Goal: Task Accomplishment & Management: Manage account settings

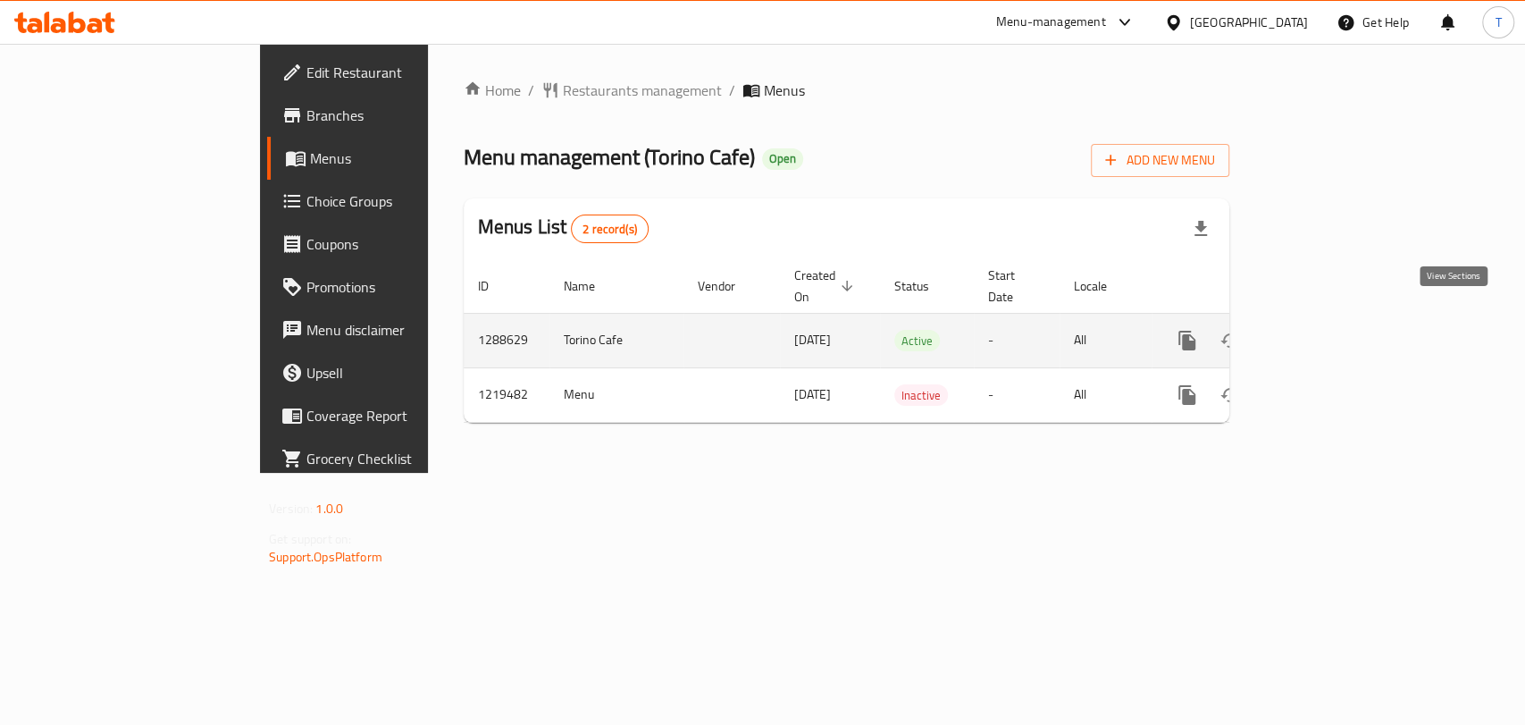
click at [1327, 330] on icon "enhanced table" at bounding box center [1316, 340] width 21 height 21
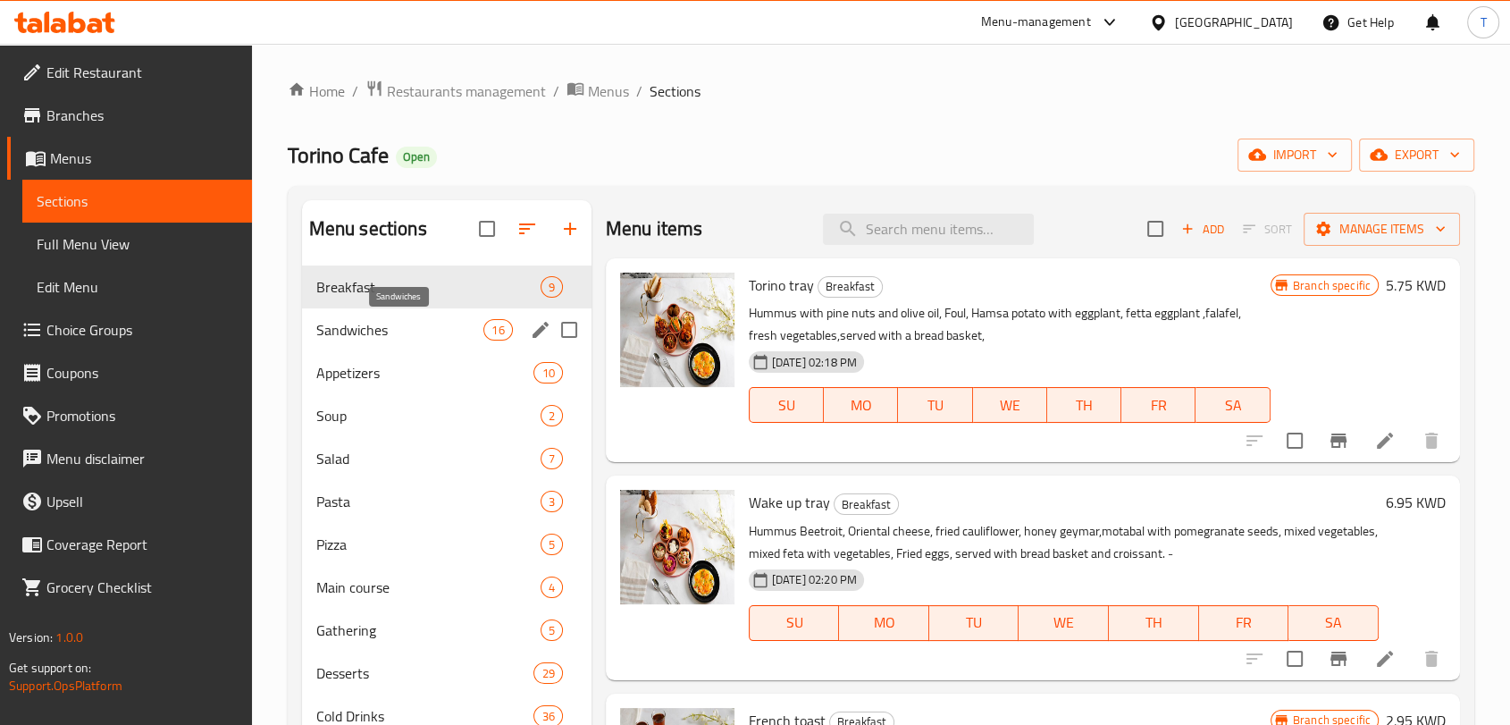
click at [402, 325] on span "Sandwiches" at bounding box center [400, 329] width 168 height 21
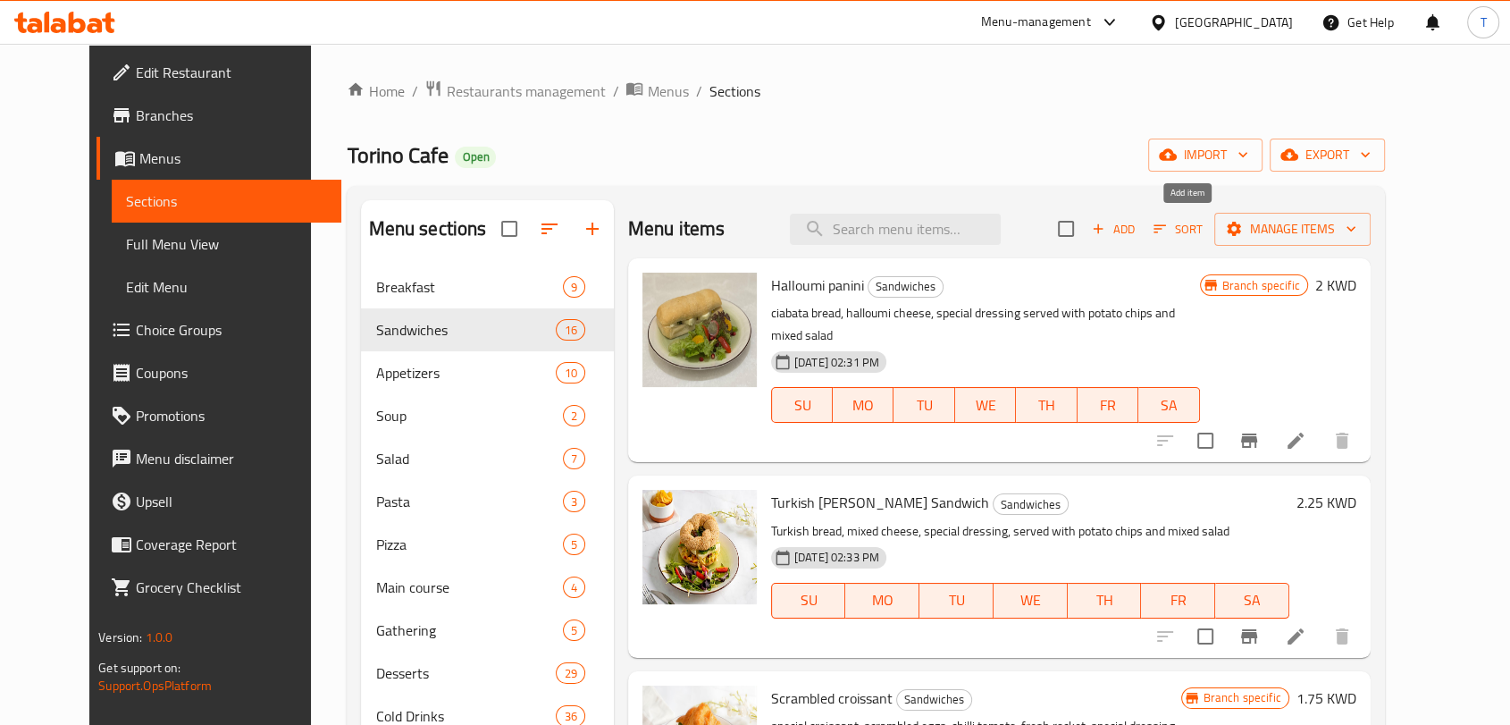
click at [1138, 232] on span "Add" at bounding box center [1113, 229] width 48 height 21
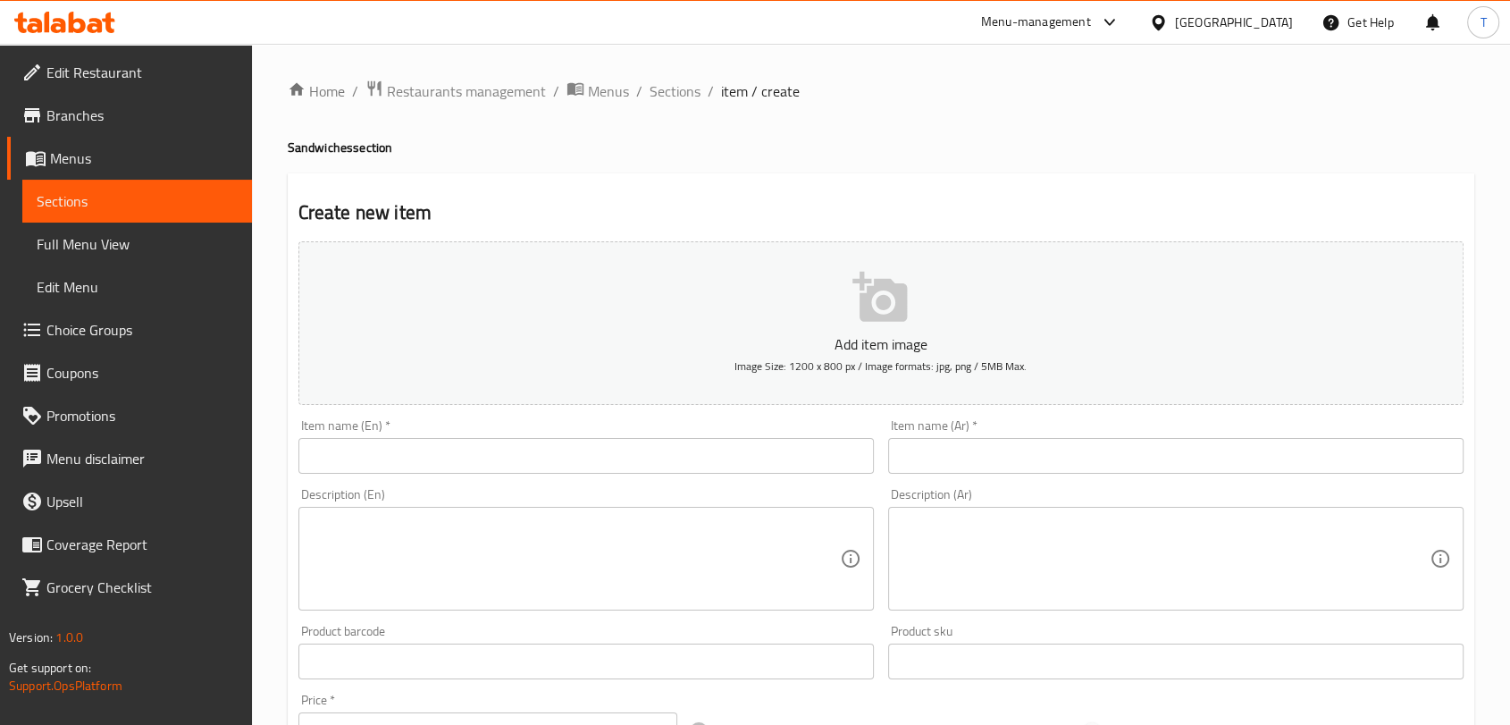
click at [899, 315] on icon "button" at bounding box center [880, 297] width 55 height 50
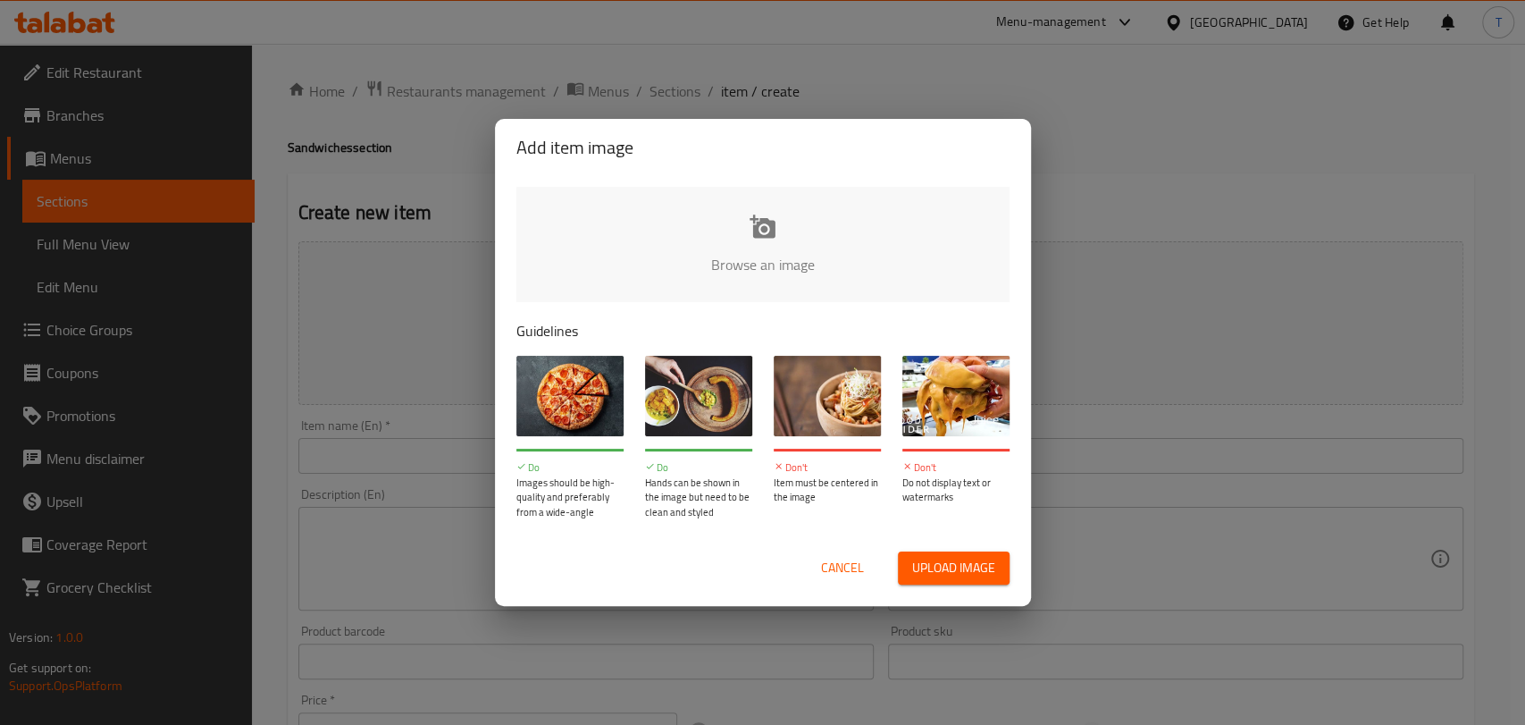
click at [733, 265] on input "file" at bounding box center [1368, 270] width 1702 height 167
type input "C:\fakepath\Turkey cheese sourdough - تيركي شيز ساوردو.JPG"
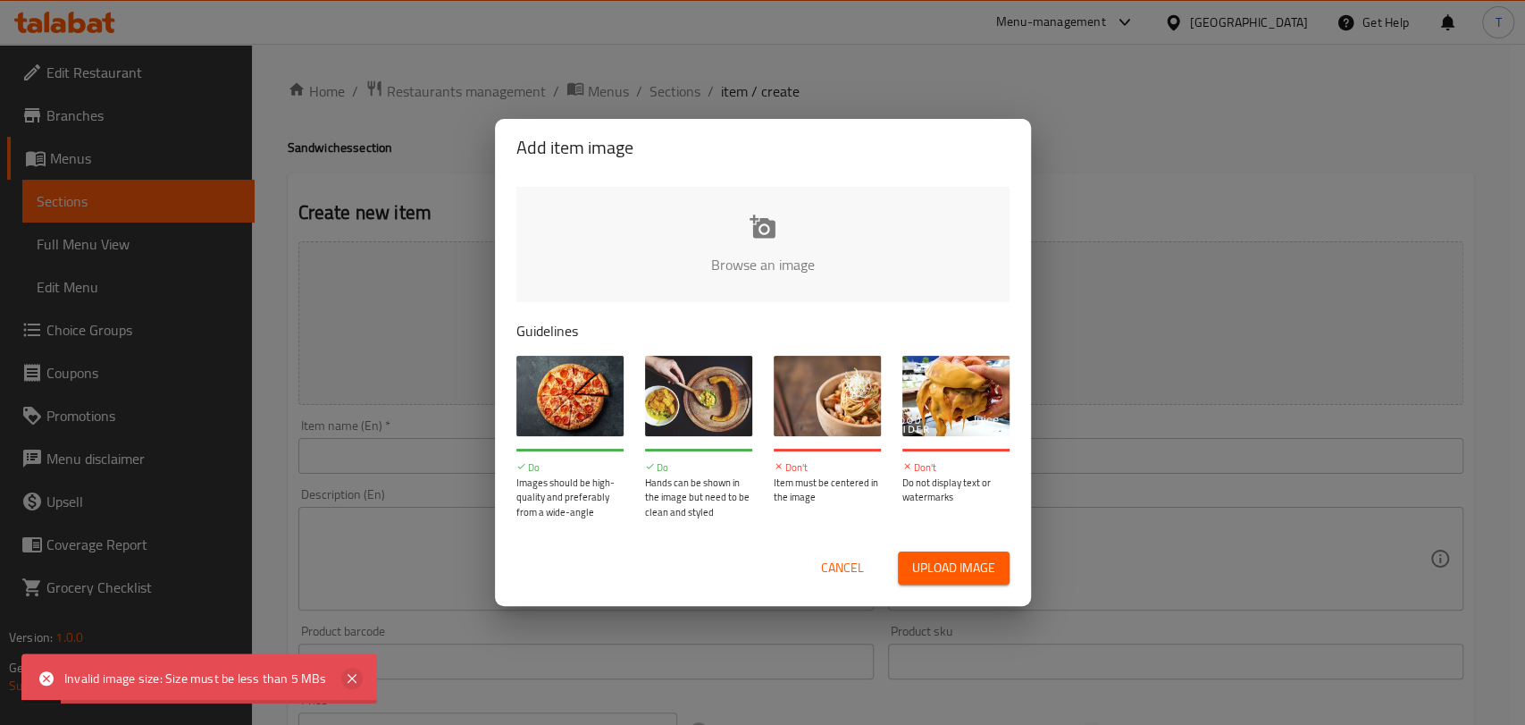
click at [351, 681] on icon at bounding box center [351, 678] width 21 height 21
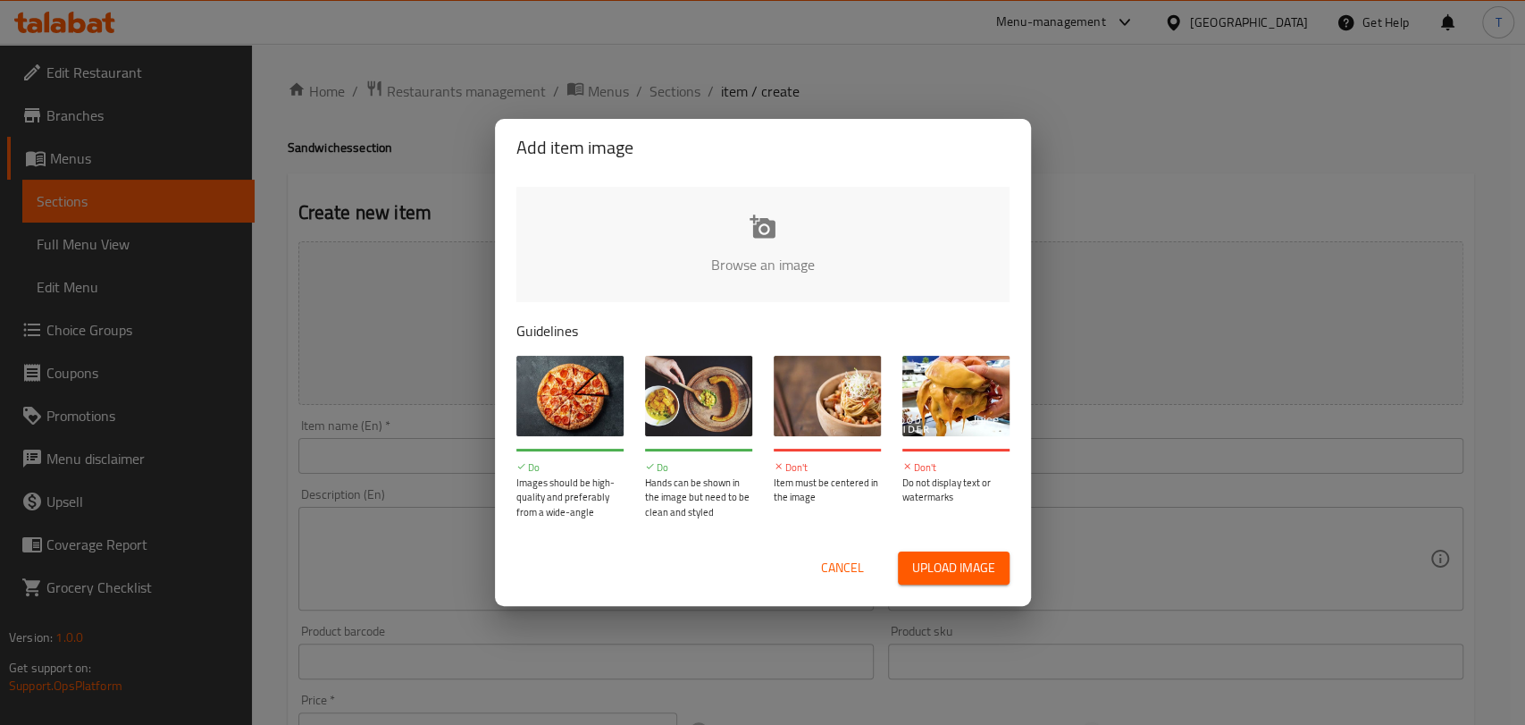
click at [849, 573] on span "Cancel" at bounding box center [842, 568] width 43 height 22
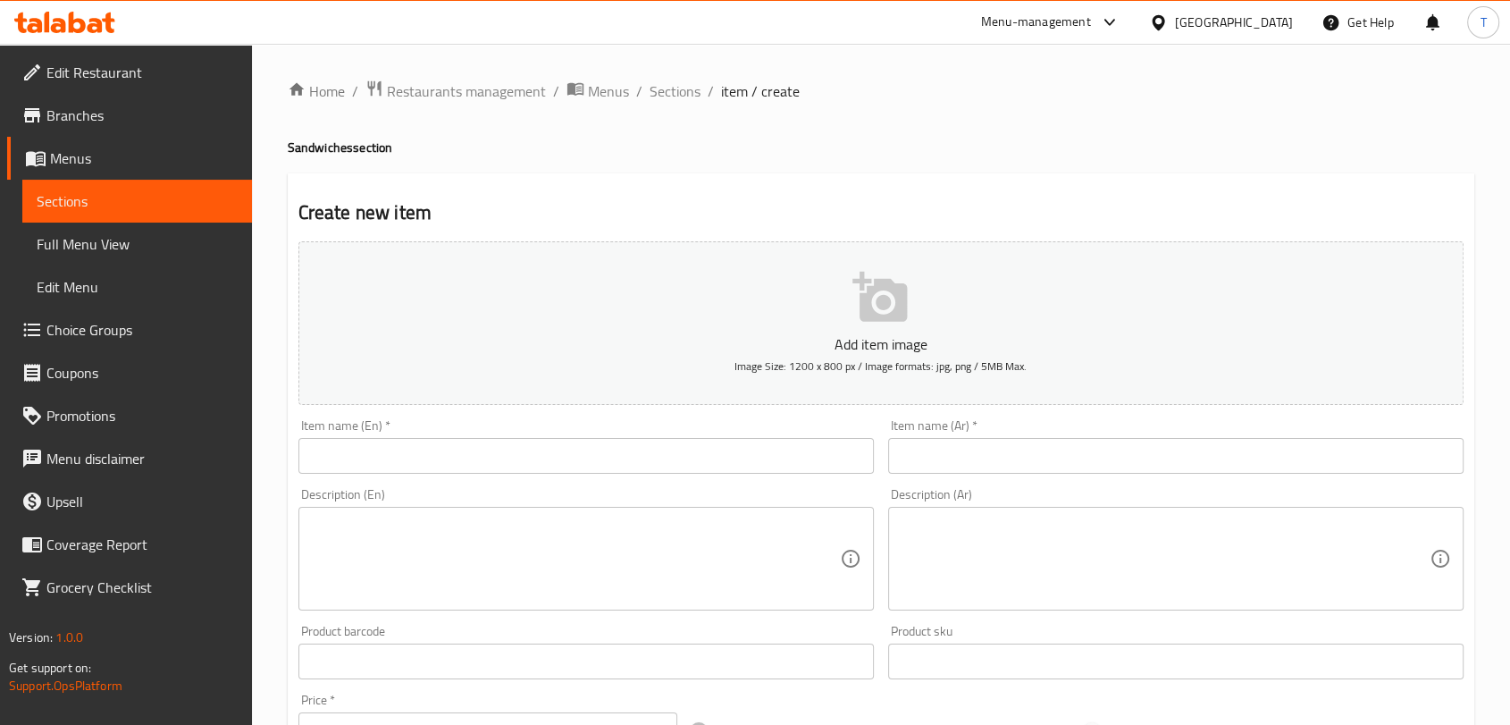
click at [534, 459] on input "text" at bounding box center [586, 456] width 576 height 36
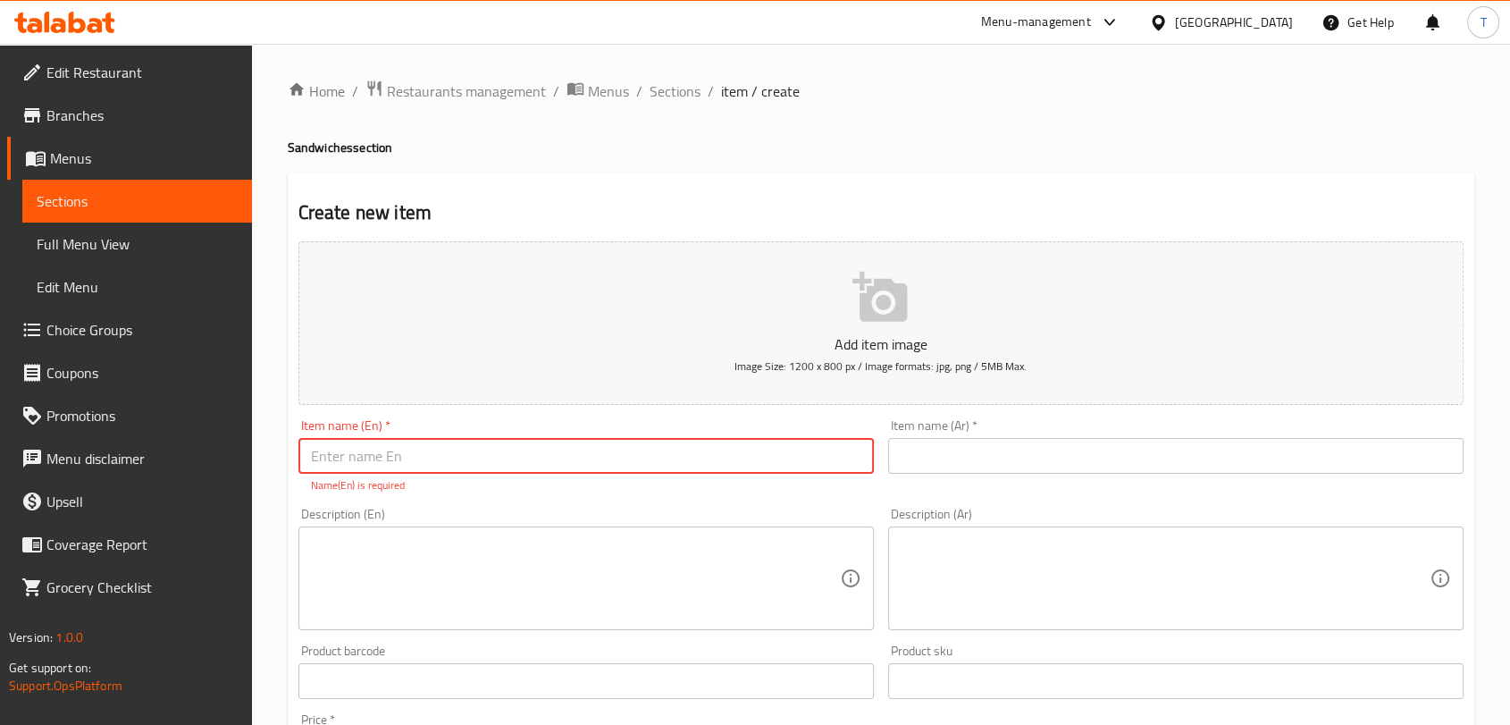
click at [491, 466] on input "text" at bounding box center [586, 456] width 576 height 36
paste input "mexican chicken wrap - ميكسيكان شيكن راب"
drag, startPoint x: 452, startPoint y: 456, endPoint x: 593, endPoint y: 456, distance: 141.2
click at [593, 456] on input "mexican chicken wrap - ميكسيكان شيكن راب" at bounding box center [586, 456] width 576 height 36
type input "mexican chicken wrap -"
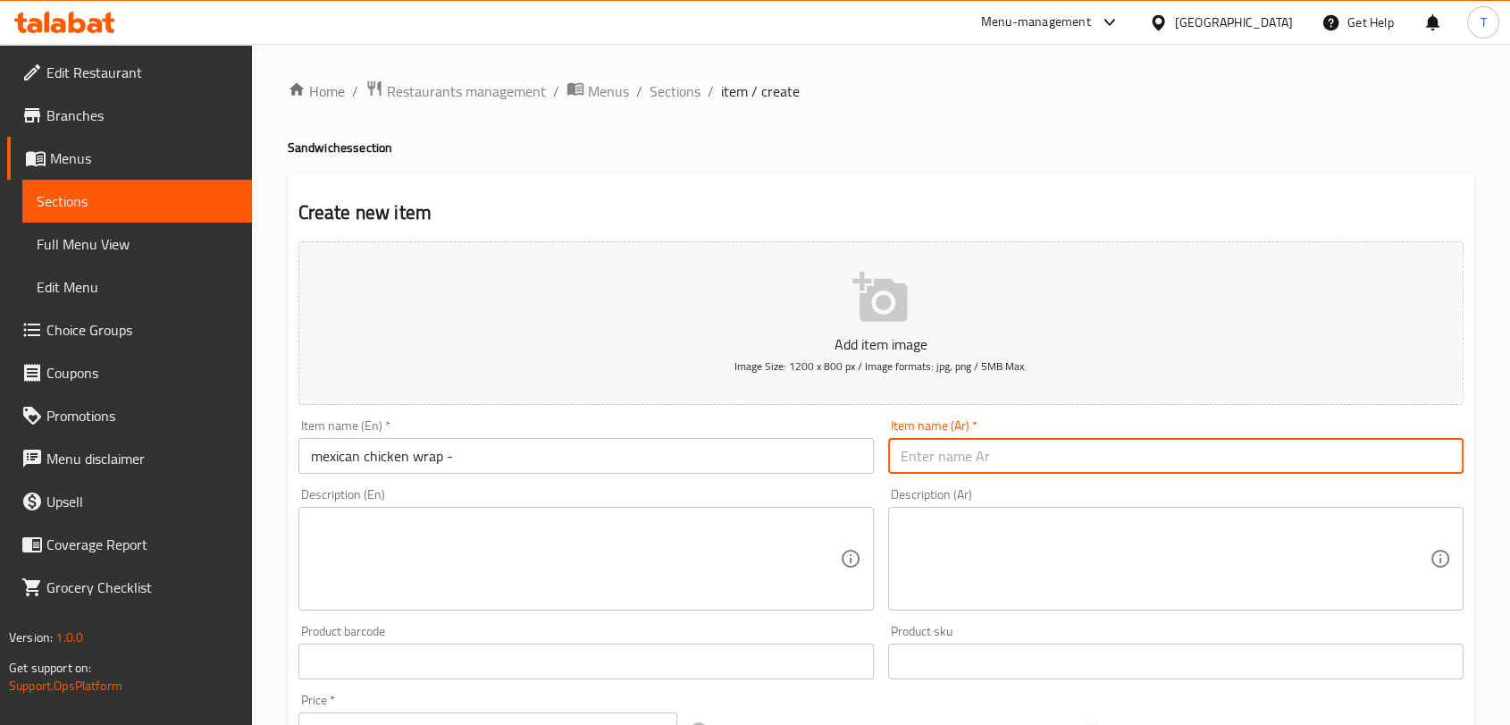
click at [899, 456] on input "text" at bounding box center [1176, 456] width 576 height 36
paste input "[PERSON_NAME] راب"
type input "[PERSON_NAME] راب"
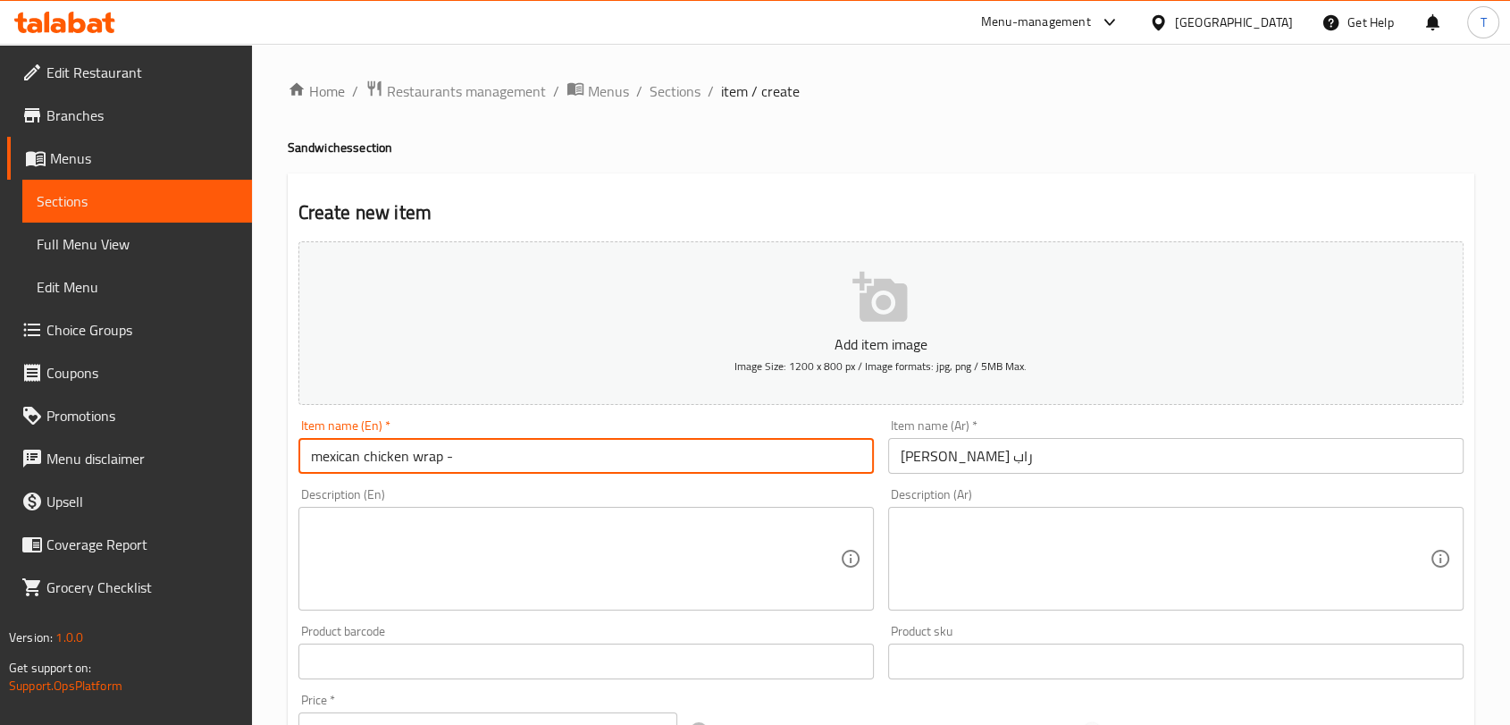
click at [559, 460] on input "mexican chicken wrap -" at bounding box center [586, 456] width 576 height 36
type input "Mexican chicken wrap"
click at [527, 552] on textarea at bounding box center [575, 559] width 529 height 85
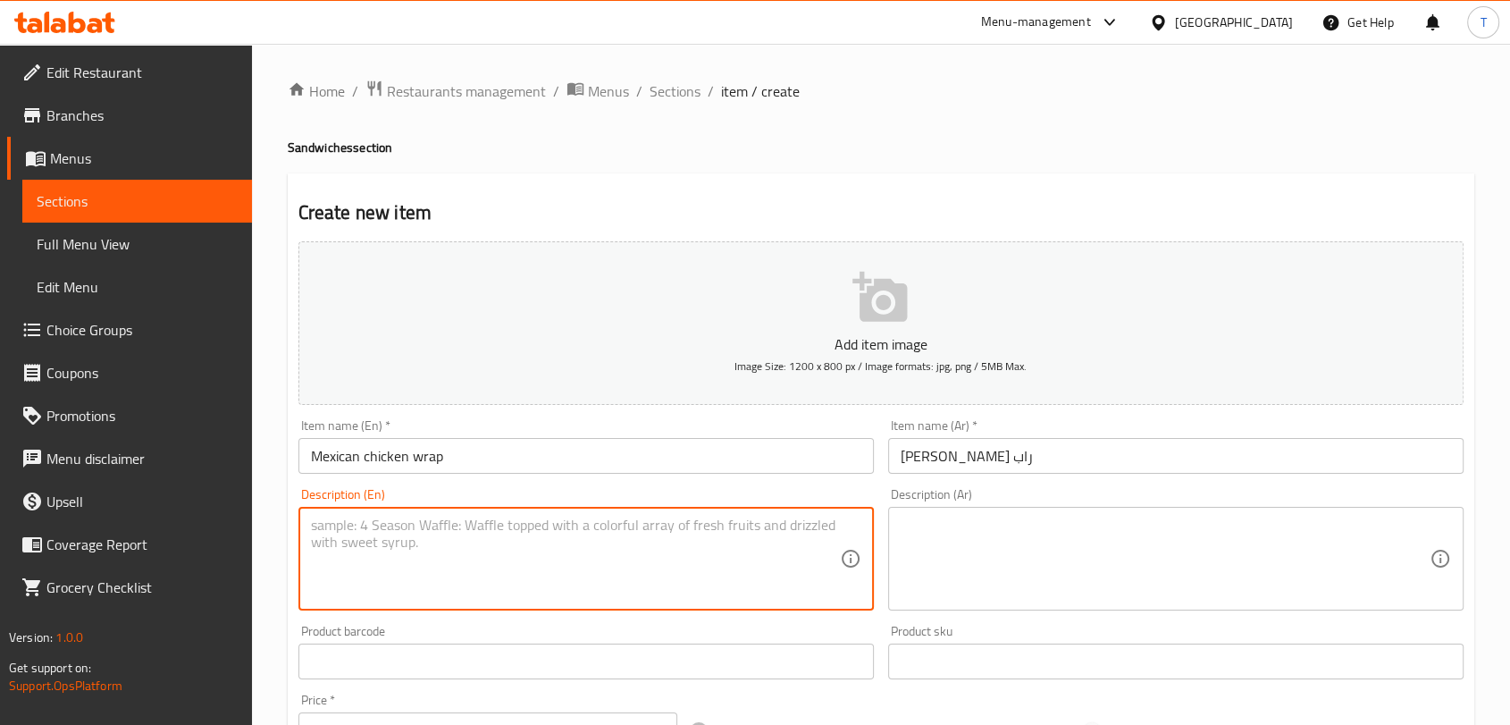
click at [500, 530] on textarea at bounding box center [575, 559] width 529 height 85
paste textarea "chicken ,onion ,mix [PERSON_NAME] cheese slices, mozarella ,salt ,black [PERSON…"
type textarea "chicken ,onion ,mix [PERSON_NAME] cheese slices, mozarella ,salt ,black [PERSON…"
click at [1287, 533] on textarea at bounding box center [1165, 559] width 529 height 85
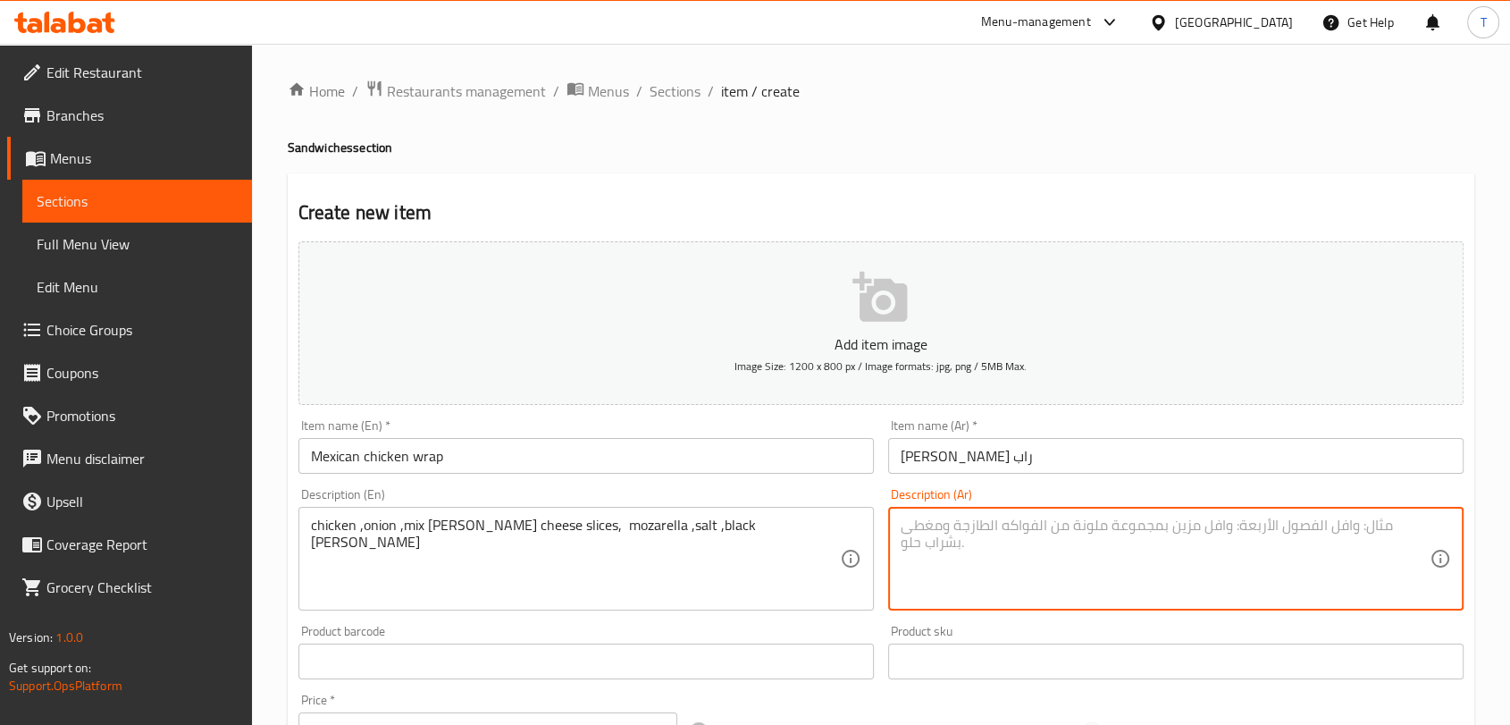
paste textarea "دجاج، بصل، فلفل مشكل، شرائح جبنة شيدر، [PERSON_NAME]، ملح، فلفل أسود"
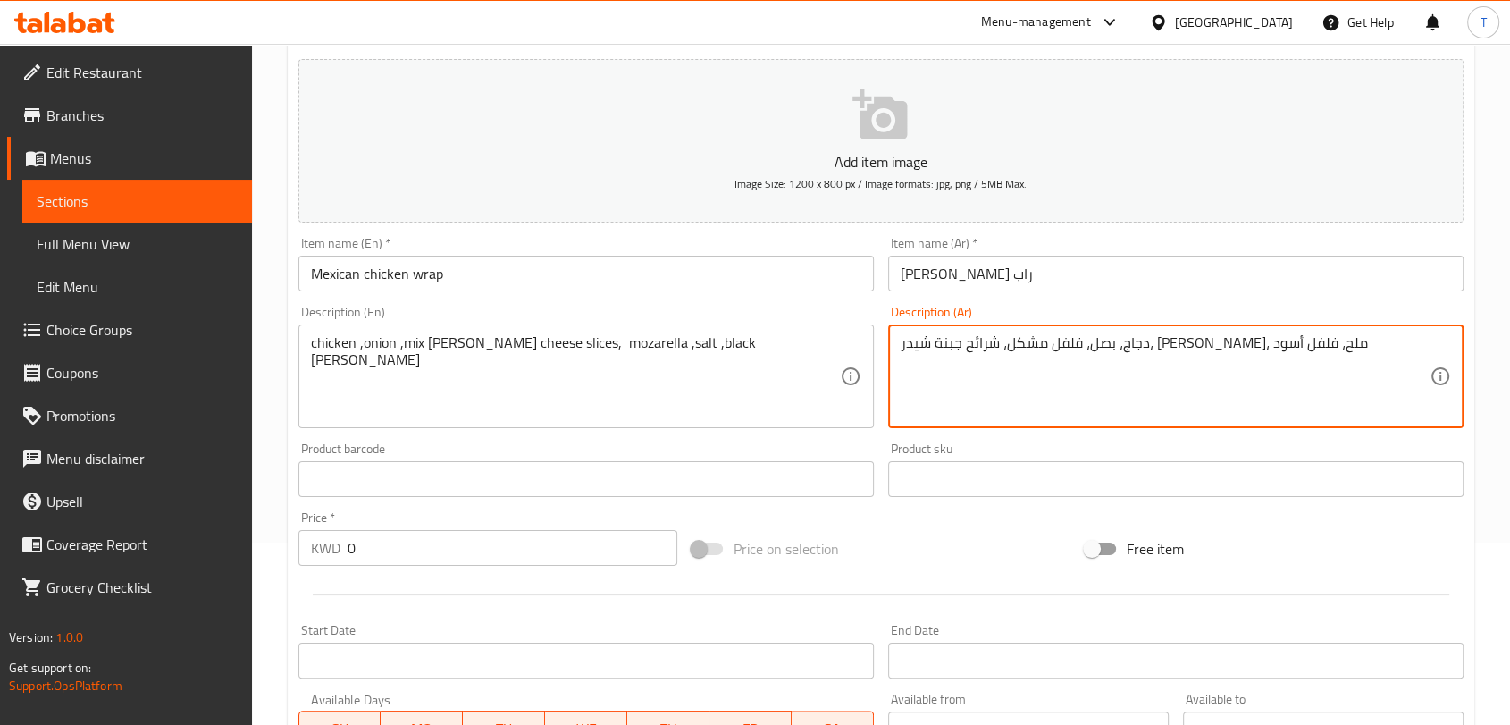
scroll to position [231, 0]
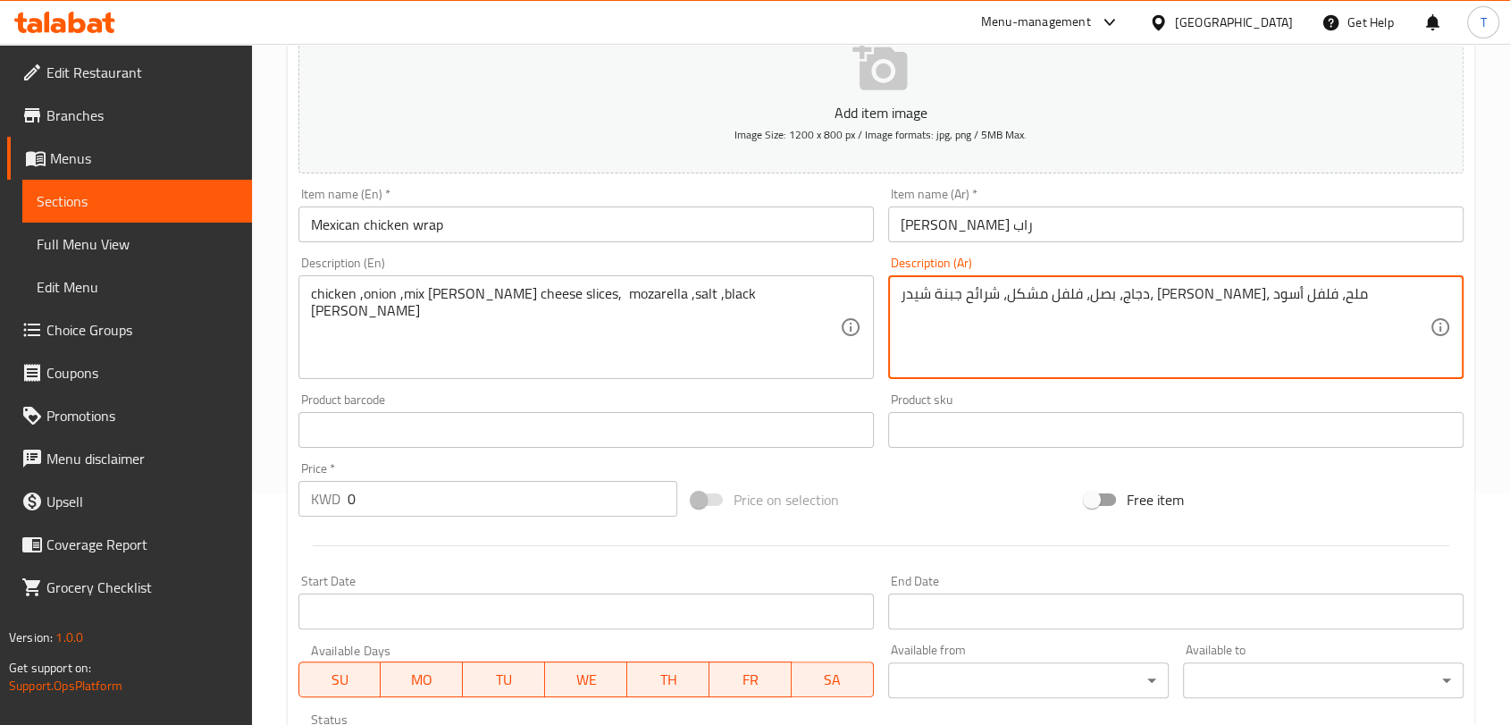
type textarea "دجاج، بصل، فلفل مشكل، شرائح جبنة شيدر، [PERSON_NAME]، ملح، فلفل أسود"
click at [507, 489] on input "0" at bounding box center [513, 499] width 330 height 36
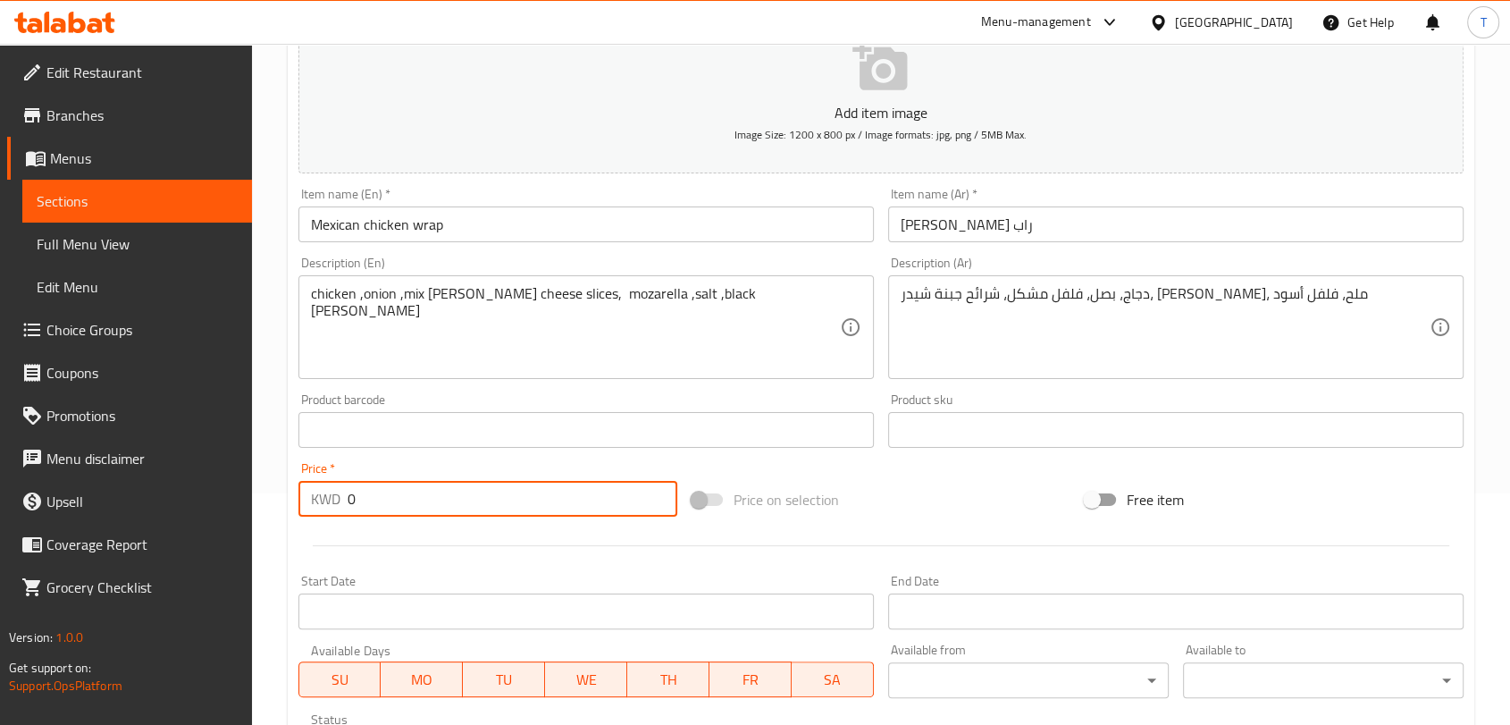
drag, startPoint x: 505, startPoint y: 492, endPoint x: 329, endPoint y: 498, distance: 176.2
click at [329, 498] on div "KWD 0 Price *" at bounding box center [487, 499] width 379 height 36
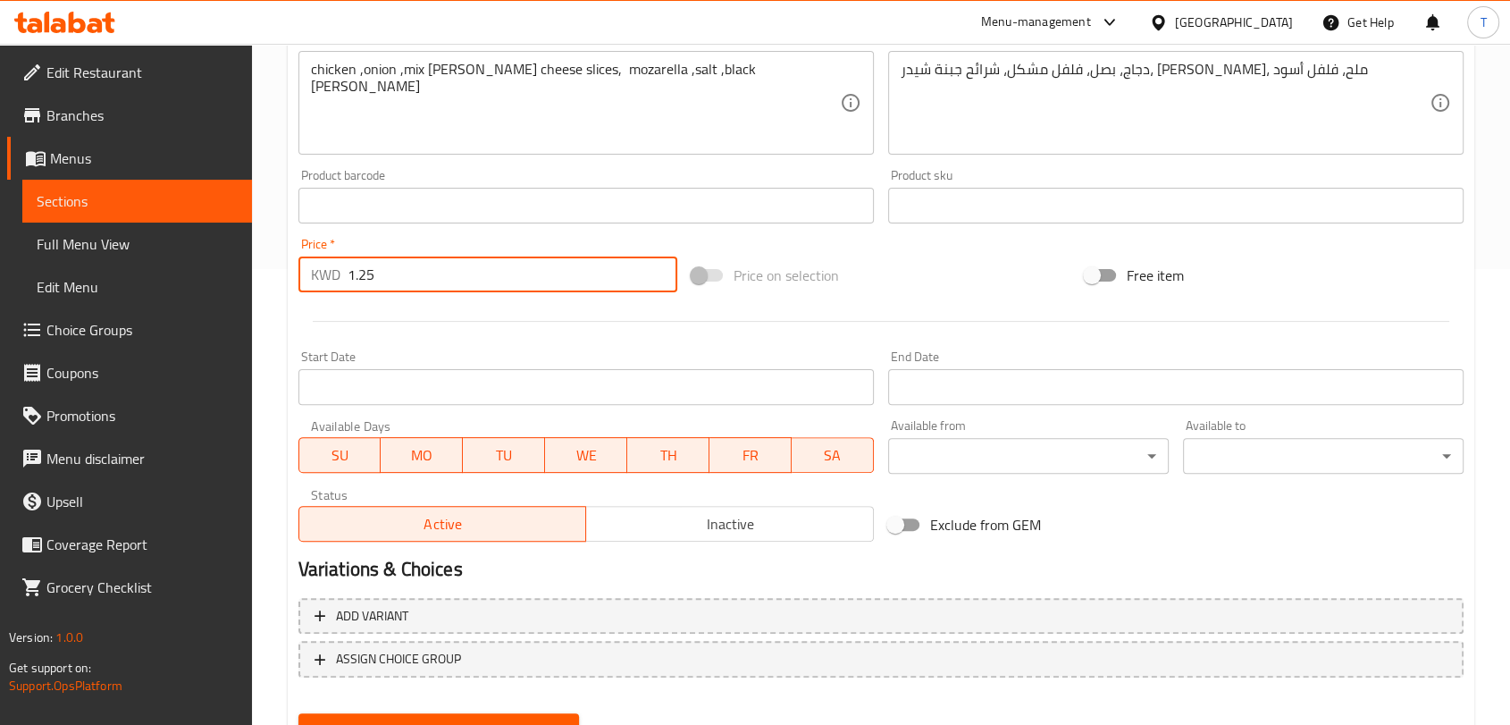
scroll to position [538, 0]
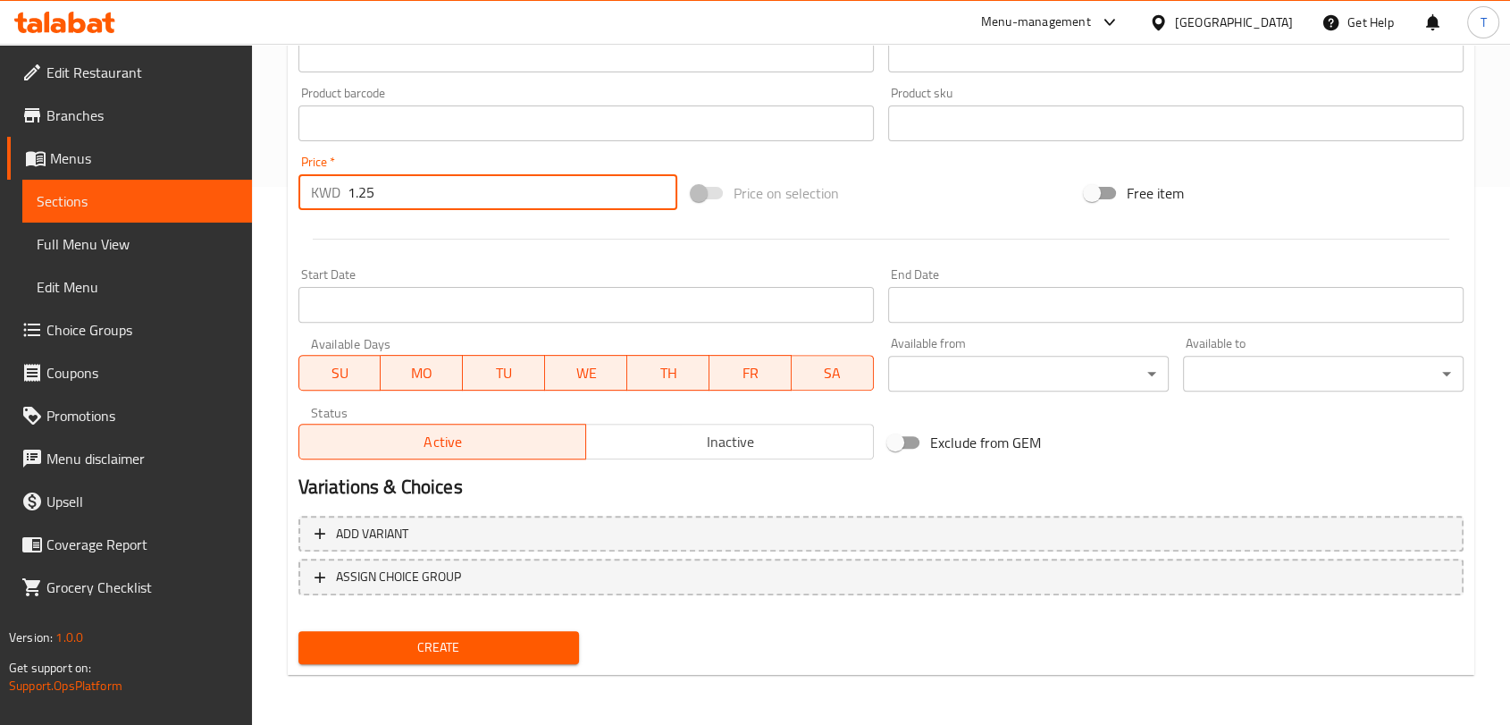
type input "1.25"
click at [646, 430] on span "Inactive" at bounding box center [729, 442] width 273 height 26
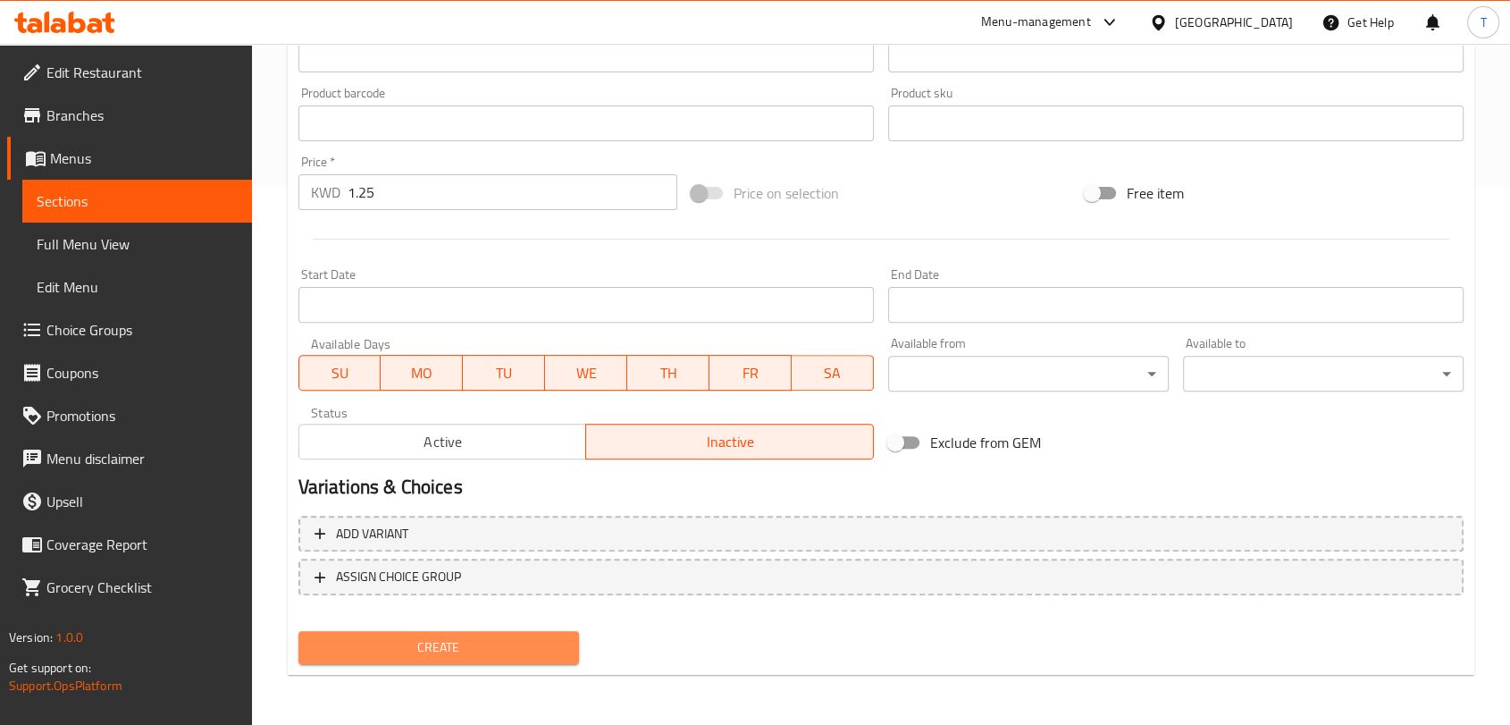
click at [522, 652] on span "Create" at bounding box center [439, 647] width 252 height 22
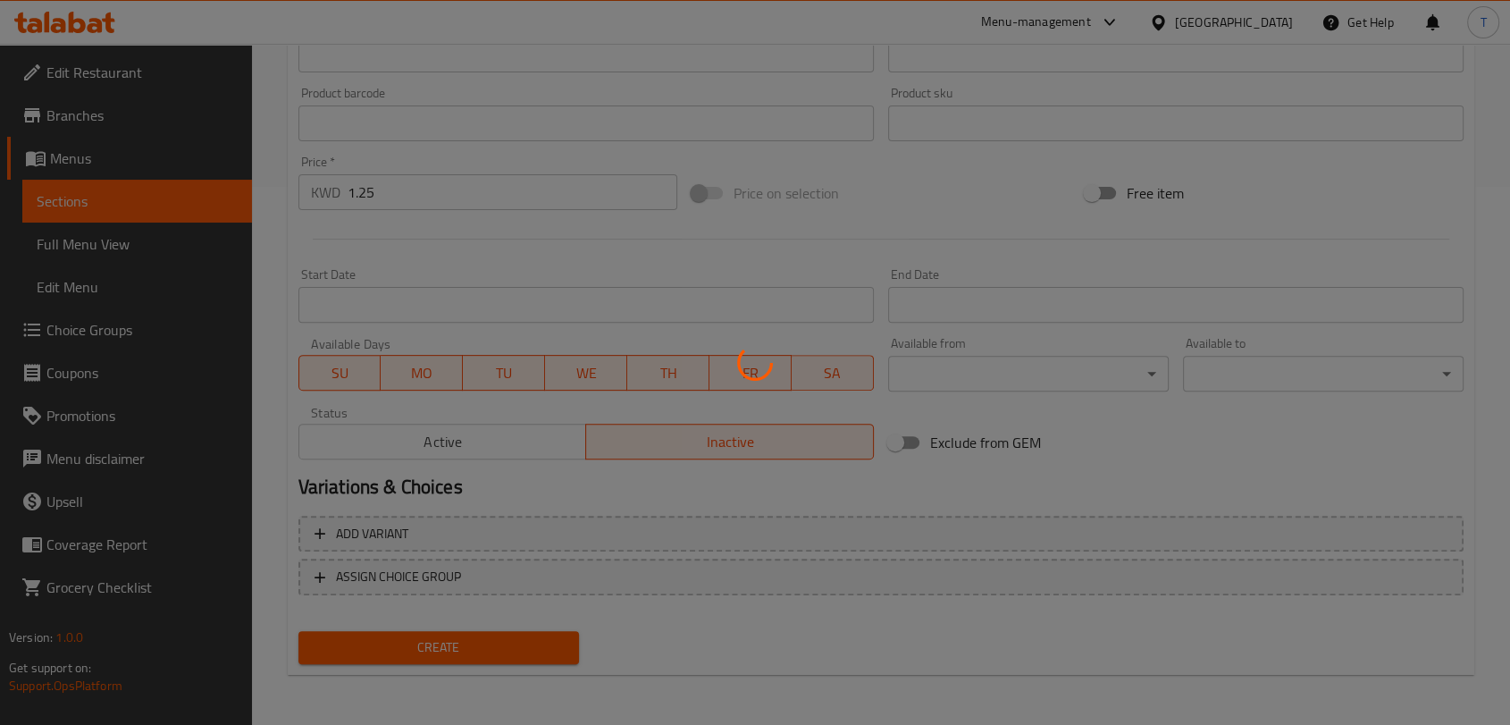
type input "0"
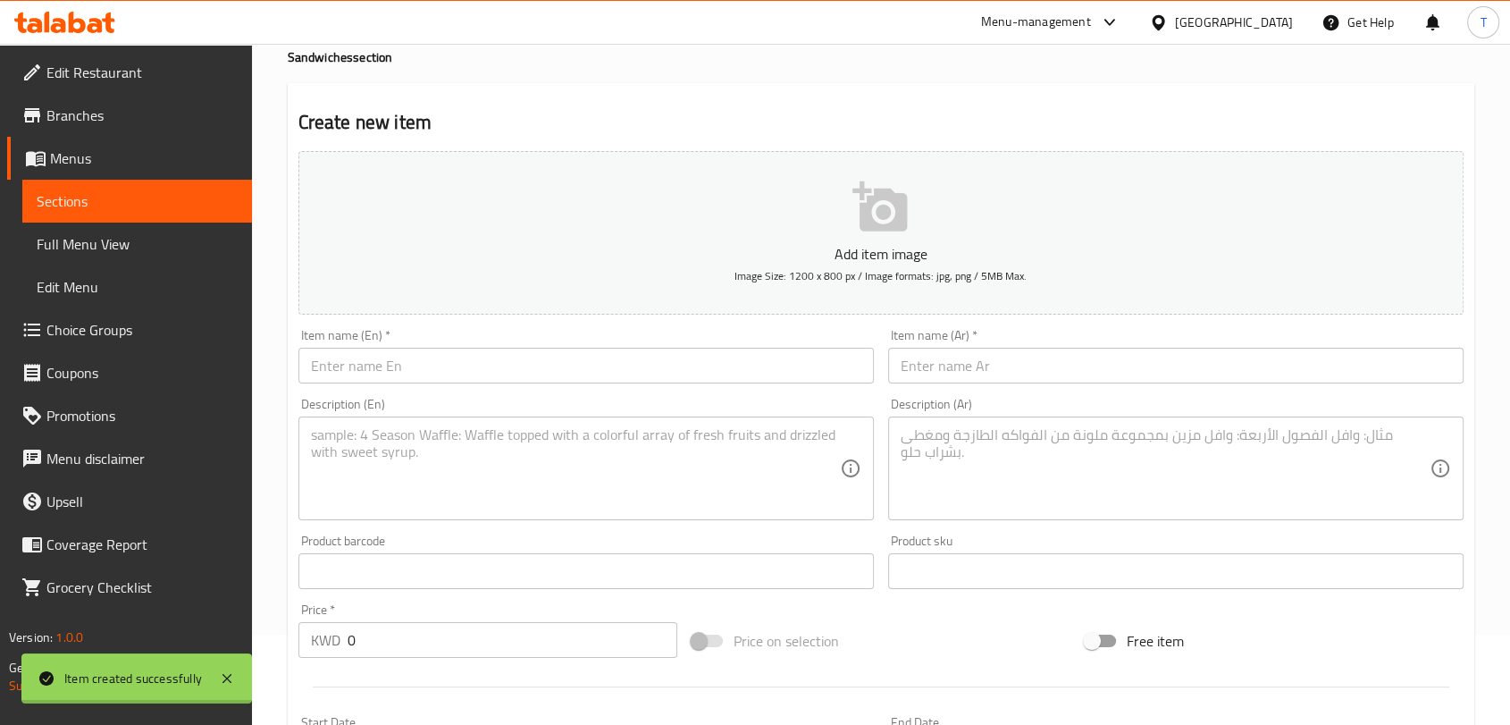
scroll to position [0, 0]
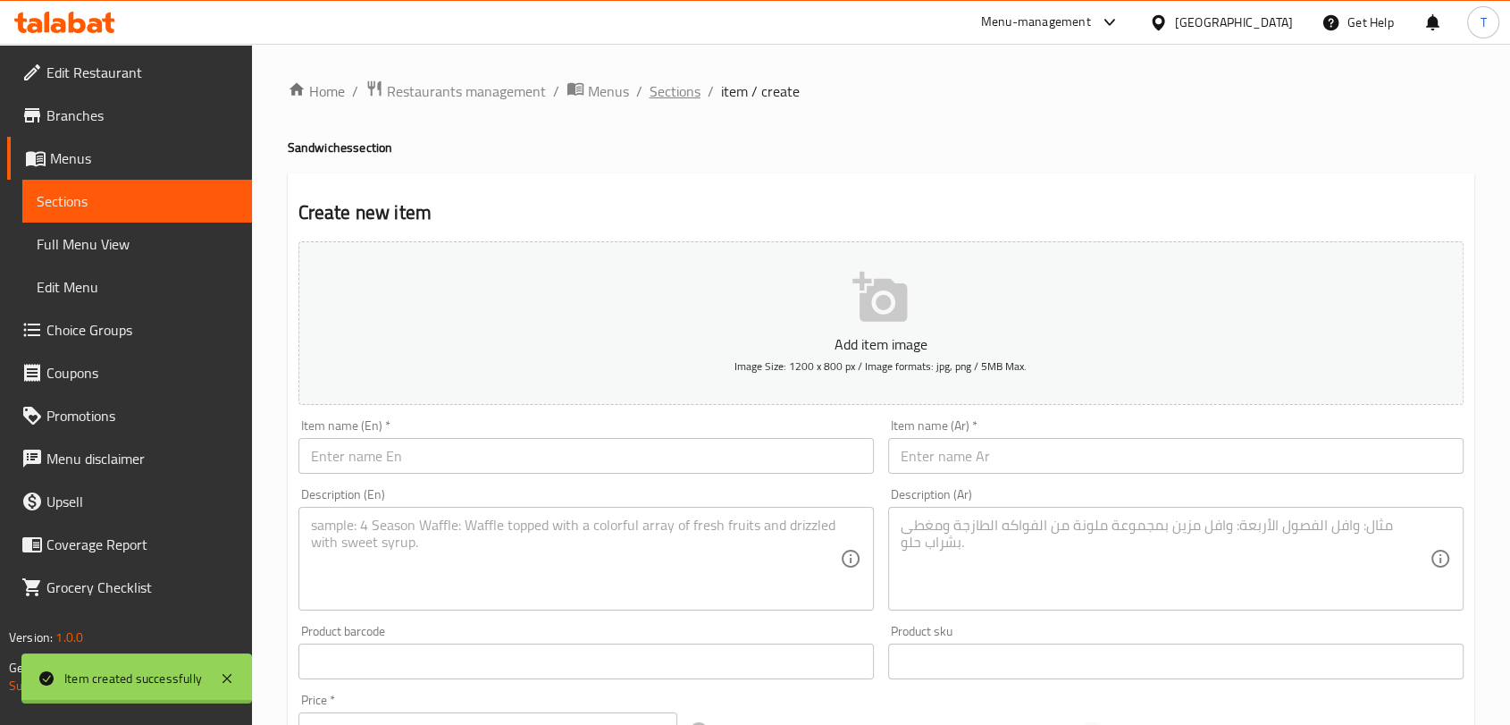
click at [674, 96] on span "Sections" at bounding box center [675, 90] width 51 height 21
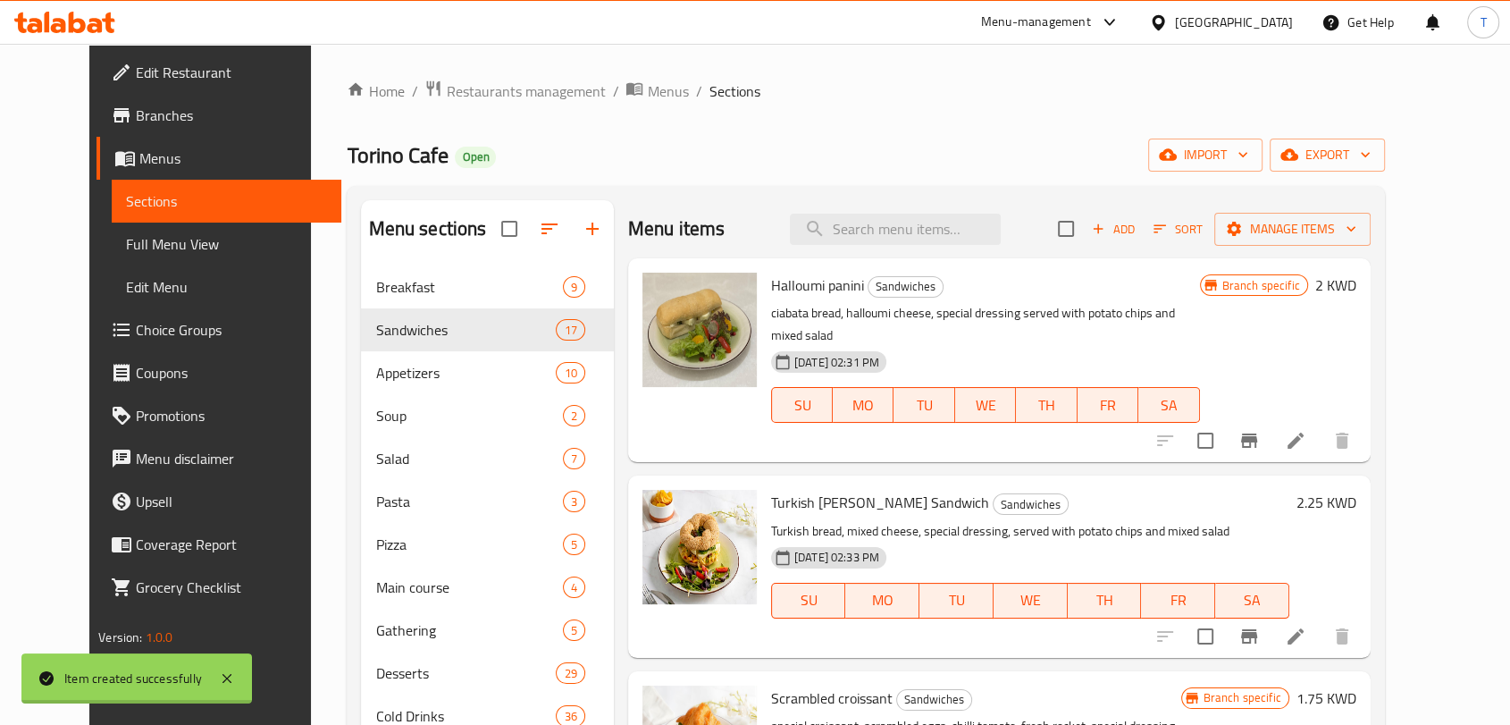
click at [1138, 230] on span "Add" at bounding box center [1113, 229] width 48 height 21
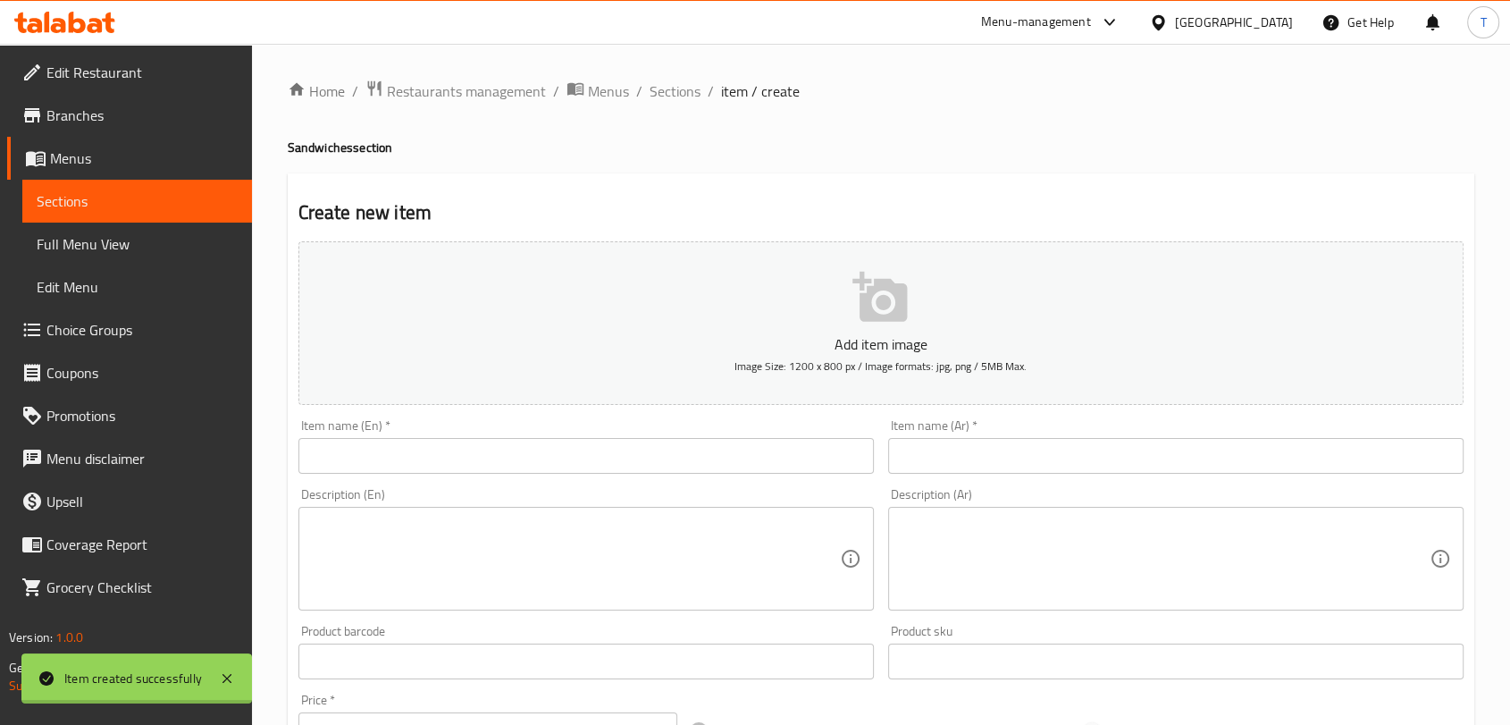
click at [576, 459] on input "text" at bounding box center [586, 456] width 576 height 36
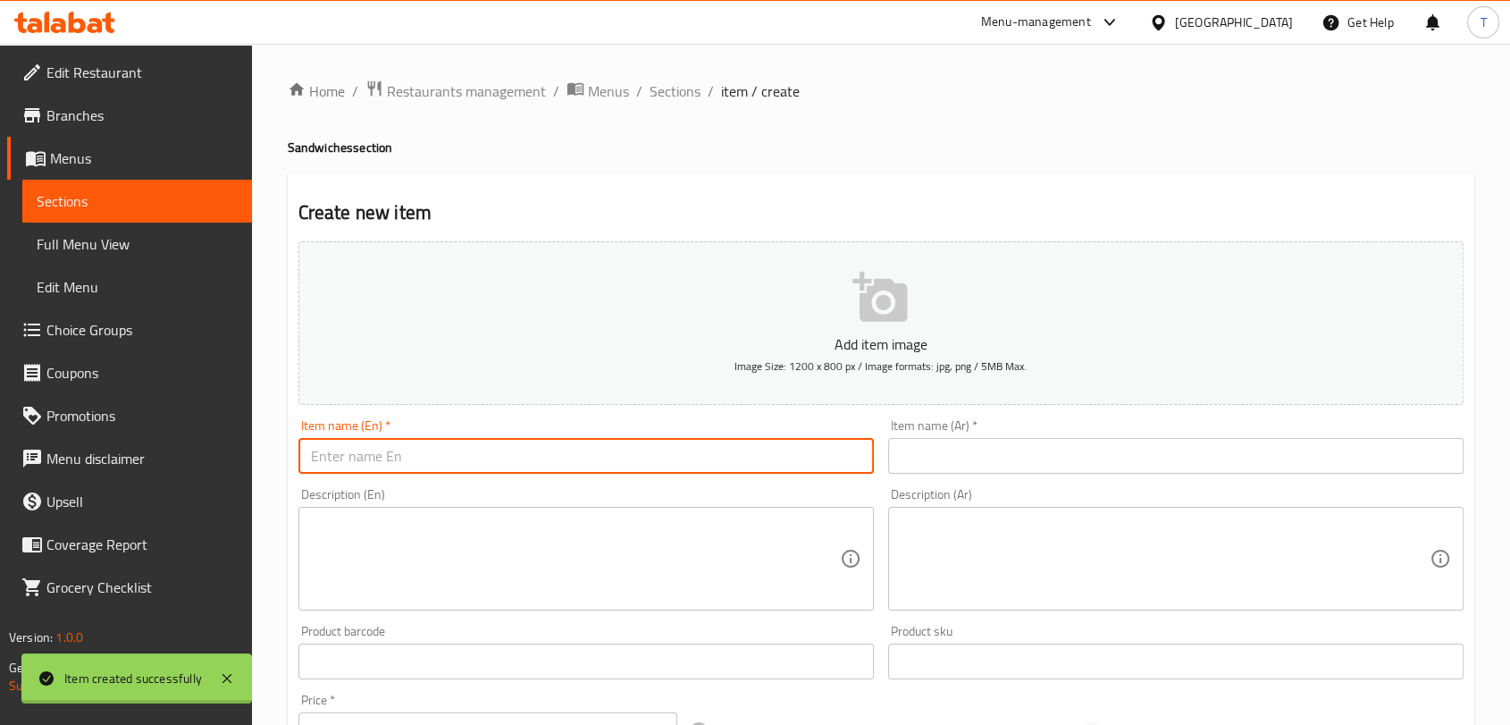
paste input "Turkey cheese sourdough - تيركي [PERSON_NAME]"
drag, startPoint x: 601, startPoint y: 459, endPoint x: 466, endPoint y: 459, distance: 134.9
click at [466, 459] on input "Turkey cheese sourdough - تيركي [PERSON_NAME]" at bounding box center [586, 456] width 576 height 36
type input "Turkey cheese sourdough"
click at [987, 452] on input "text" at bounding box center [1176, 456] width 576 height 36
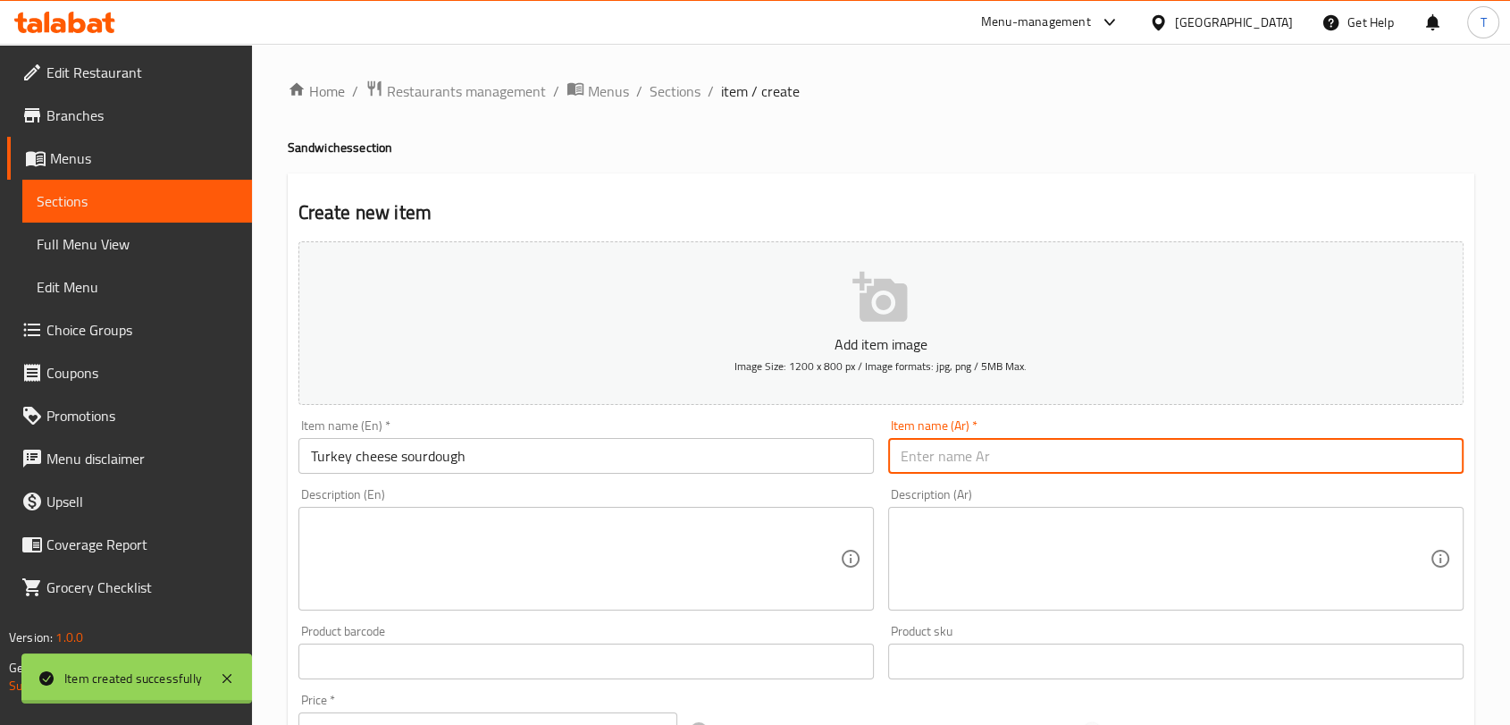
paste input "- [PERSON_NAME]"
drag, startPoint x: 903, startPoint y: 459, endPoint x: 890, endPoint y: 458, distance: 13.5
click at [891, 458] on input "- [PERSON_NAME]" at bounding box center [1176, 456] width 576 height 36
type input "تيركي [PERSON_NAME]"
click at [767, 550] on textarea at bounding box center [575, 559] width 529 height 85
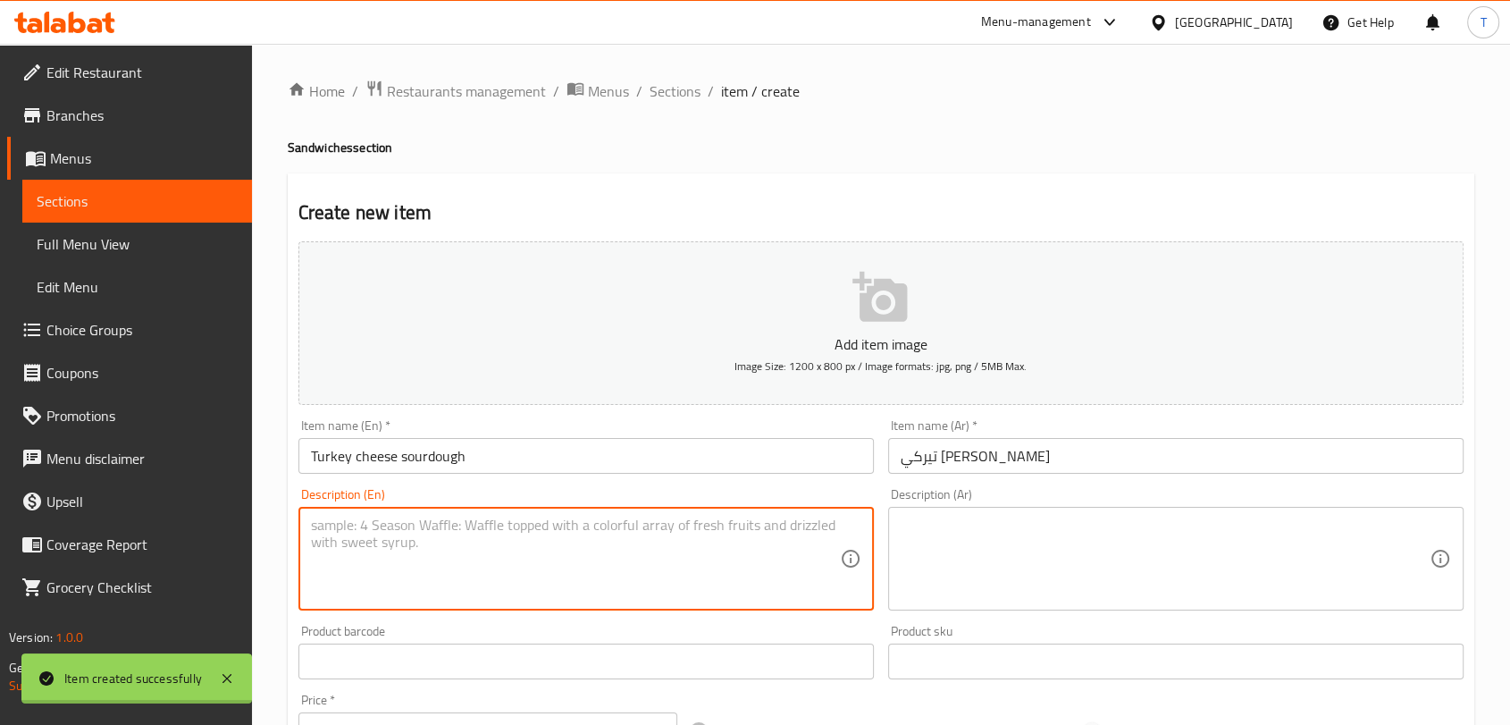
click at [526, 532] on textarea at bounding box center [575, 559] width 529 height 85
paste textarea "Turkey , cheese , sourdough bread, pesto sauce"
type textarea "Turkey , cheese , sourdough bread, pesto sauce"
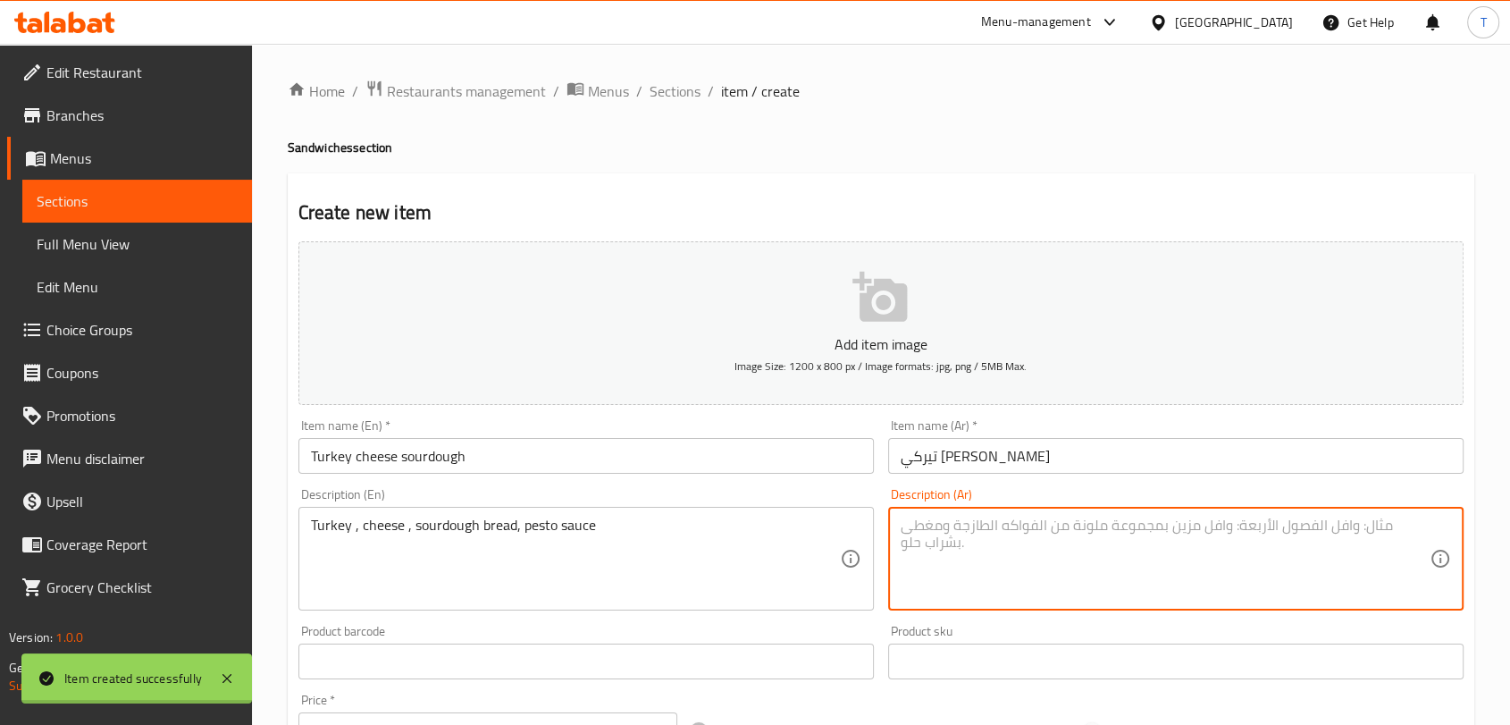
click at [923, 546] on textarea at bounding box center [1165, 559] width 529 height 85
click at [1004, 552] on textarea at bounding box center [1165, 559] width 529 height 85
paste textarea "[PERSON_NAME]، جبن، خبز العجين المخمر، صلصة البيستو"
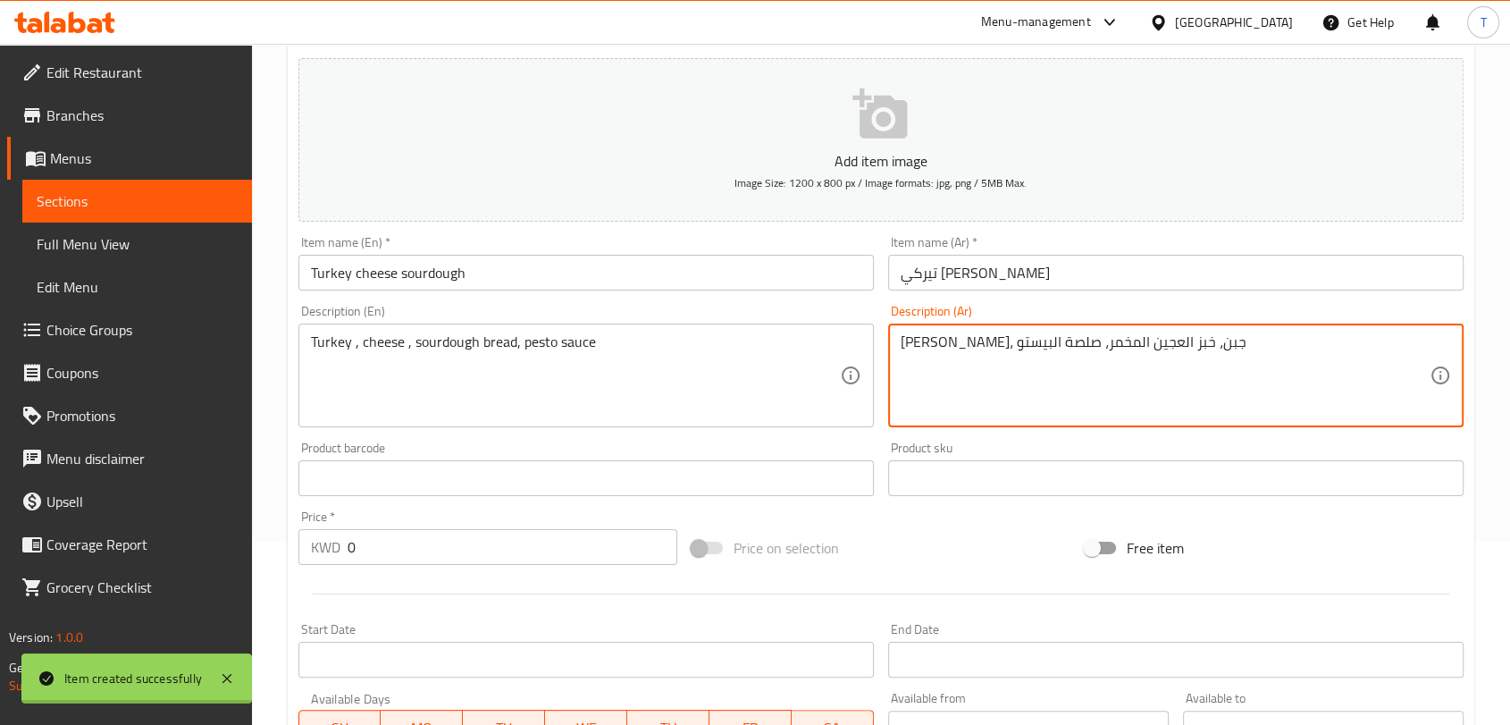
scroll to position [231, 0]
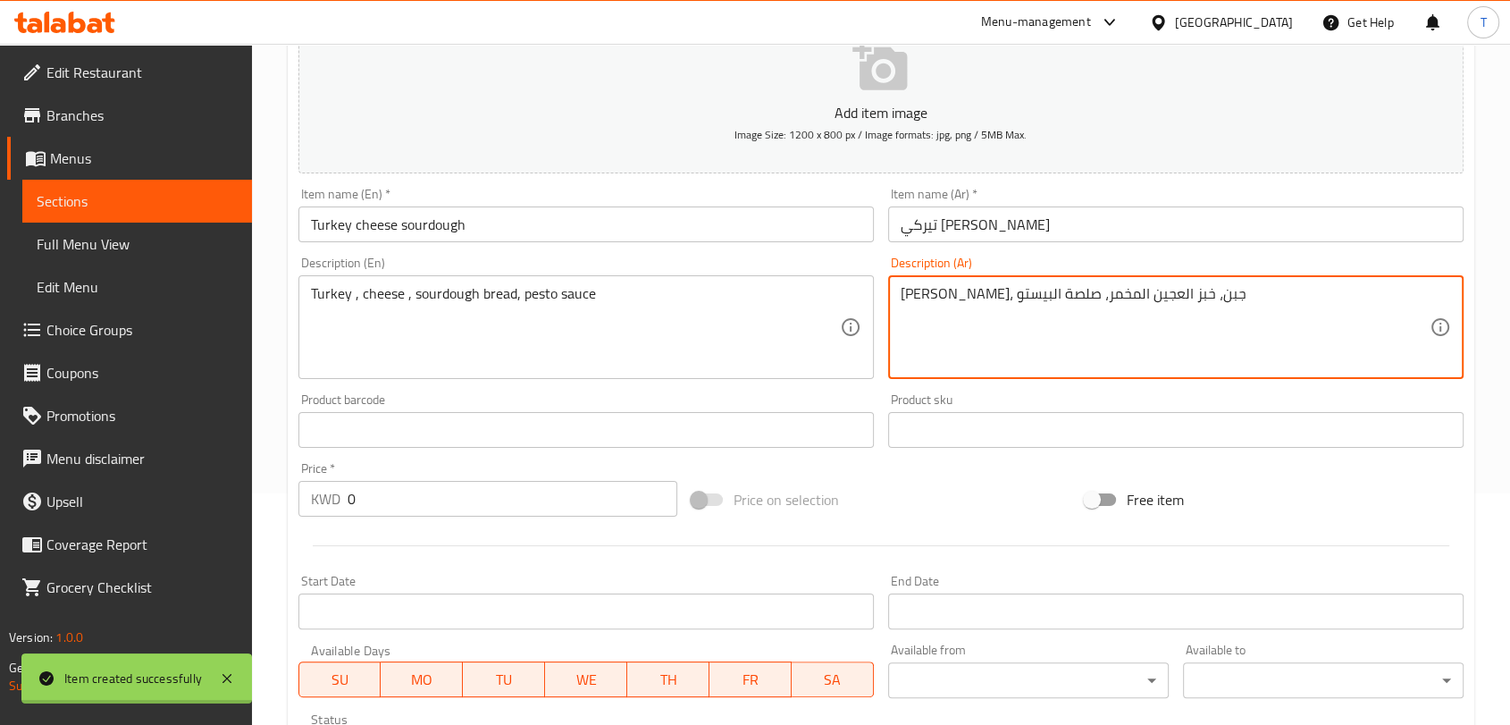
type textarea "[PERSON_NAME]، جبن، خبز العجين المخمر، صلصة البيستو"
click at [527, 507] on input "0" at bounding box center [513, 499] width 330 height 36
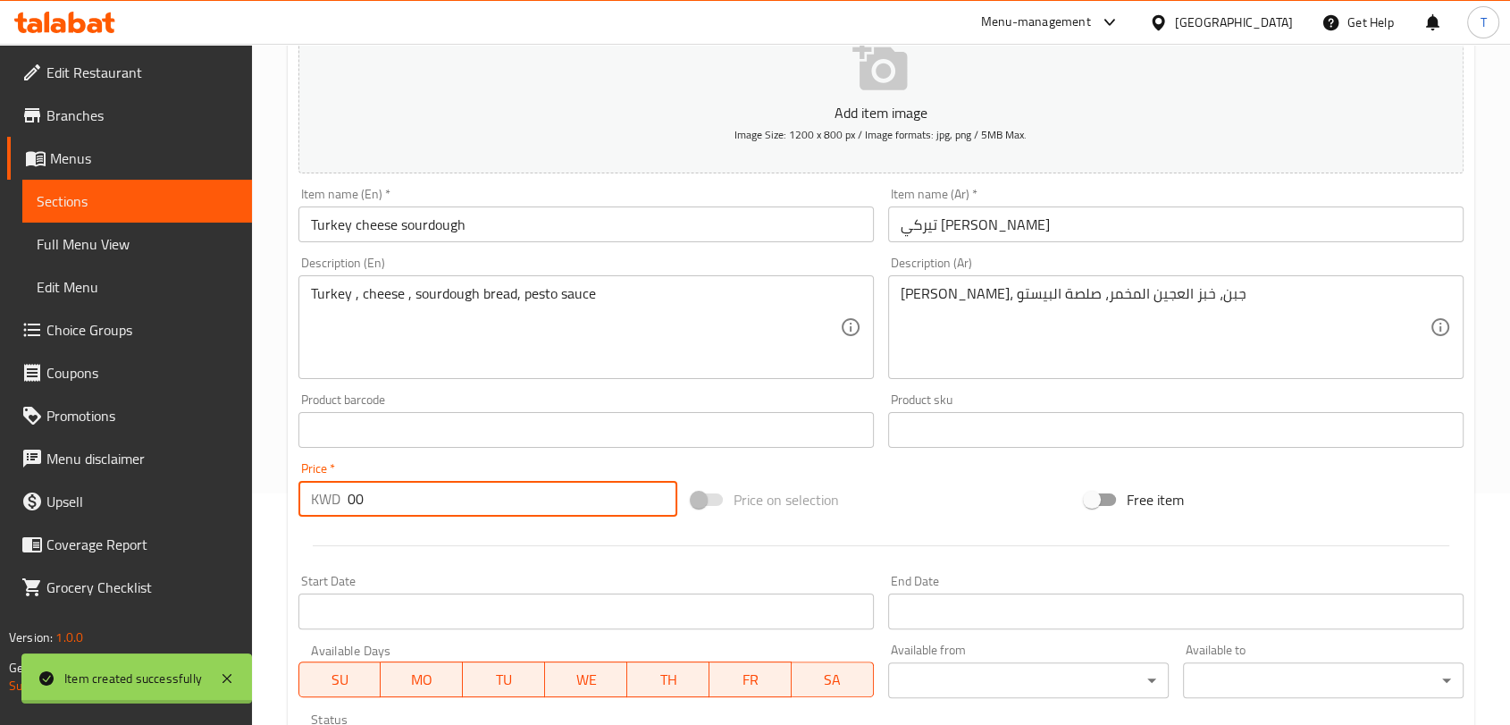
type input "0"
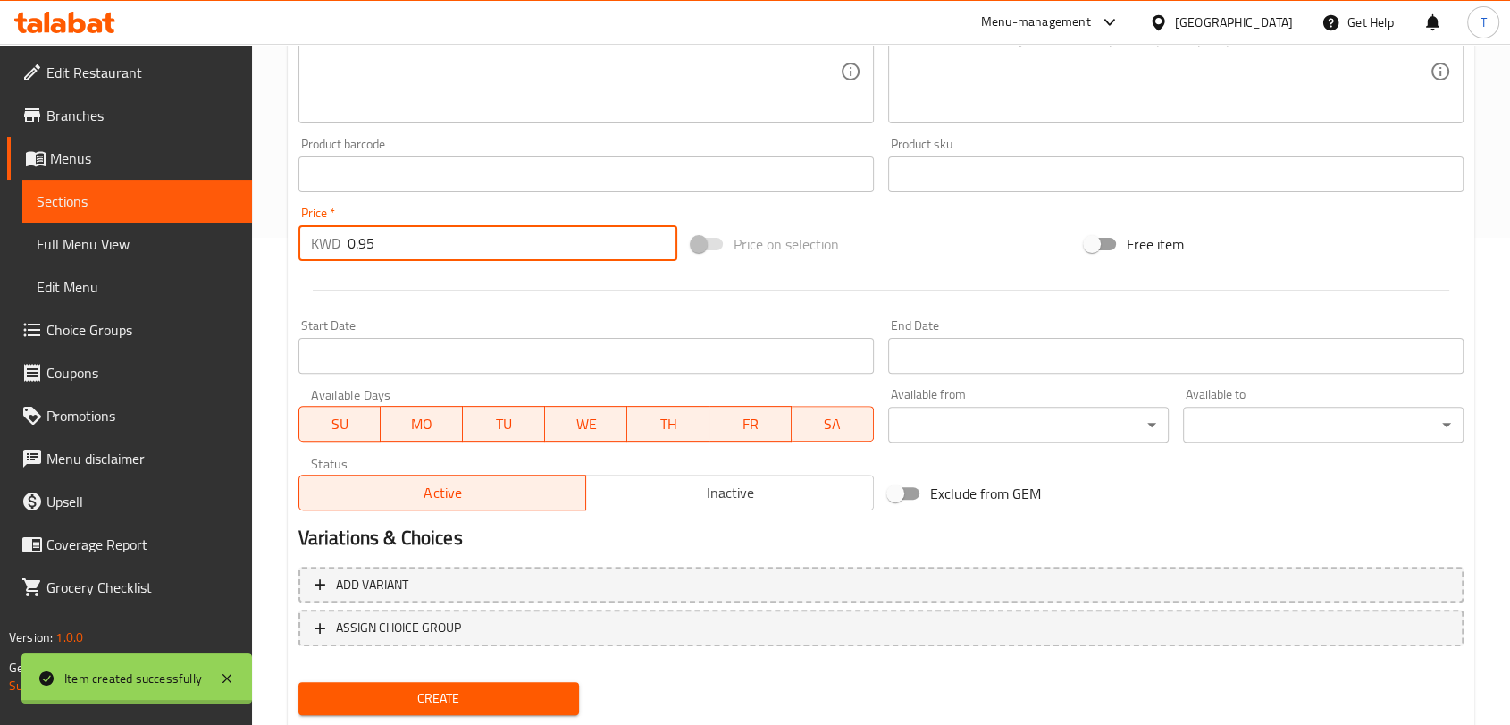
scroll to position [538, 0]
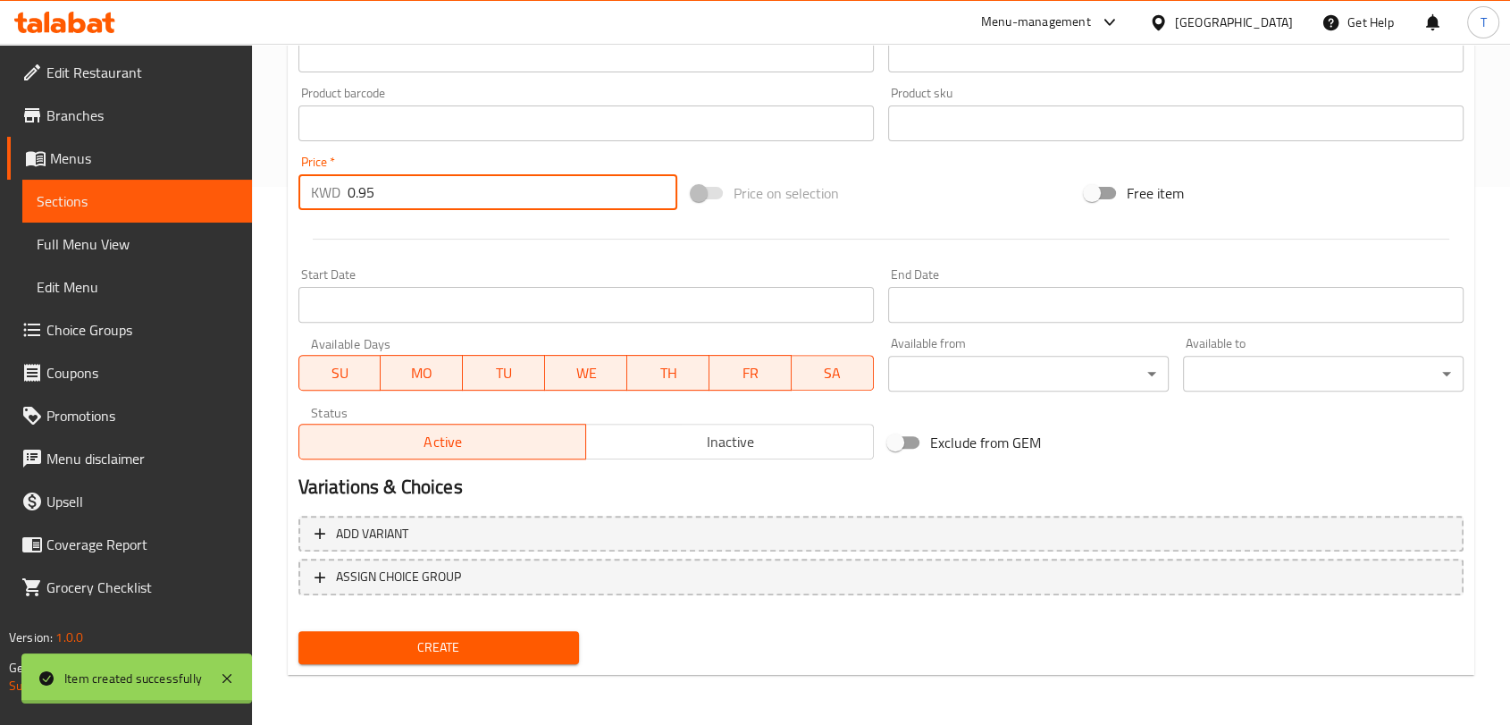
type input "0.95"
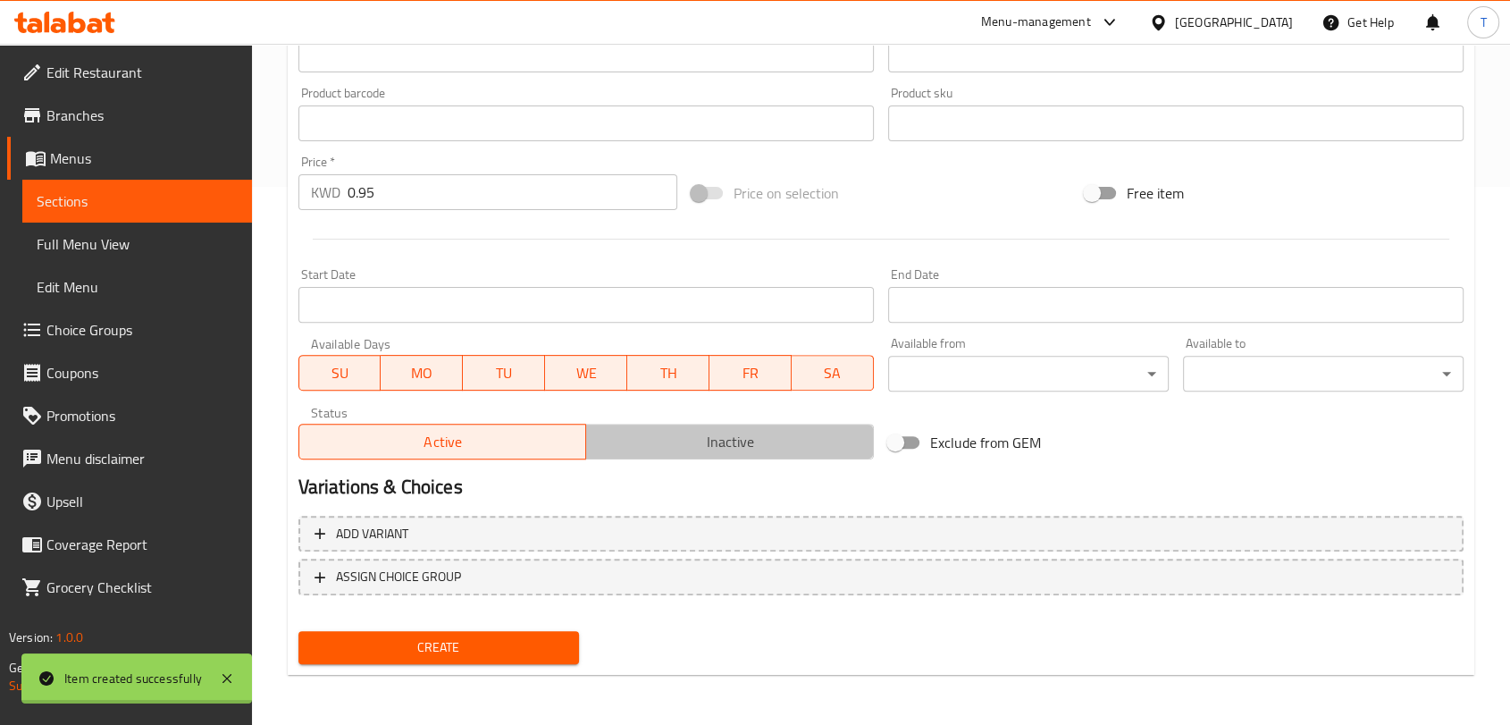
drag, startPoint x: 751, startPoint y: 450, endPoint x: 754, endPoint y: 436, distance: 14.7
click at [752, 445] on span "Inactive" at bounding box center [729, 442] width 273 height 26
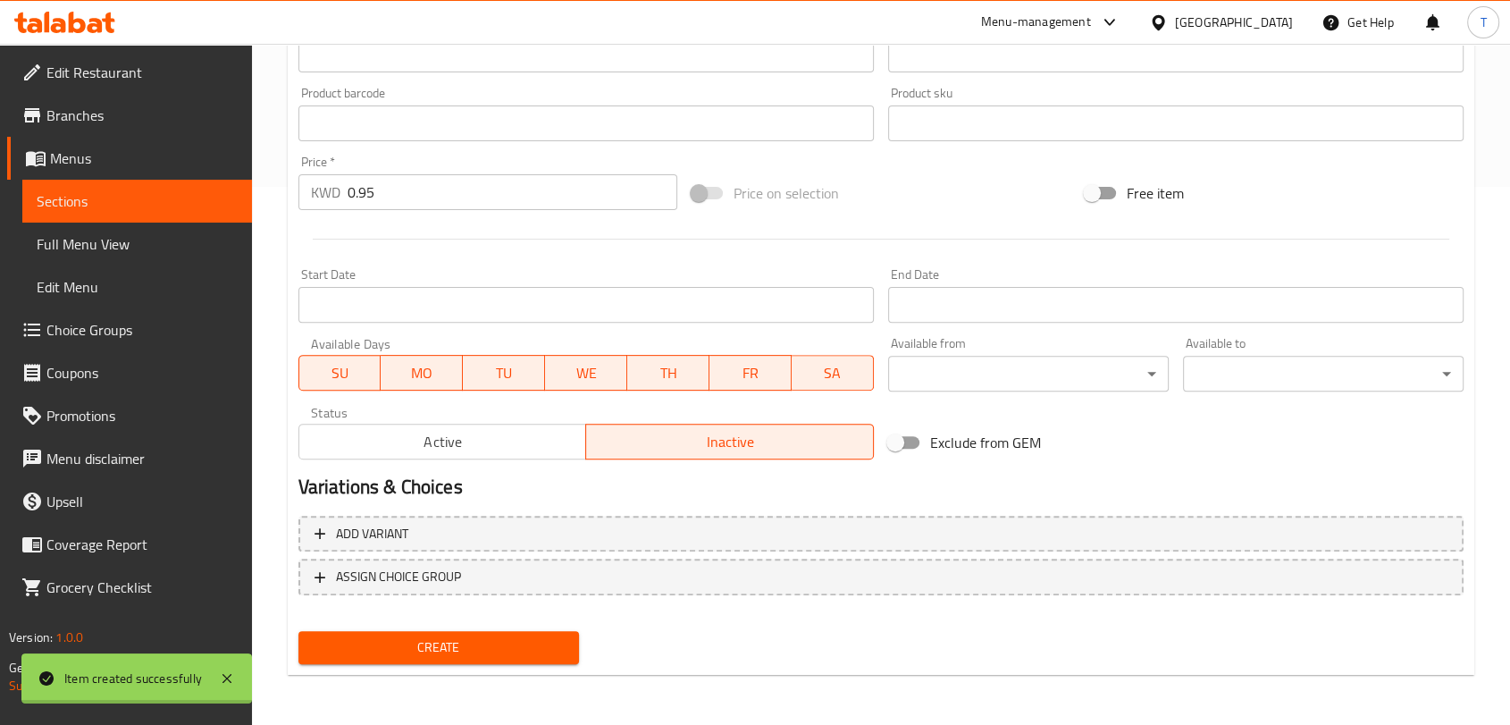
click at [553, 645] on span "Create" at bounding box center [439, 647] width 252 height 22
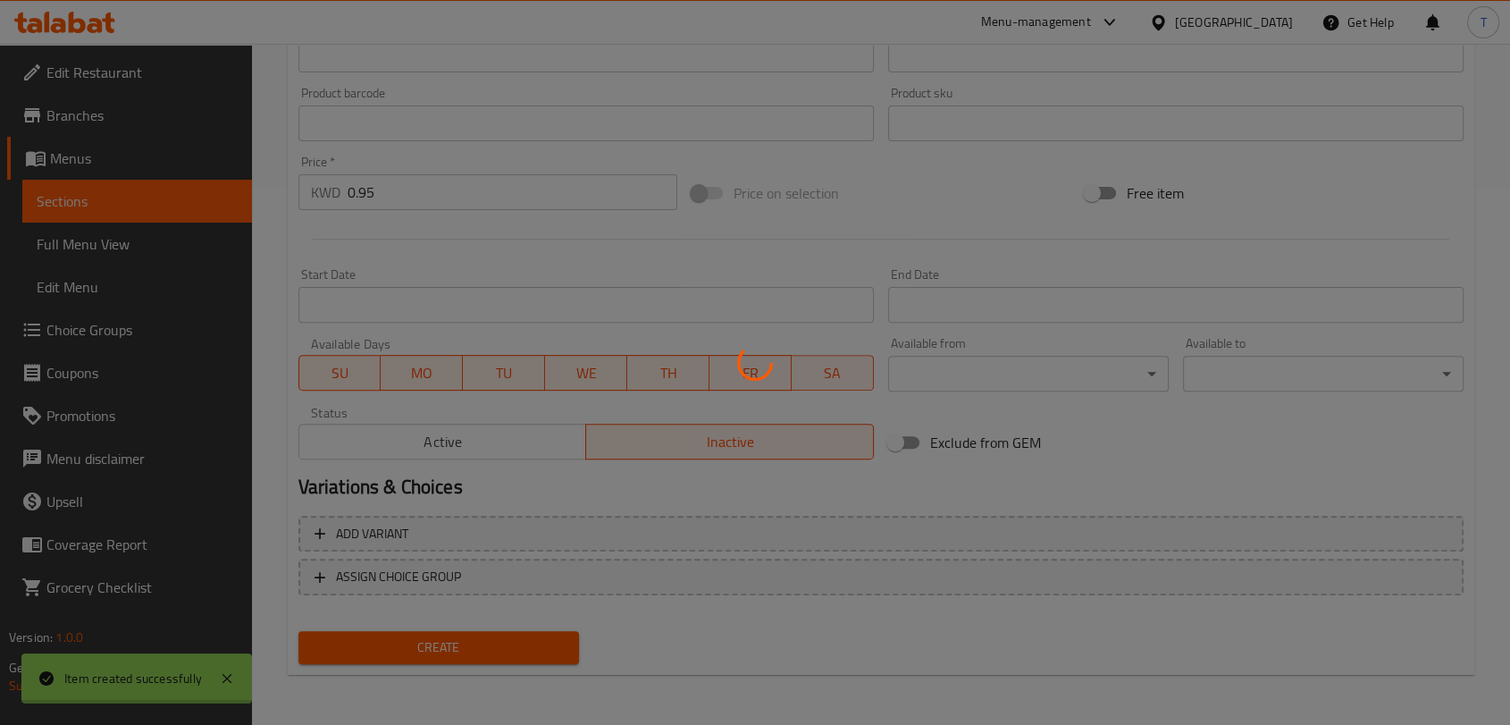
type input "0"
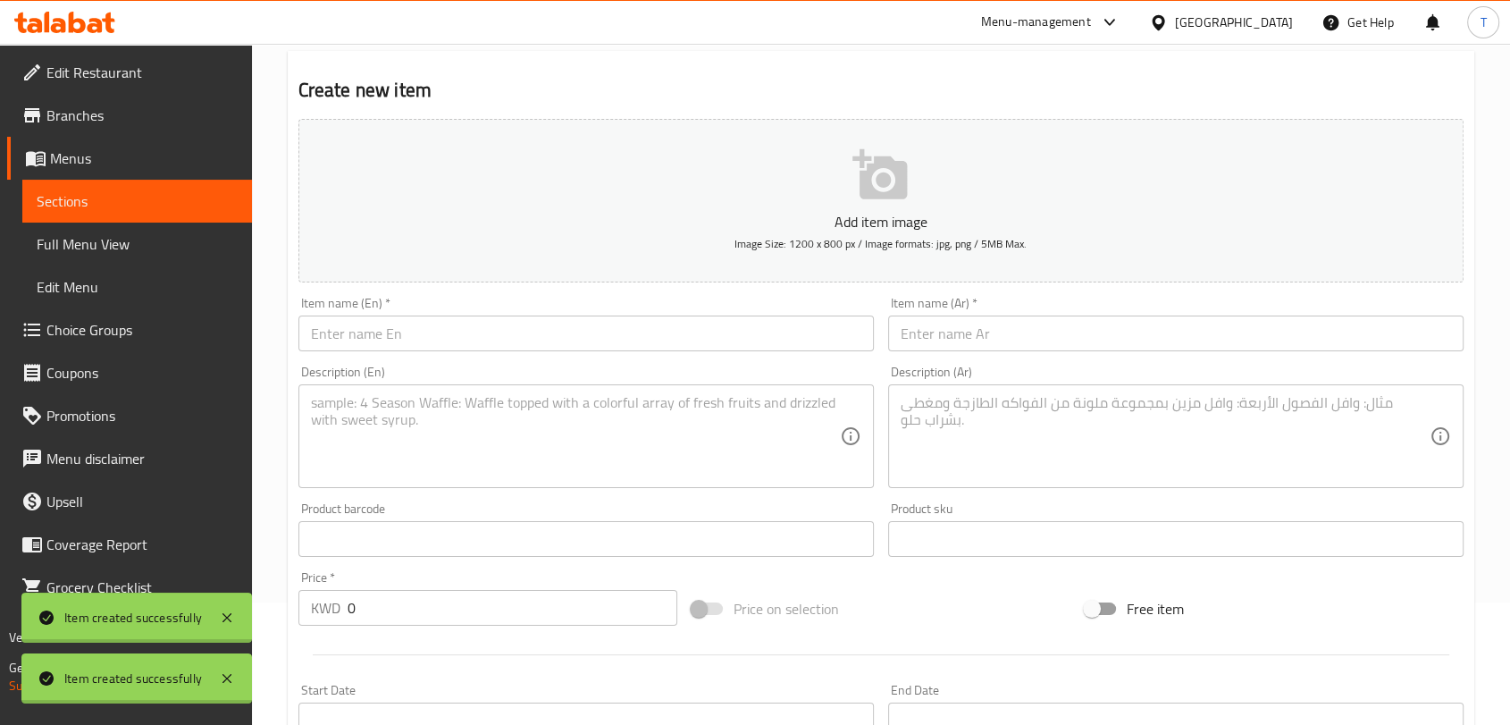
scroll to position [0, 0]
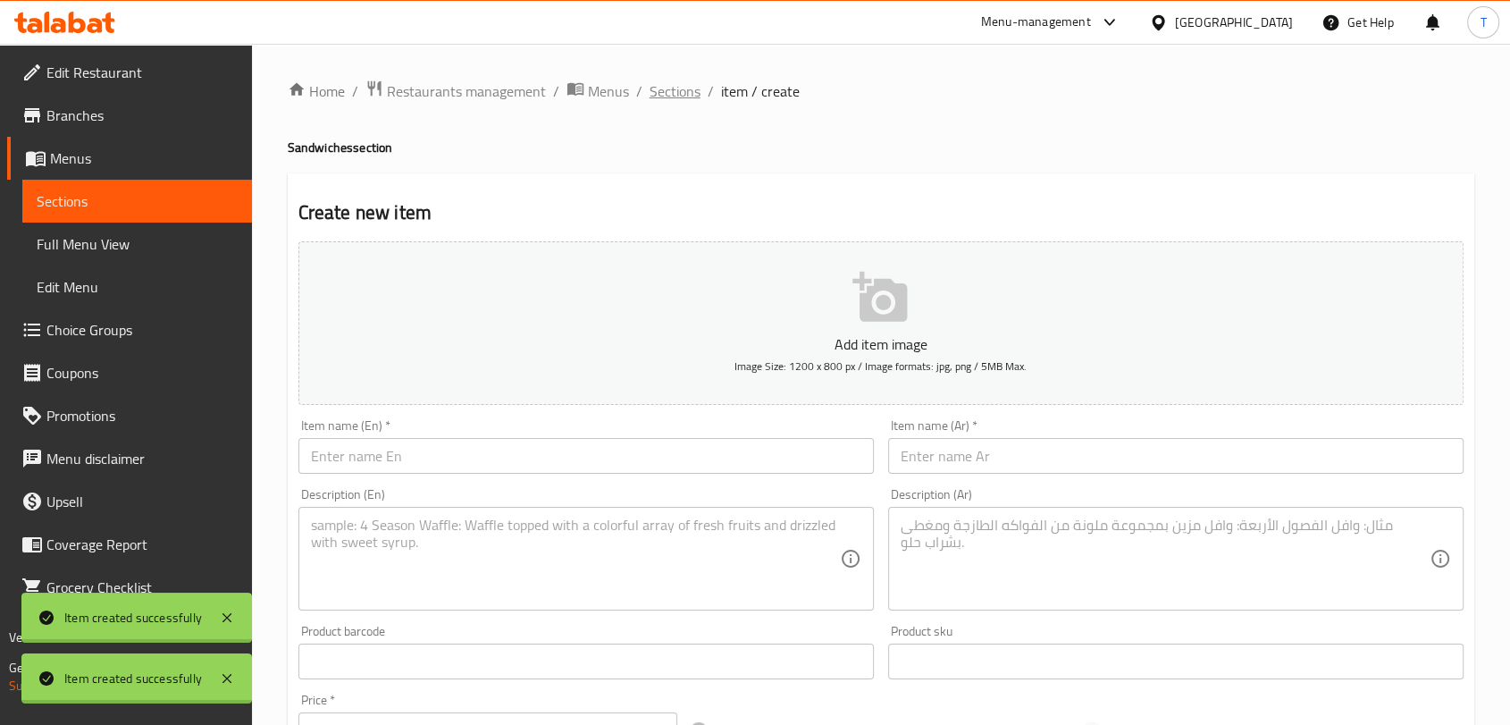
click at [682, 84] on span "Sections" at bounding box center [675, 90] width 51 height 21
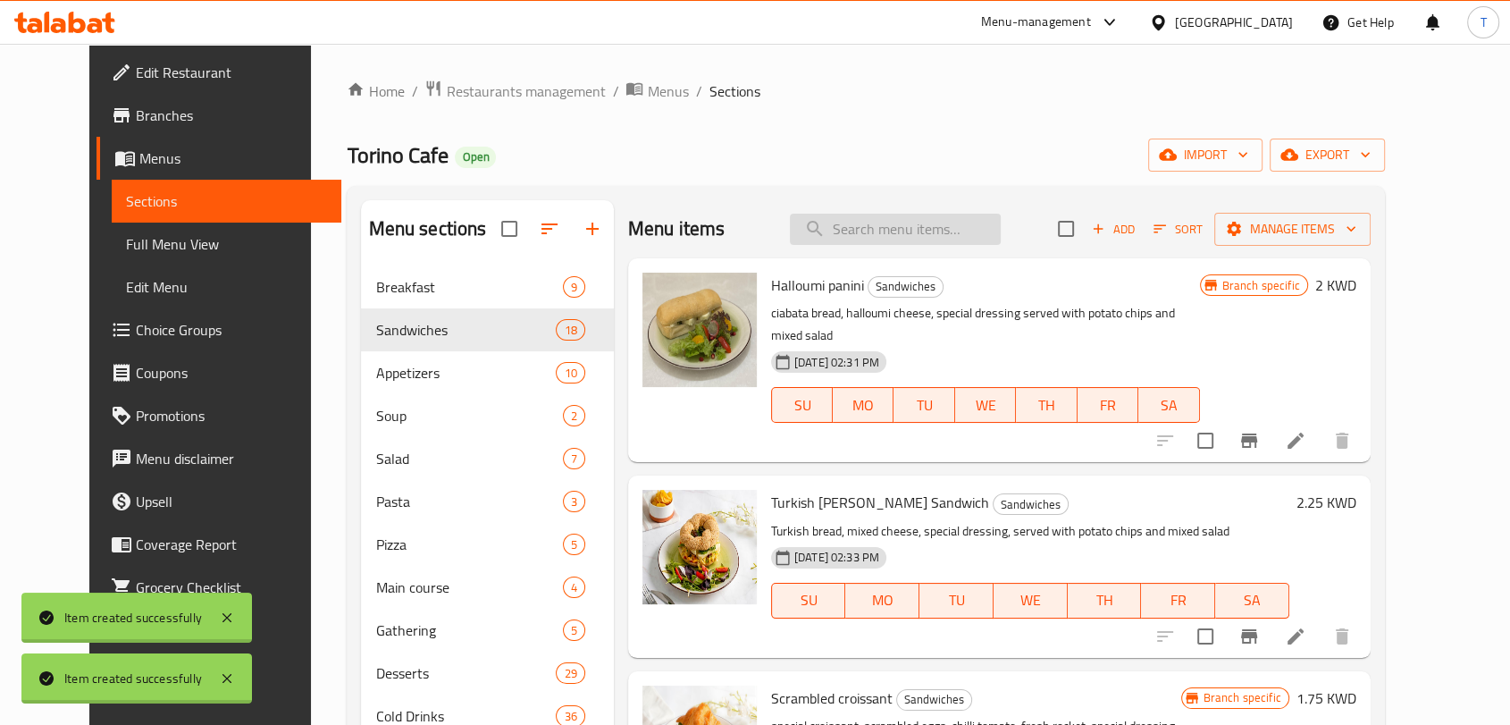
click at [971, 225] on input "search" at bounding box center [895, 229] width 211 height 31
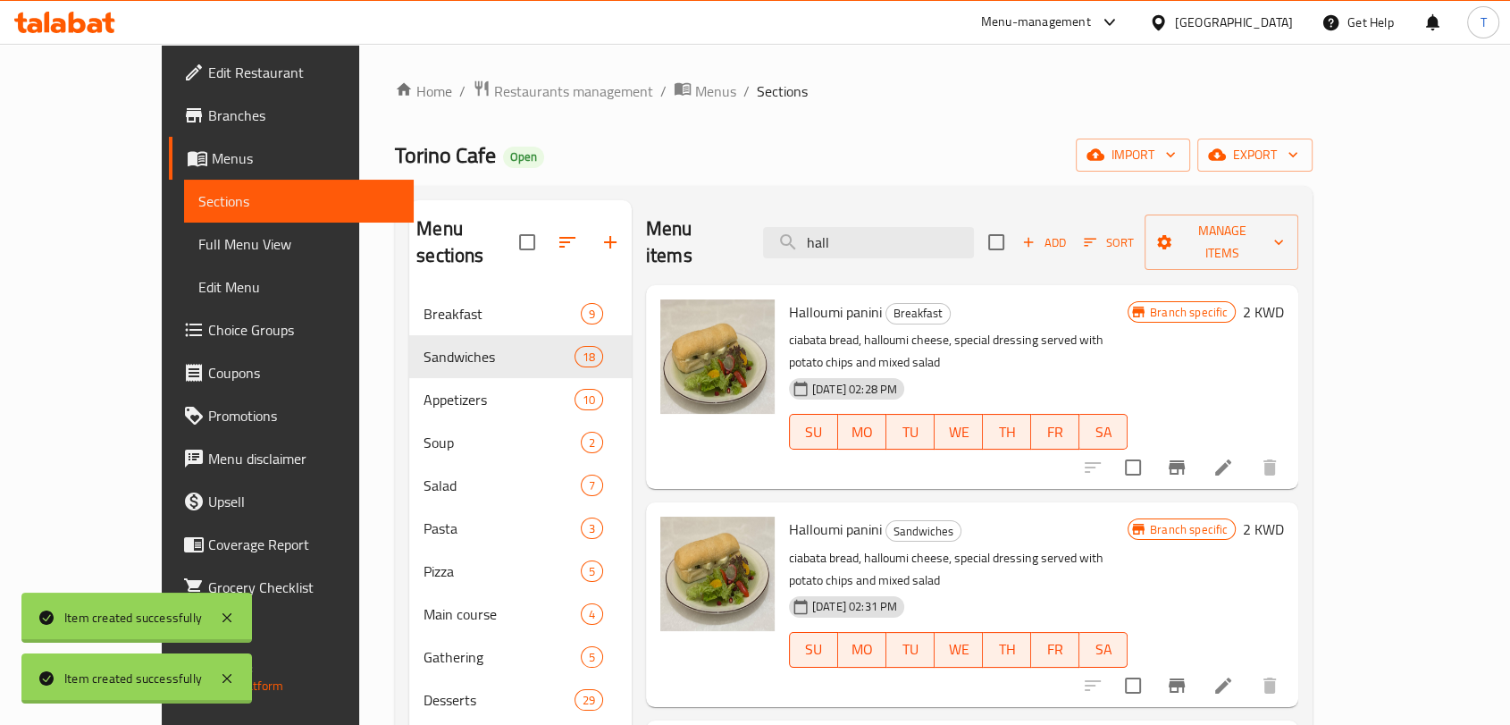
type input "hall"
drag, startPoint x: 658, startPoint y: 338, endPoint x: 660, endPoint y: 320, distance: 18.0
click at [660, 320] on img at bounding box center [717, 356] width 114 height 114
drag, startPoint x: 902, startPoint y: 230, endPoint x: 642, endPoint y: 256, distance: 261.3
click at [646, 256] on div "Menu items hall Add Sort Manage items" at bounding box center [972, 242] width 652 height 85
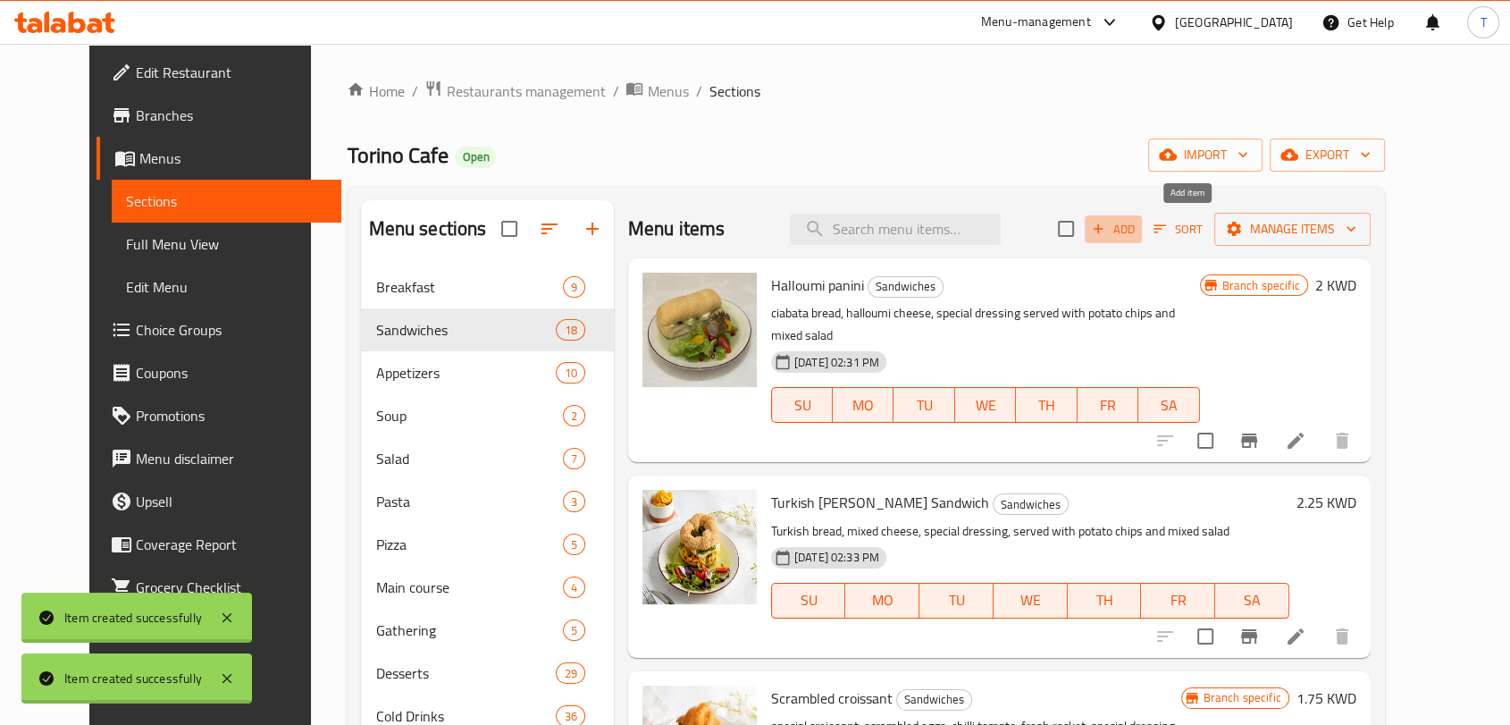
click at [1138, 226] on span "Add" at bounding box center [1113, 229] width 48 height 21
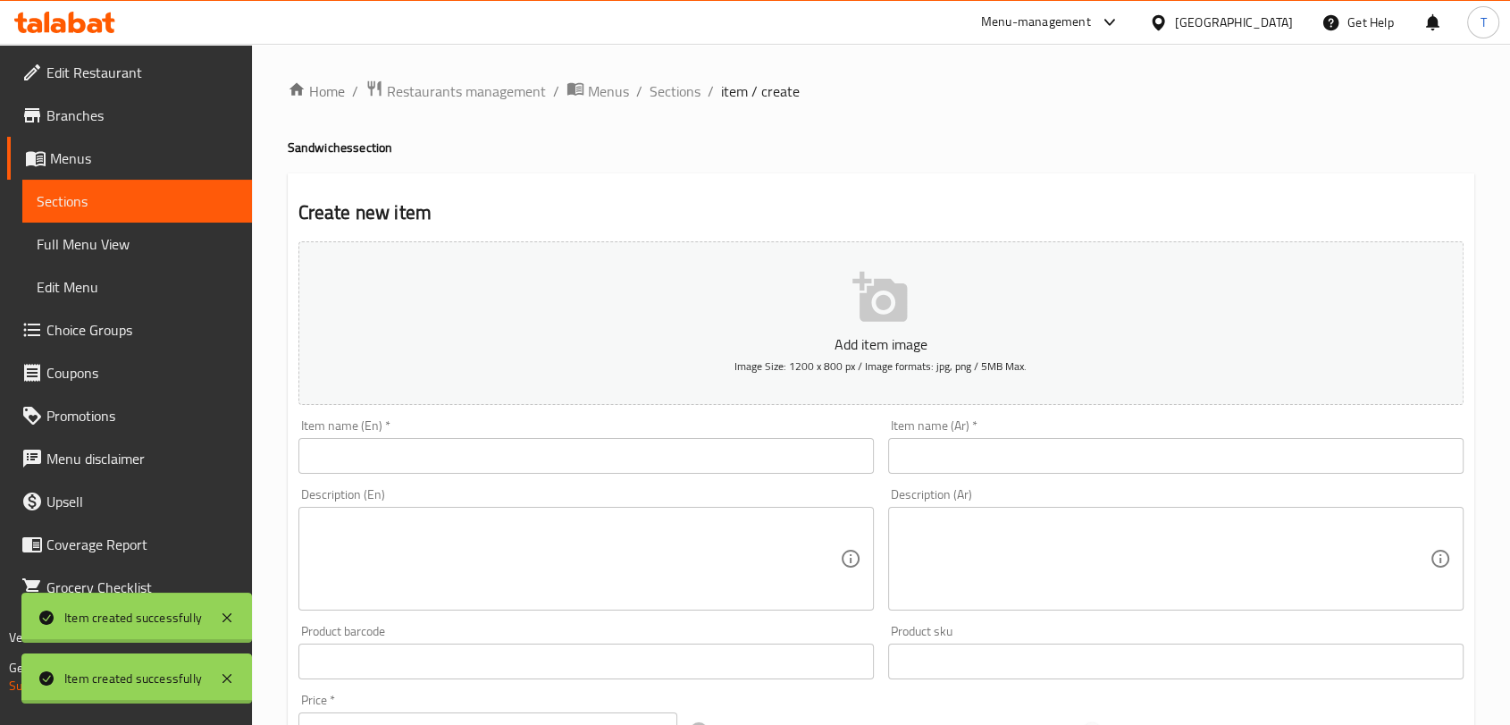
click at [629, 446] on input "text" at bounding box center [586, 456] width 576 height 36
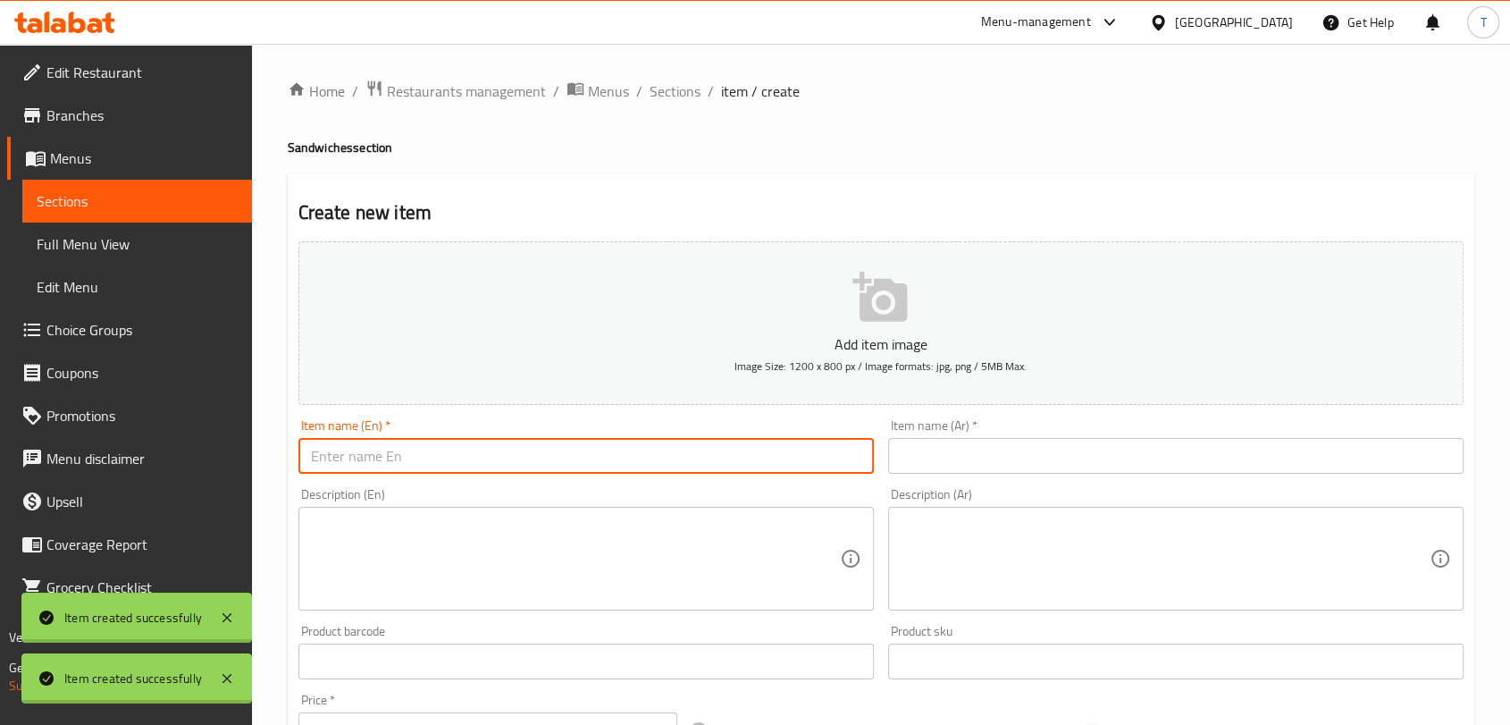
paste input "Halloumi panini - حلوم بانيني"
drag, startPoint x: 458, startPoint y: 459, endPoint x: 416, endPoint y: 459, distance: 42.0
click at [416, 459] on input "Halloumi panini - حلوم بانيني" at bounding box center [586, 456] width 576 height 36
type input "Halloumi panini - حلوم بانيني"
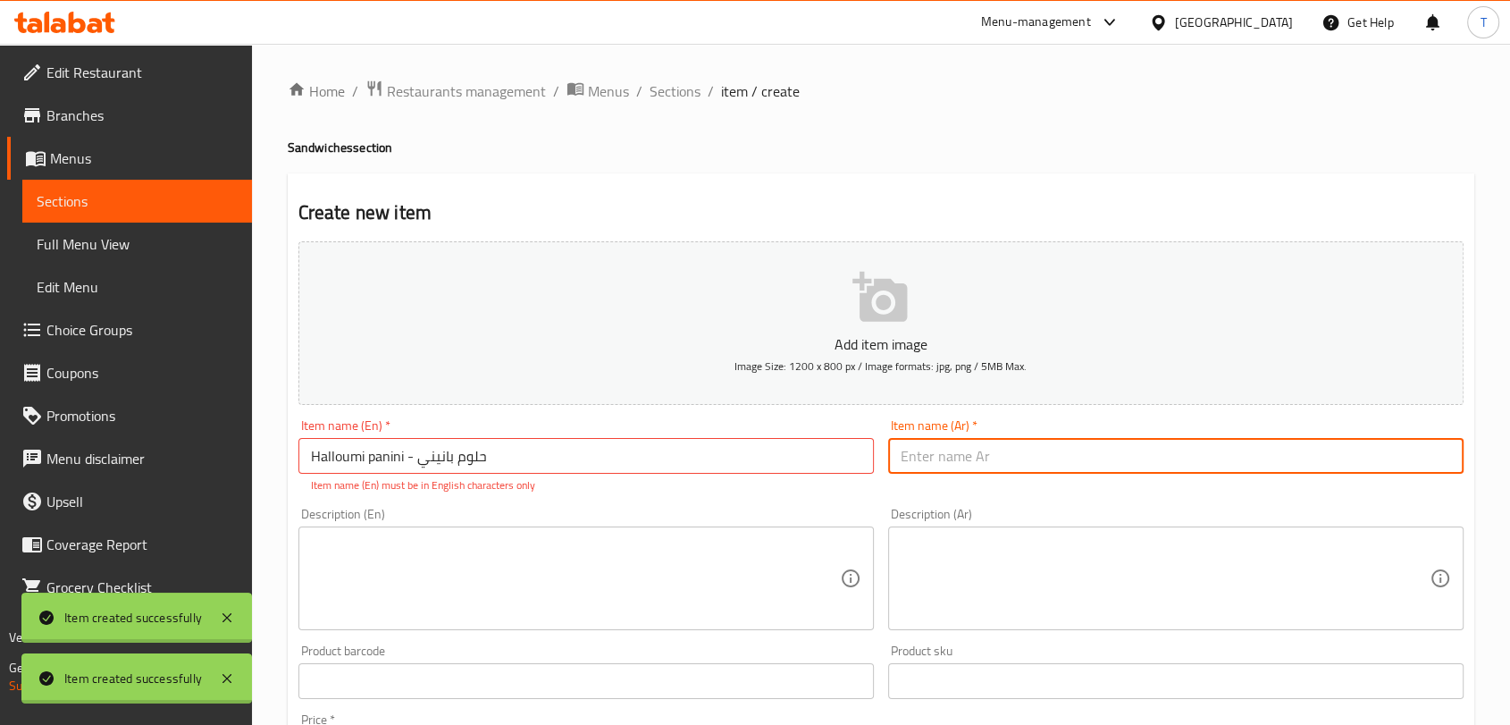
click at [1002, 456] on input "text" at bounding box center [1176, 456] width 576 height 36
paste input "حلوم بانيني"
type input "حلوم بانيني"
click at [730, 459] on input "Halloumi panini - حلوم بانيني" at bounding box center [586, 456] width 576 height 36
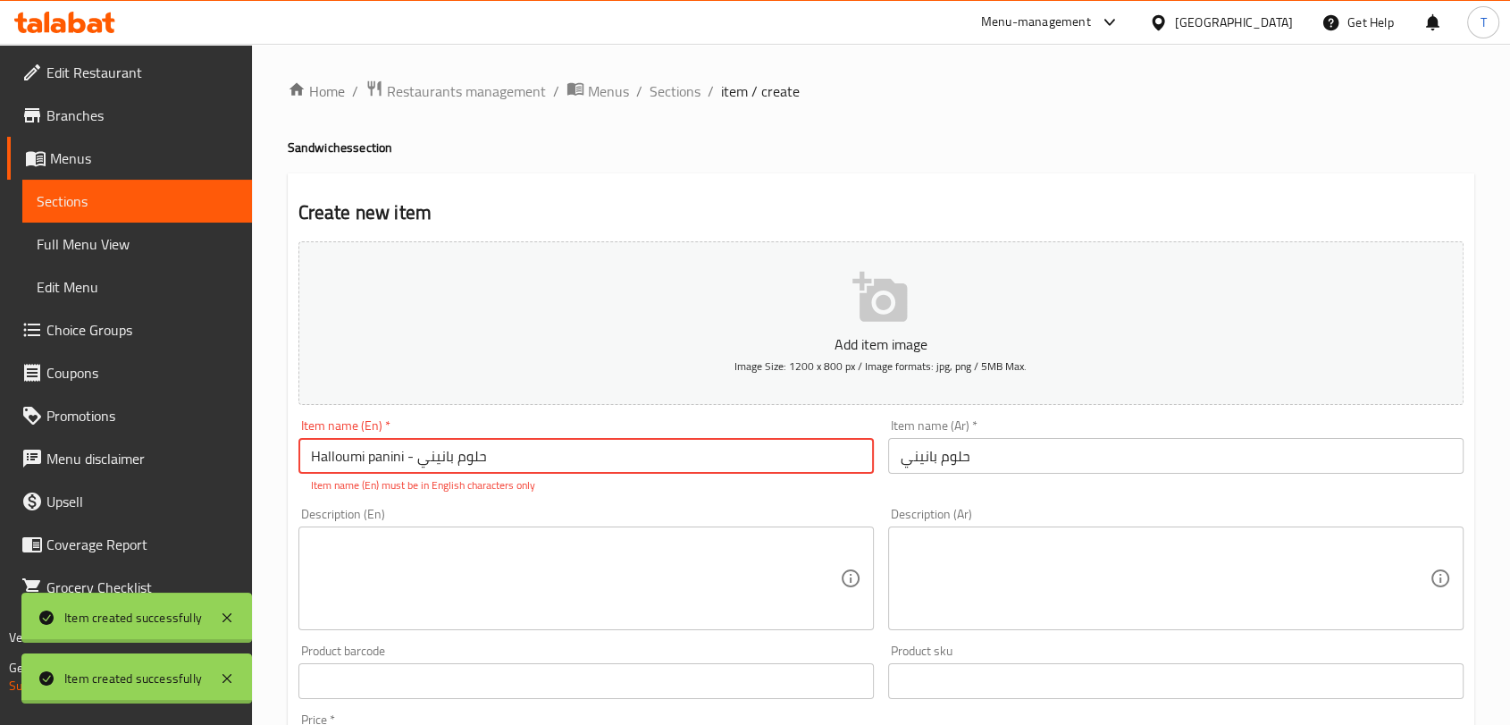
click at [730, 459] on input "Halloumi panini - حلوم بانيني" at bounding box center [586, 456] width 576 height 36
click at [549, 463] on input "Halloumi panini - حلوم بانيني" at bounding box center [586, 456] width 576 height 36
drag, startPoint x: 511, startPoint y: 461, endPoint x: 414, endPoint y: 466, distance: 97.5
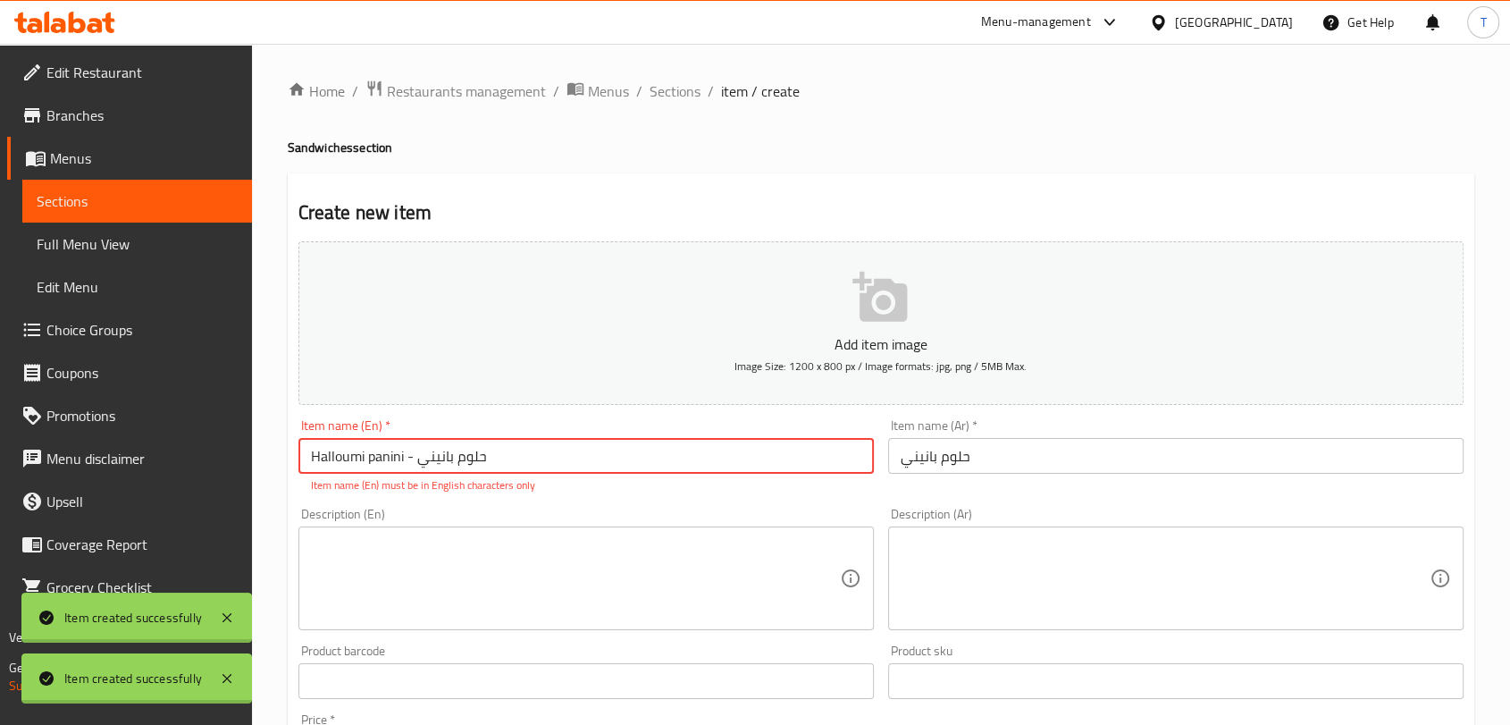
click at [414, 466] on input "Halloumi panini - حلوم بانيني" at bounding box center [586, 456] width 576 height 36
type input "Halloumi panini"
click at [519, 559] on textarea at bounding box center [575, 578] width 529 height 85
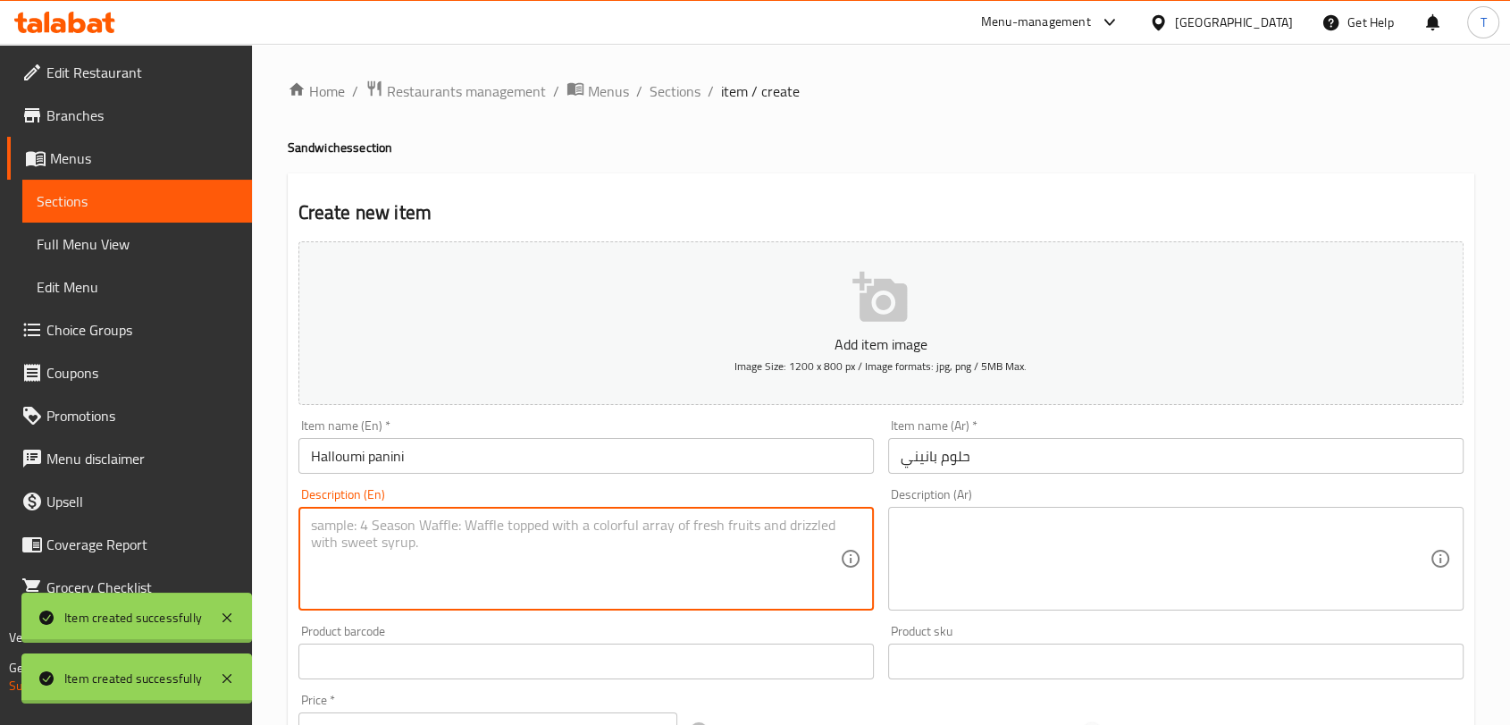
click at [567, 538] on textarea at bounding box center [575, 559] width 529 height 85
paste textarea "Brown Ciabatta bread, halloumi cheese, pesto sauce , Avocado"
type textarea "Brown Ciabatta bread, halloumi cheese, pesto sauce , Avocado"
click at [940, 546] on textarea at bounding box center [1165, 559] width 529 height 85
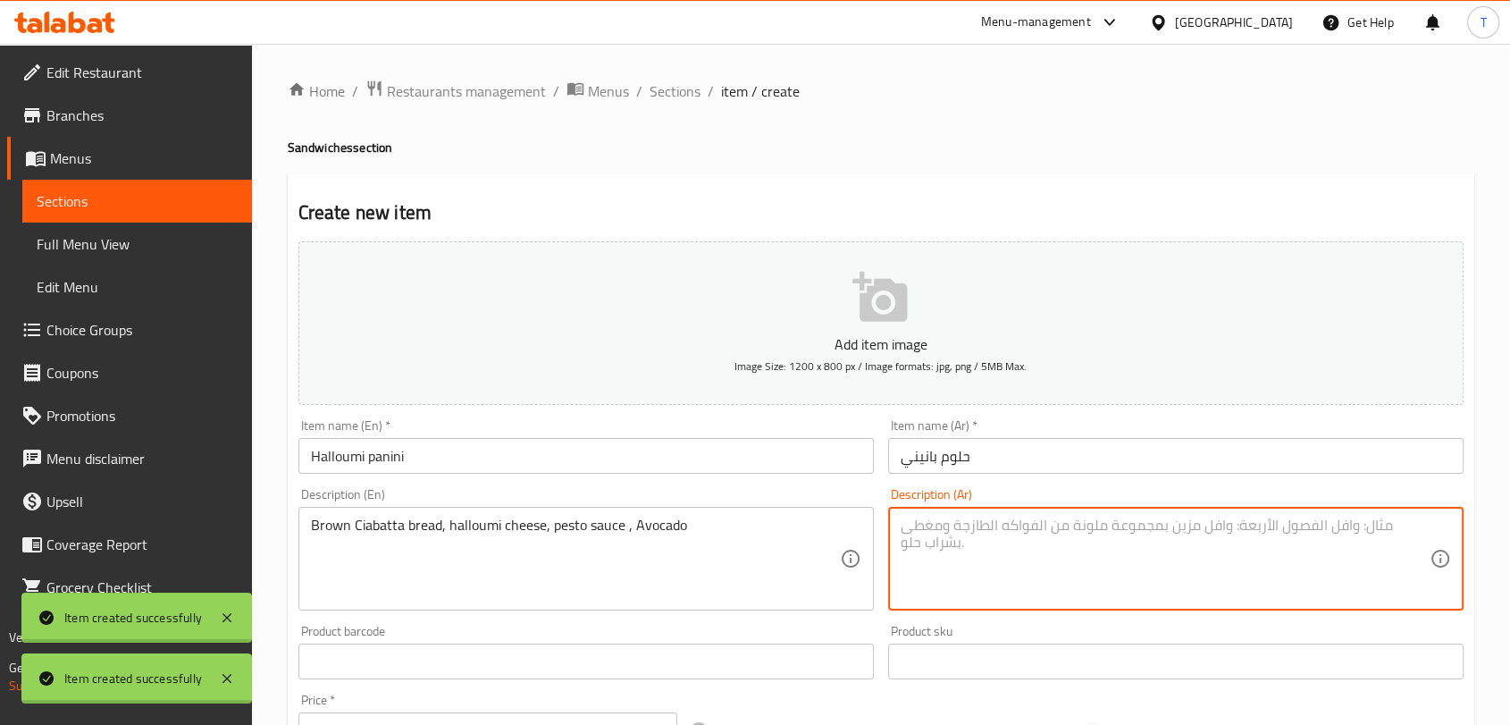
click at [1015, 539] on textarea at bounding box center [1165, 559] width 529 height 85
paste textarea "خبز شياباتا بني، جبنة حلومي، صلصة بيستو، [GEOGRAPHIC_DATA]"
type textarea "خبز شياباتا بني، جبنة حلومي، صلصة بيستو، [GEOGRAPHIC_DATA]"
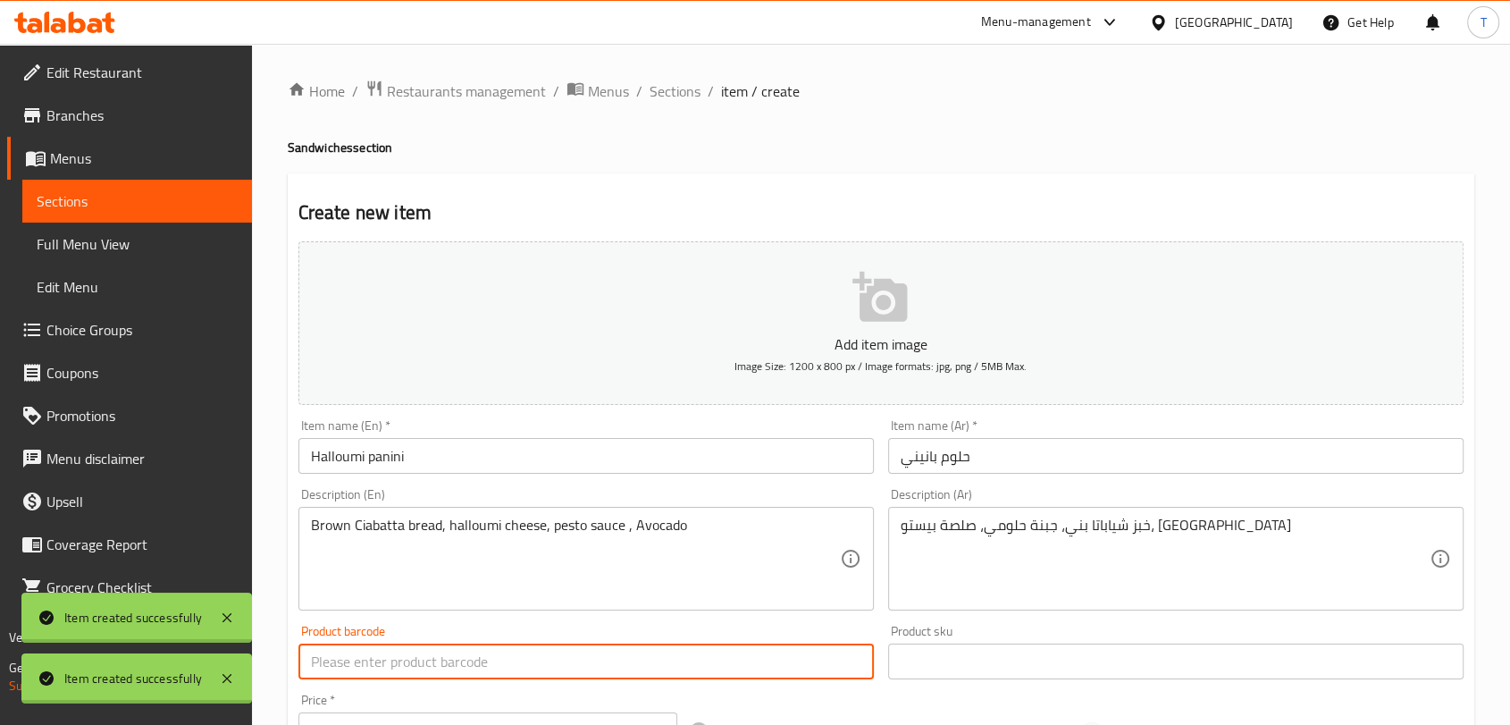
click at [748, 660] on input "text" at bounding box center [586, 661] width 576 height 36
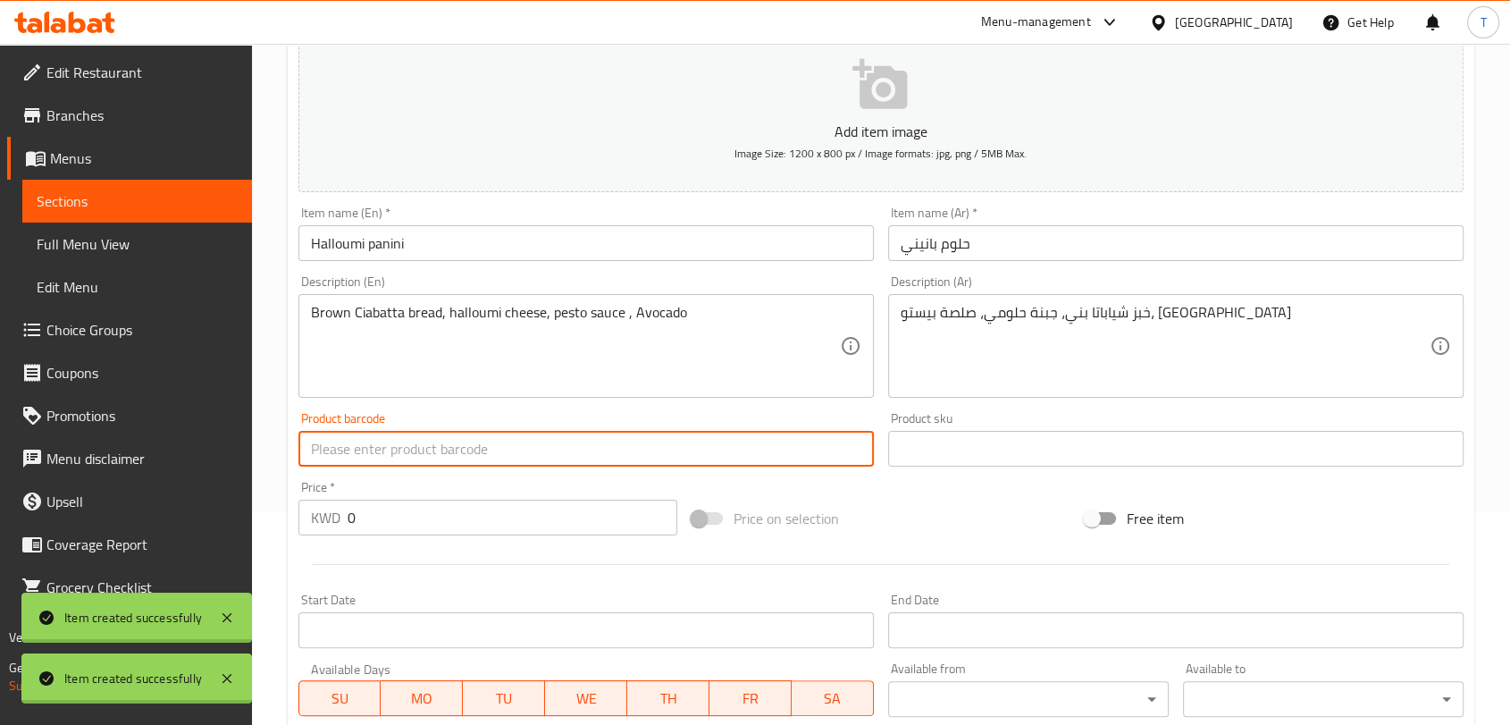
scroll to position [231, 0]
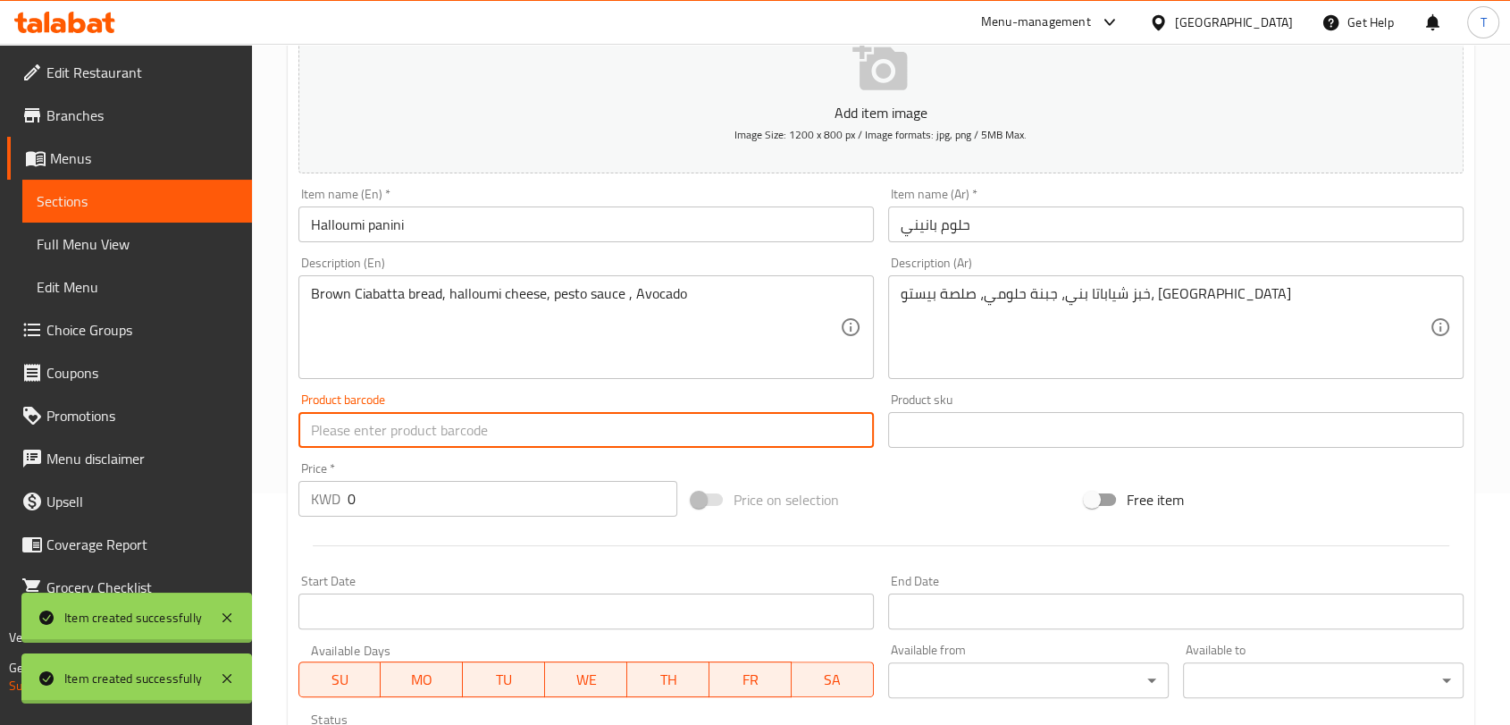
click at [515, 511] on input "0" at bounding box center [513, 499] width 330 height 36
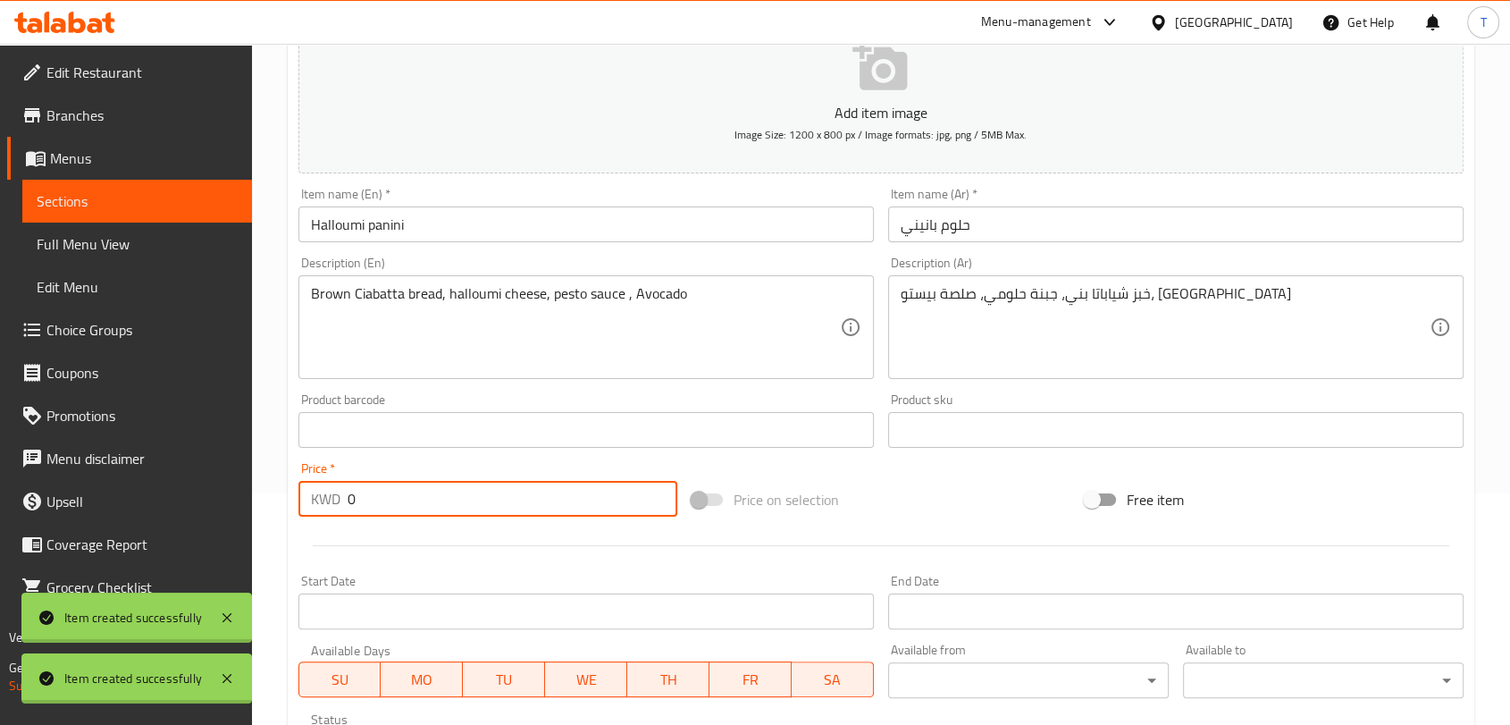
drag, startPoint x: 565, startPoint y: 499, endPoint x: 324, endPoint y: 492, distance: 241.4
click at [324, 492] on div "KWD 0 Price *" at bounding box center [487, 499] width 379 height 36
type input "1"
type input "1.25"
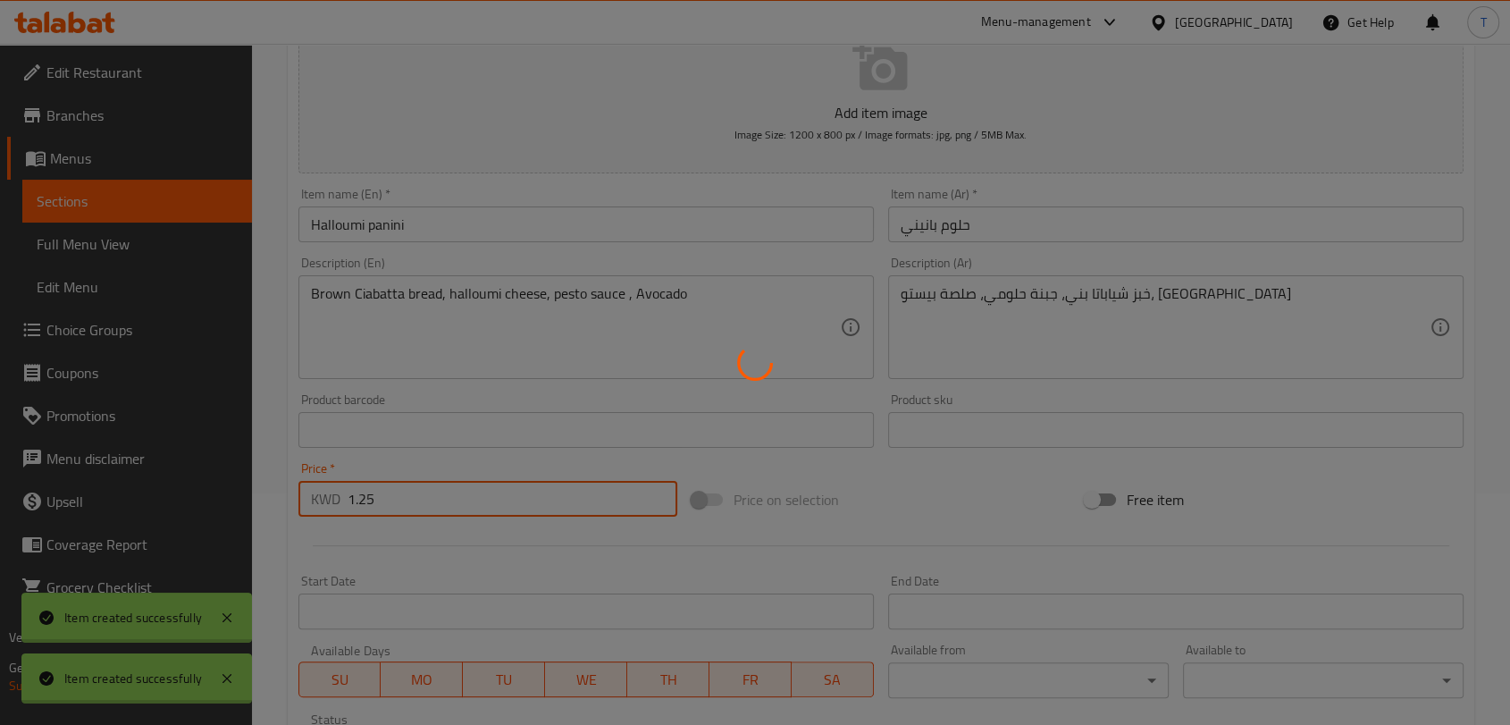
type input "0"
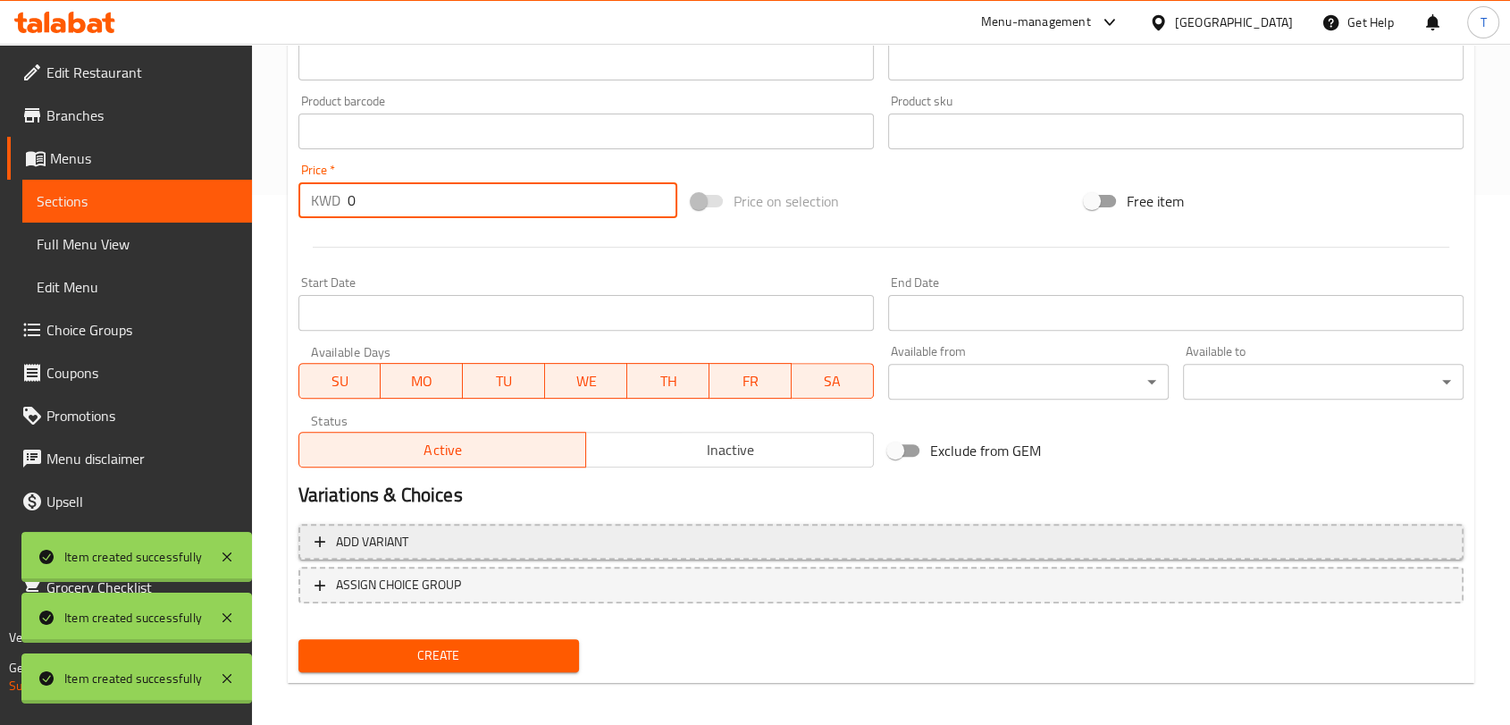
scroll to position [538, 0]
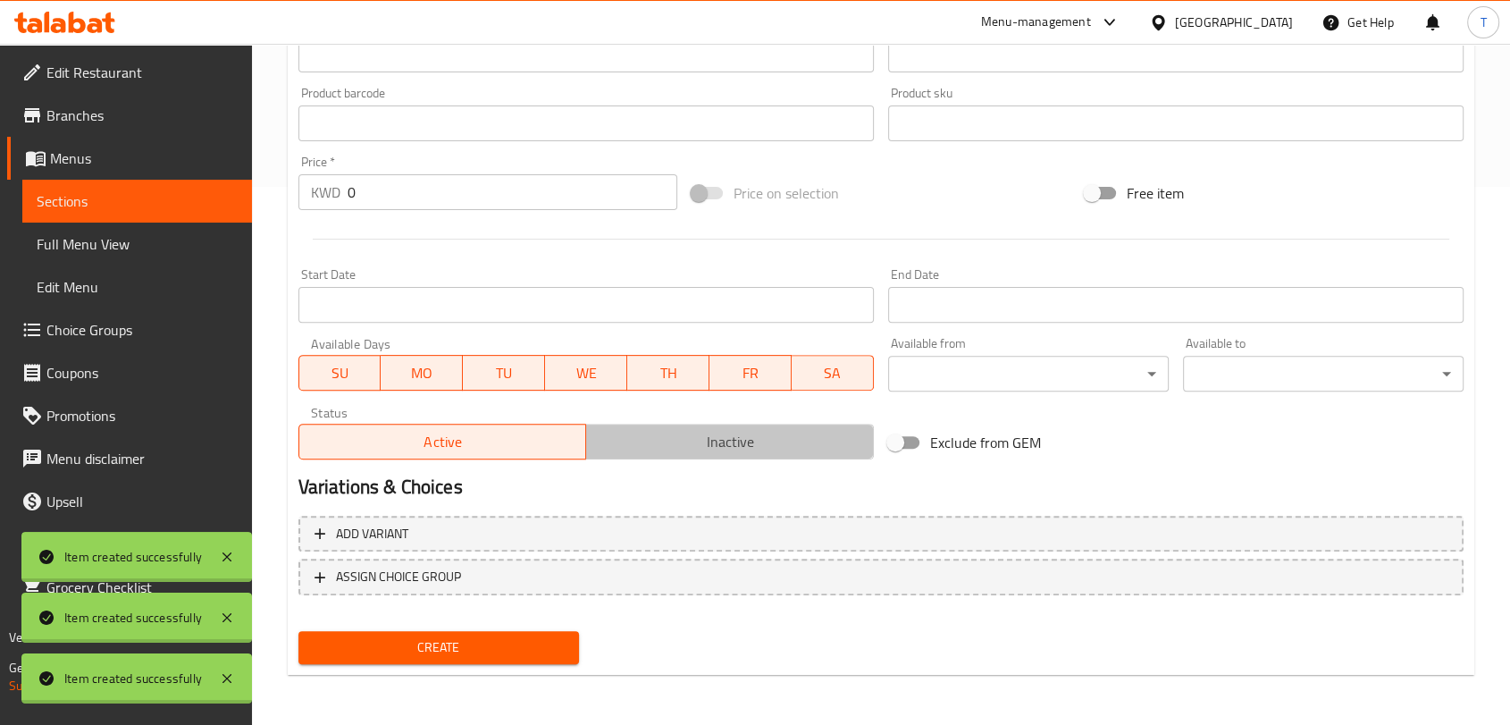
click at [614, 441] on span "Inactive" at bounding box center [729, 442] width 273 height 26
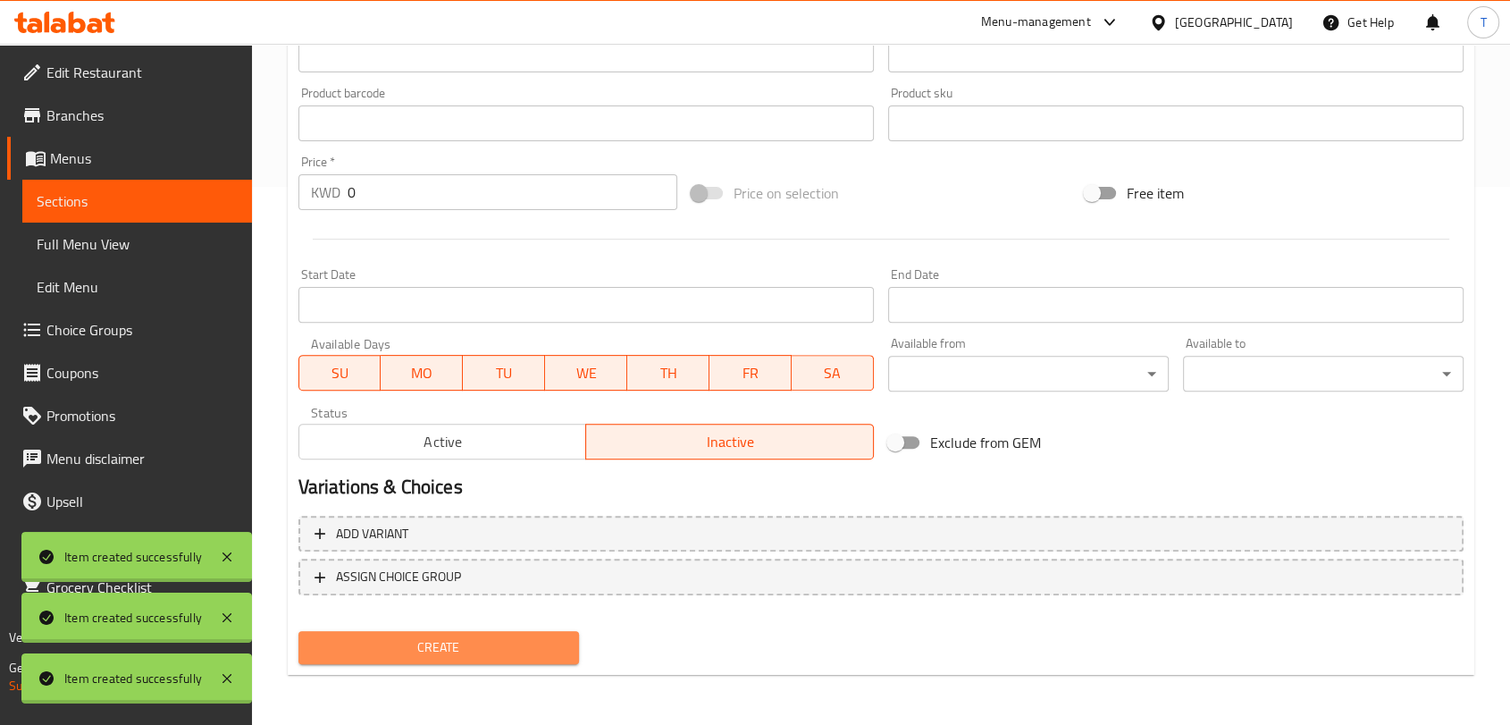
click at [524, 648] on span "Create" at bounding box center [439, 647] width 252 height 22
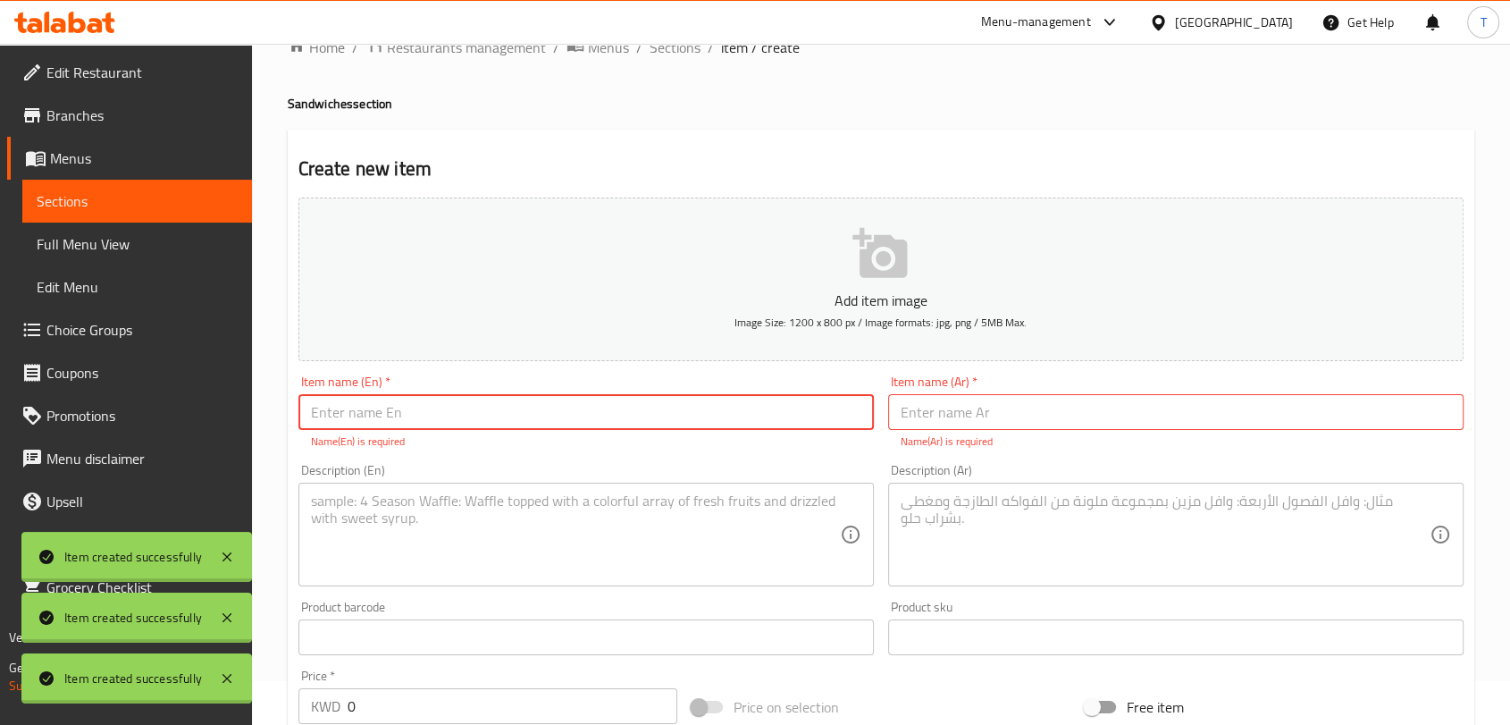
scroll to position [0, 0]
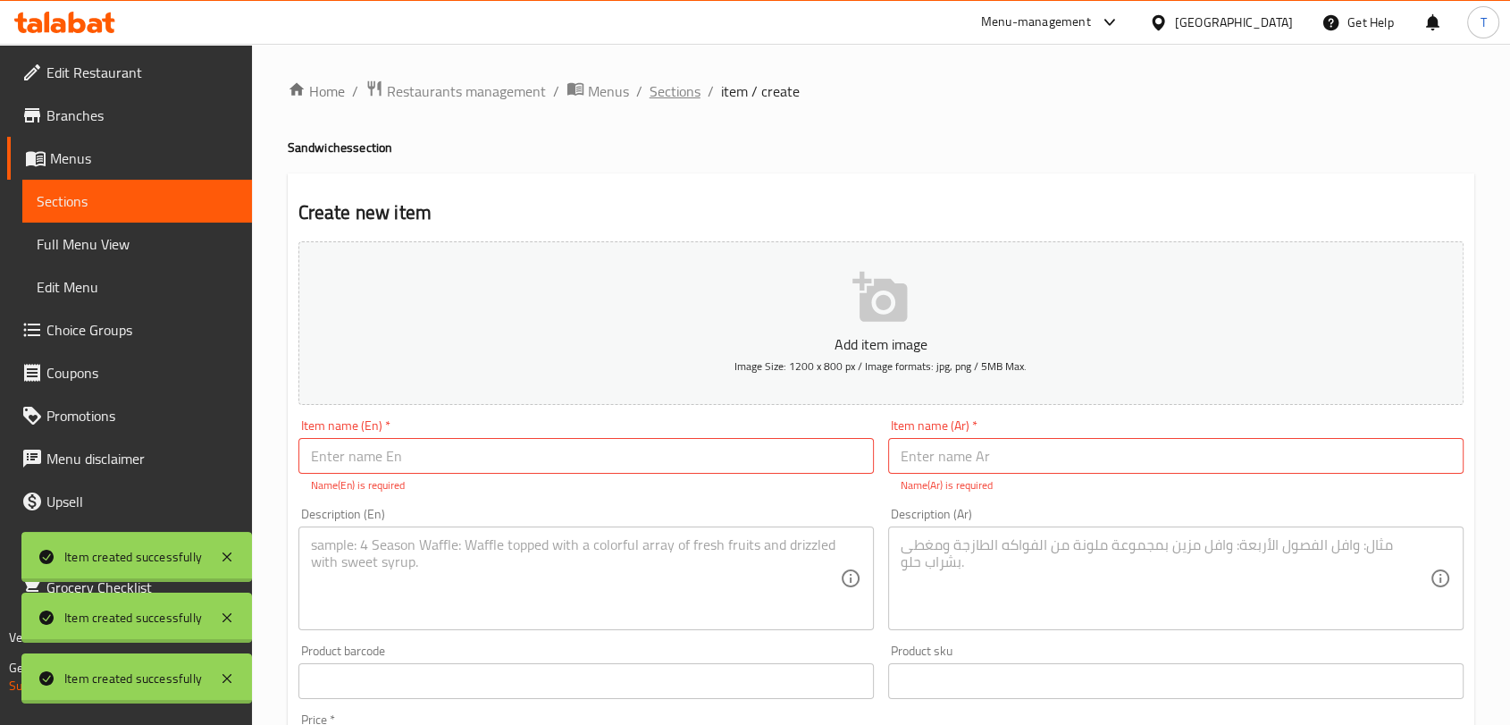
click at [681, 100] on span "Sections" at bounding box center [675, 90] width 51 height 21
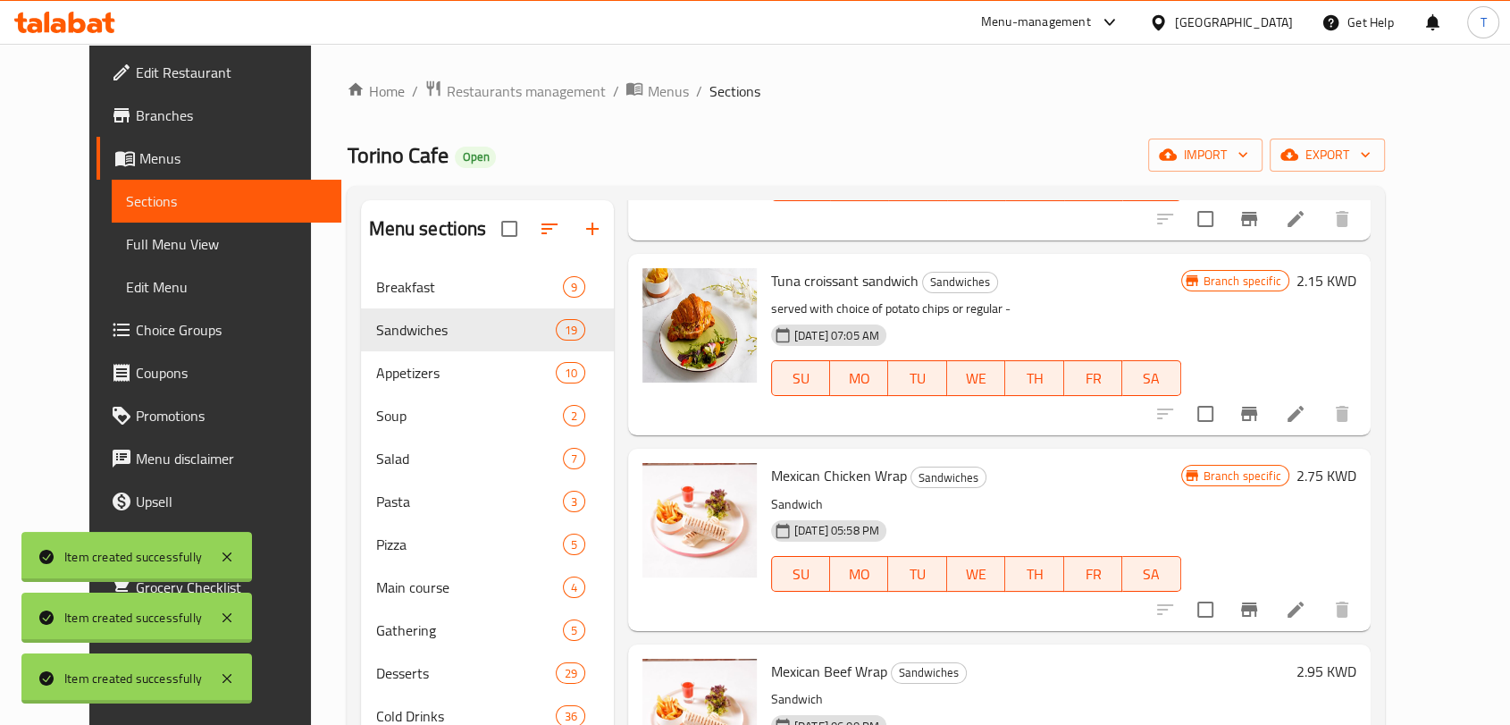
scroll to position [3074, 0]
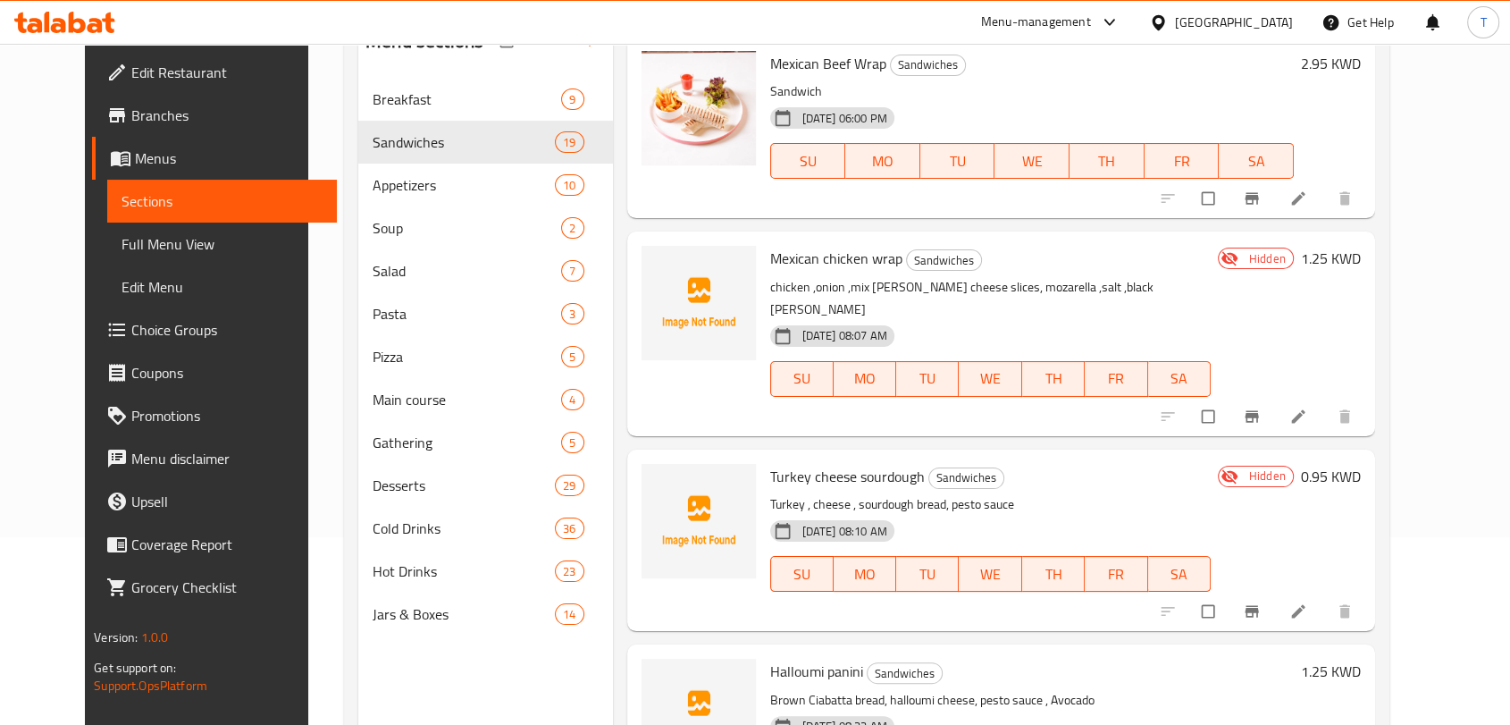
scroll to position [250, 0]
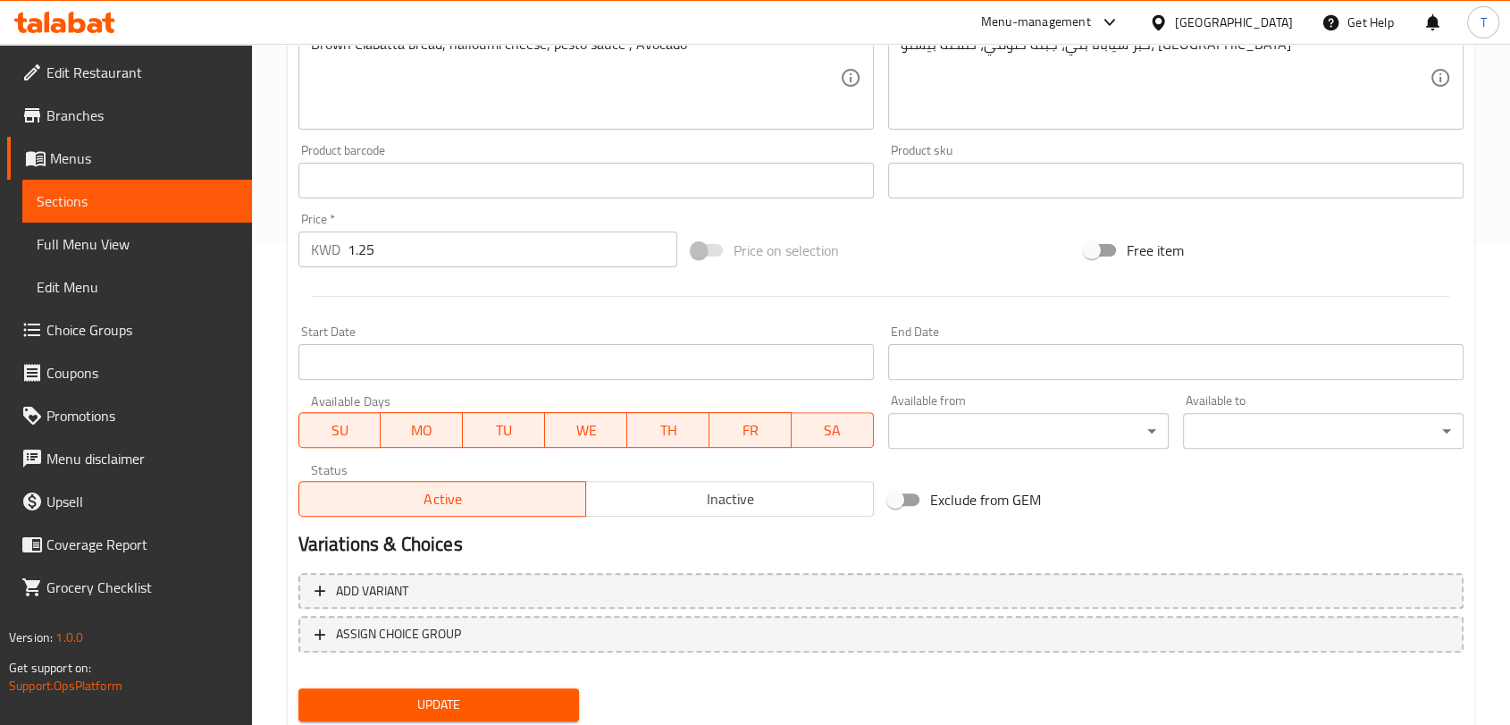
scroll to position [538, 0]
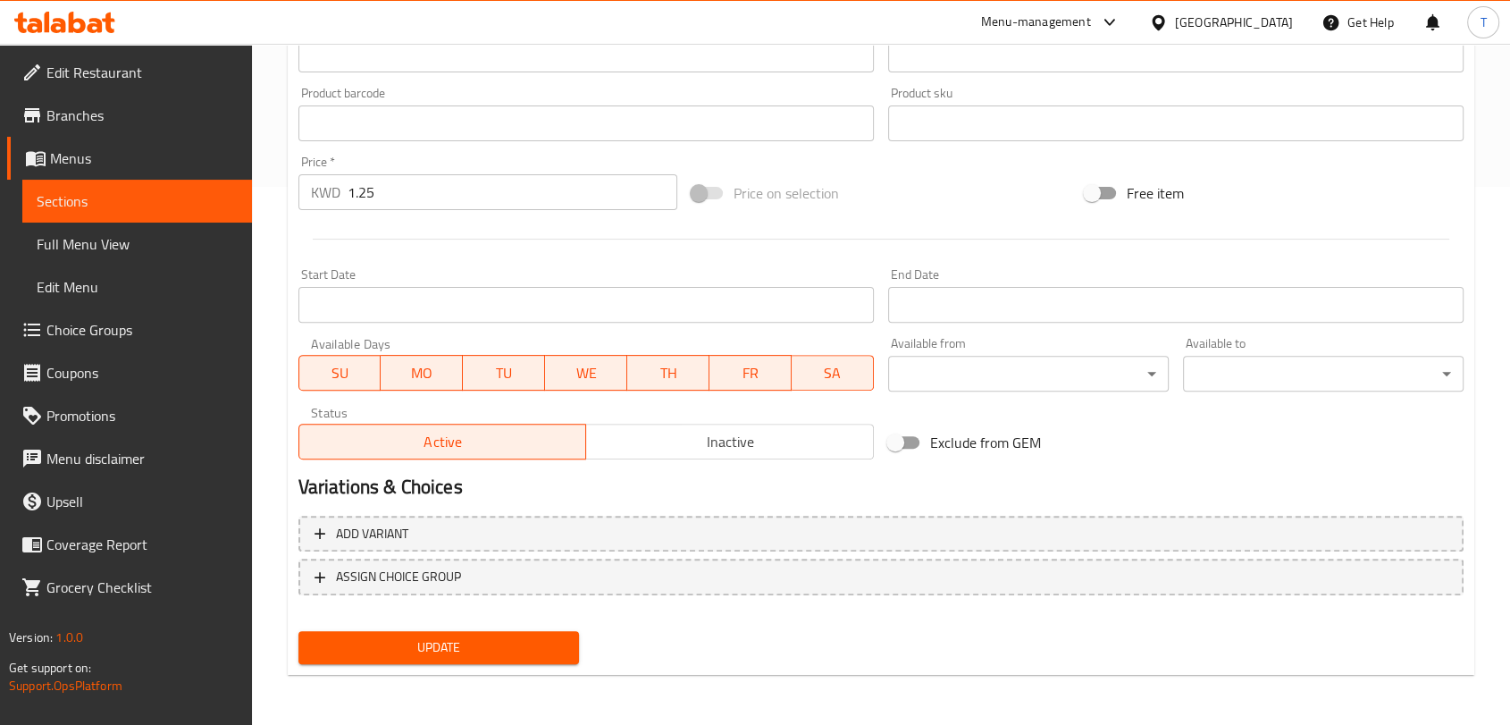
click at [663, 445] on span "Inactive" at bounding box center [729, 442] width 273 height 26
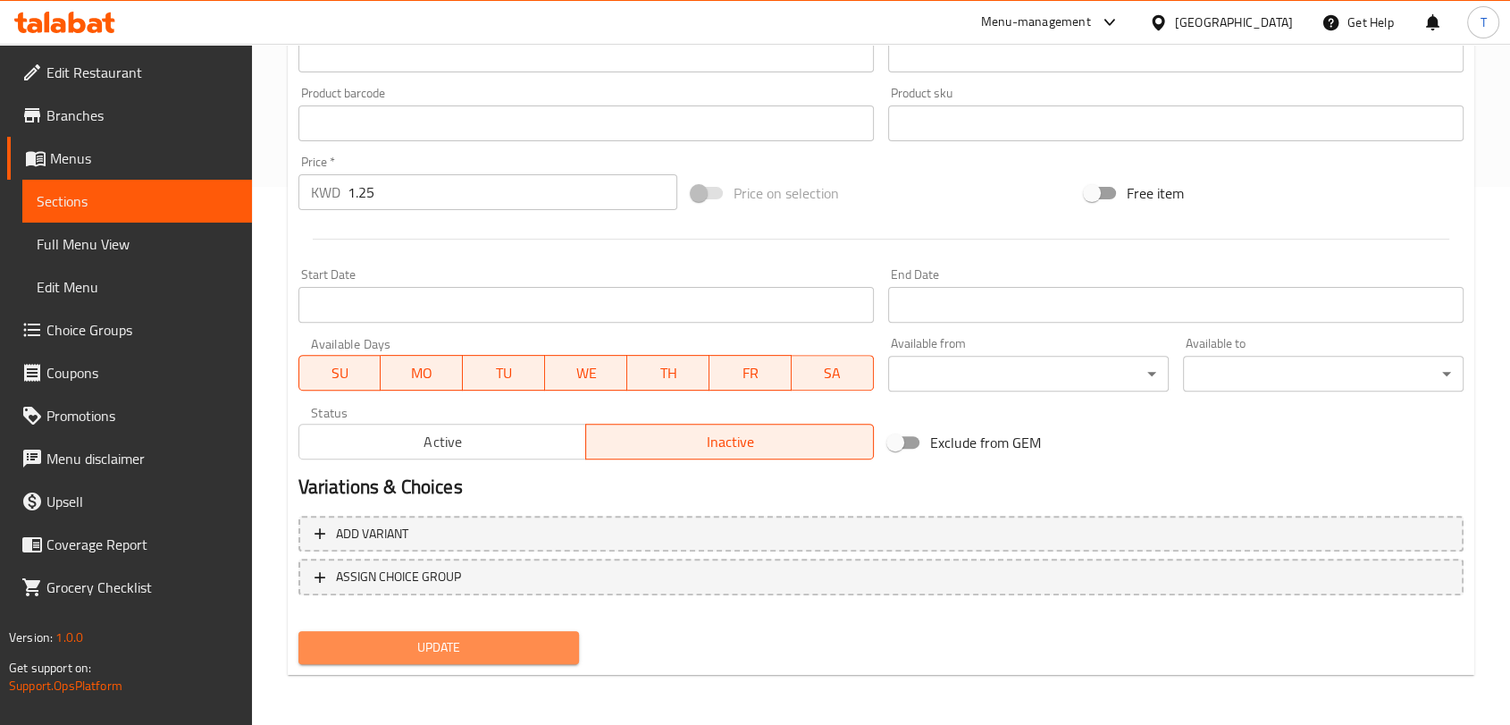
click at [539, 632] on button "Update" at bounding box center [438, 647] width 281 height 33
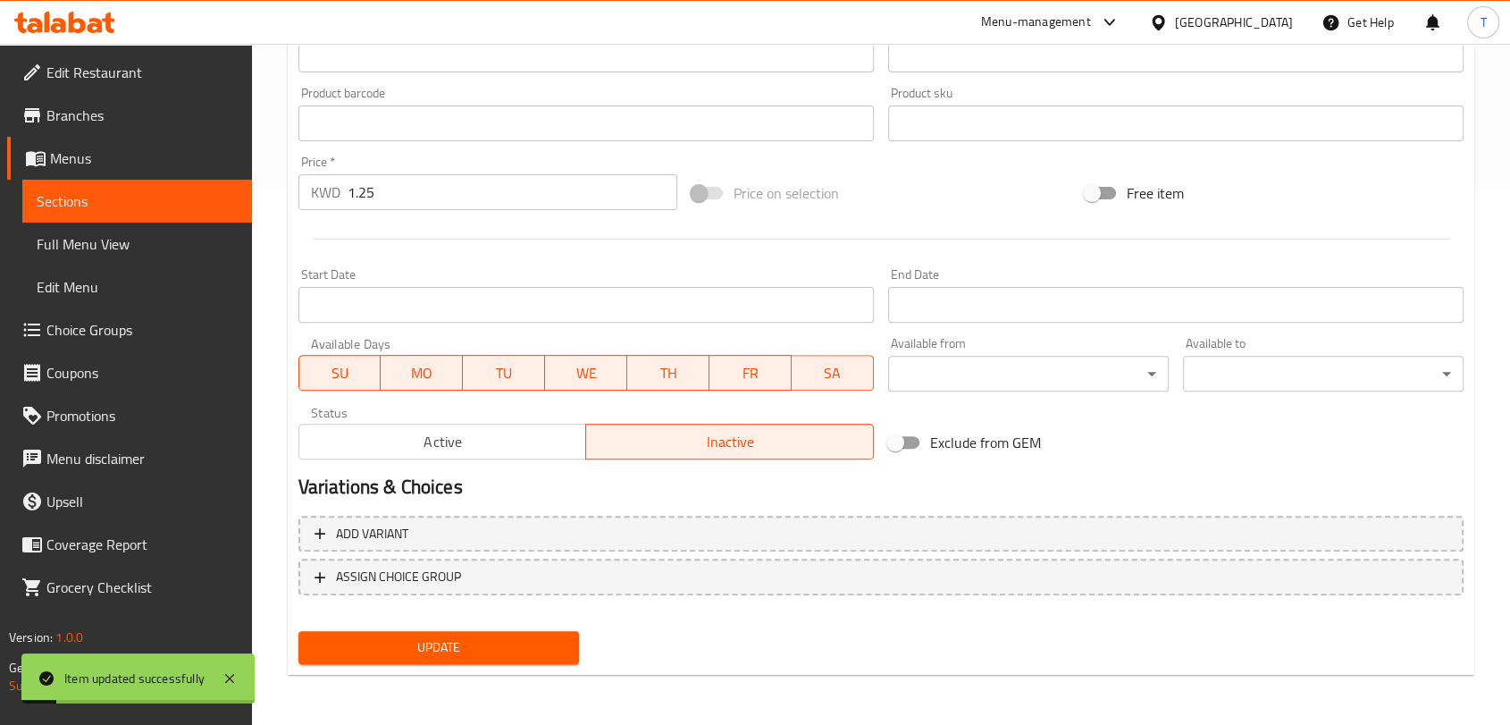
scroll to position [0, 0]
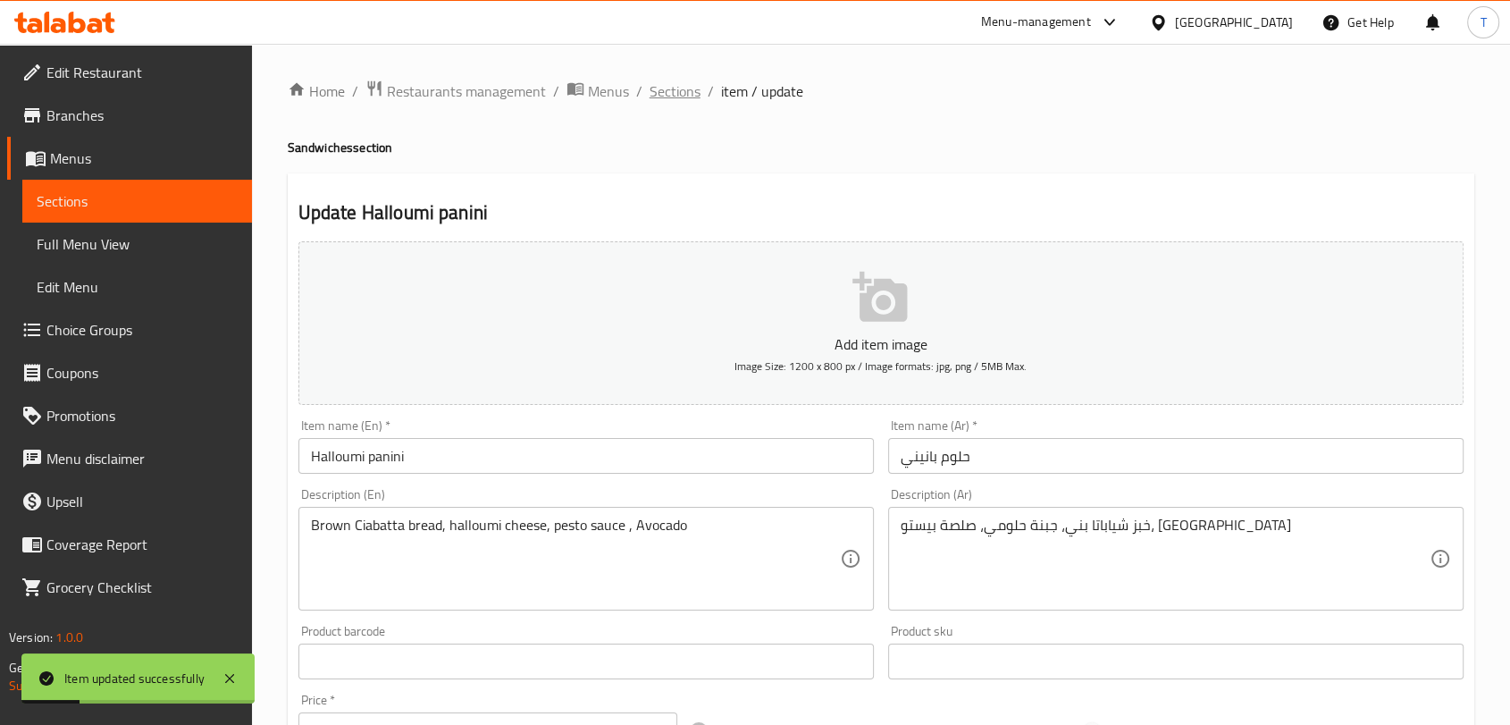
click at [658, 92] on span "Sections" at bounding box center [675, 90] width 51 height 21
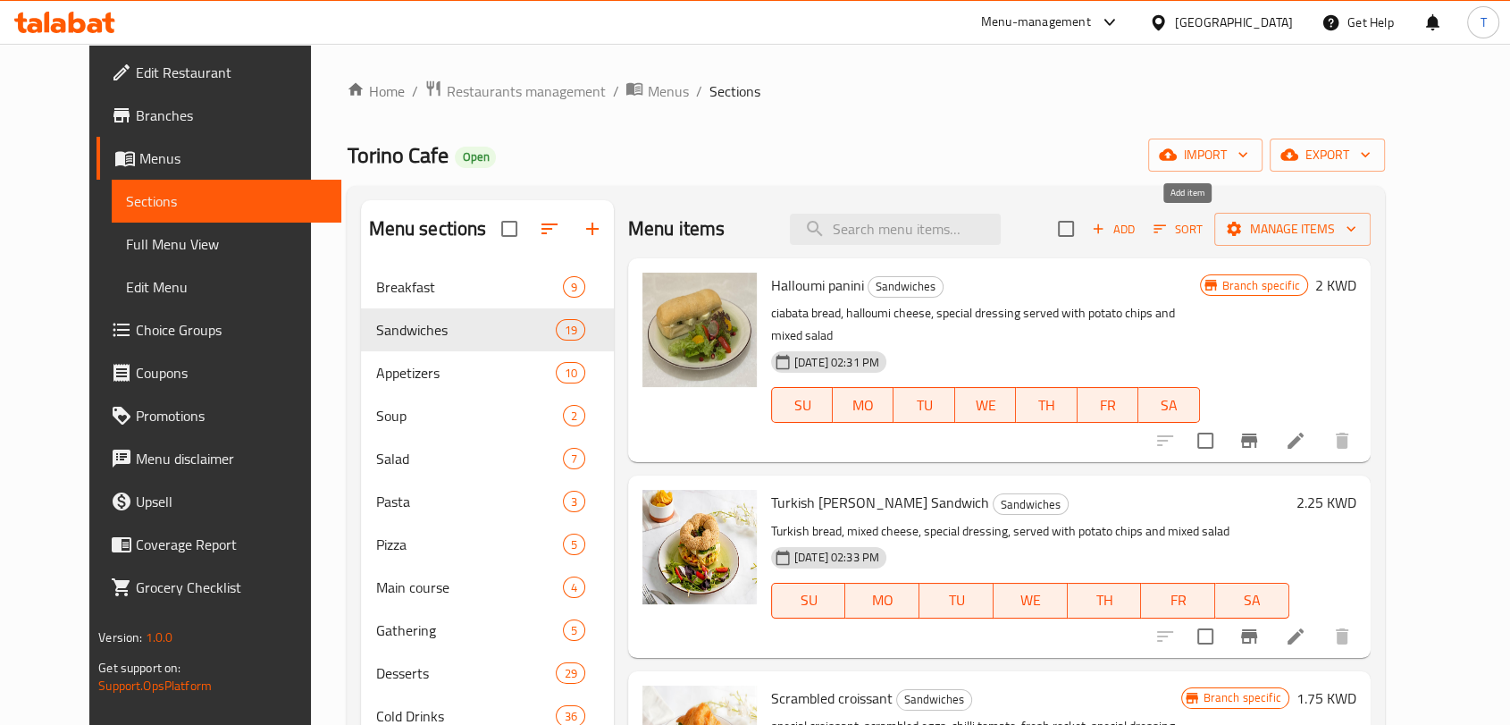
click at [1138, 223] on span "Add" at bounding box center [1113, 229] width 48 height 21
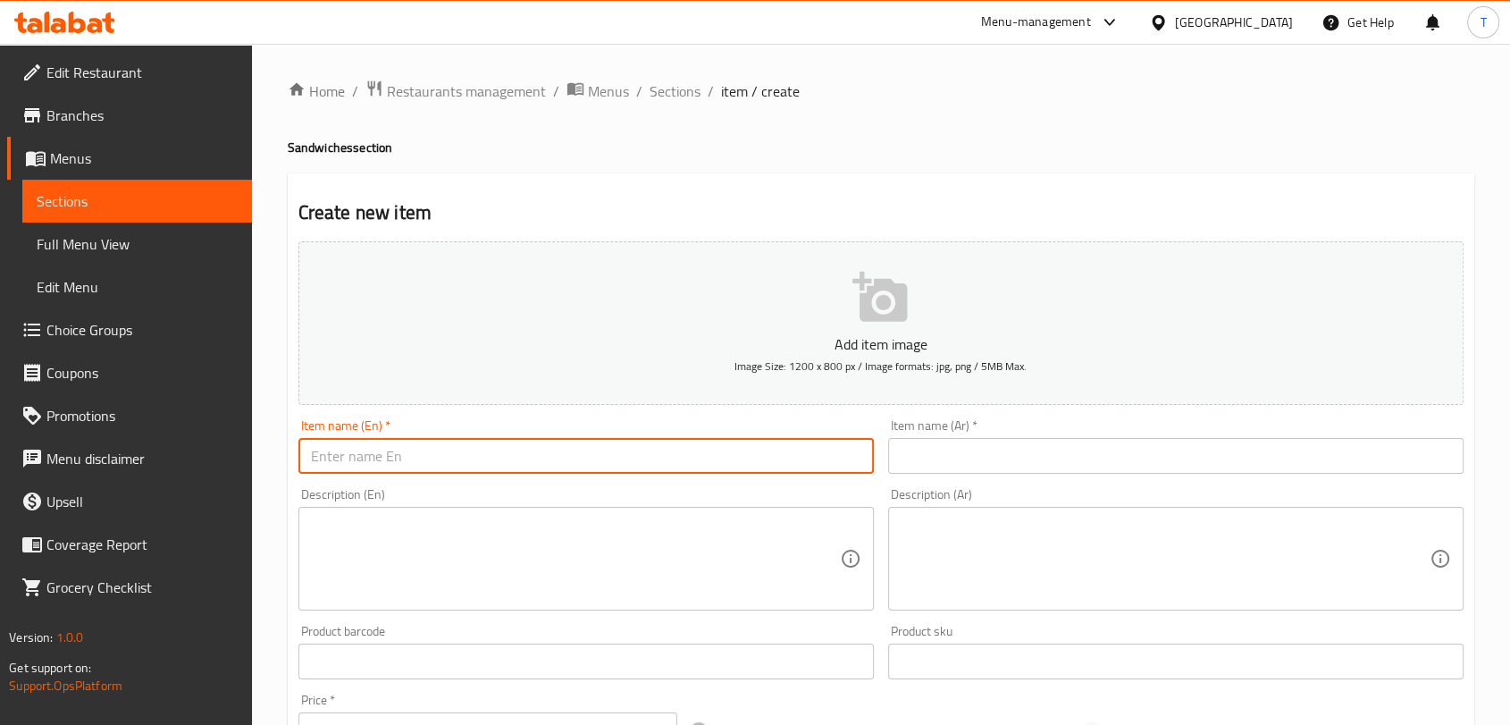
click at [682, 454] on input "text" at bounding box center [586, 456] width 576 height 36
paste input "Halloumi croissant - حلوم كورواسون"
drag, startPoint x: 432, startPoint y: 456, endPoint x: 593, endPoint y: 460, distance: 161.8
click at [593, 460] on input "Halloumi croissant - حلوم كورواسون" at bounding box center [586, 456] width 576 height 36
type input "Halloumi croissant -"
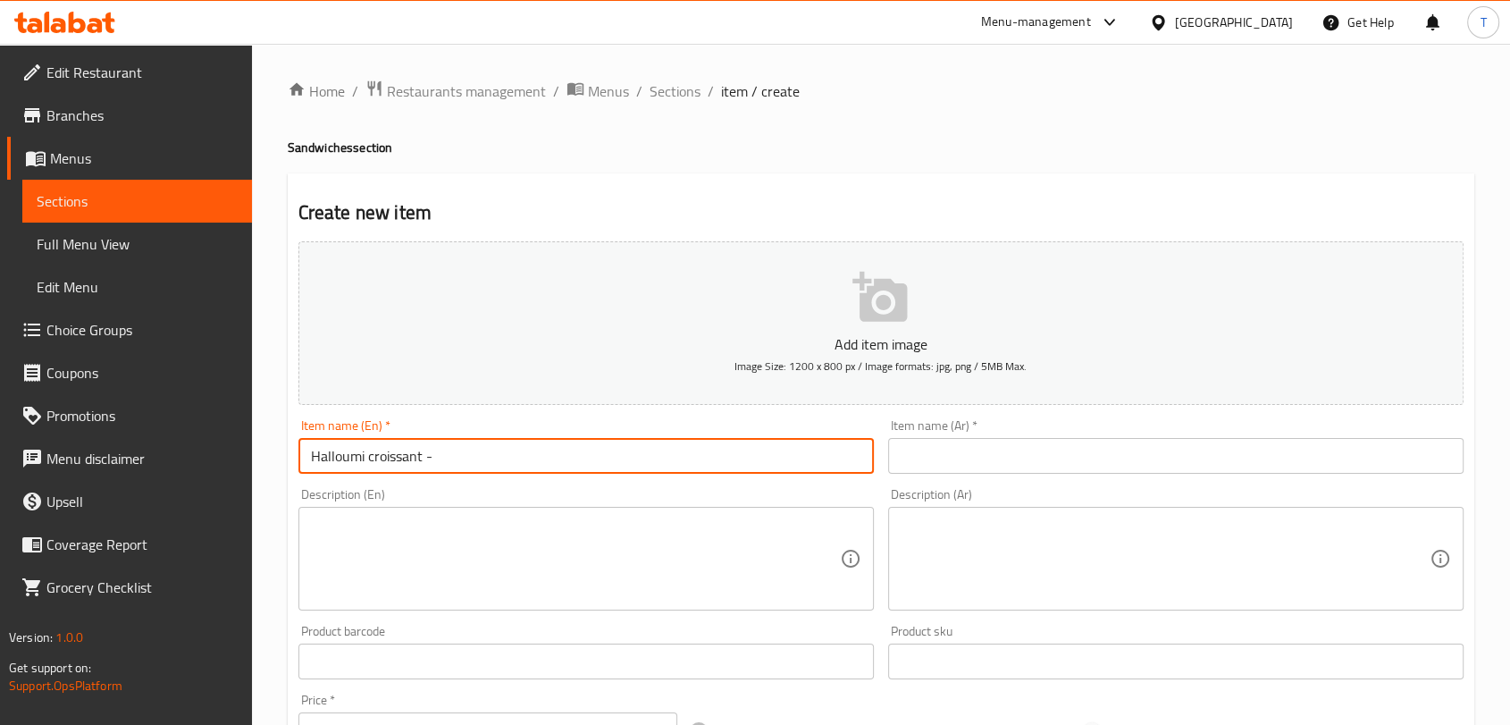
click at [935, 452] on input "text" at bounding box center [1176, 456] width 576 height 36
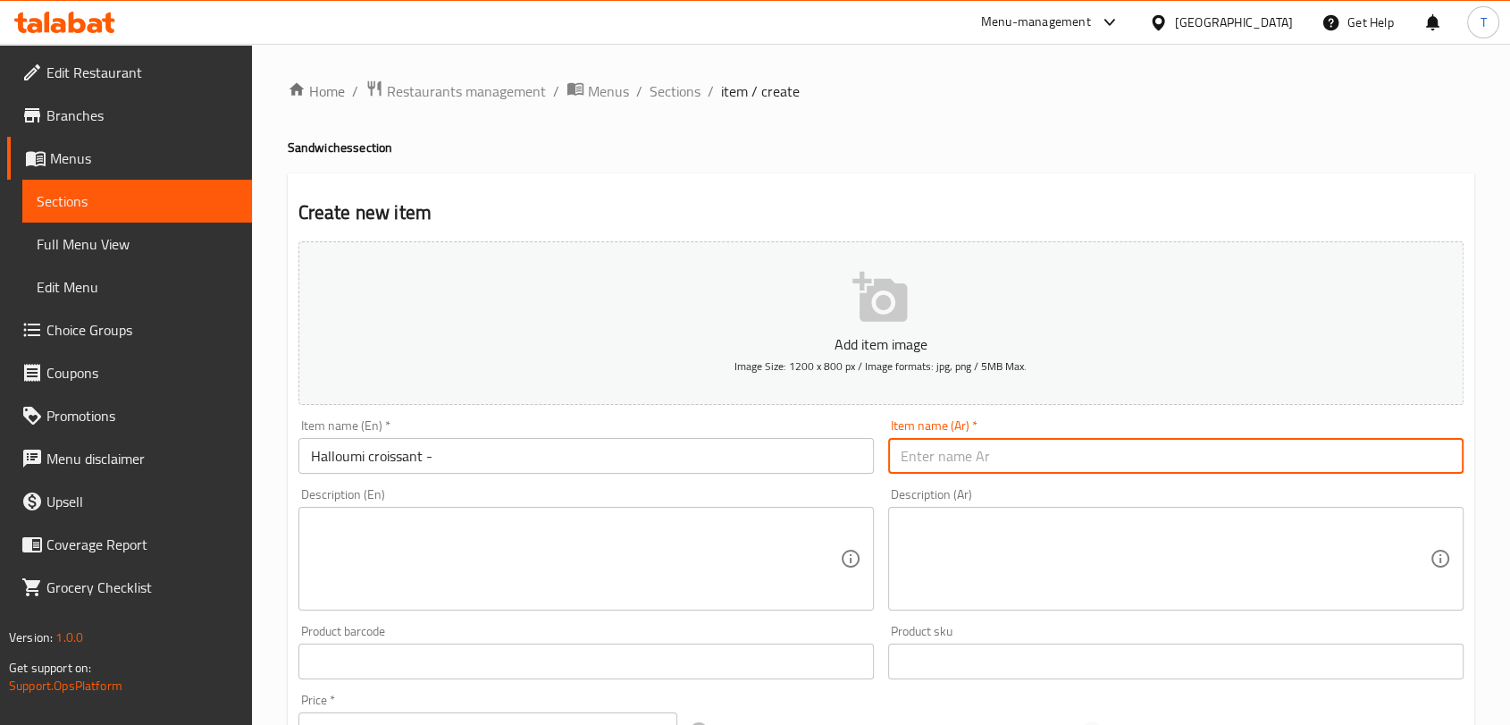
paste input "حلوم كورواسون"
type input "حلوم كورواسون"
click at [562, 451] on input "Halloumi croissant -" at bounding box center [586, 456] width 576 height 36
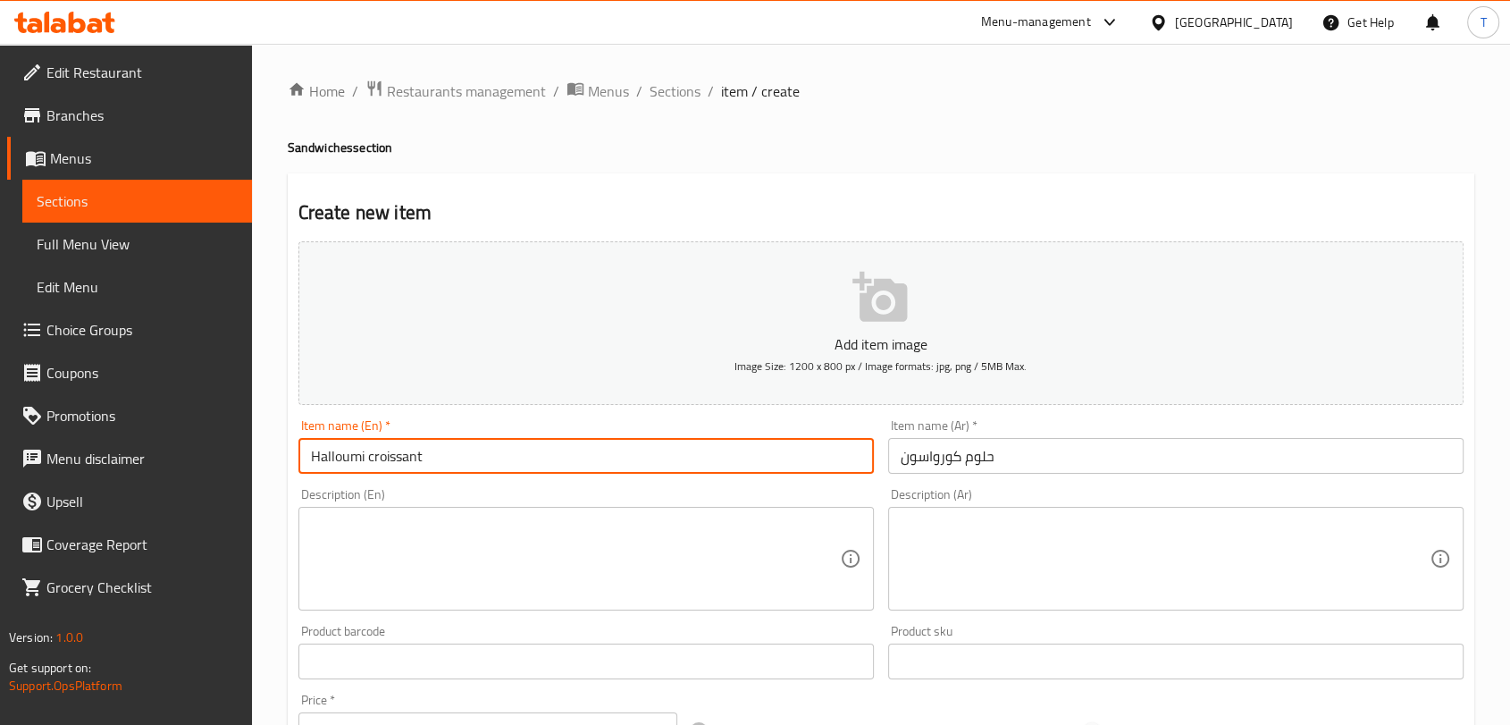
type input "Halloumi croissant"
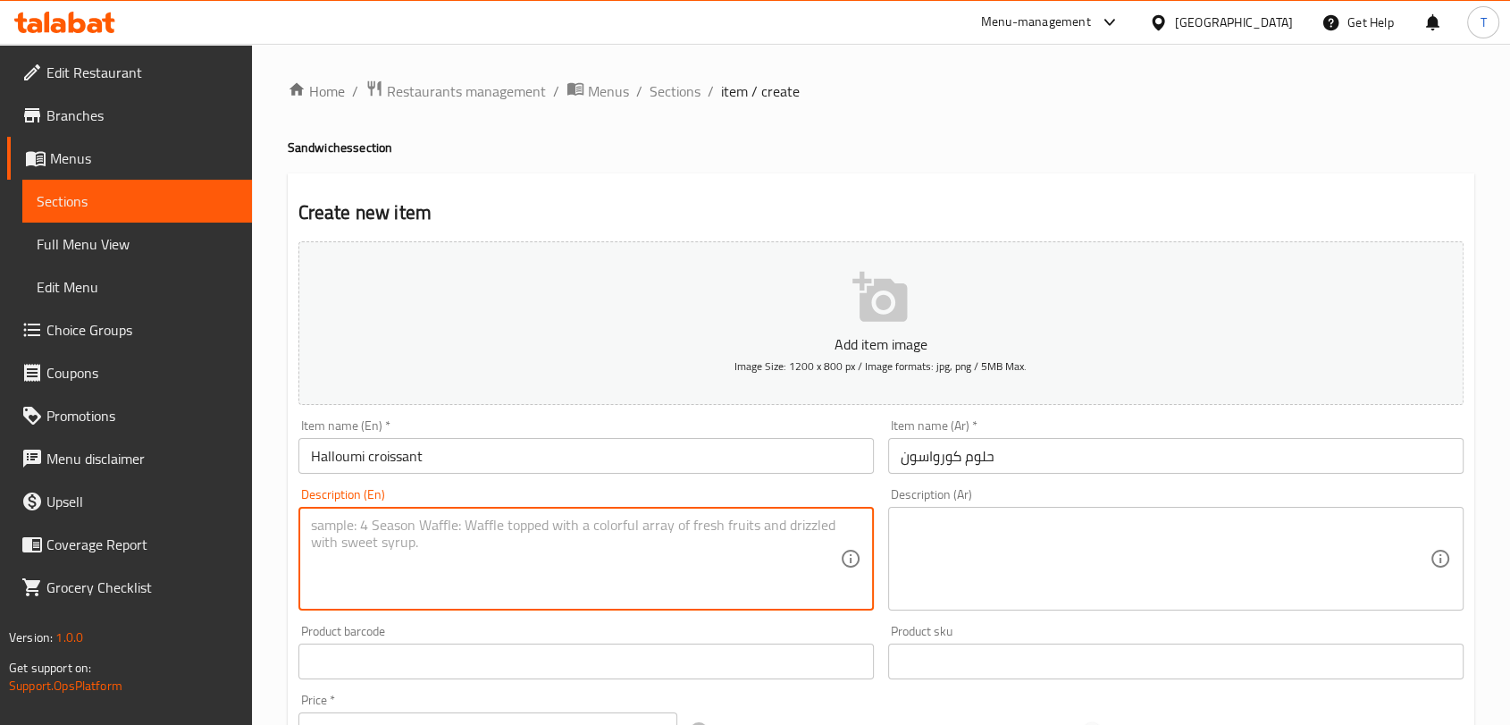
click at [636, 548] on textarea at bounding box center [575, 559] width 529 height 85
click at [569, 530] on textarea at bounding box center [575, 559] width 529 height 85
paste textarea "croissant,halloumi cheese, avocado,sauce pesto"
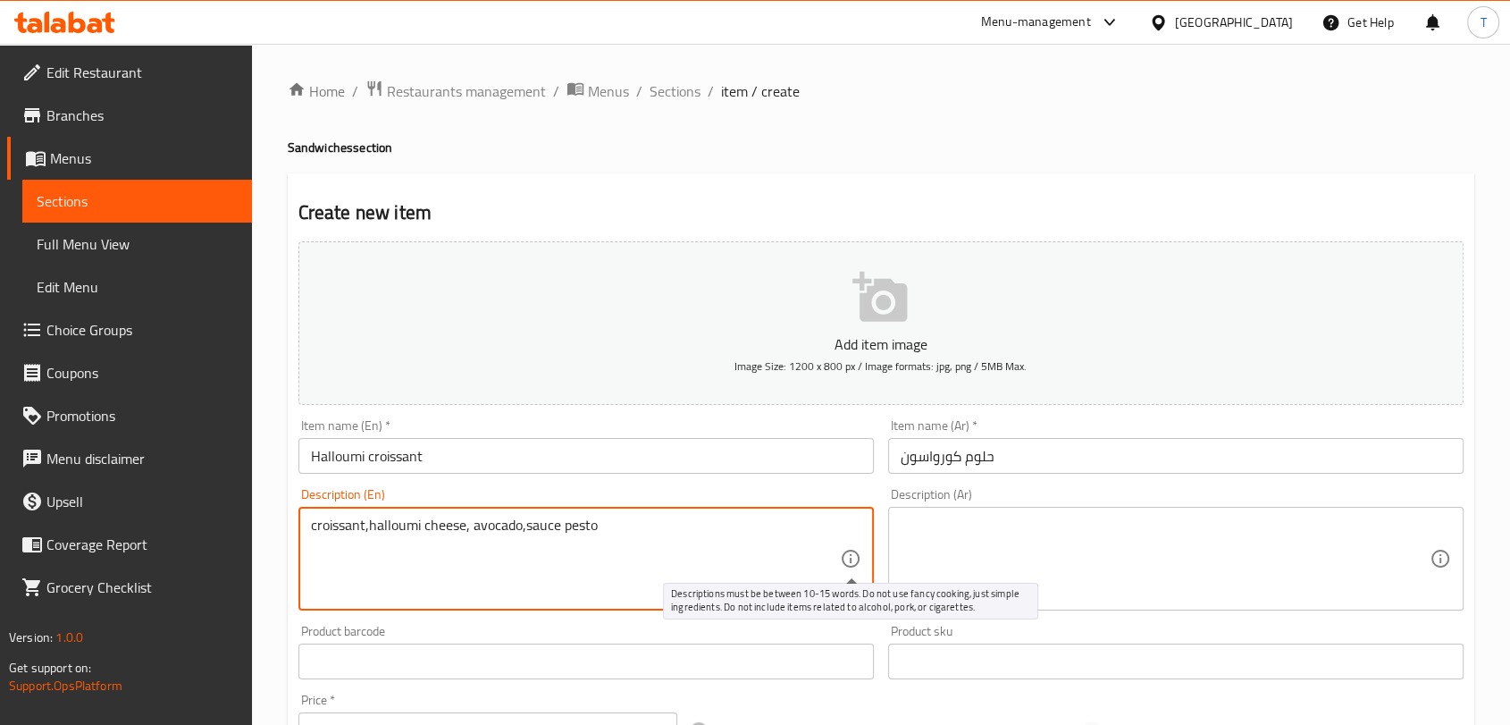
type textarea "croissant,halloumi cheese, avocado,sauce pesto"
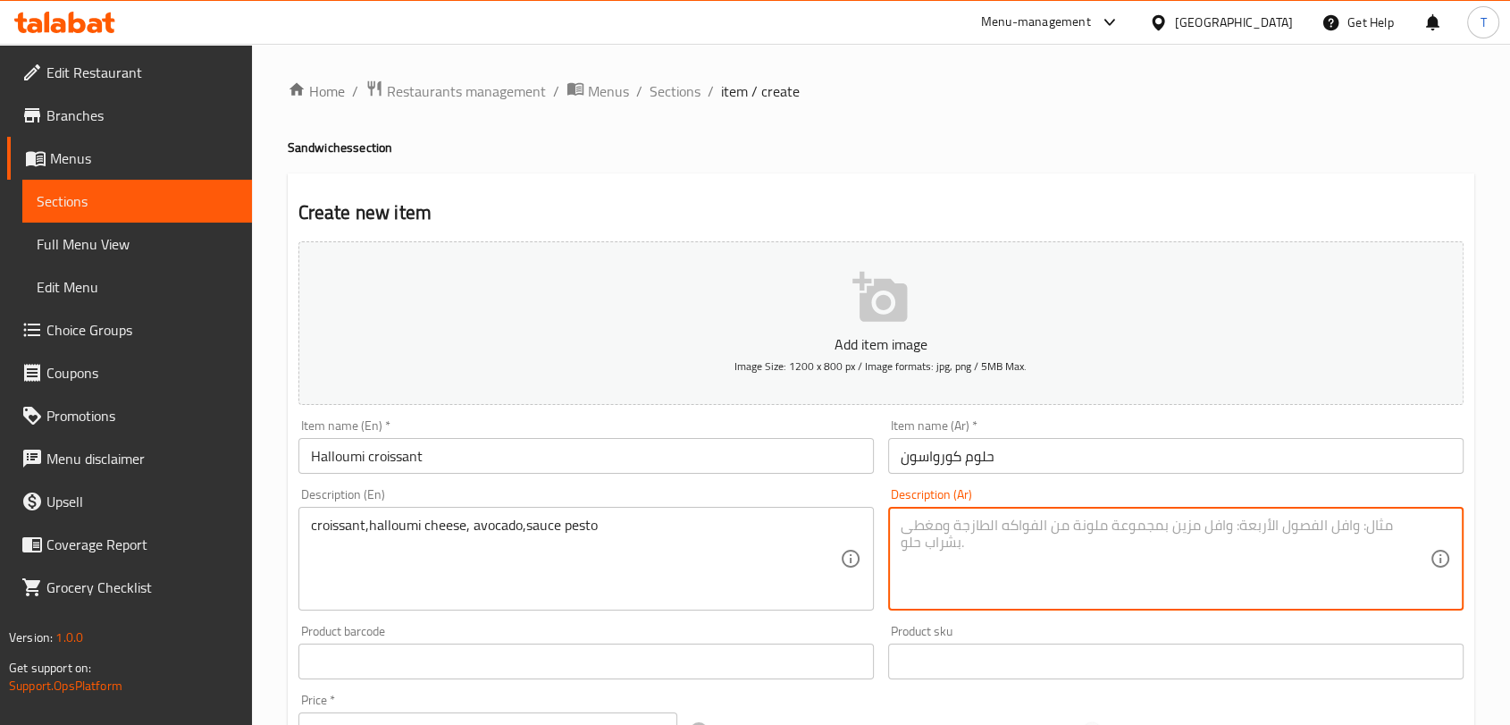
click at [1050, 577] on textarea at bounding box center [1165, 559] width 529 height 85
paste textarea "كرواسون، جبنة حلومي، أفوكادو، صلصة بيستو"
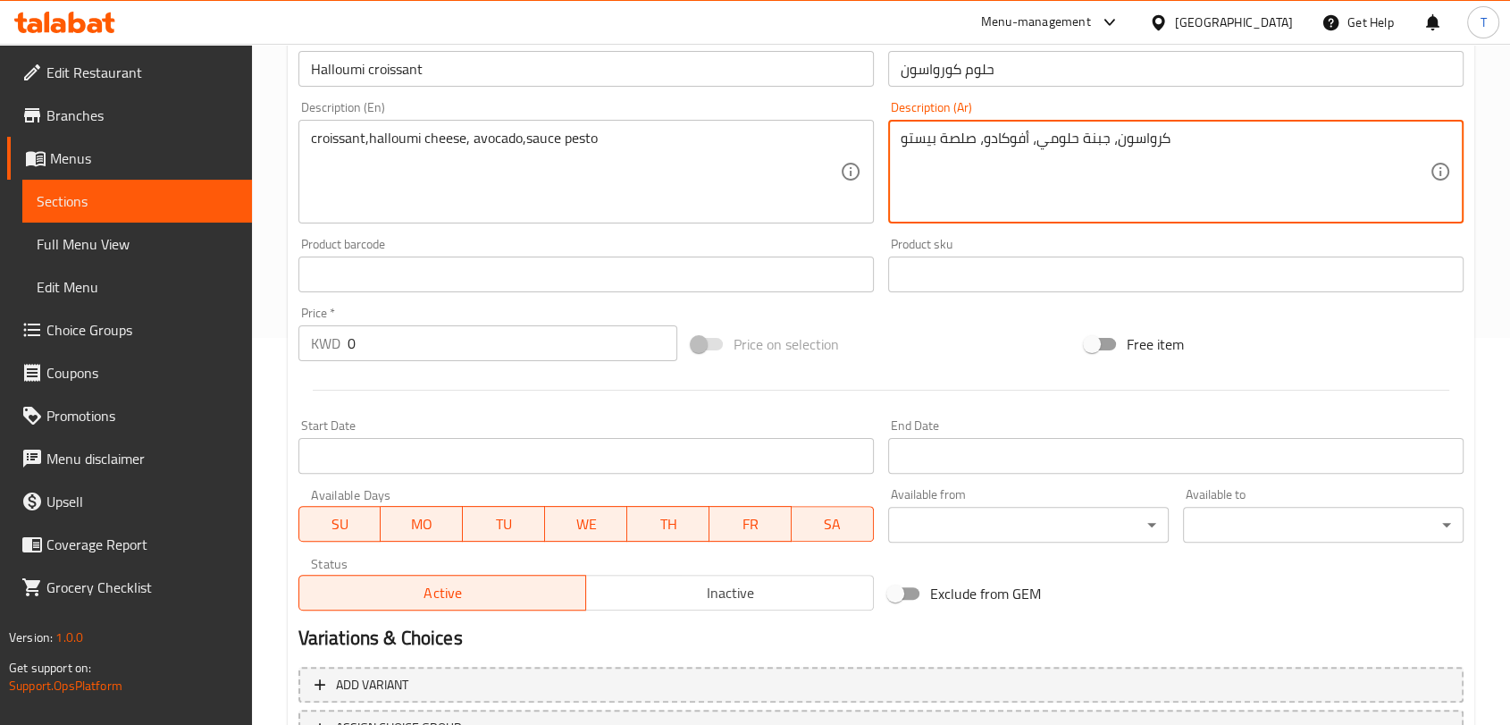
scroll to position [463, 0]
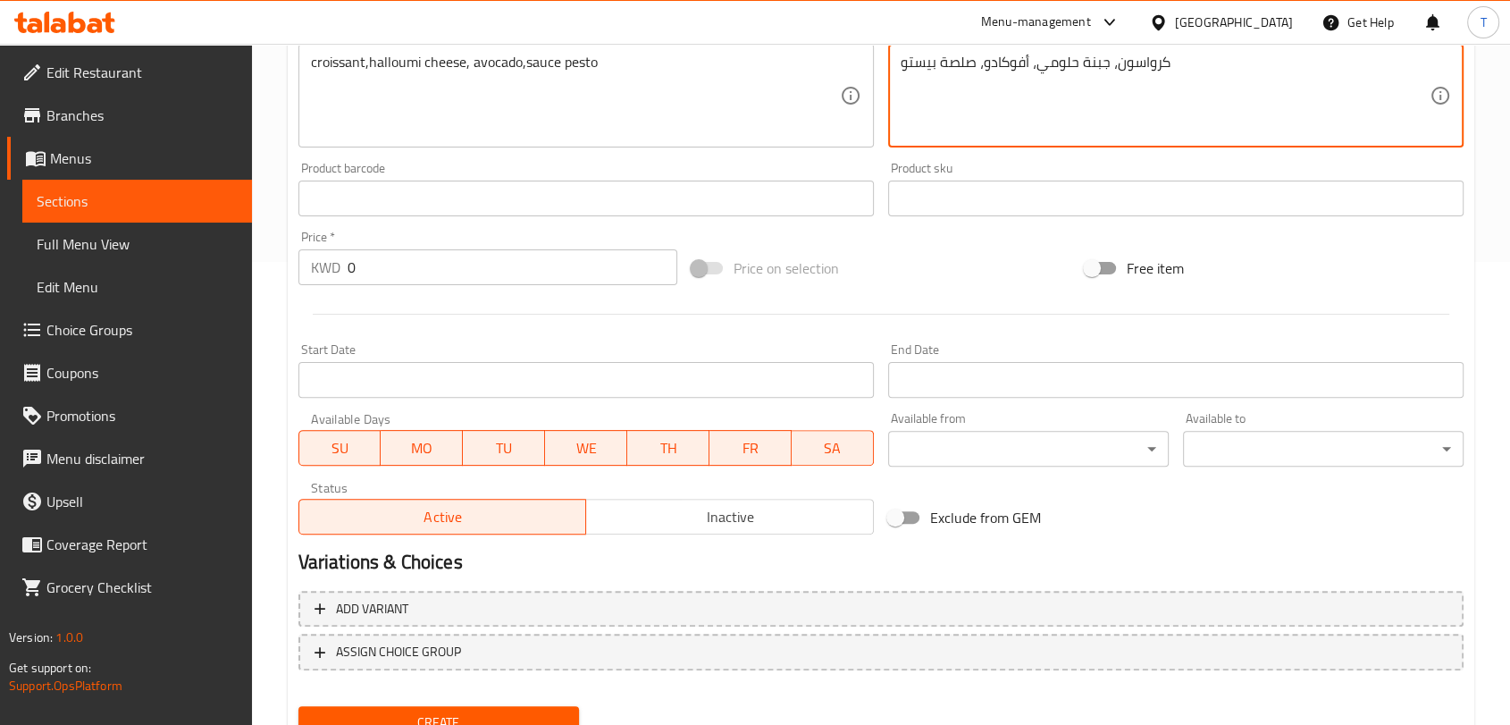
type textarea "كرواسون، جبنة حلومي، أفوكادو، صلصة بيستو"
click at [648, 513] on span "Inactive" at bounding box center [729, 517] width 273 height 26
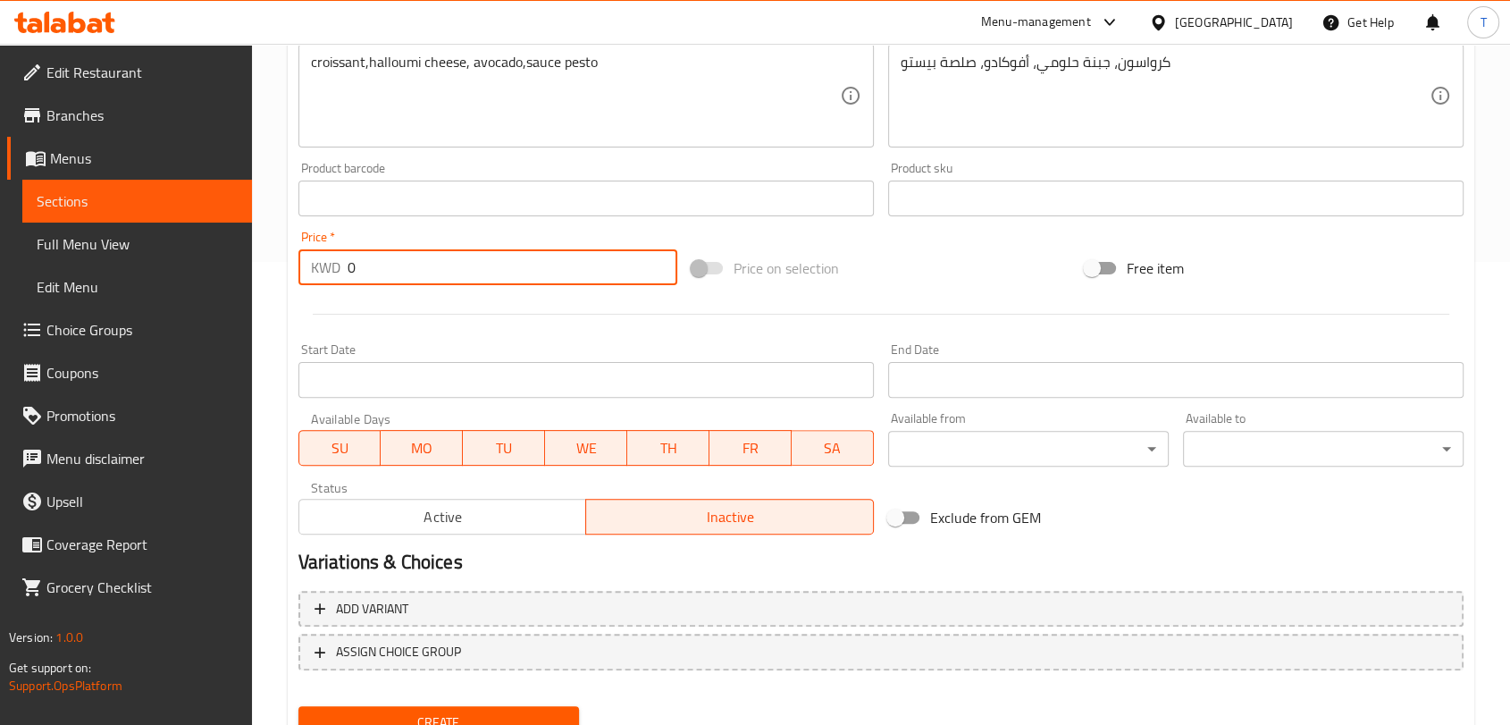
click at [526, 270] on input "0" at bounding box center [513, 267] width 330 height 36
type input "1"
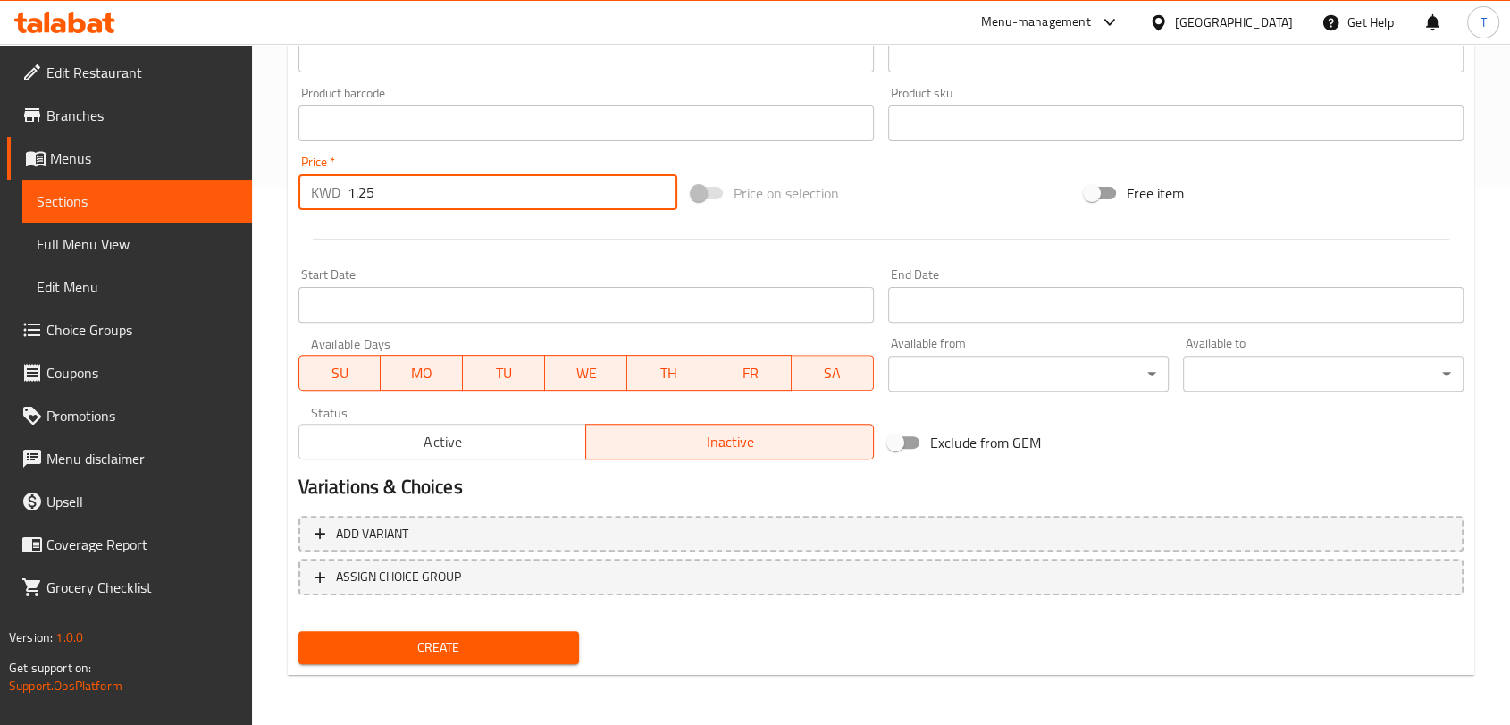
type input "1.25"
click at [542, 655] on span "Create" at bounding box center [439, 647] width 252 height 22
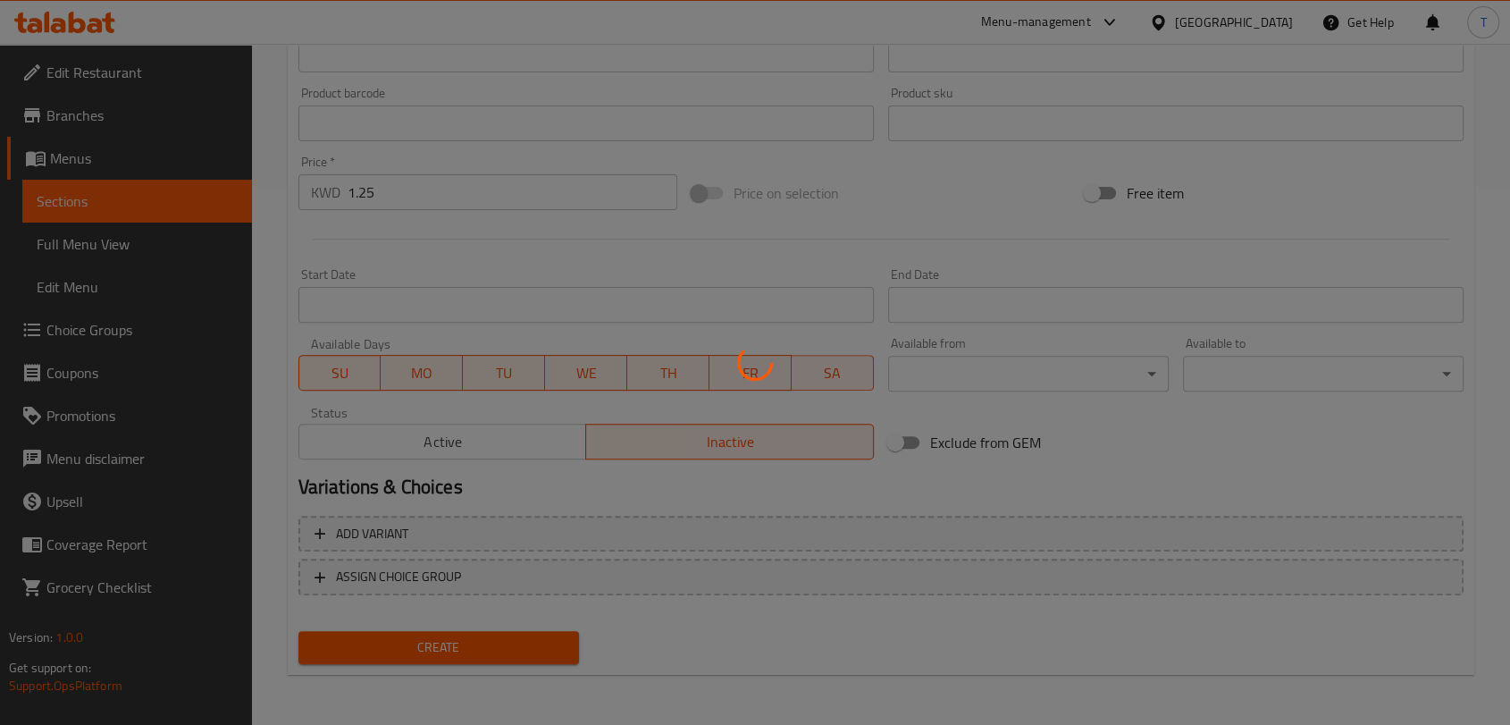
type input "0"
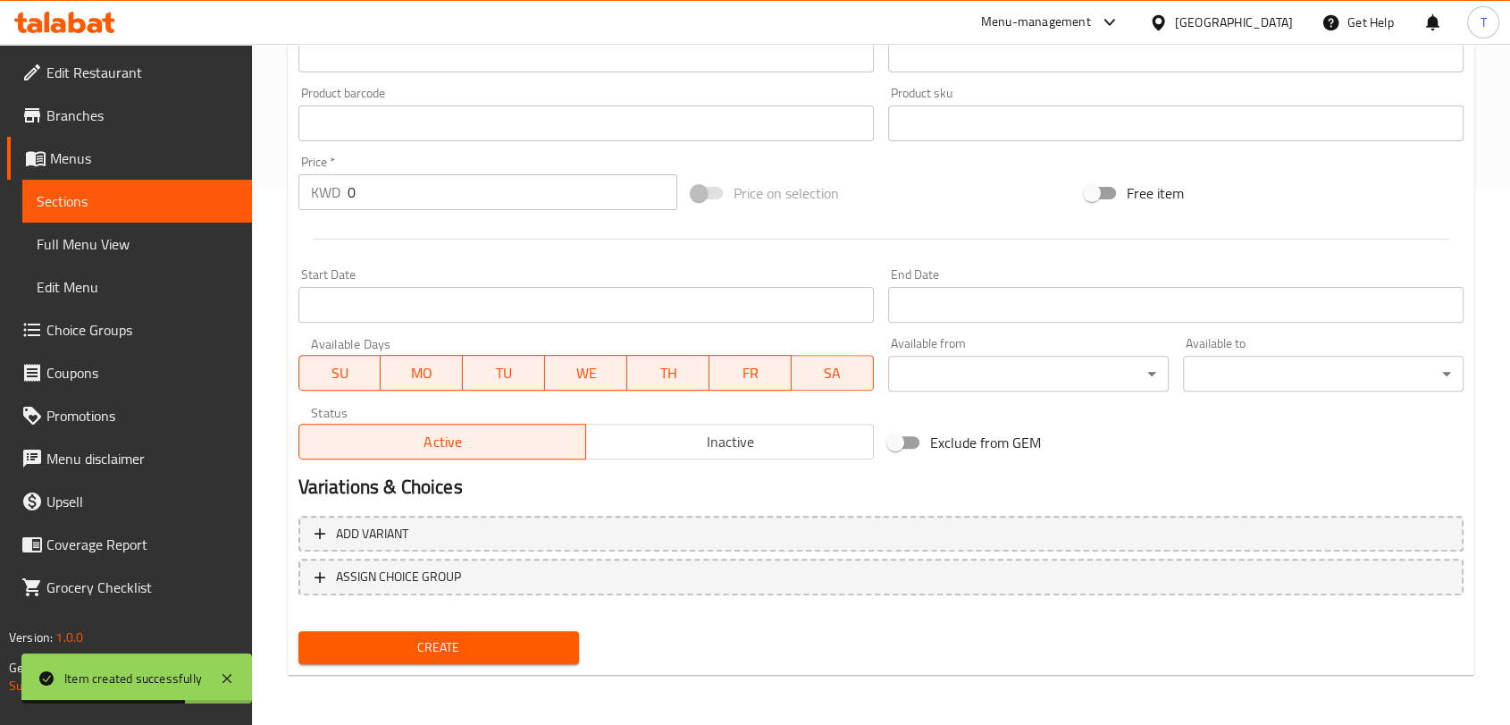
scroll to position [0, 0]
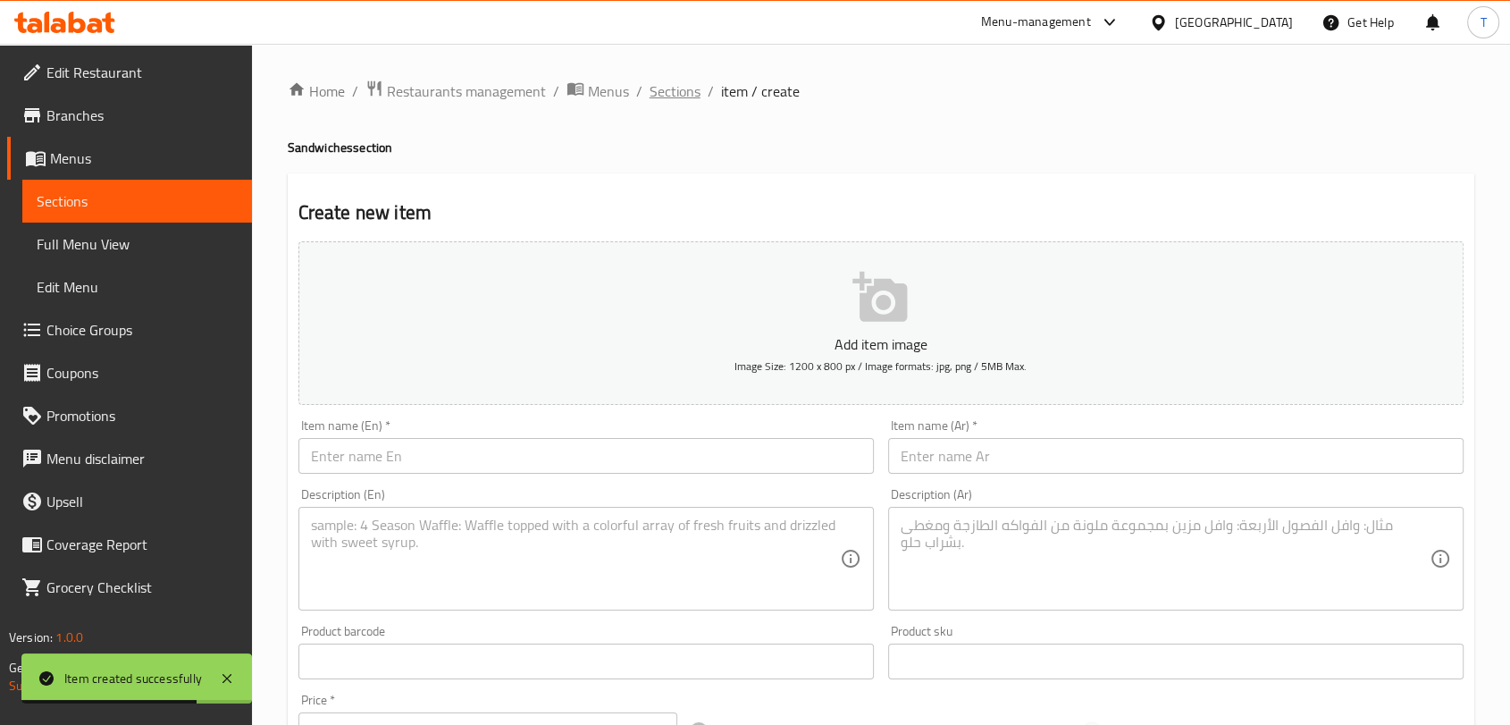
click at [691, 87] on span "Sections" at bounding box center [675, 90] width 51 height 21
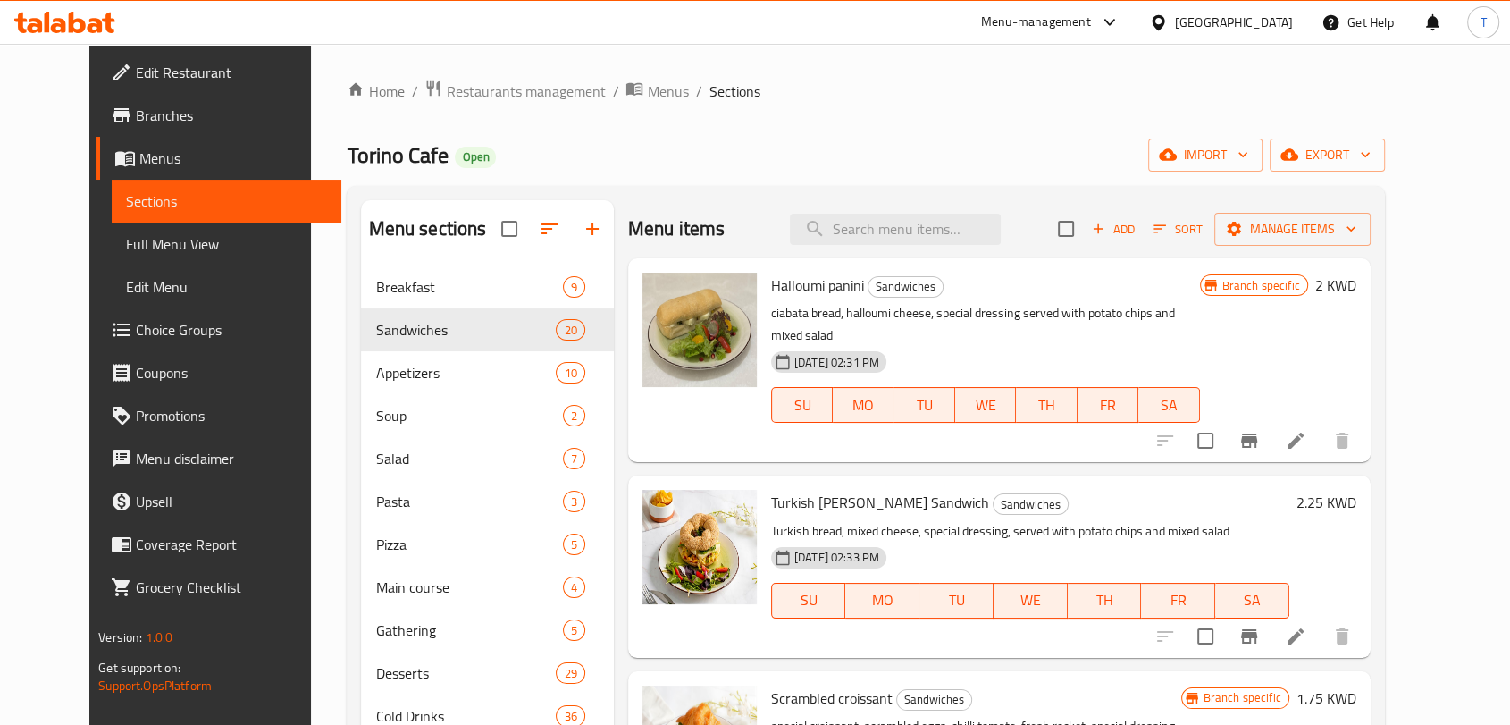
click at [1106, 226] on icon "button" at bounding box center [1098, 229] width 16 height 16
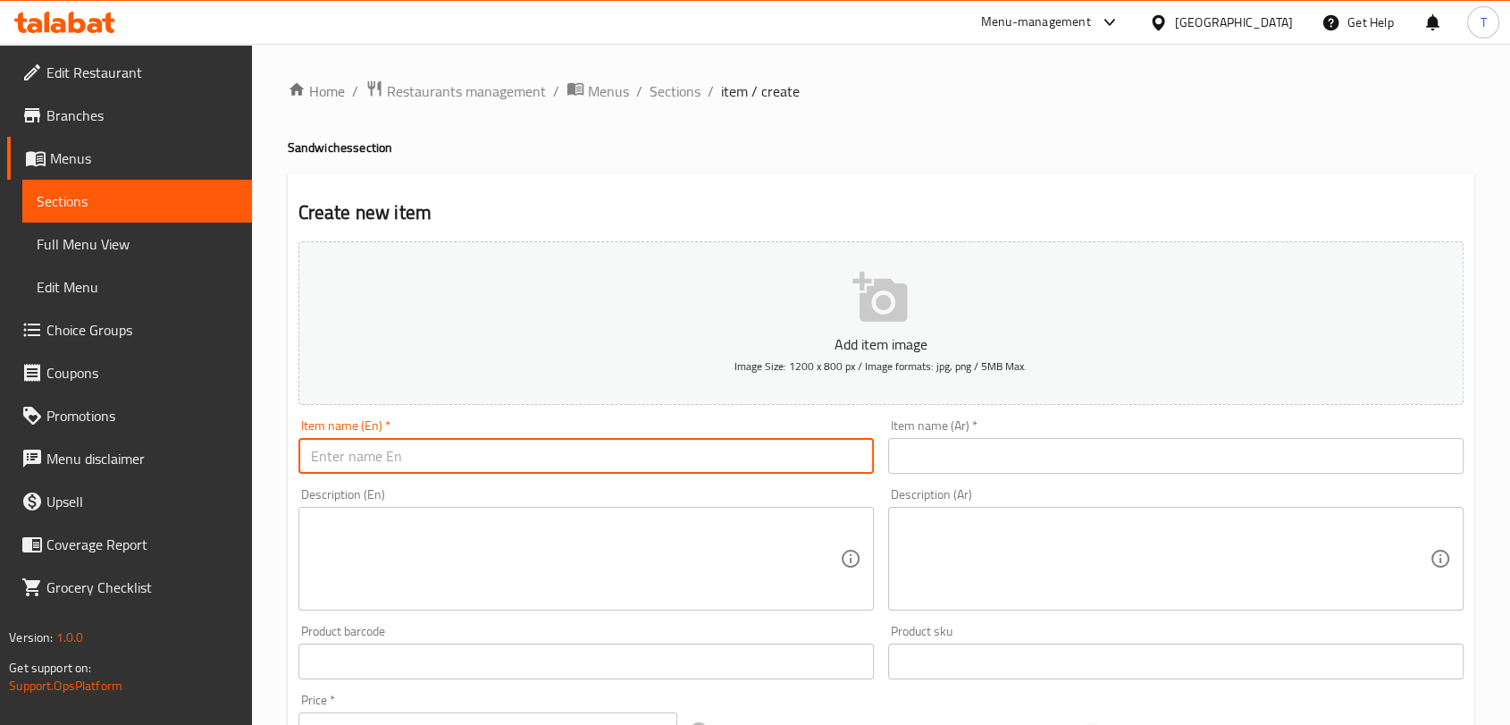
click at [663, 449] on input "text" at bounding box center [586, 456] width 576 height 36
paste input "Classic Turkey Club Sandwich- كلاسيك كلوب ساندويتش"
drag, startPoint x: 612, startPoint y: 461, endPoint x: 489, endPoint y: 459, distance: 123.3
click at [489, 459] on input "Classic Turkey Club Sandwich- كلاسيك كلوب ساندويتش" at bounding box center [586, 456] width 576 height 36
type input "Classic Turkey Club Sandwich-"
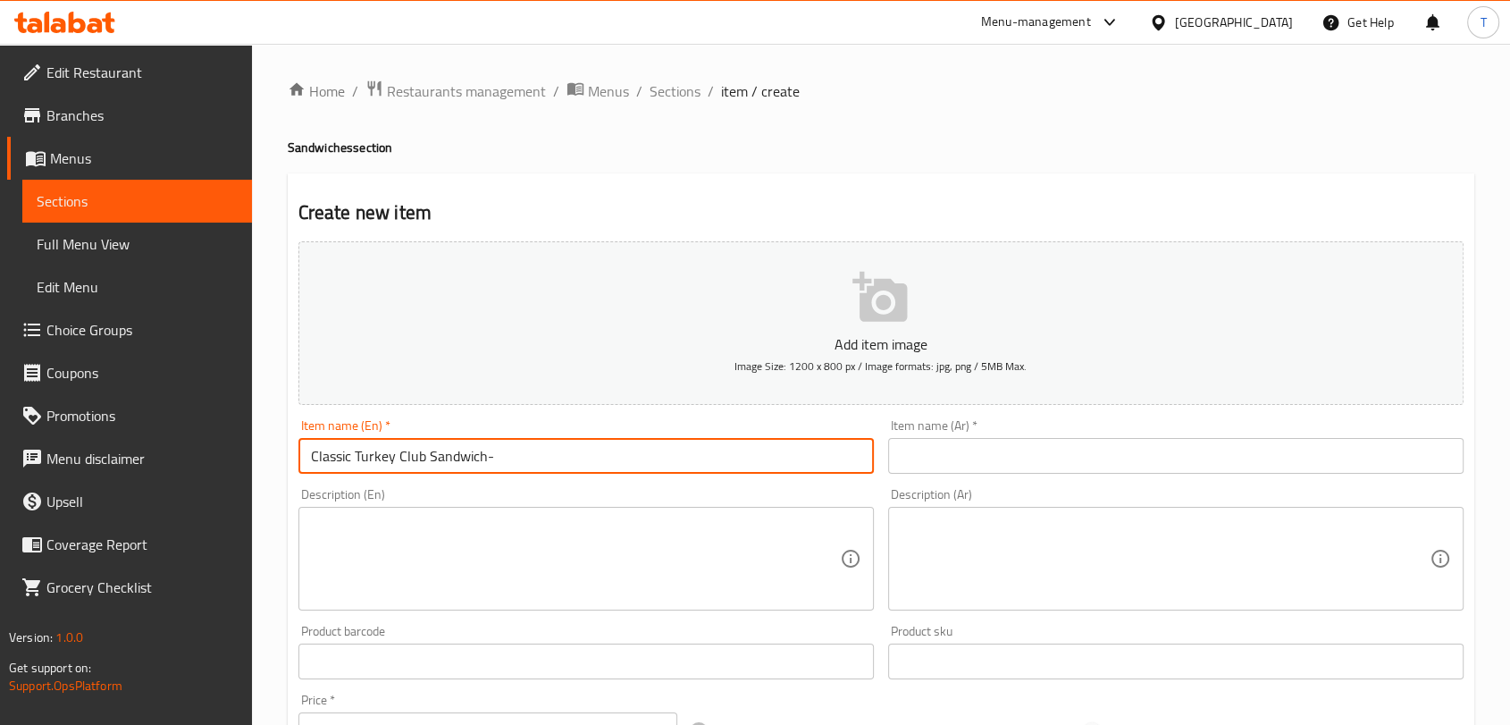
click at [1016, 454] on input "text" at bounding box center [1176, 456] width 576 height 36
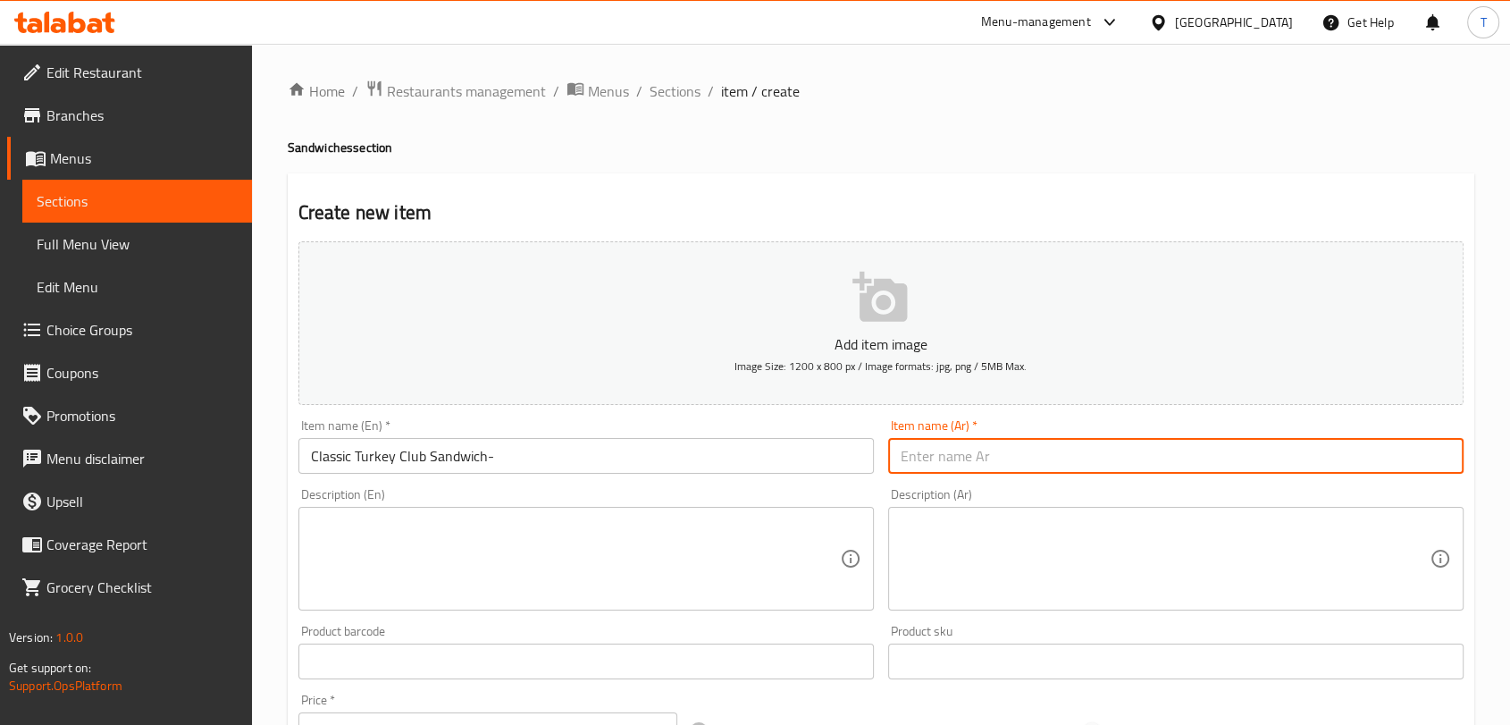
paste input "كلاسيك كلوب ساندويتش"
type input "كلاسيك كلوب ساندويتش"
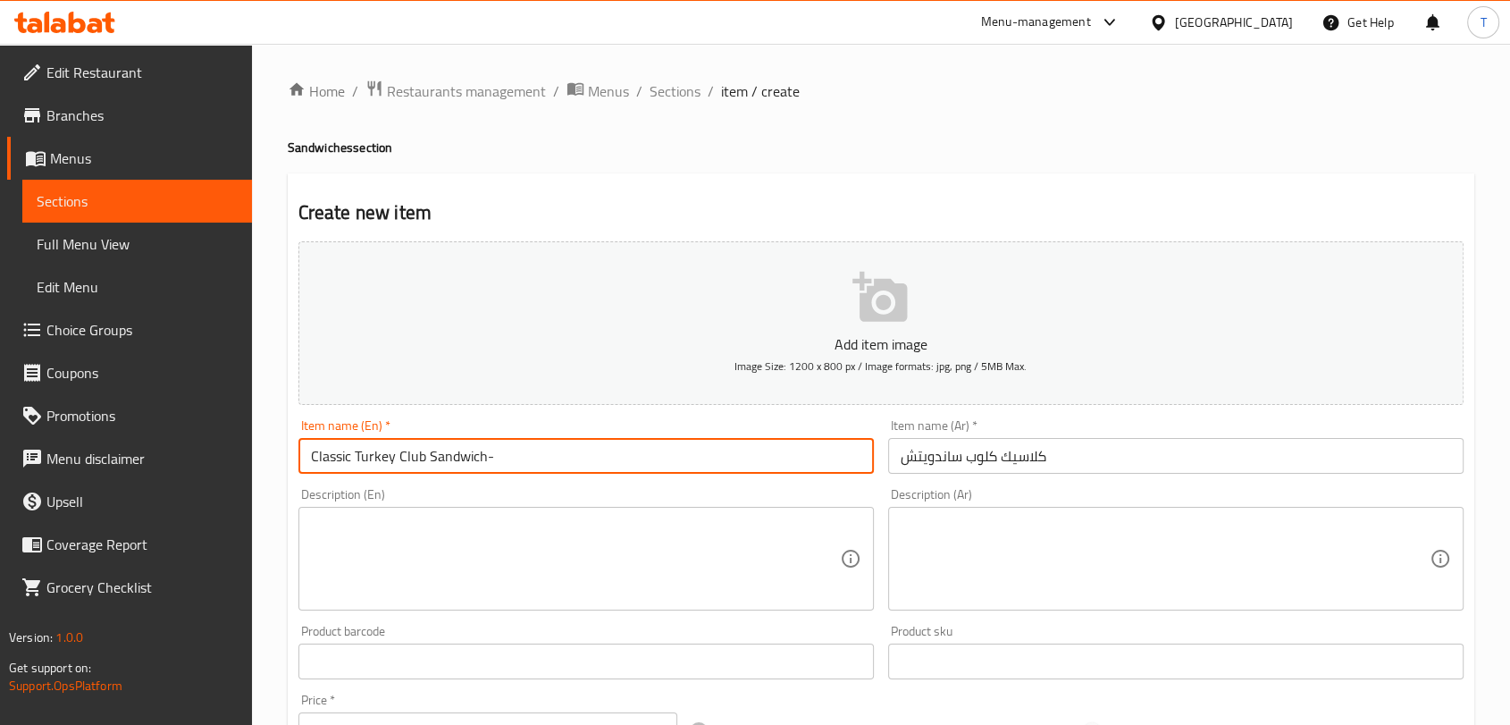
click at [637, 455] on input "Classic Turkey Club Sandwich-" at bounding box center [586, 456] width 576 height 36
type input "Classic Turkey Club Sandwich"
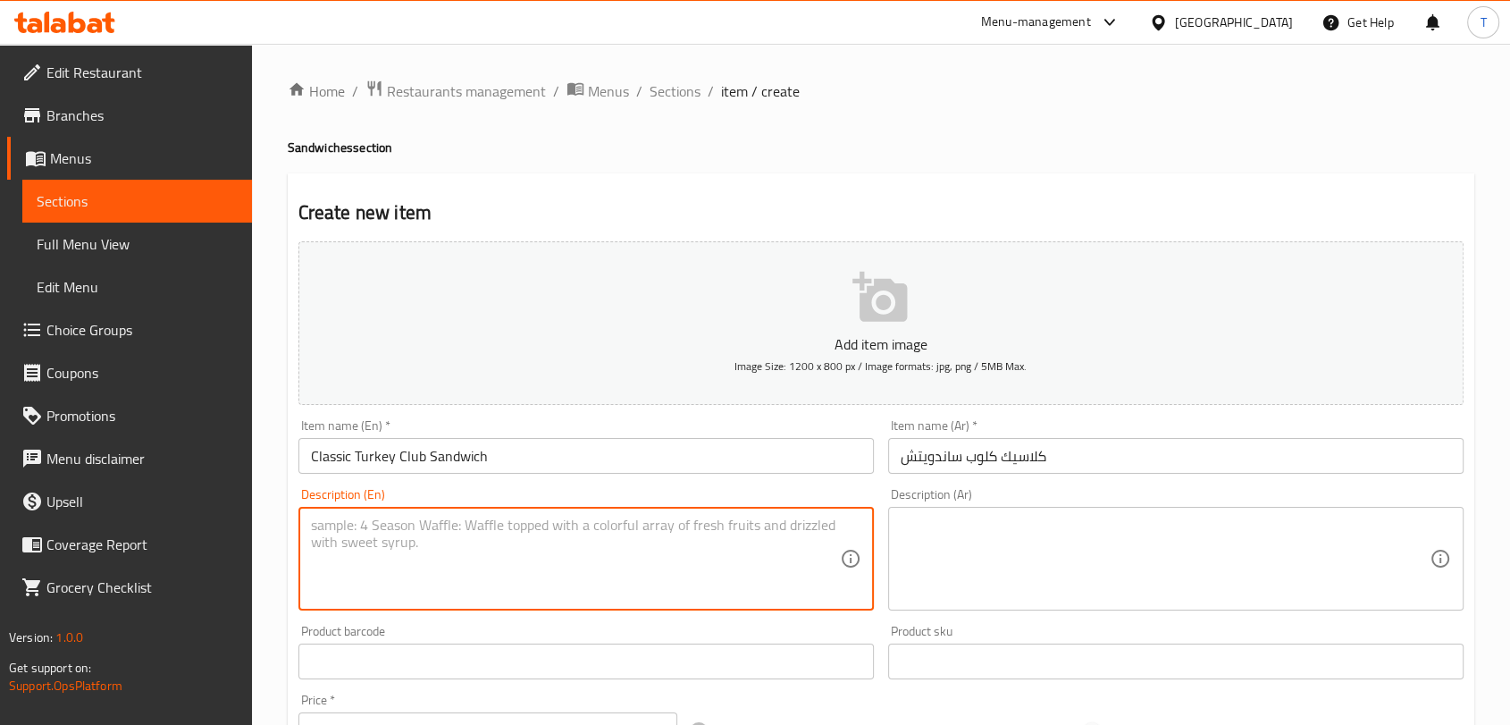
click at [640, 530] on textarea at bounding box center [575, 559] width 529 height 85
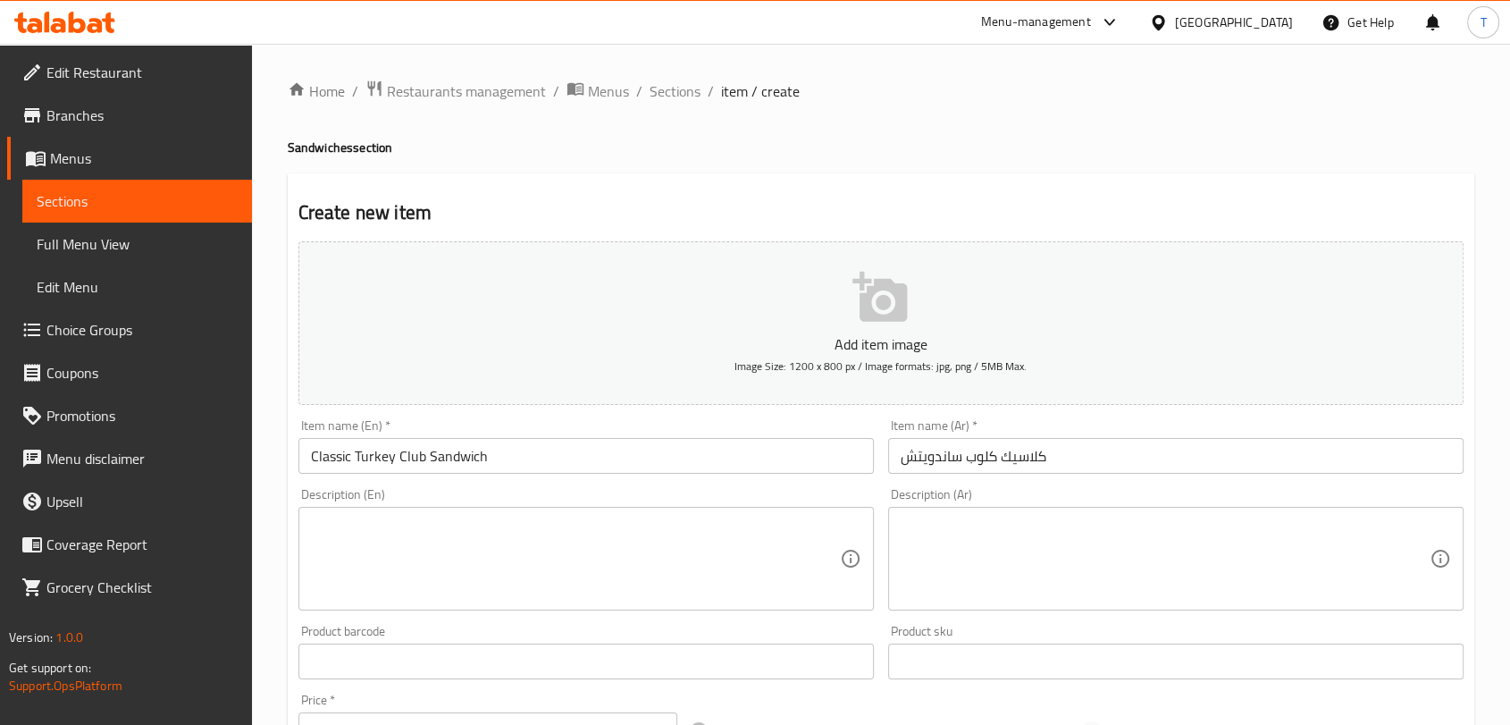
click at [500, 561] on textarea at bounding box center [575, 559] width 529 height 85
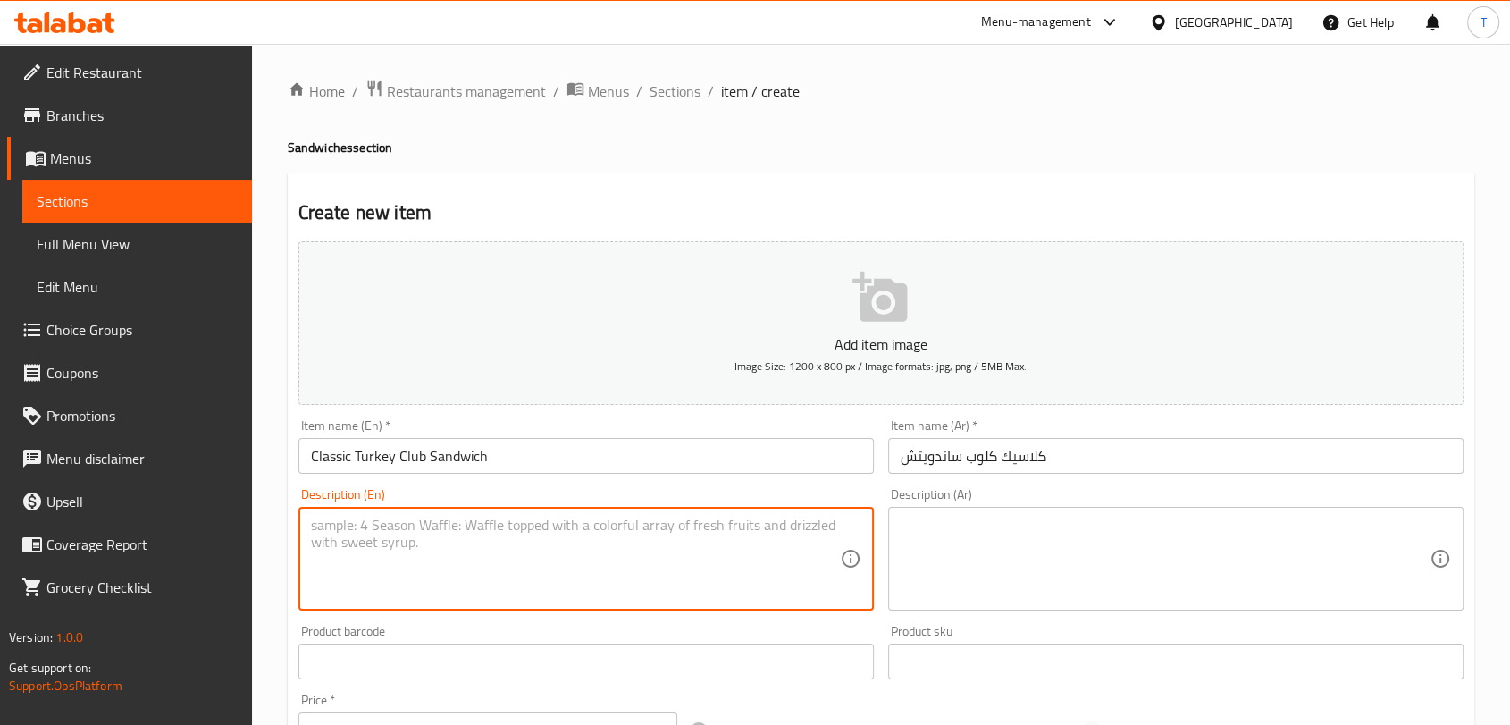
paste textarea "lettuce,tomato slice,cheddar cheese,chicken,turkey,white toast"
type textarea "lettuce,tomato slice,cheddar cheese,chicken,turkey,white toast"
click at [986, 553] on textarea at bounding box center [1165, 559] width 529 height 85
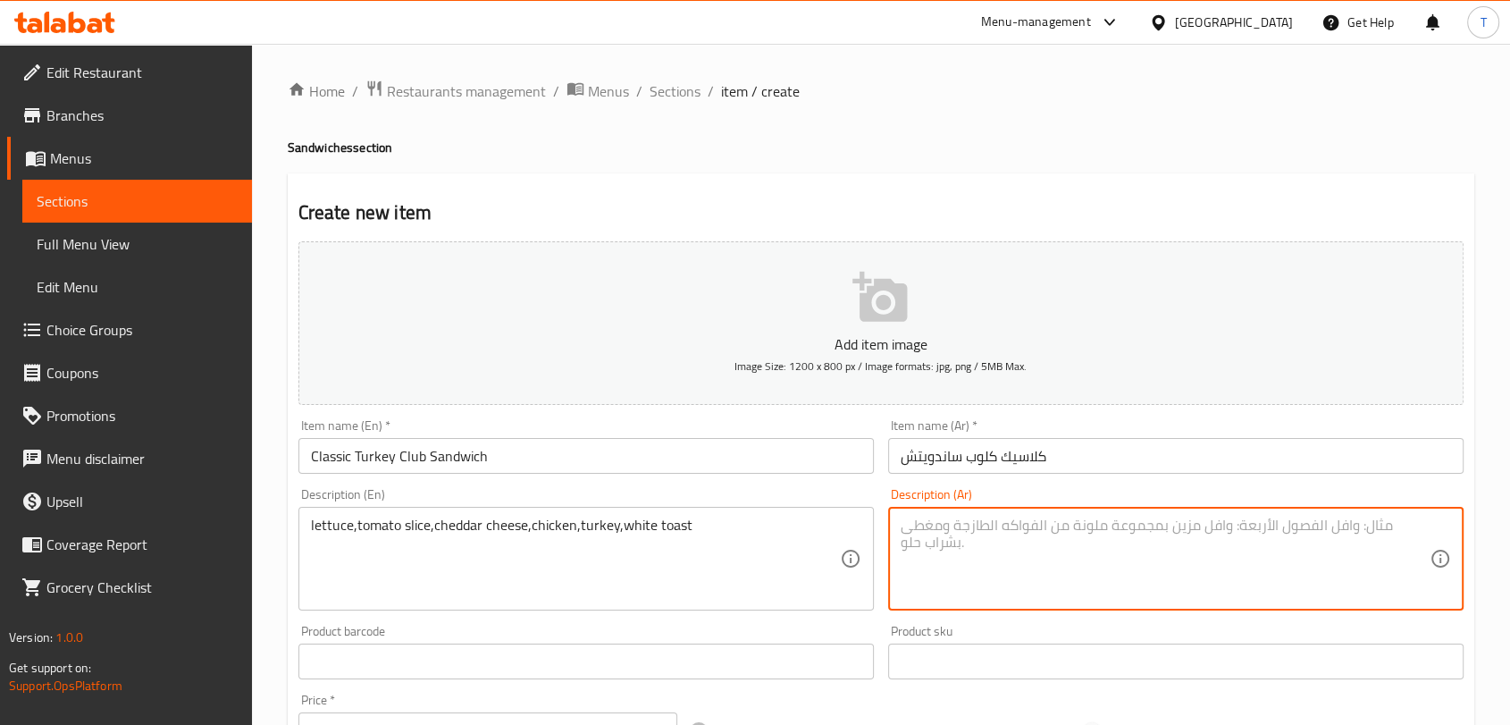
click at [971, 538] on textarea at bounding box center [1165, 559] width 529 height 85
paste textarea "خس، شريحة طماطم، جبنة شيدر، دجاج، ديك رومي، خبز محمص أبيض"
type textarea "خس، شريحة طماطم، جبنة شيدر، دجاج، ديك رومي، خبز محمص أبيض"
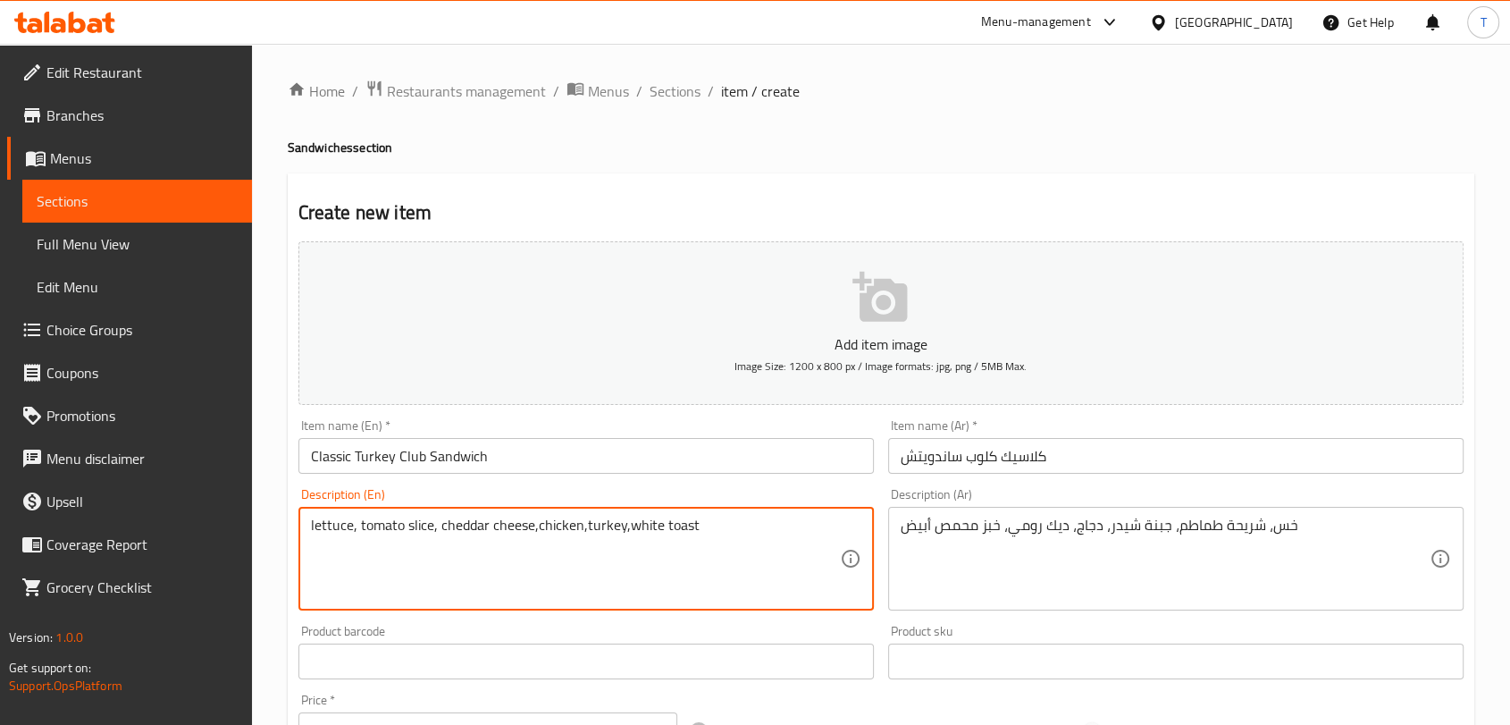
drag, startPoint x: 518, startPoint y: 531, endPoint x: 500, endPoint y: 600, distance: 71.1
click at [500, 624] on div "Product barcode Product barcode" at bounding box center [586, 652] width 590 height 69
drag, startPoint x: 515, startPoint y: 528, endPoint x: 466, endPoint y: 536, distance: 48.9
click at [465, 533] on textarea "lettuce, tomato slice, cheddar cheese,chicken,turkey,white toast" at bounding box center [575, 559] width 529 height 85
click at [515, 526] on textarea "lettuce, tomato slice, cheddar cheese,chicken,turkey,white toast" at bounding box center [575, 559] width 529 height 85
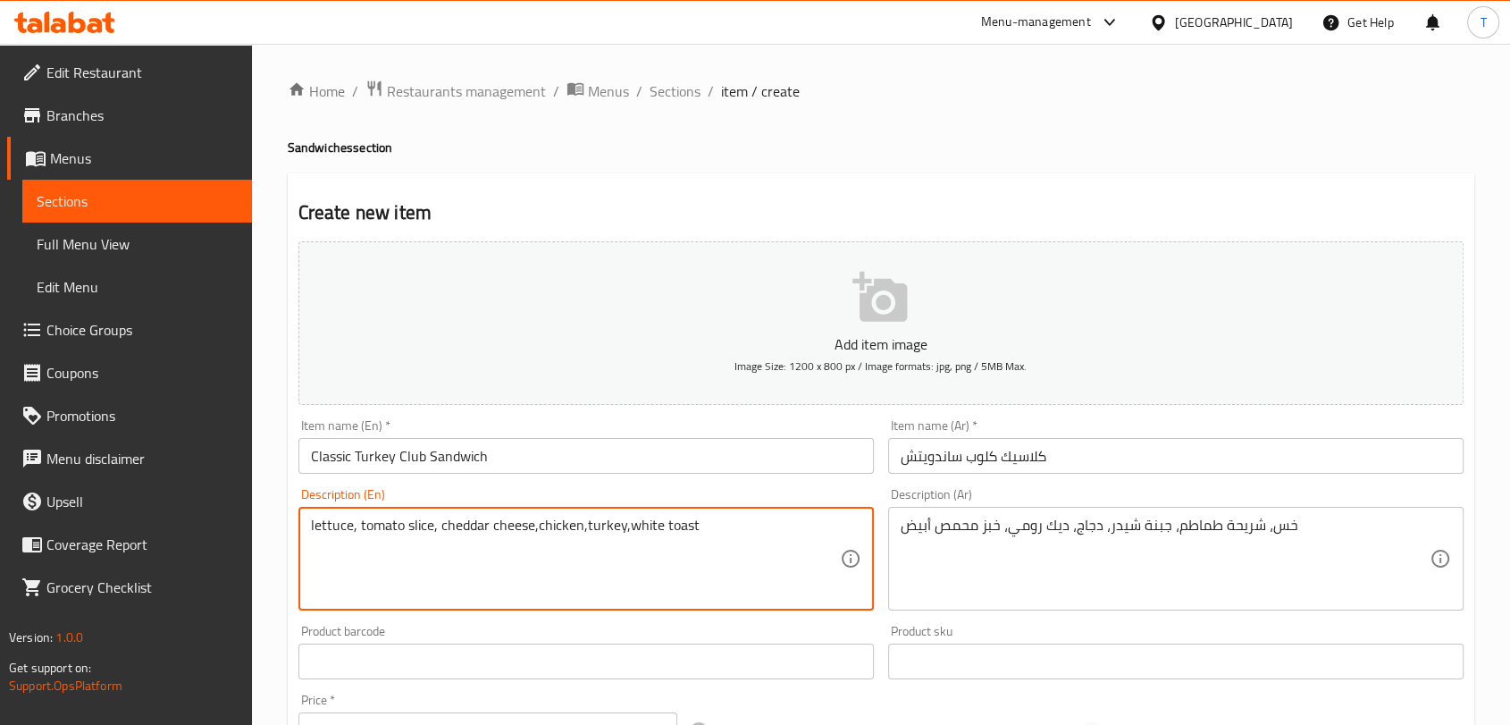
drag, startPoint x: 514, startPoint y: 530, endPoint x: 511, endPoint y: 575, distance: 44.8
click at [511, 575] on textarea "lettuce, tomato slice, cheddar cheese,chicken,turkey,white toast" at bounding box center [575, 559] width 529 height 85
click at [534, 520] on textarea "lettuce, tomato slice, cheddar cheese,chicken,turkey,white toast" at bounding box center [575, 559] width 529 height 85
click at [534, 531] on textarea "lettuce, tomato slice, cheddar cheese,chicken,turkey,white toast" at bounding box center [575, 559] width 529 height 85
click at [584, 530] on textarea "lettuce, tomato slice, cheddar cheese, chicken,turkey,white toast" at bounding box center [575, 559] width 529 height 85
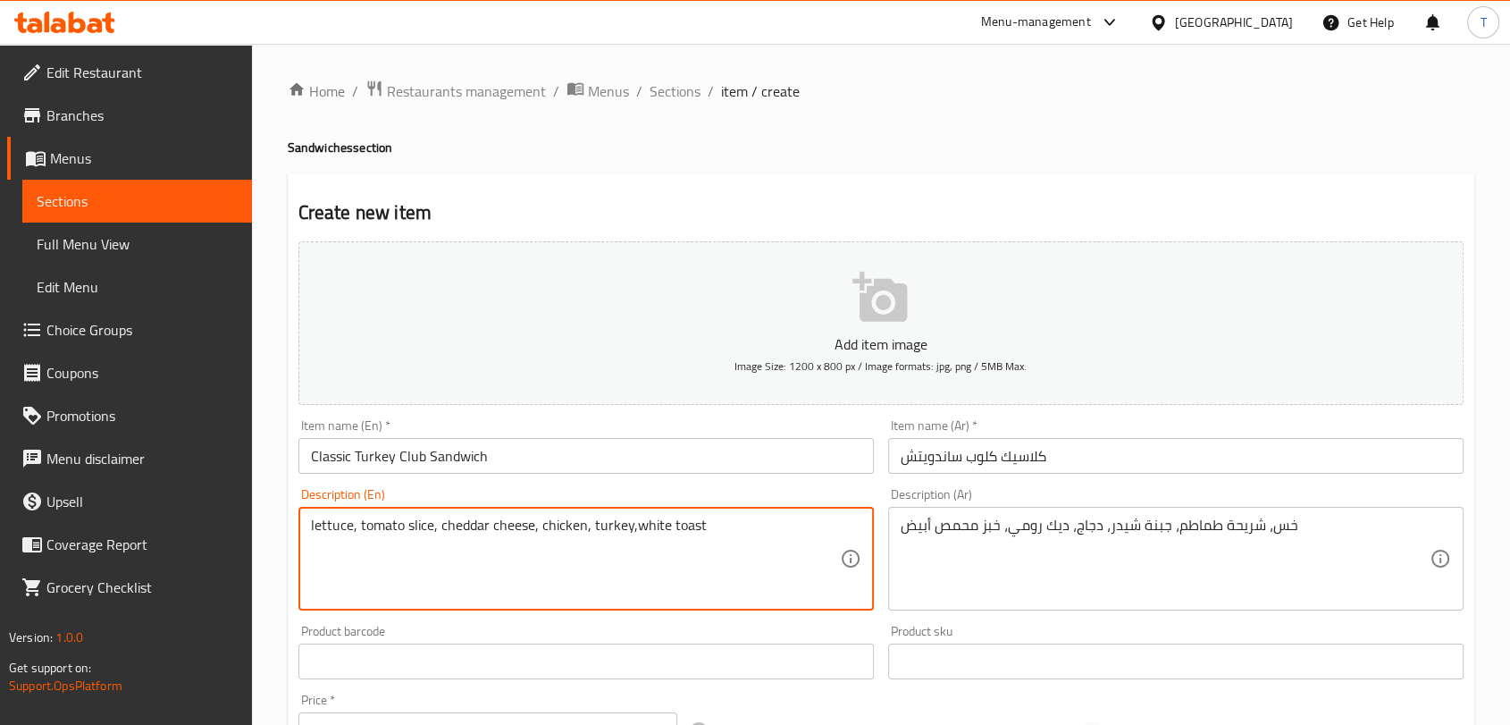
click at [632, 525] on textarea "lettuce, tomato slice, cheddar cheese, chicken, turkey,white toast" at bounding box center [575, 559] width 529 height 85
click at [629, 572] on textarea "lettuce, tomato slice, cheddar cheese, chicken, turkey, white toast" at bounding box center [575, 559] width 529 height 85
type textarea "lettuce, tomato slice, cheddar cheese, chicken, turkey, white toast"
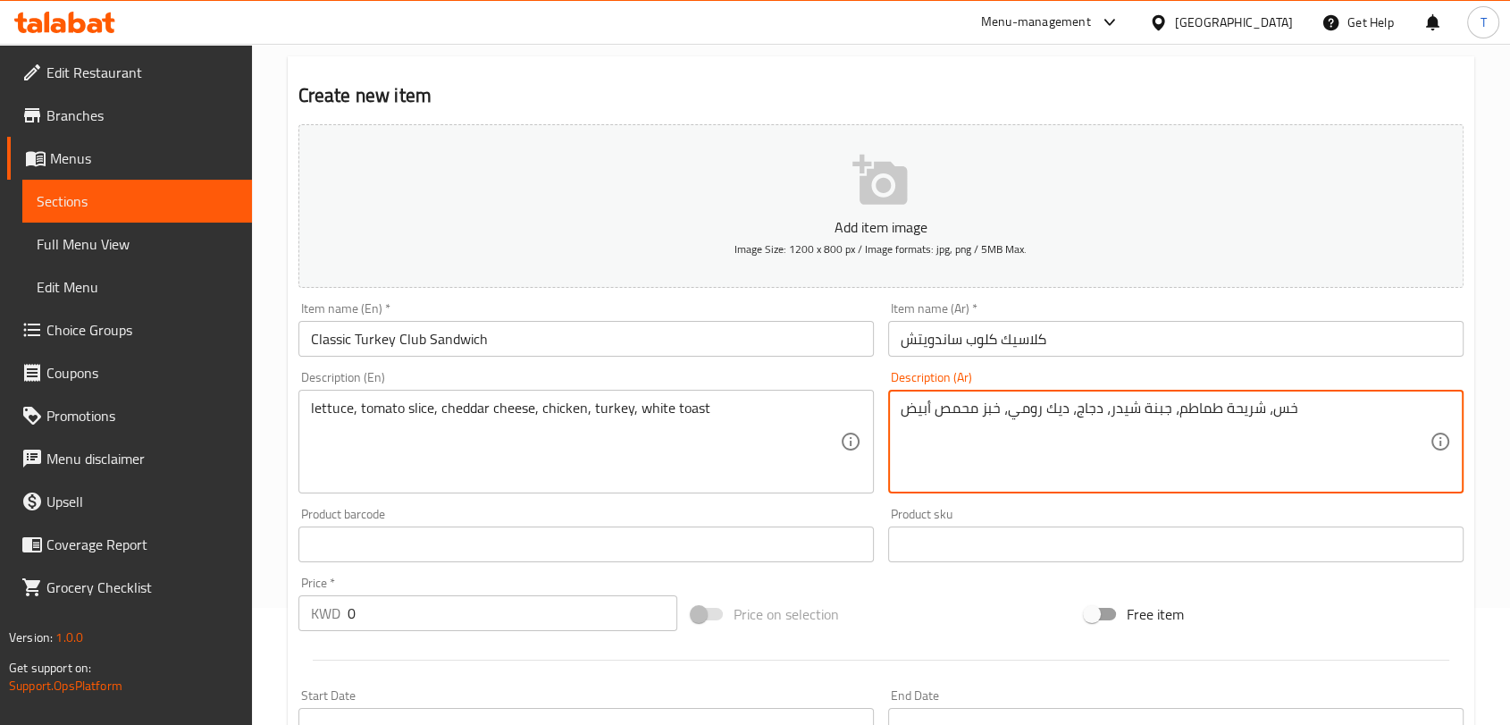
scroll to position [463, 0]
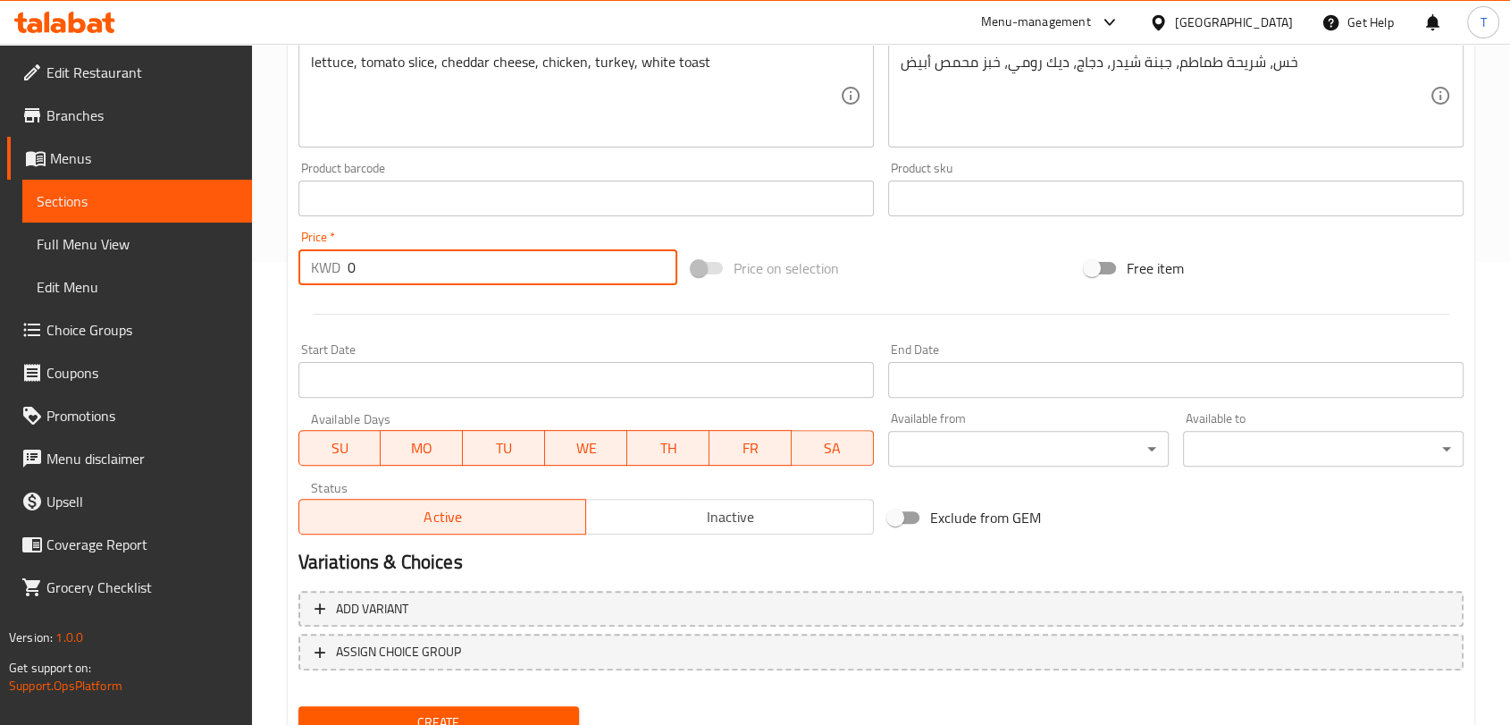
drag, startPoint x: 441, startPoint y: 253, endPoint x: 334, endPoint y: 265, distance: 107.0
click at [335, 266] on div "KWD 0 Price *" at bounding box center [487, 267] width 379 height 36
type input "1.35"
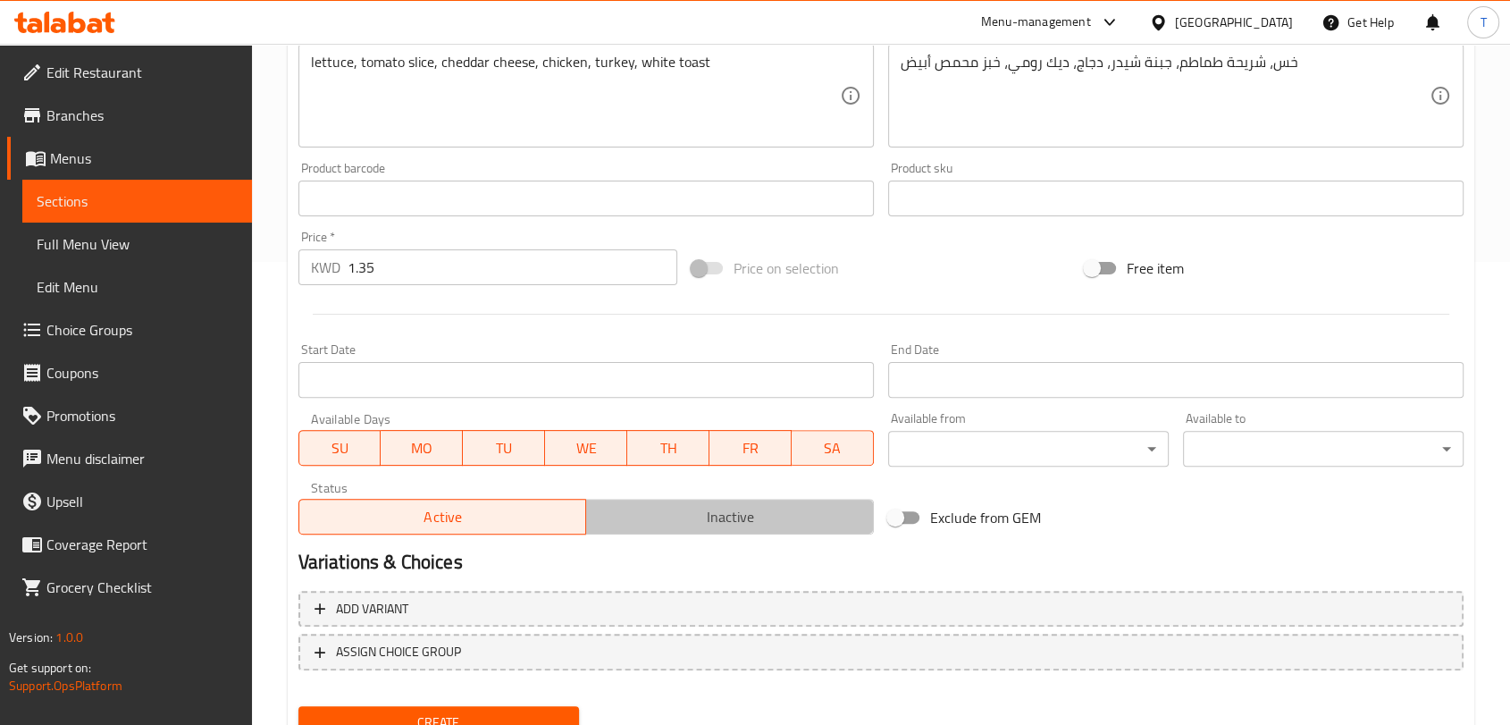
click at [623, 517] on span "Inactive" at bounding box center [729, 517] width 273 height 26
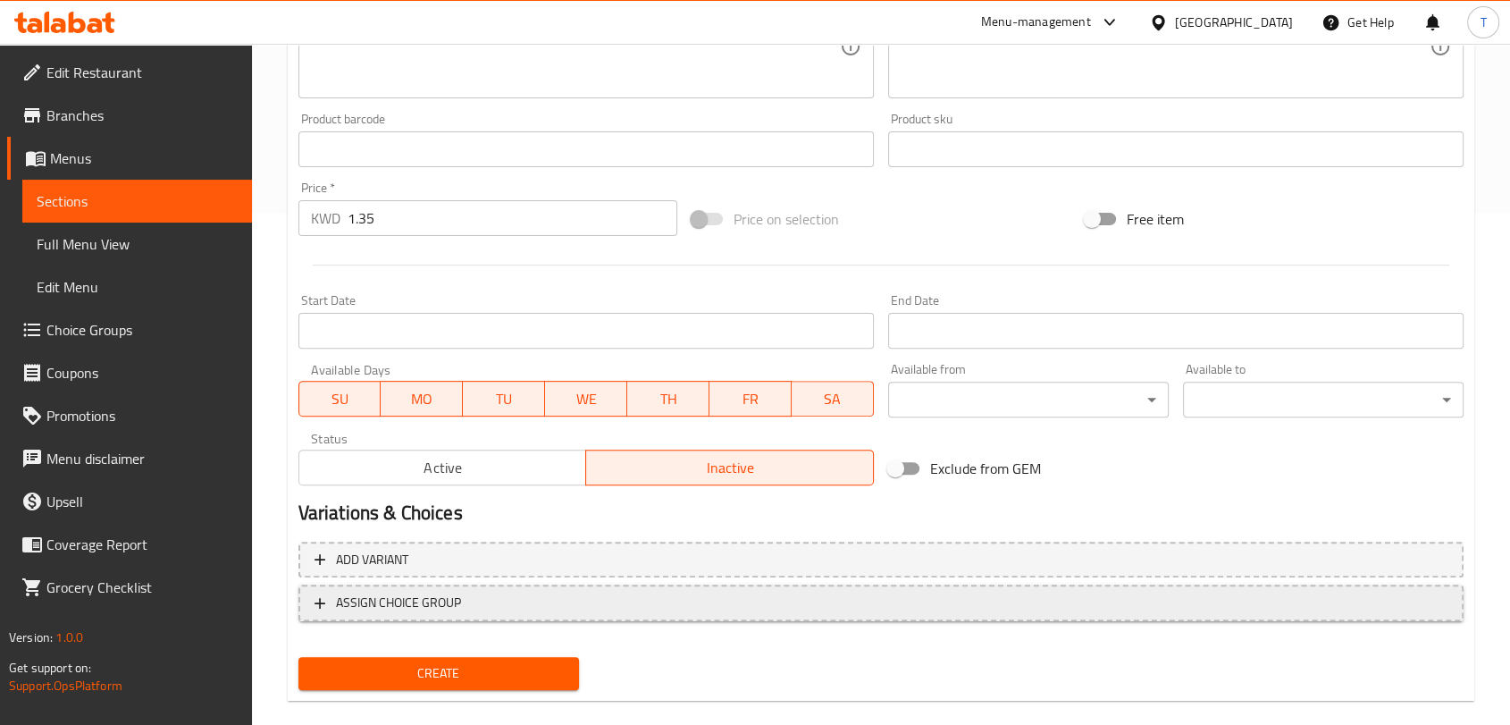
scroll to position [538, 0]
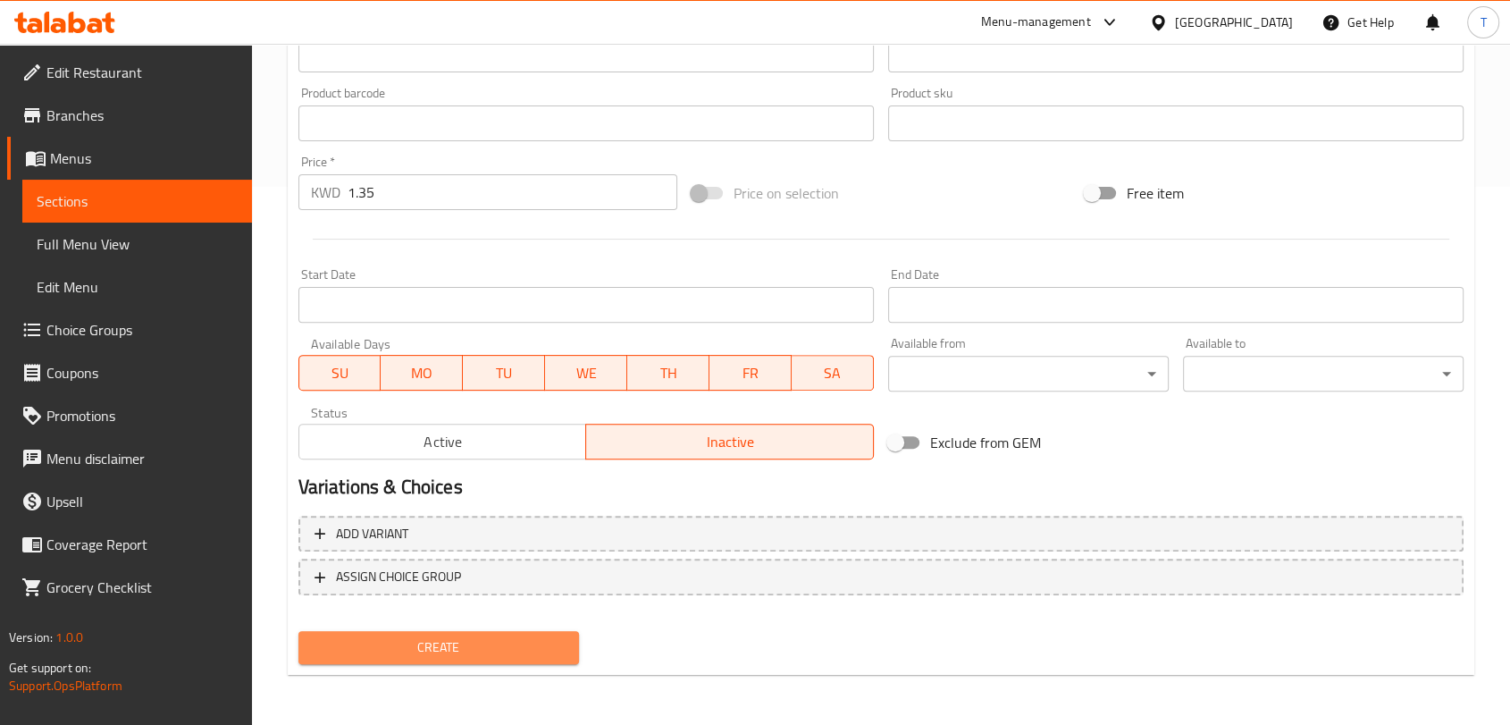
click at [529, 650] on span "Create" at bounding box center [439, 647] width 252 height 22
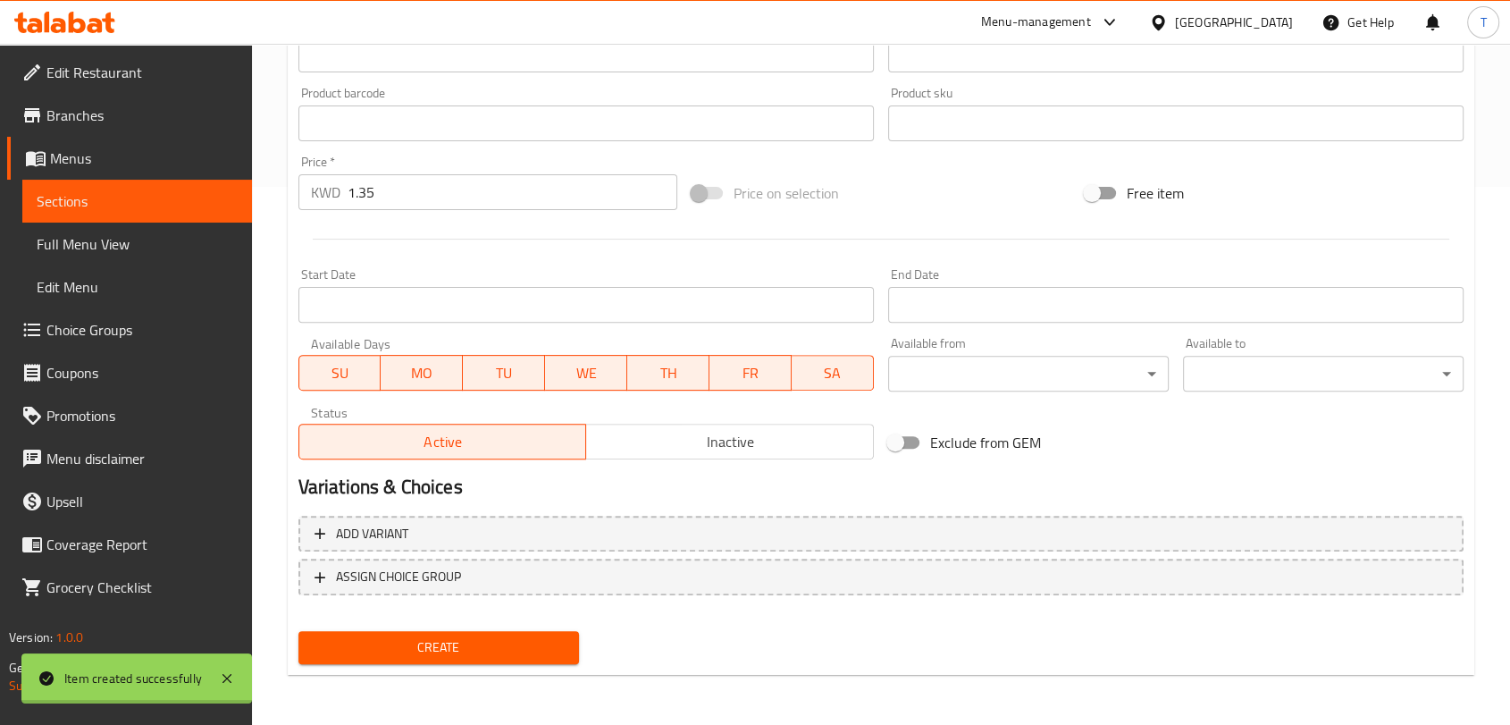
type input "0"
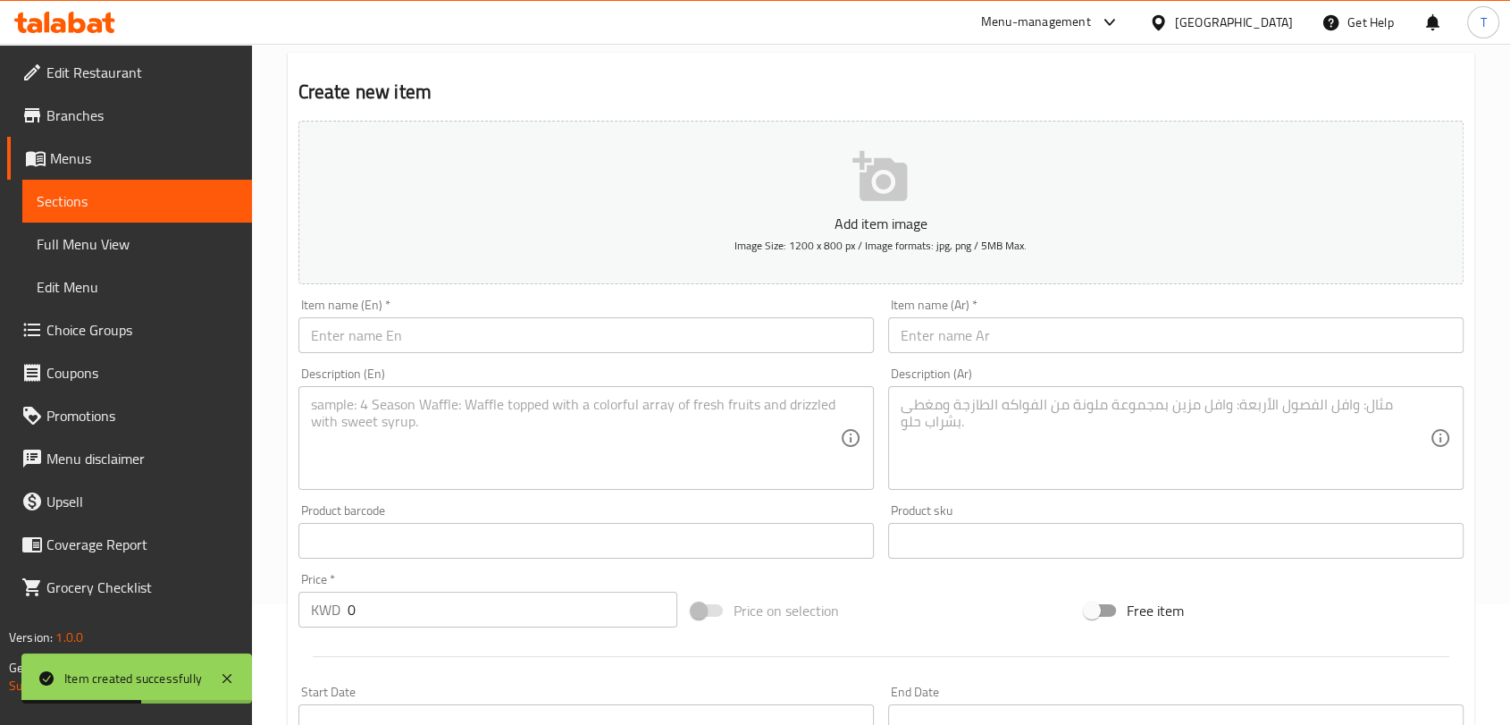
scroll to position [0, 0]
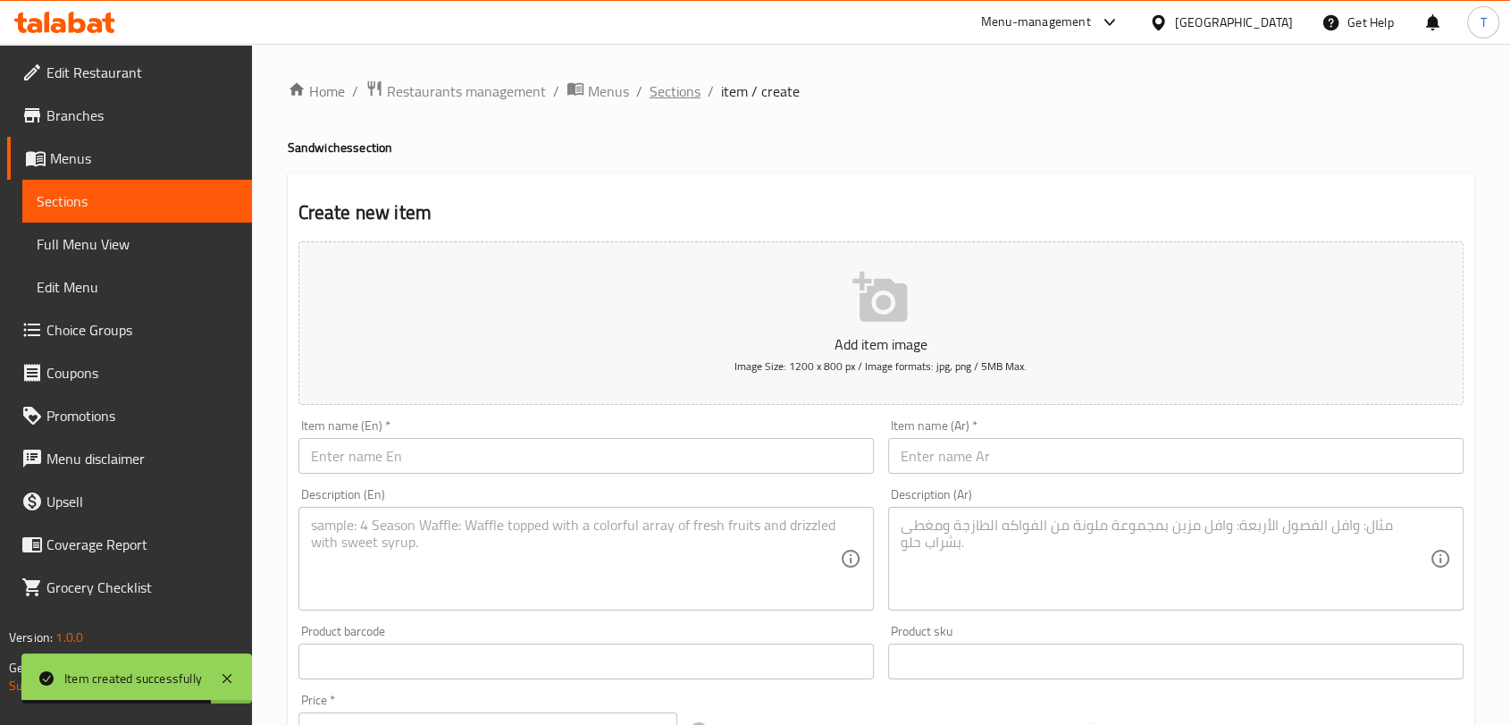
click at [668, 99] on span "Sections" at bounding box center [675, 90] width 51 height 21
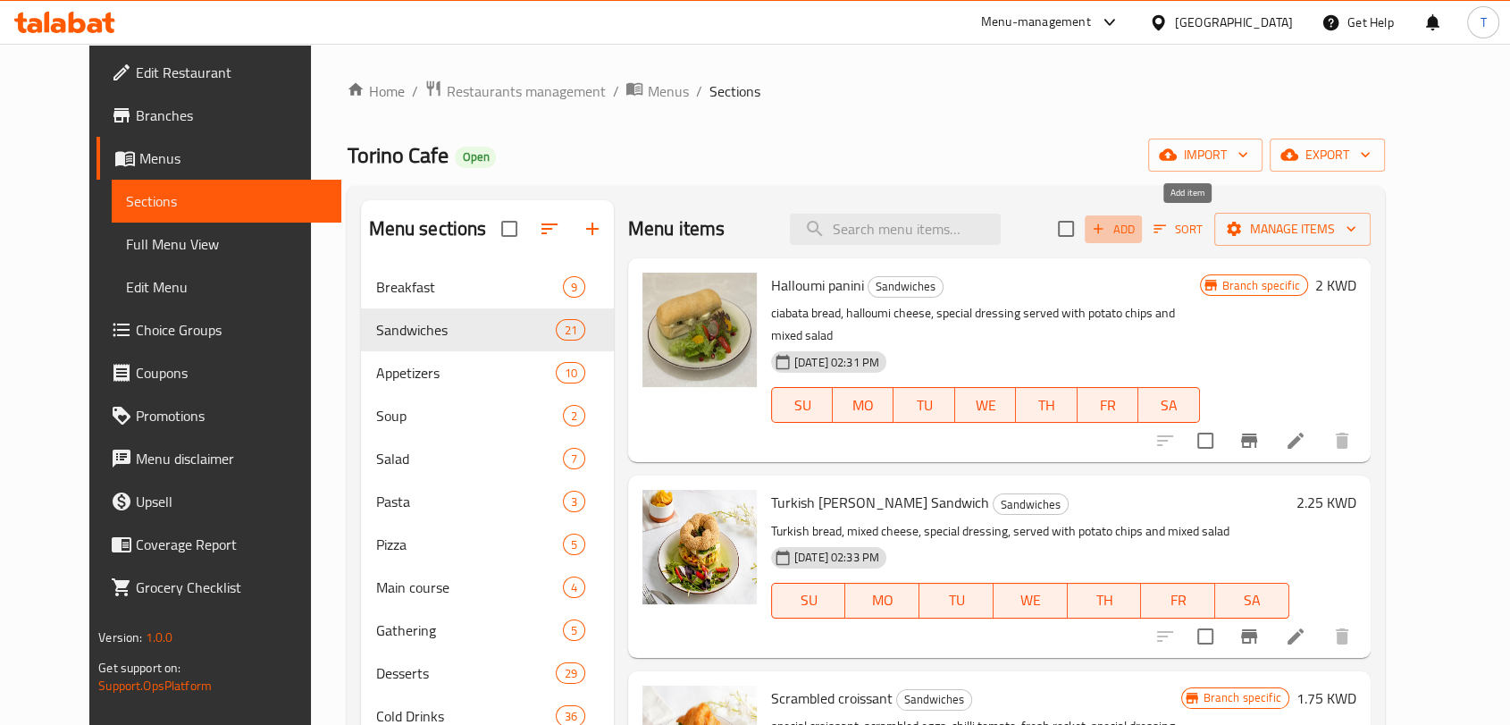
click at [1138, 220] on span "Add" at bounding box center [1113, 229] width 48 height 21
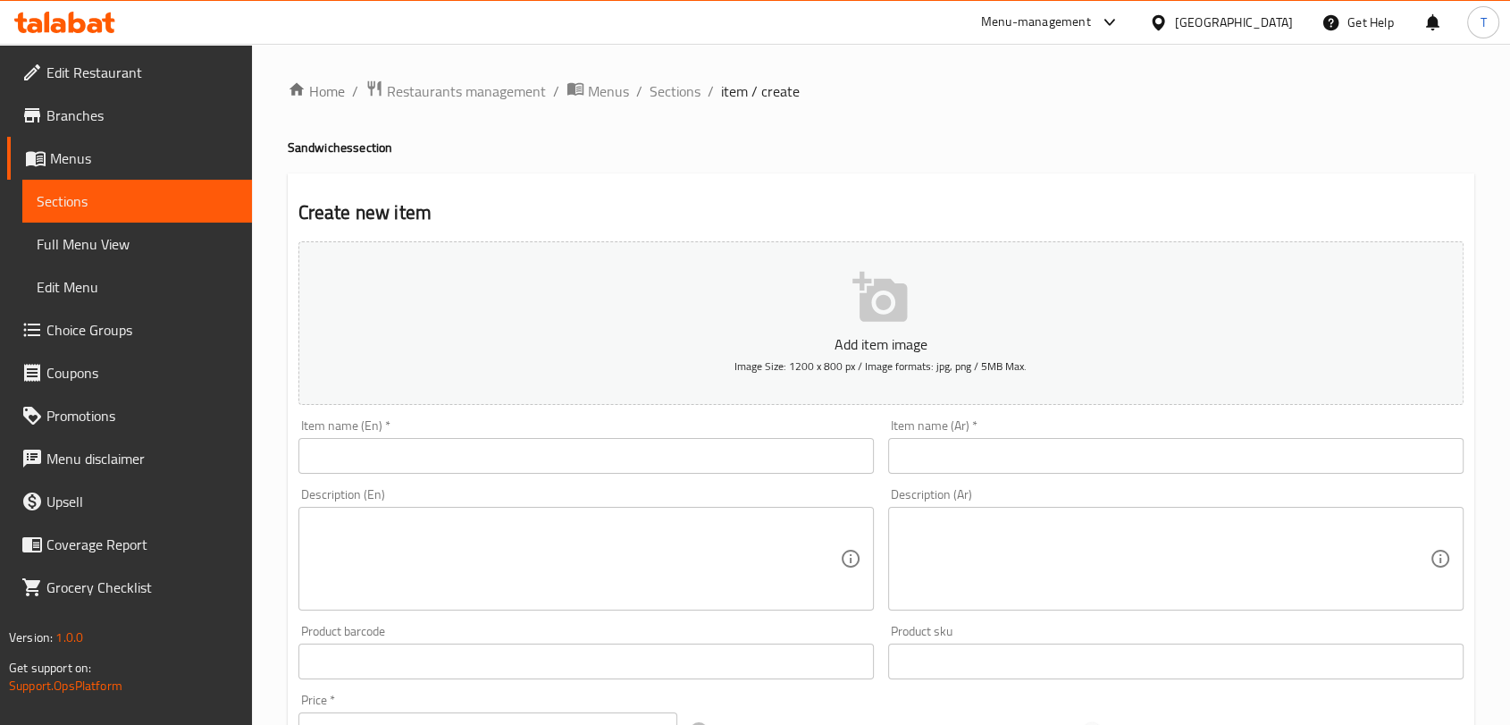
click at [524, 460] on input "text" at bounding box center [586, 456] width 576 height 36
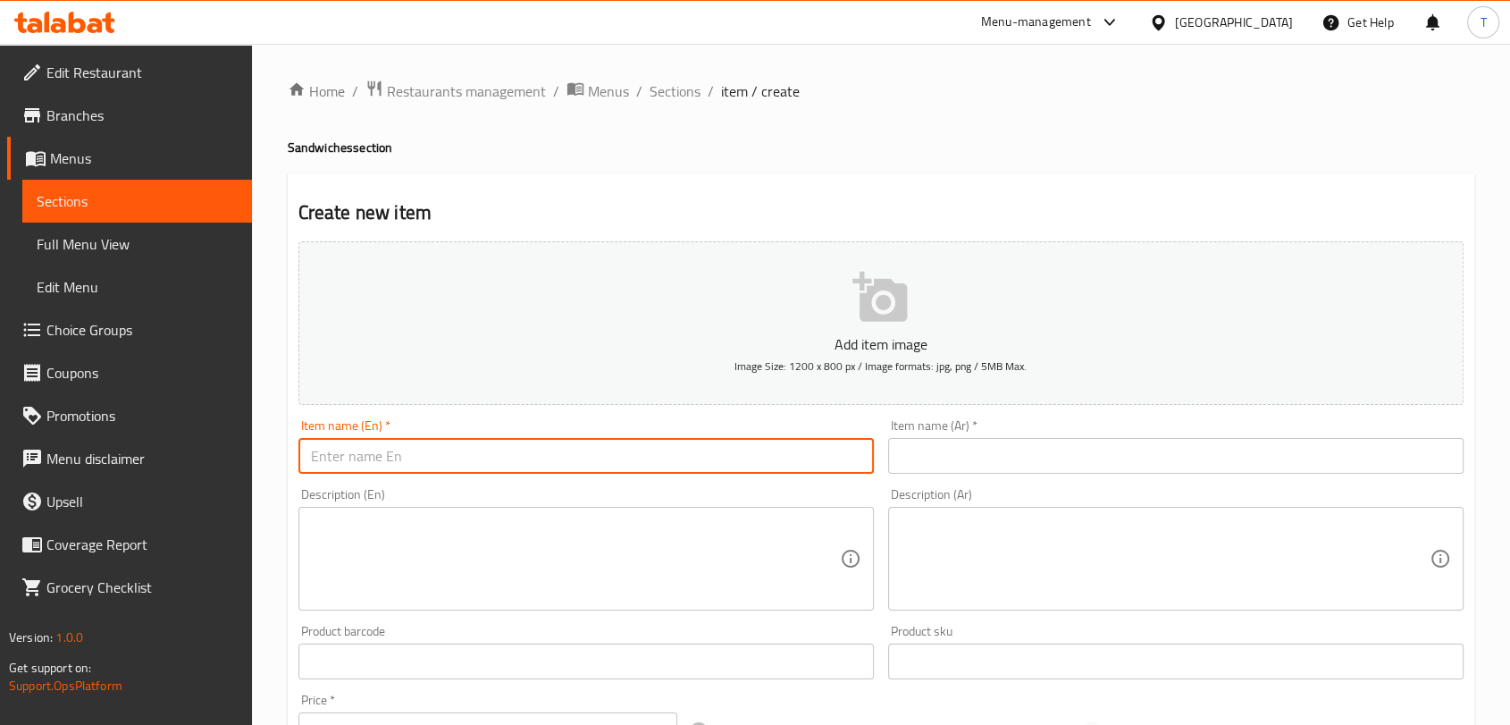
paste input "Four cheese sandwich - فور تشيز ساندويتش"
drag, startPoint x: 458, startPoint y: 459, endPoint x: 606, endPoint y: 466, distance: 148.5
click at [606, 466] on input "Four cheese sandwich - فور تشيز ساندويتش" at bounding box center [586, 456] width 576 height 36
type input "Four cheese sandwich -"
click at [958, 464] on input "text" at bounding box center [1176, 456] width 576 height 36
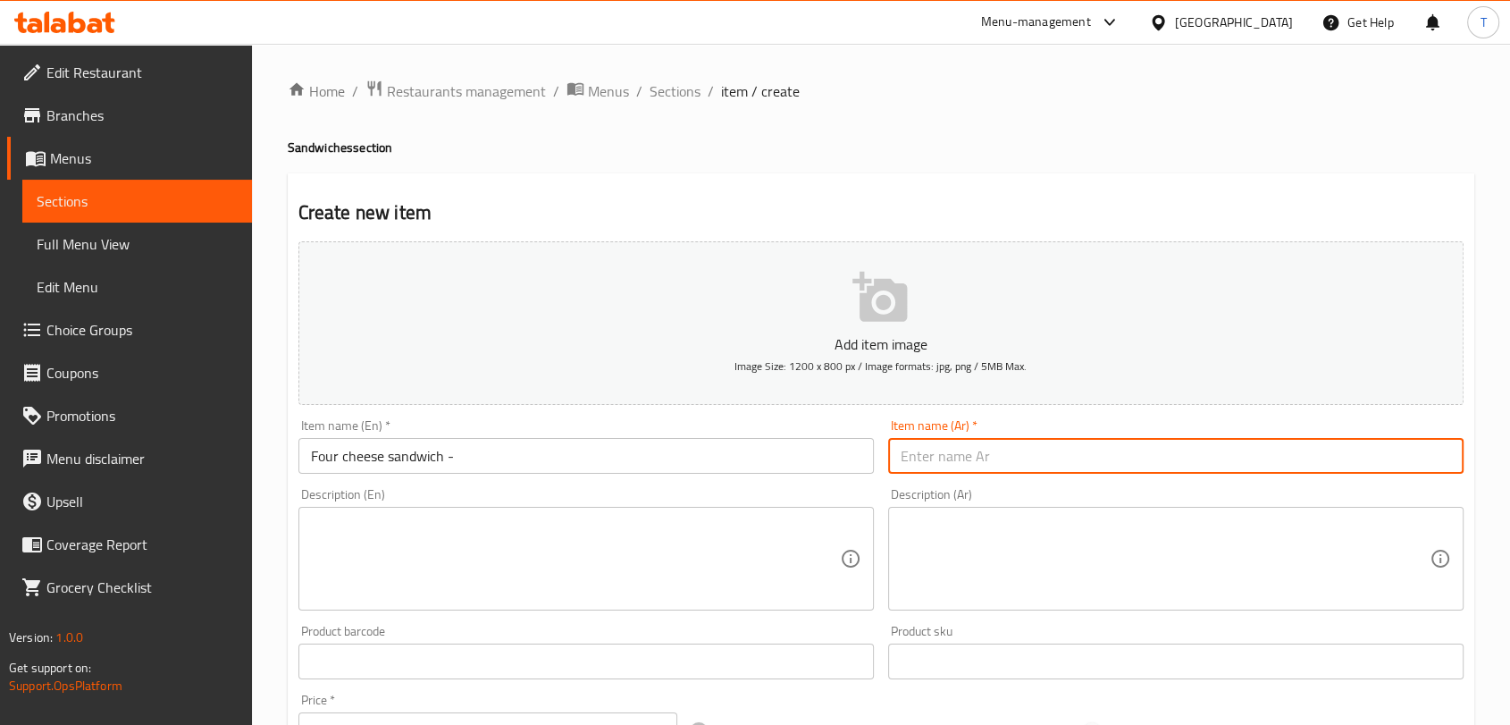
paste input "فور تشيز ساندويتش"
type input "فور تشيز ساندويتش"
click at [692, 461] on input "Four cheese sandwich -" at bounding box center [586, 456] width 576 height 36
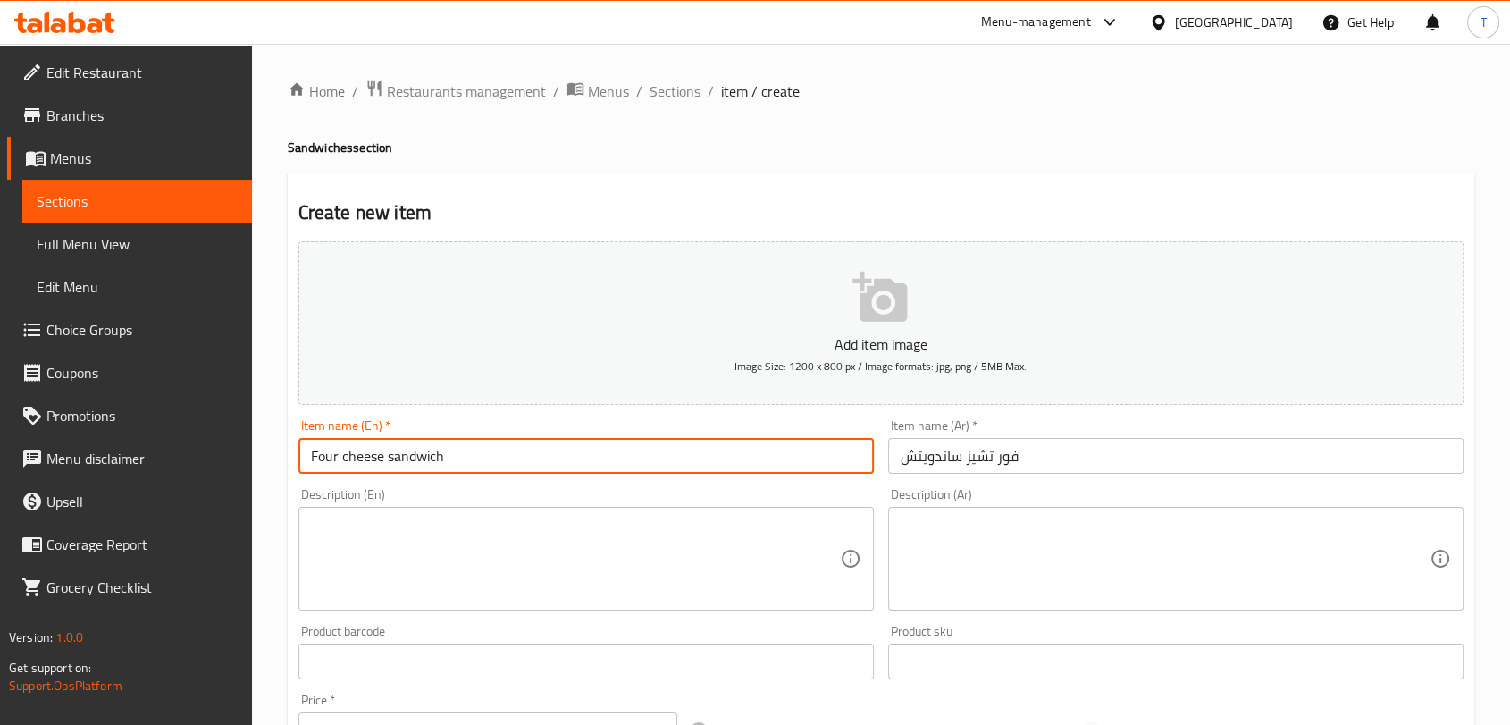
type input "Four cheese sandwich"
click at [490, 570] on textarea at bounding box center [575, 559] width 529 height 85
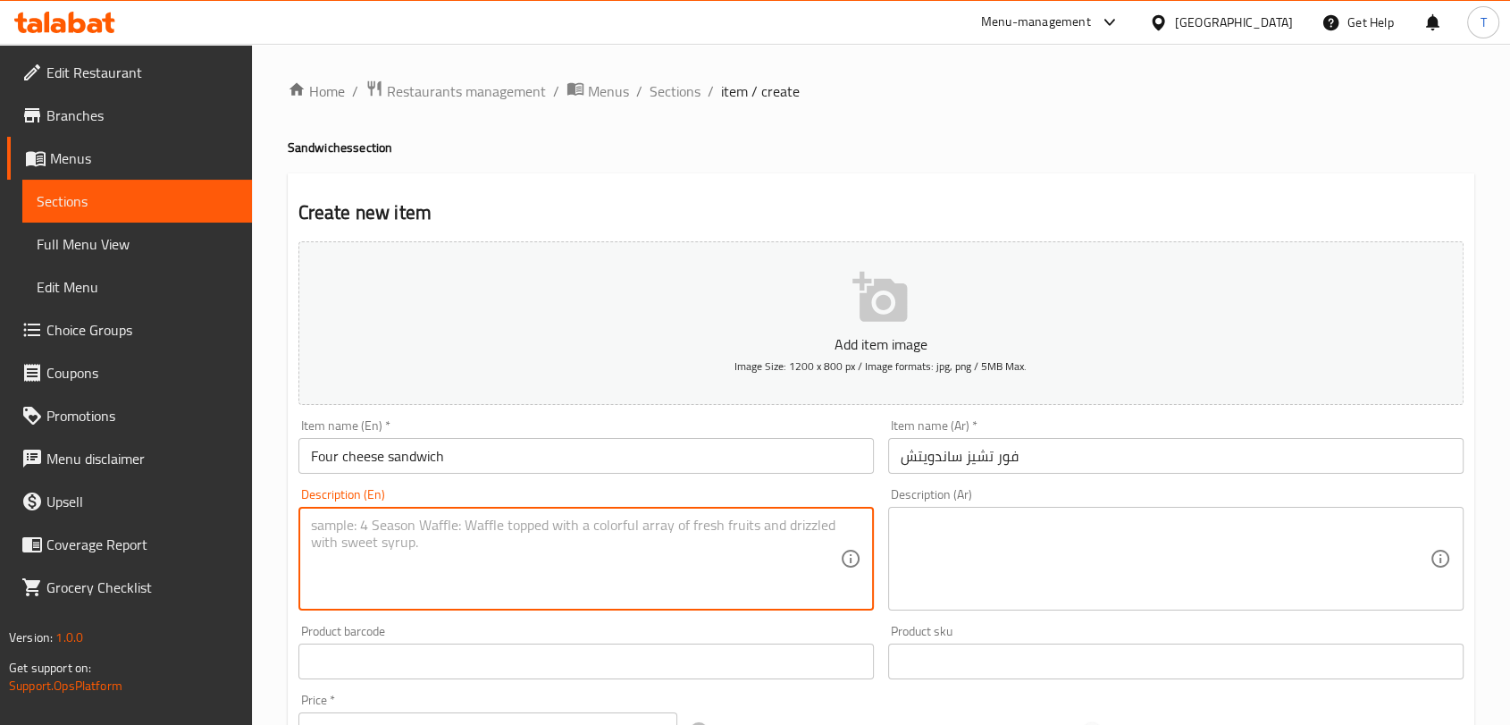
click at [522, 540] on textarea at bounding box center [575, 559] width 529 height 85
paste textarea "ciabatta bread, cheddar white ,mozarella,cheddar yellow, Emmental, pesto sauce"
type textarea "ciabatta bread, cheddar white ,mozarella,cheddar yellow, Emmental, pesto sauce"
click at [931, 551] on textarea at bounding box center [1165, 559] width 529 height 85
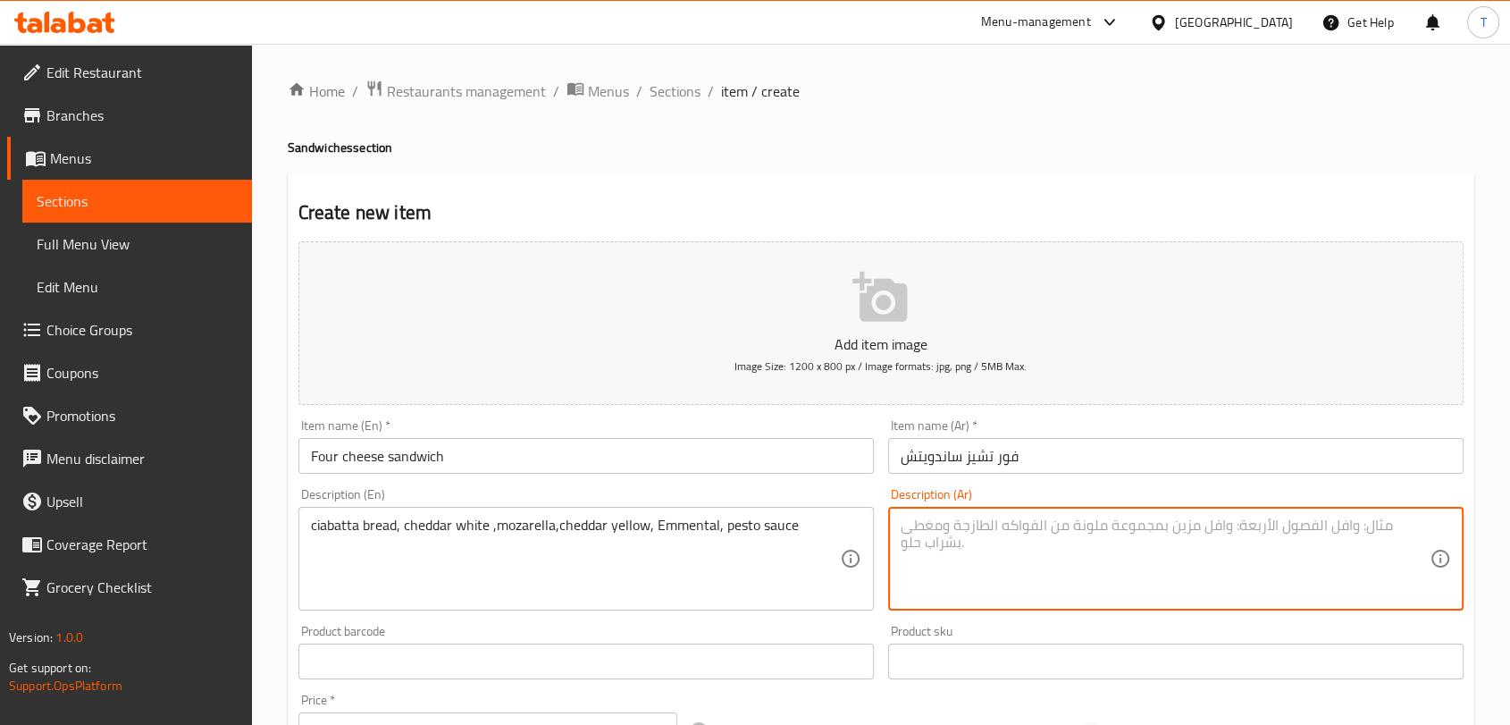
paste textarea "خبز الشيباتا، شيدر أبيض، موزاريلا، شيدر أصفر، إيمنتال، صوص بيستو"
type textarea "خبز الشيباتا، شيدر أبيض، موزاريلا، شيدر أصفر، إيمنتال، صوص بيستو"
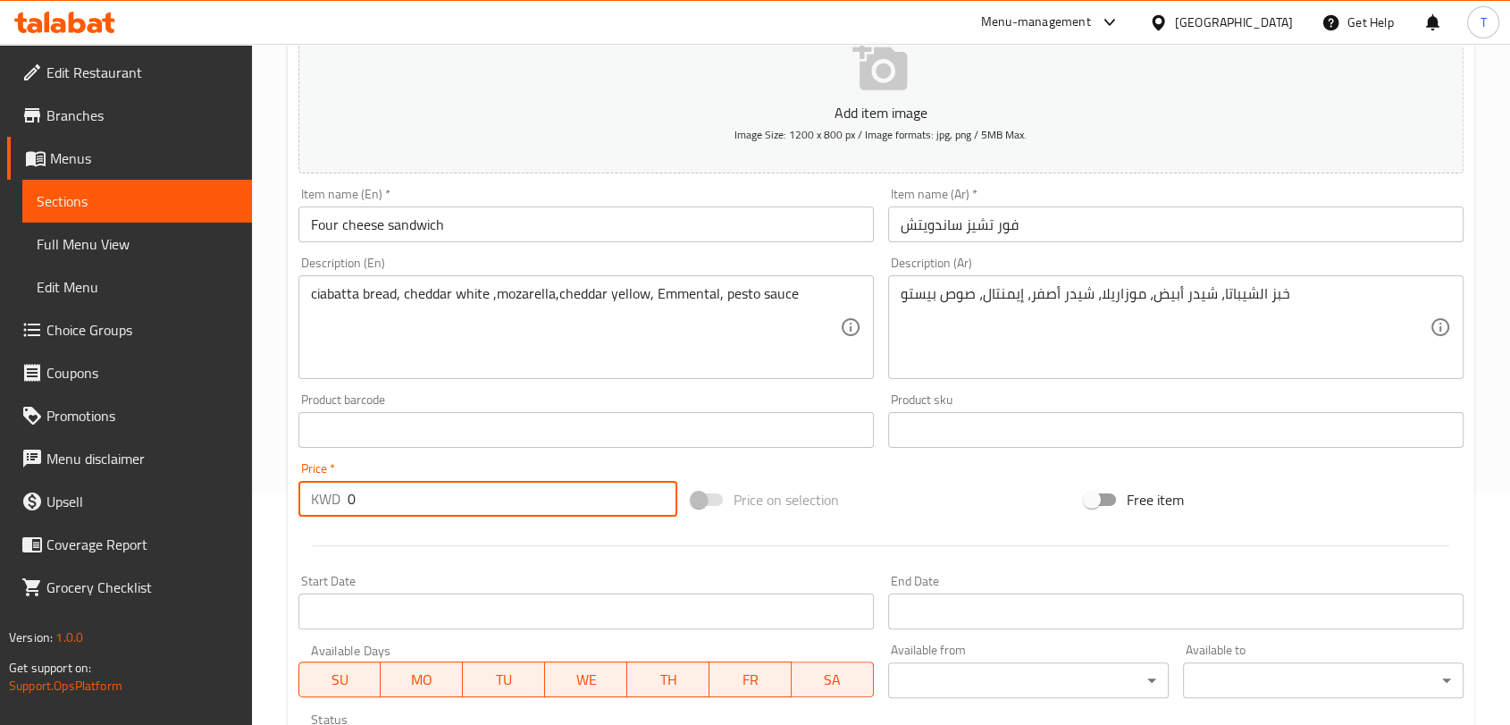
drag, startPoint x: 535, startPoint y: 503, endPoint x: 339, endPoint y: 500, distance: 196.6
click at [339, 500] on div "KWD 0 Price *" at bounding box center [487, 499] width 379 height 36
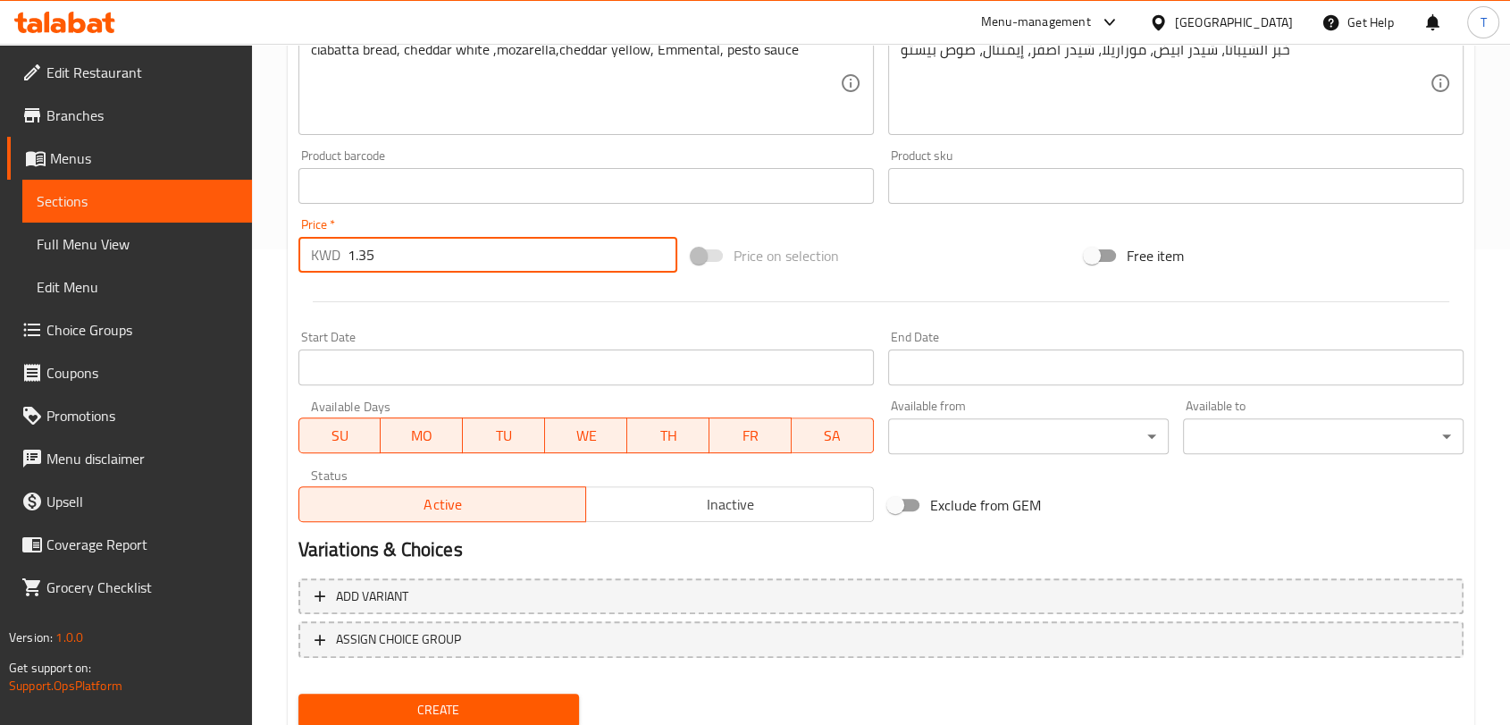
scroll to position [538, 0]
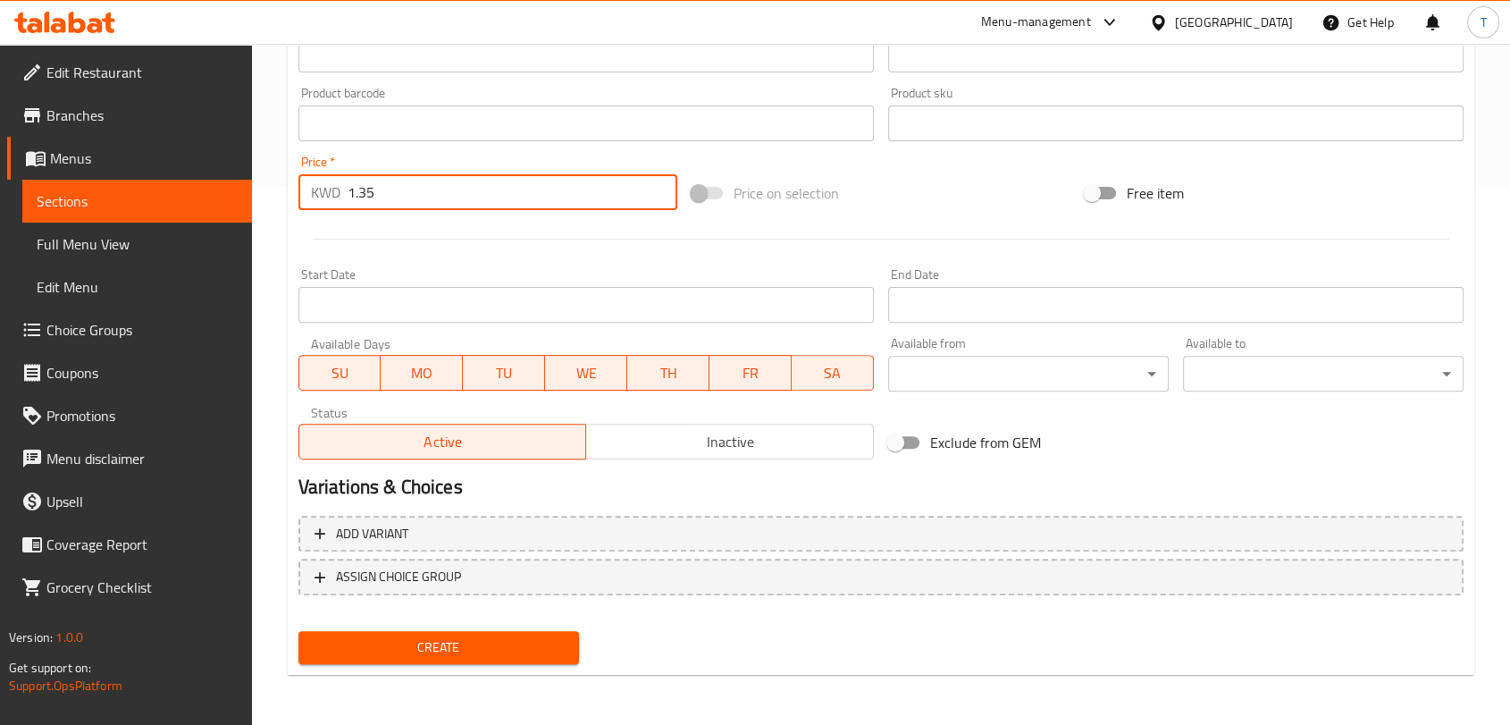
type input "1.35"
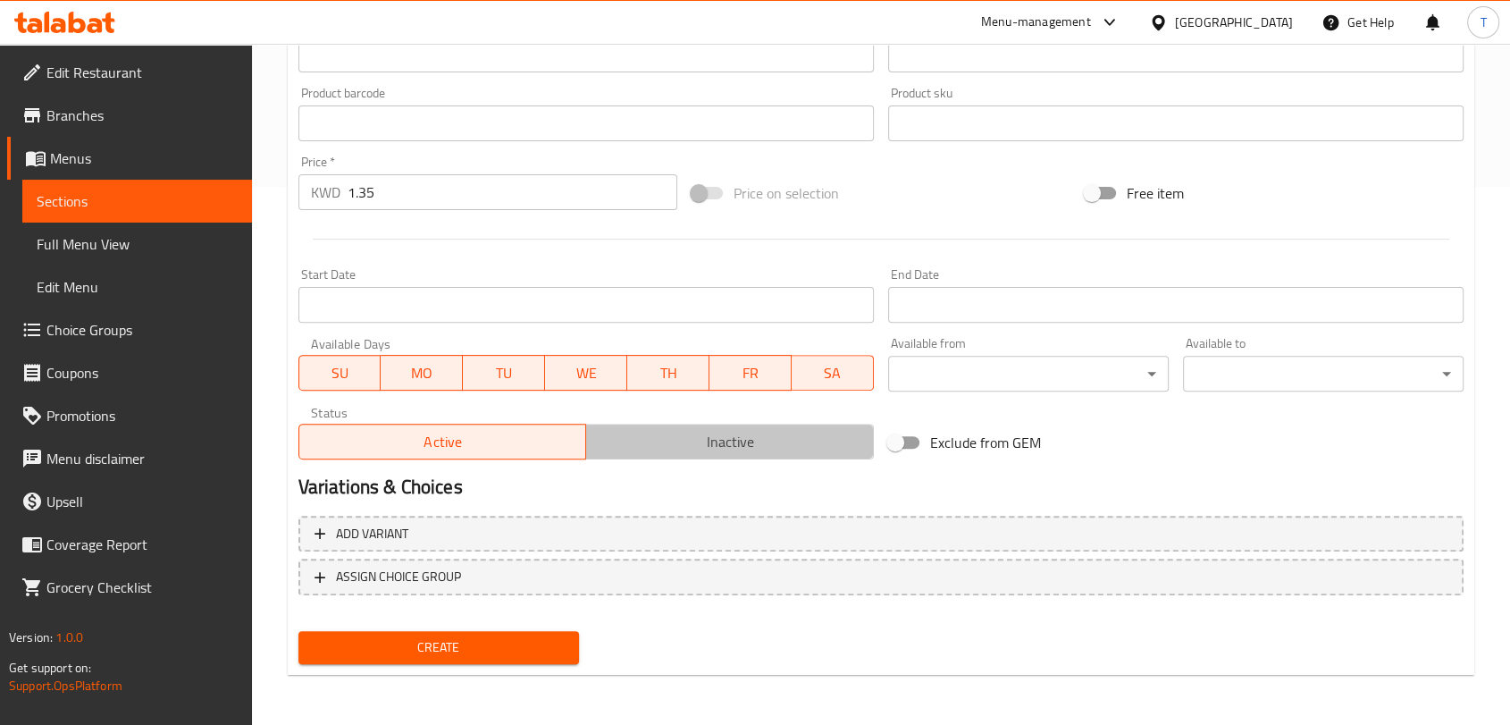
click at [728, 450] on span "Inactive" at bounding box center [729, 442] width 273 height 26
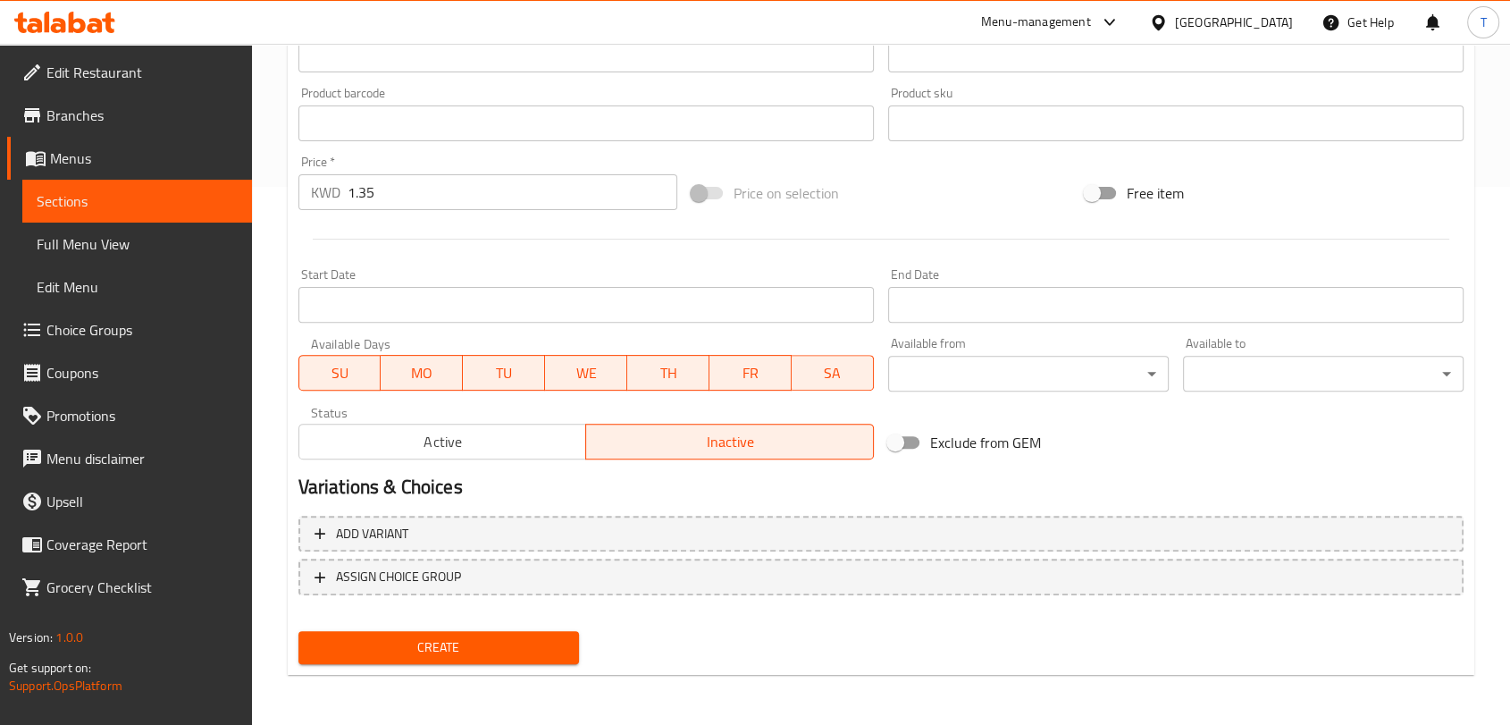
click at [538, 644] on span "Create" at bounding box center [439, 647] width 252 height 22
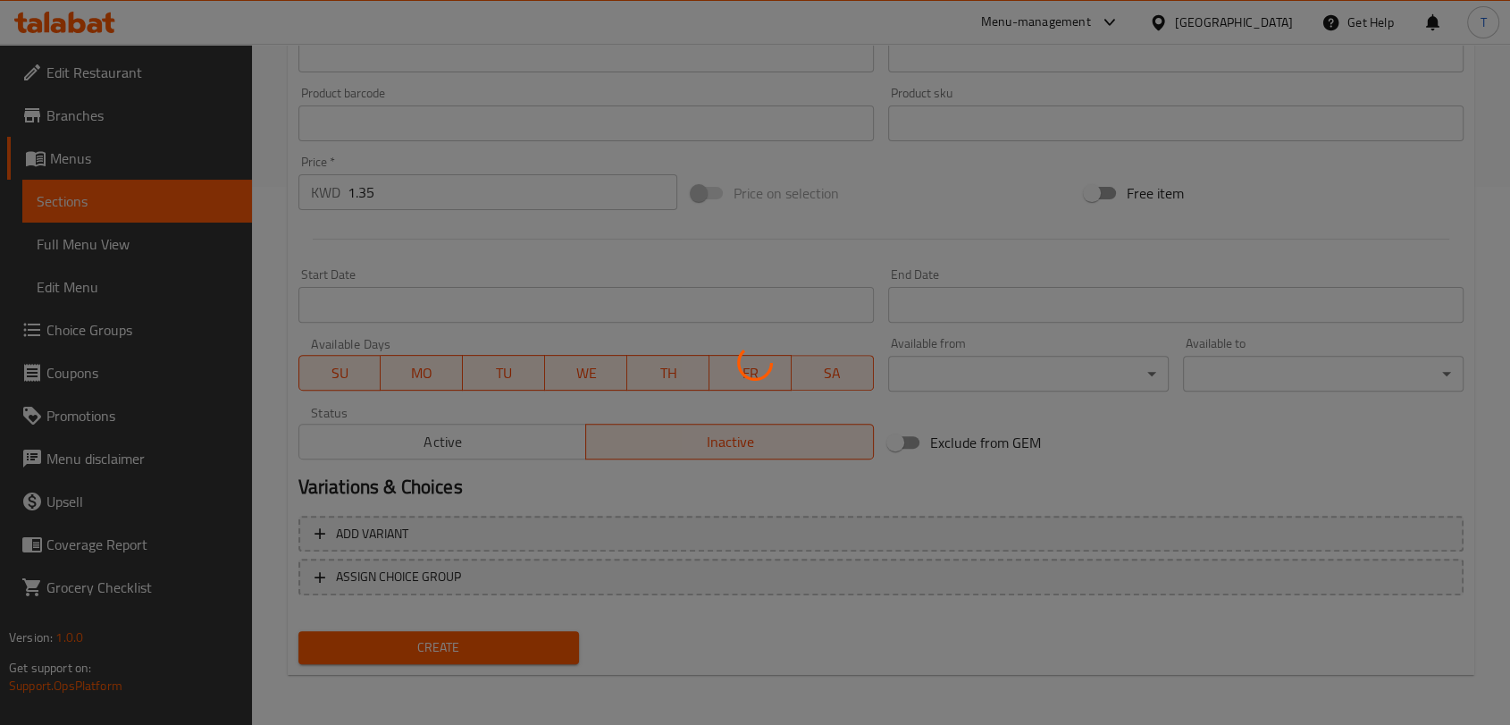
type input "0"
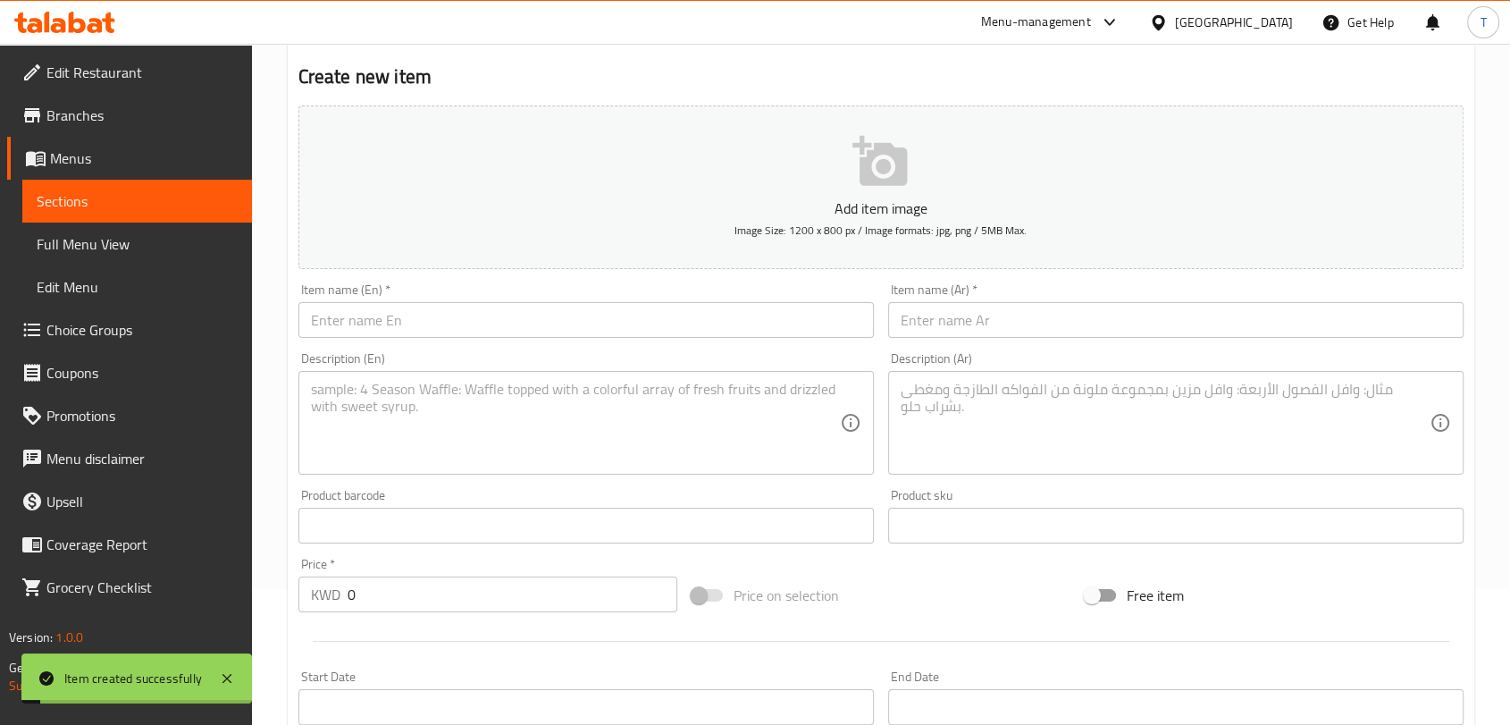
scroll to position [0, 0]
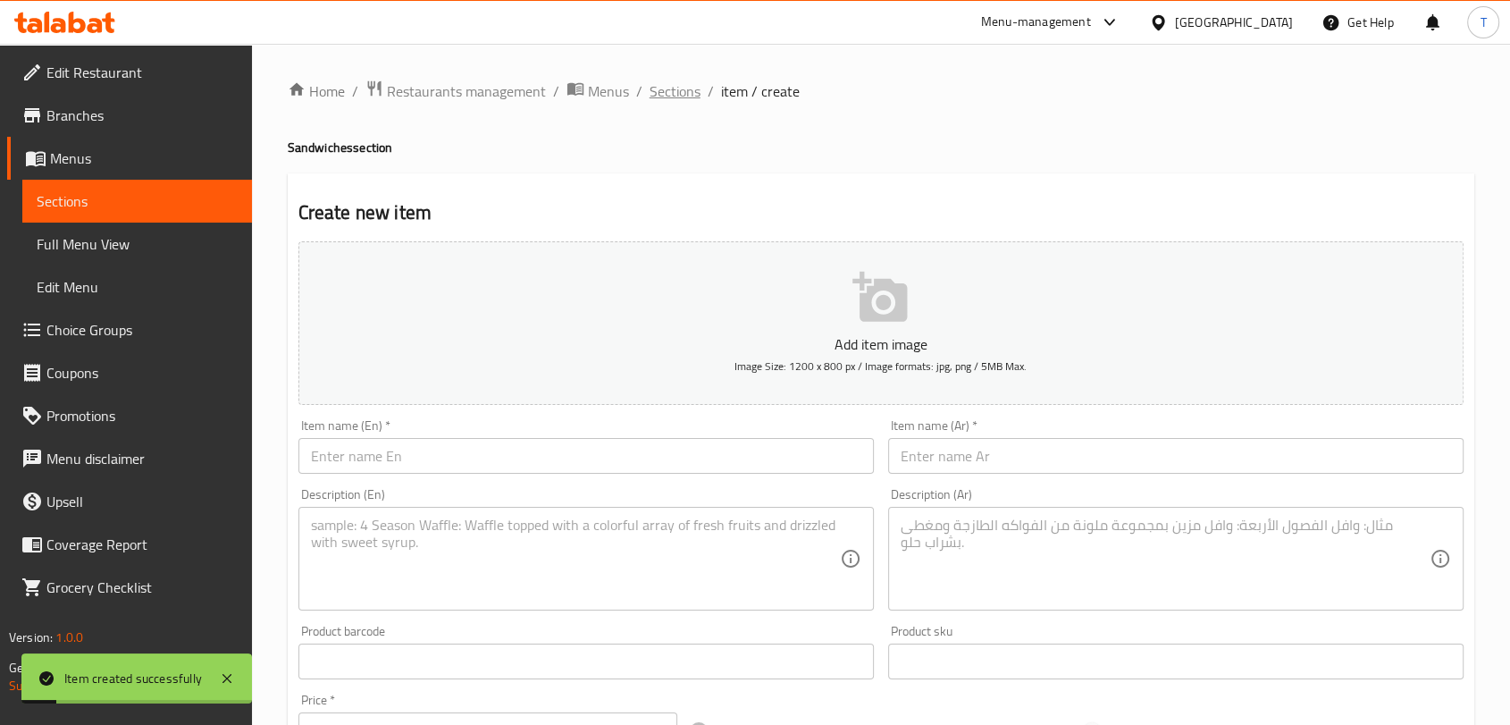
click at [665, 96] on span "Sections" at bounding box center [675, 90] width 51 height 21
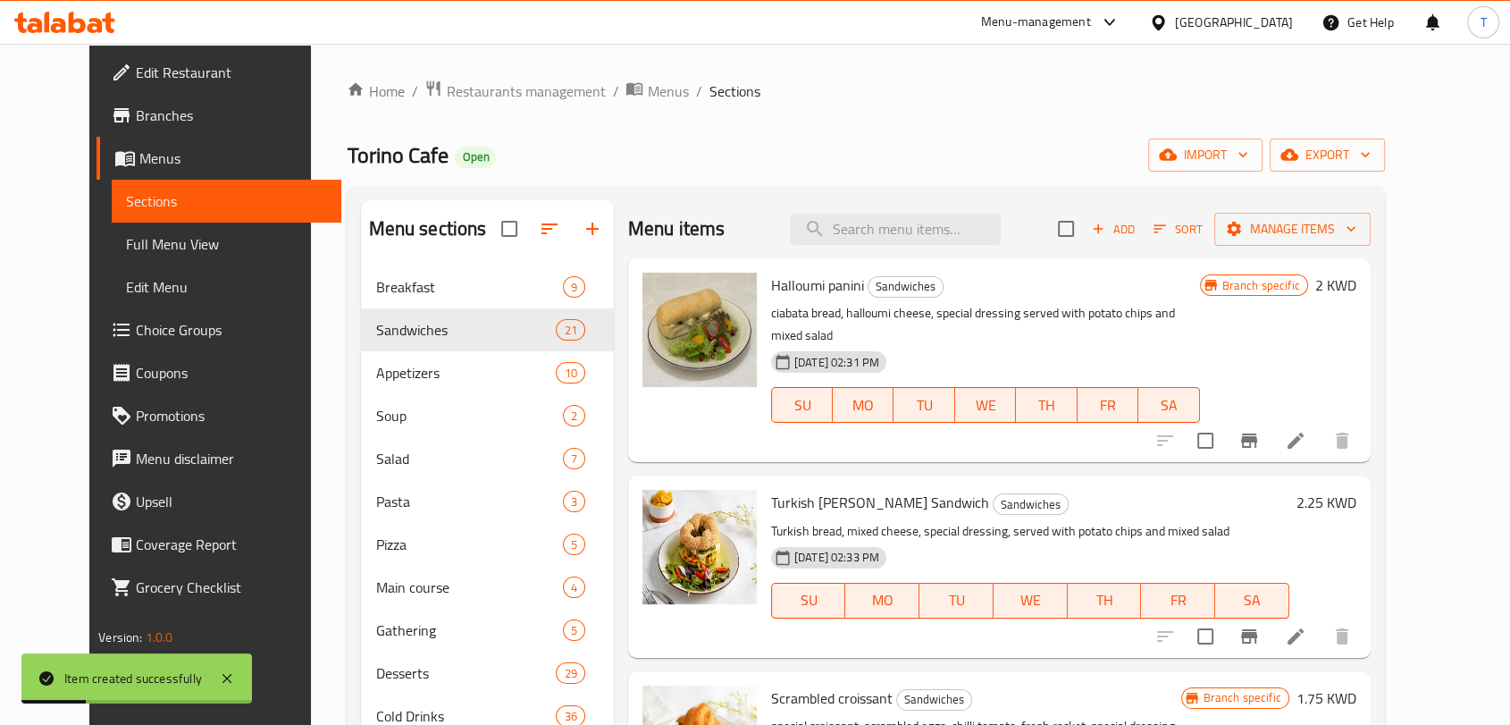
click at [1138, 227] on span "Add" at bounding box center [1113, 229] width 48 height 21
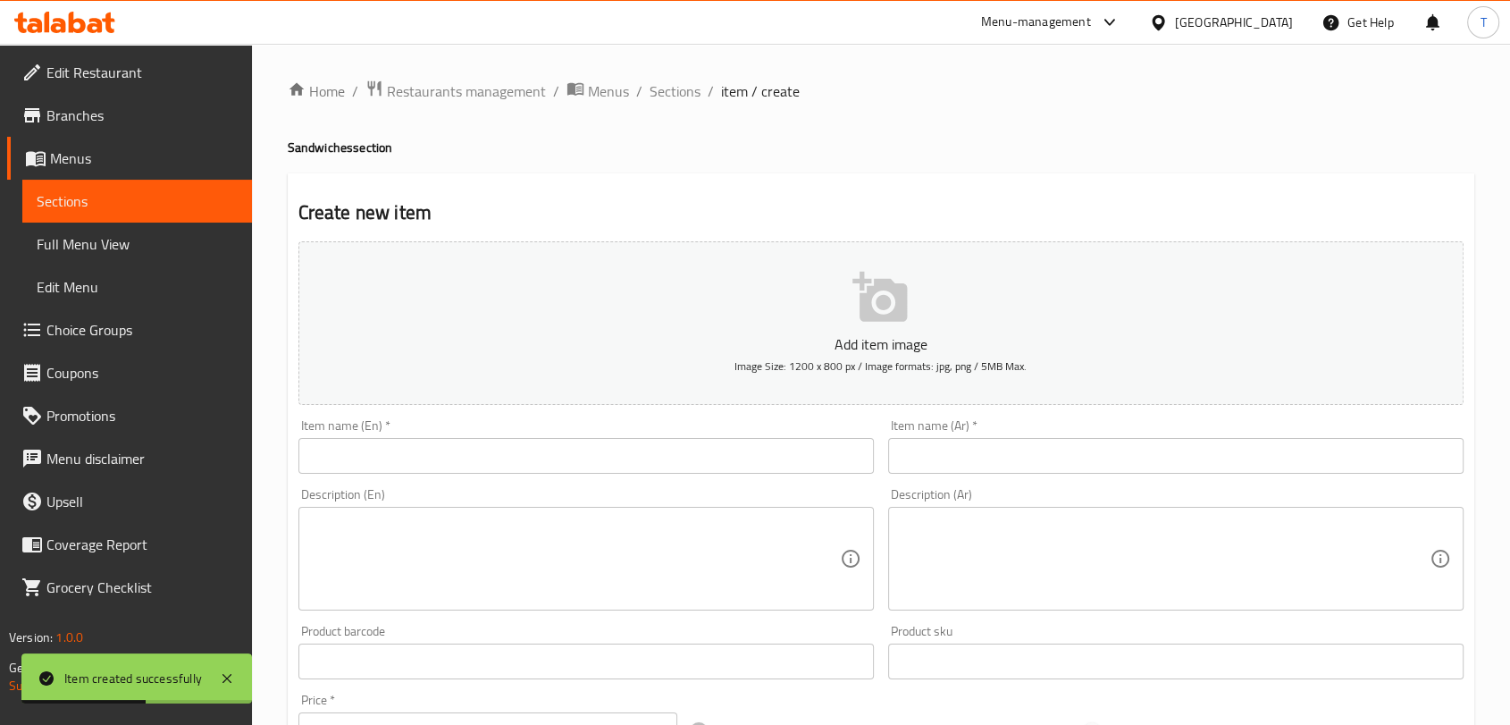
click at [536, 458] on input "text" at bounding box center [586, 456] width 576 height 36
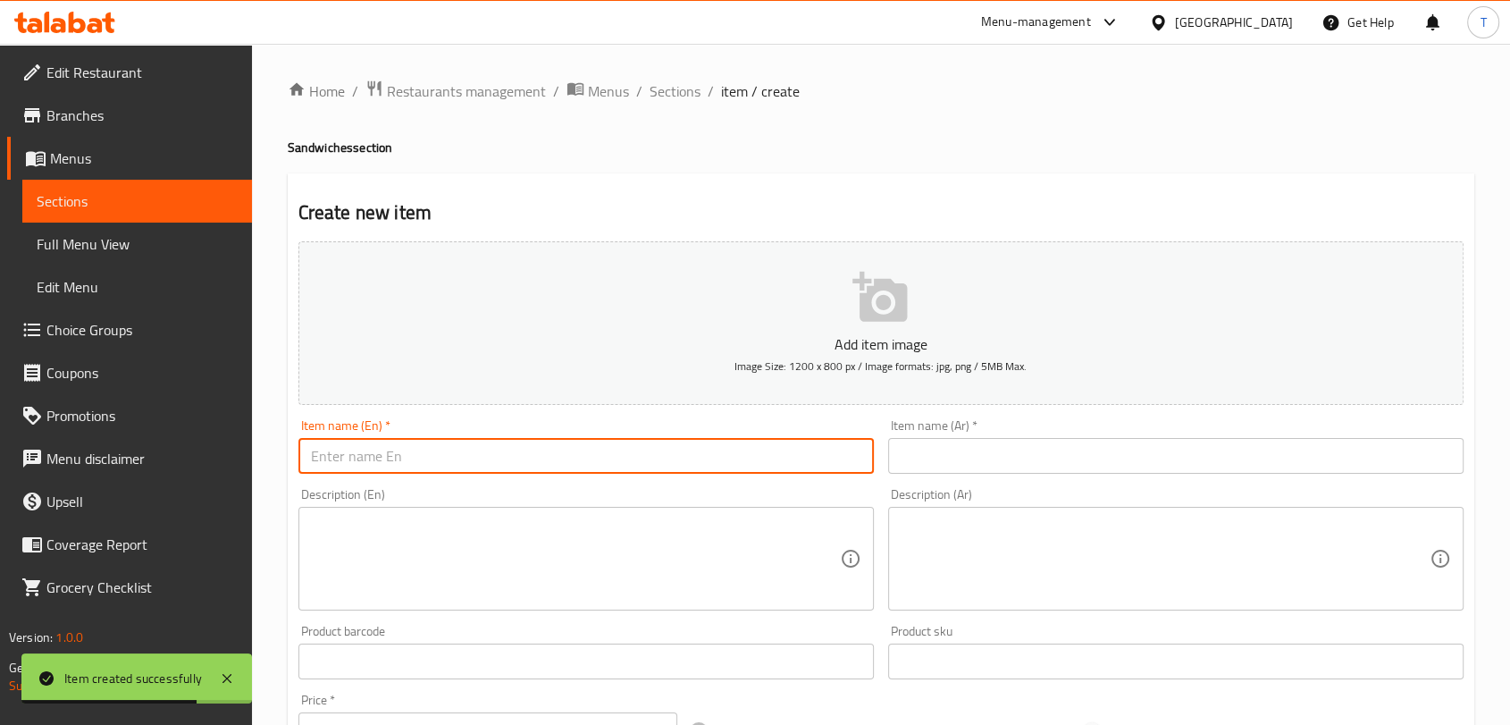
click at [622, 538] on textarea at bounding box center [575, 559] width 529 height 85
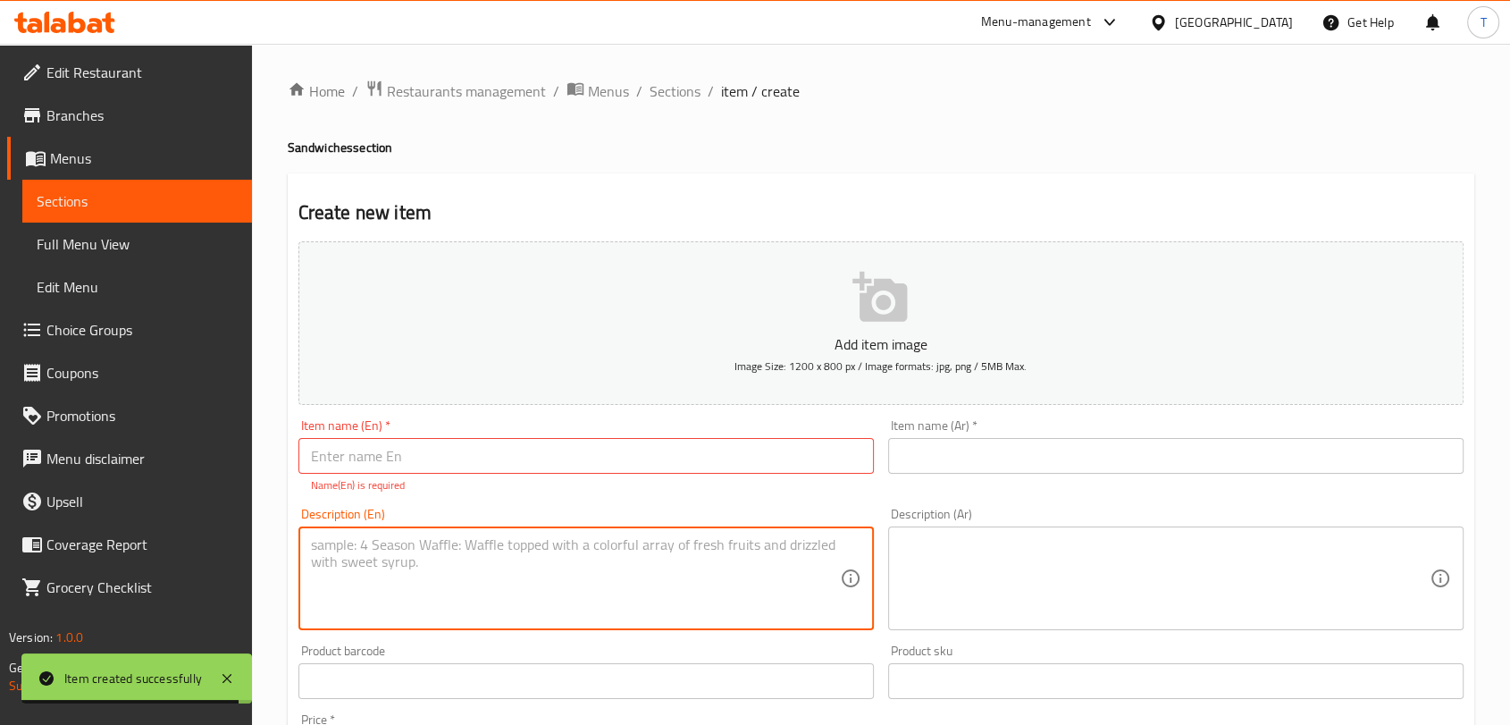
click at [610, 455] on input "text" at bounding box center [586, 456] width 576 height 36
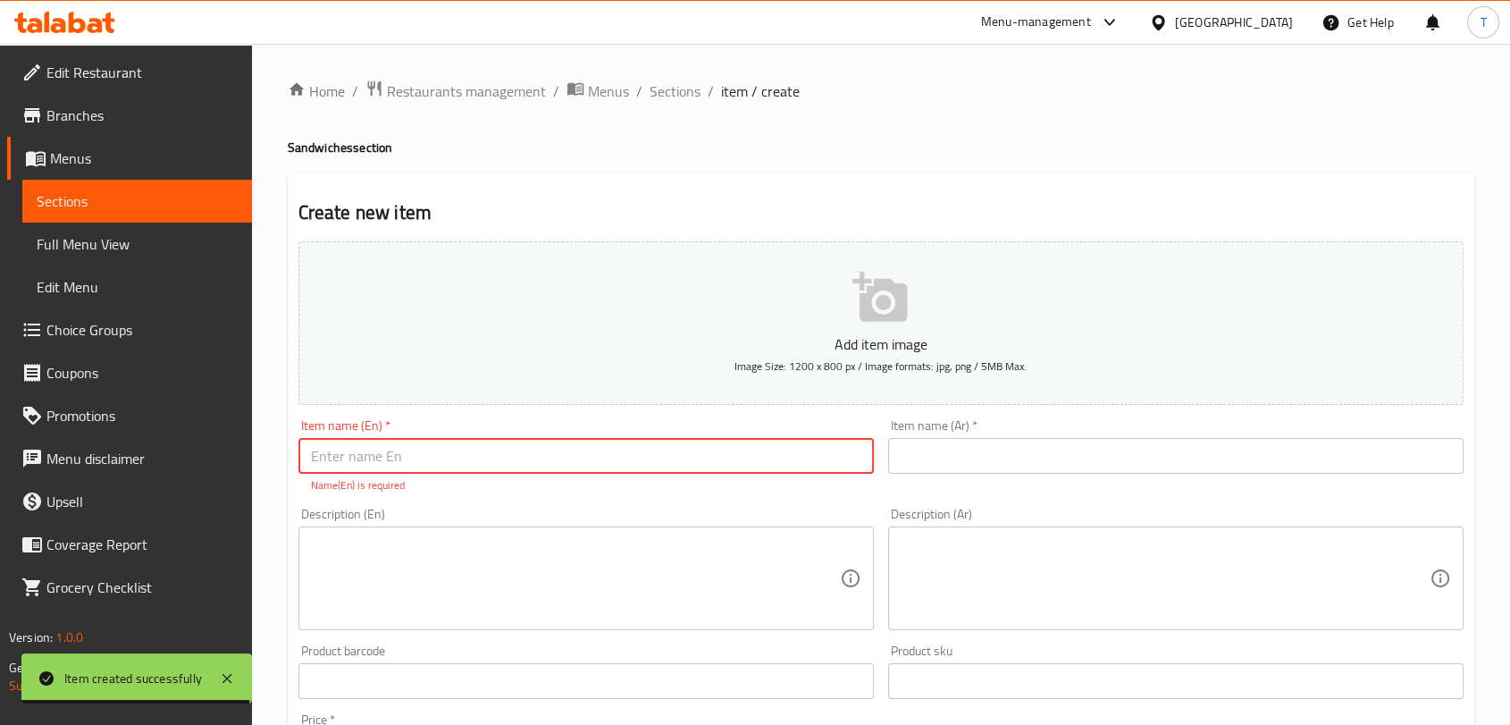
click at [610, 454] on input "text" at bounding box center [586, 456] width 576 height 36
paste input "Chicken sliders - تشيكيين سلايدر"
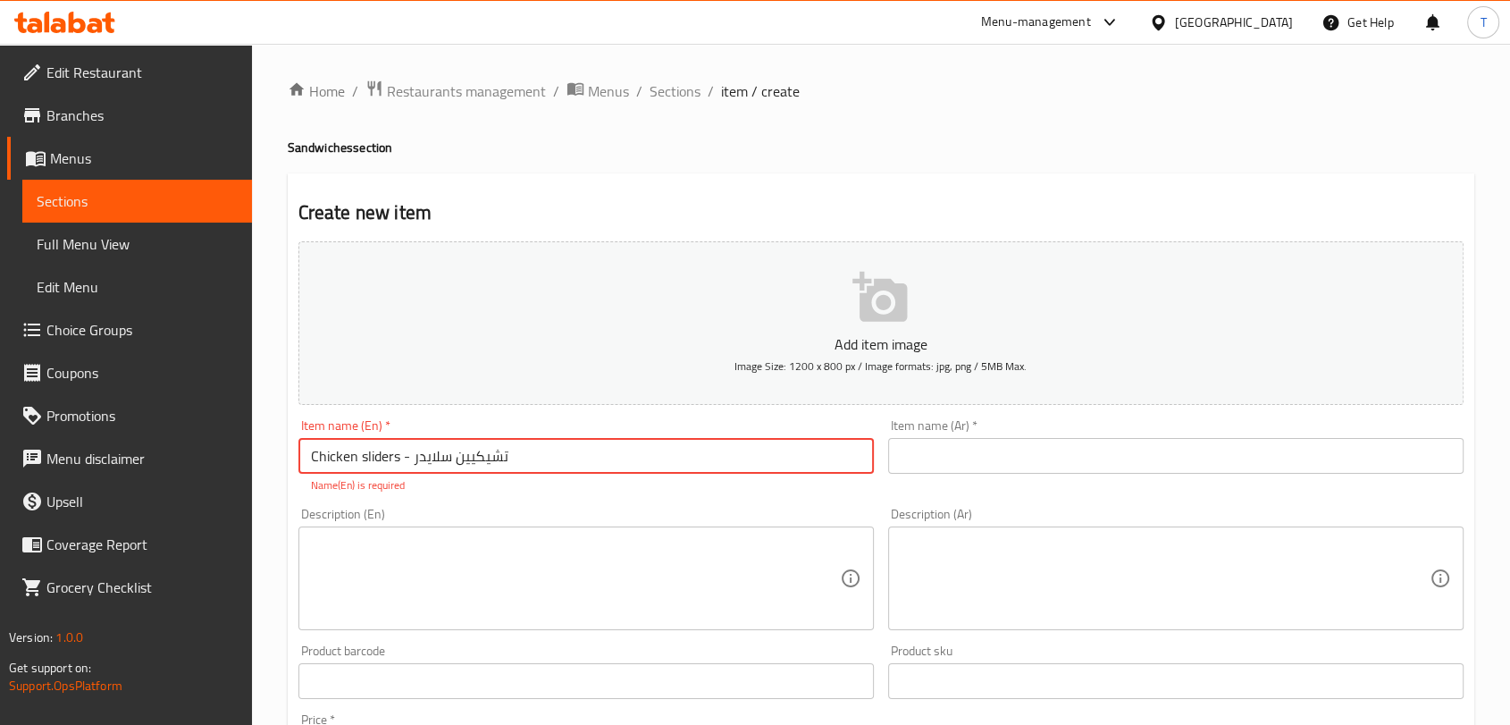
drag, startPoint x: 592, startPoint y: 455, endPoint x: 413, endPoint y: 456, distance: 179.6
click at [413, 456] on input "Chicken sliders - تشيكيين سلايدر" at bounding box center [586, 456] width 576 height 36
type input "Chicken sliders -"
click at [922, 470] on input "text" at bounding box center [1176, 456] width 576 height 36
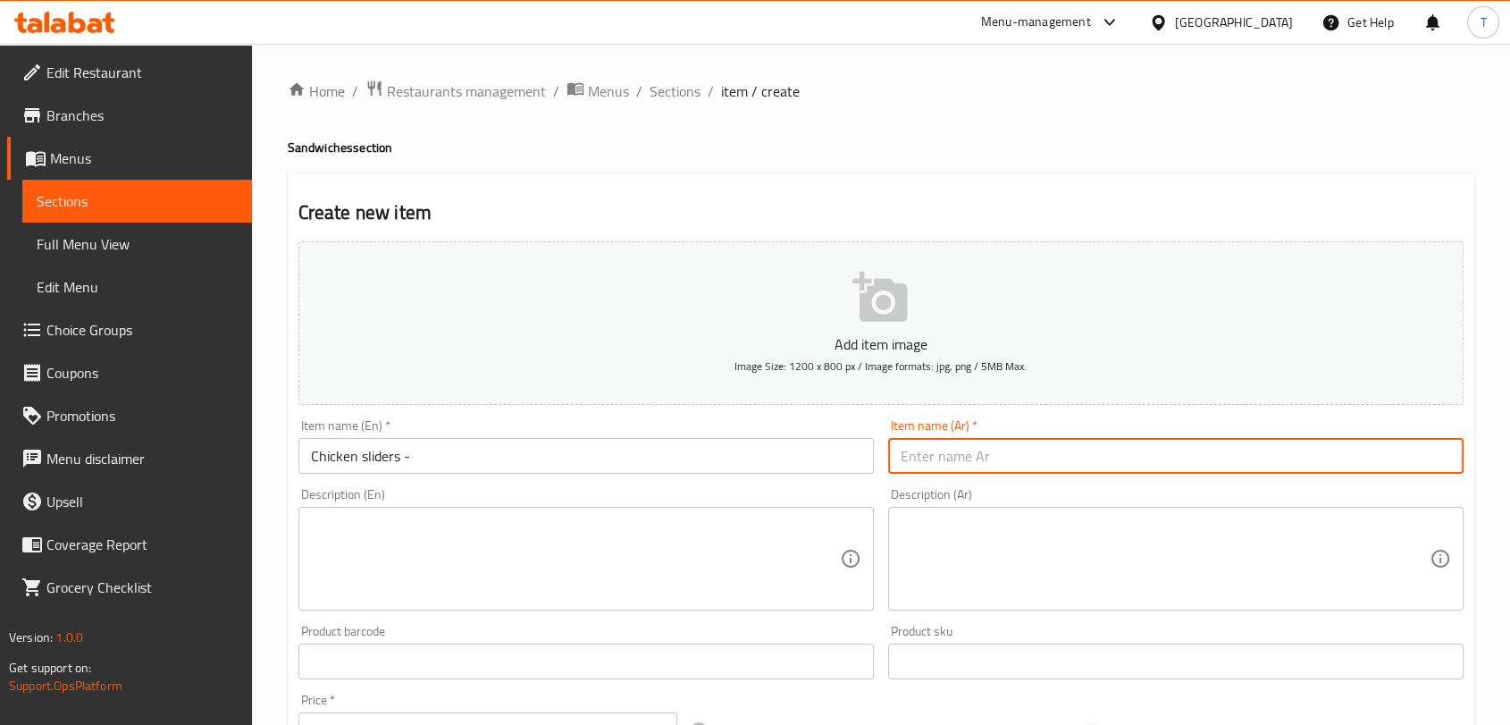
paste input "تشيكيين سلايدر"
type input "تشيكيين سلايدر"
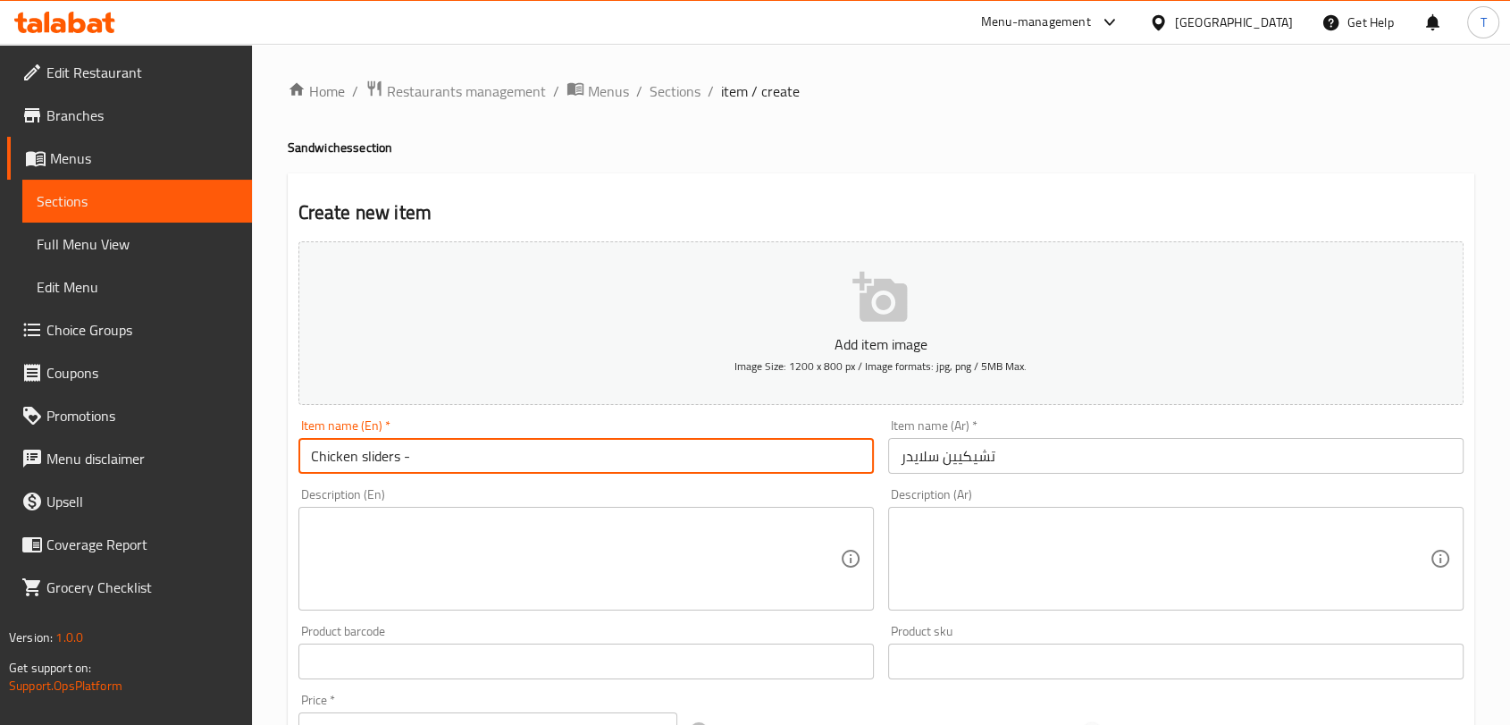
click at [653, 459] on input "Chicken sliders -" at bounding box center [586, 456] width 576 height 36
type input "Chicken sliders"
click at [633, 556] on textarea at bounding box center [575, 559] width 529 height 85
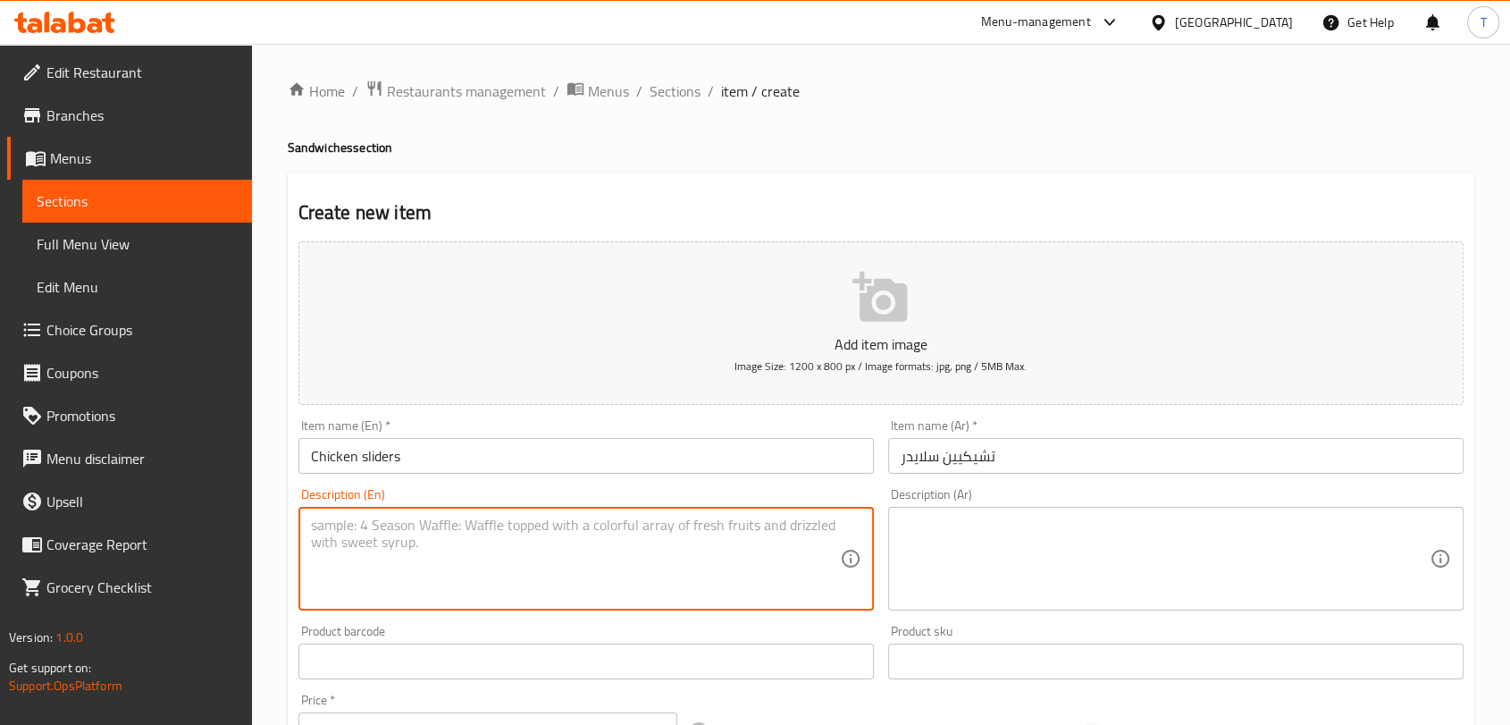
click at [460, 545] on textarea at bounding box center [575, 559] width 529 height 85
paste textarea "2 pcs mini potato bun, chicken , lettuce , burger sauce"
type textarea "2 pcs mini potato bun, chicken , lettuce , burger sauce"
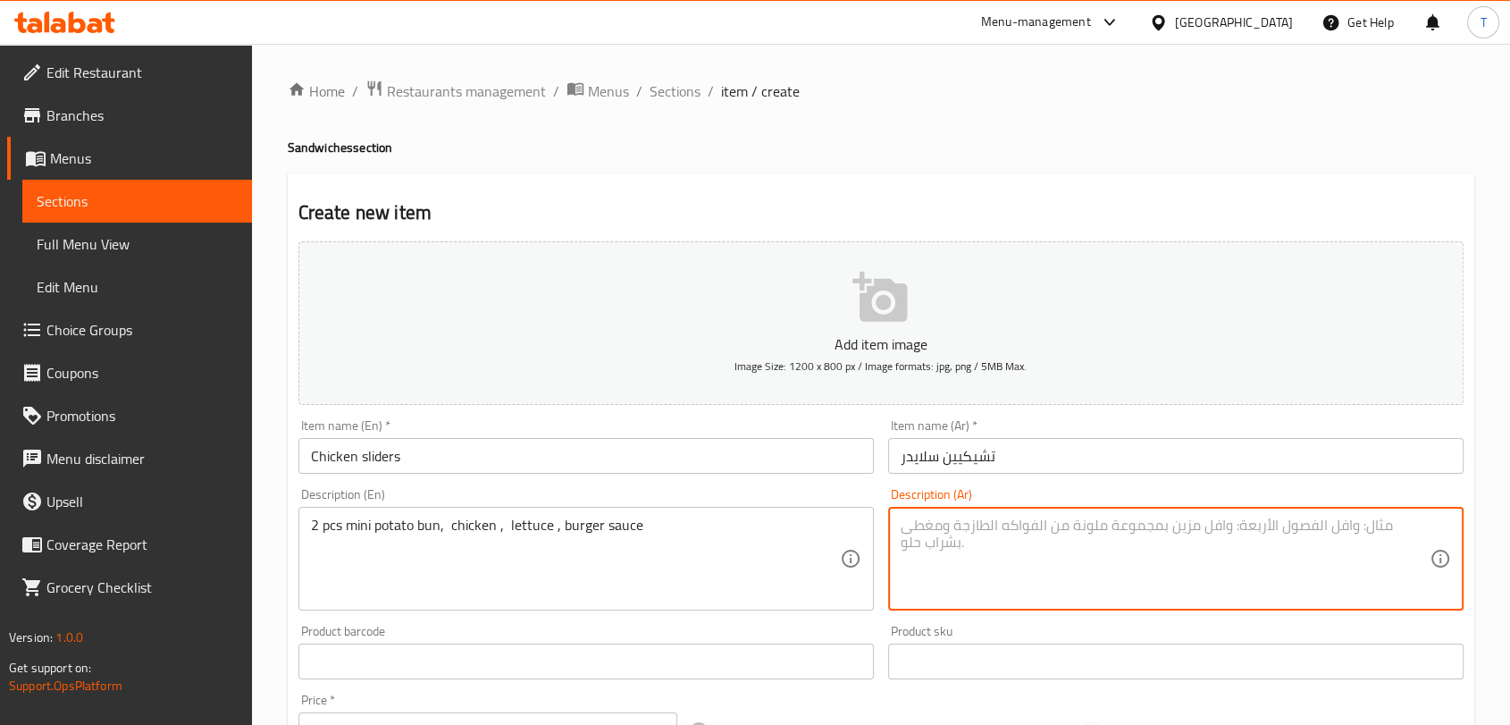
click at [963, 541] on textarea at bounding box center [1165, 559] width 529 height 85
click at [1077, 543] on textarea at bounding box center [1165, 559] width 529 height 85
paste textarea "2 قطعة خبز بطاطس صغير، دجاج، خس، صلصة برجر"
type textarea "2 قطعة خبز بطاطس صغير، دجاج، خس، صلصة برجر"
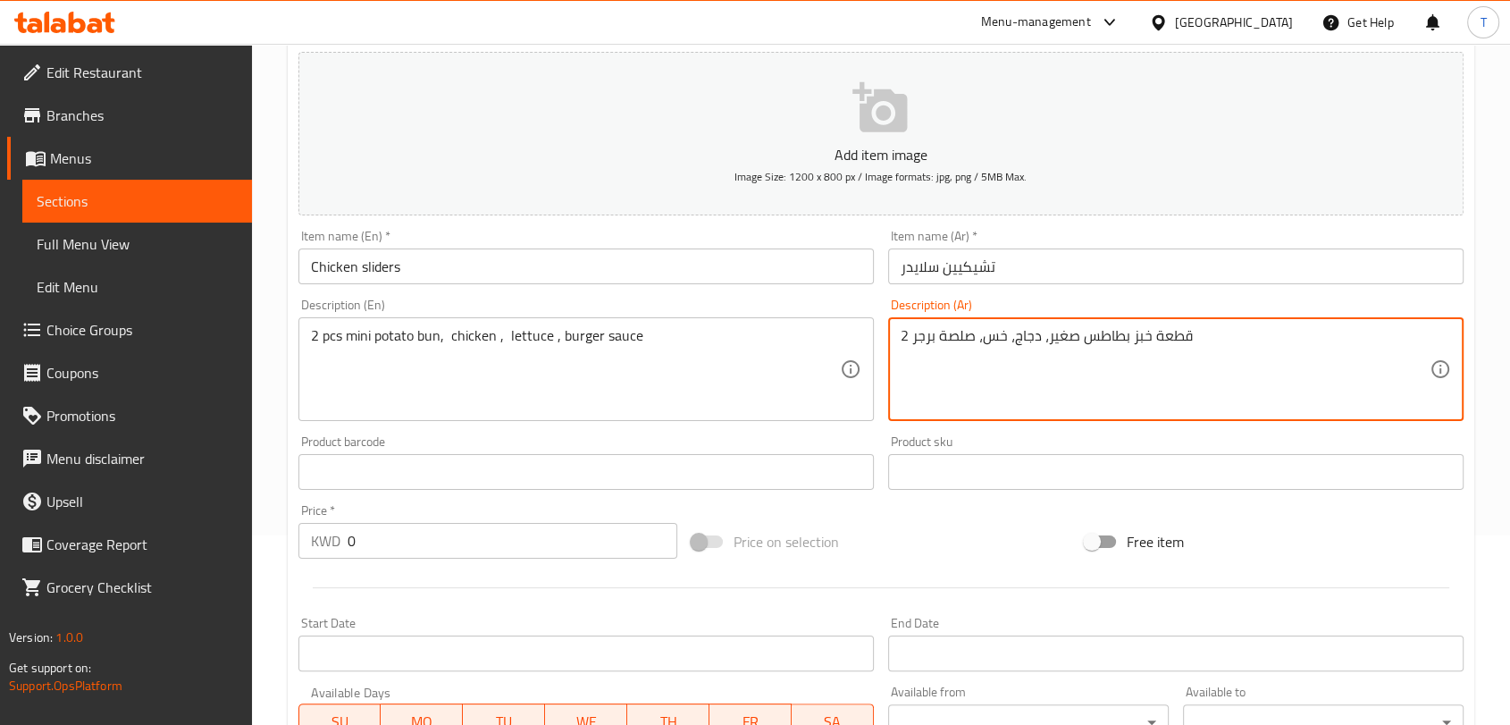
scroll to position [231, 0]
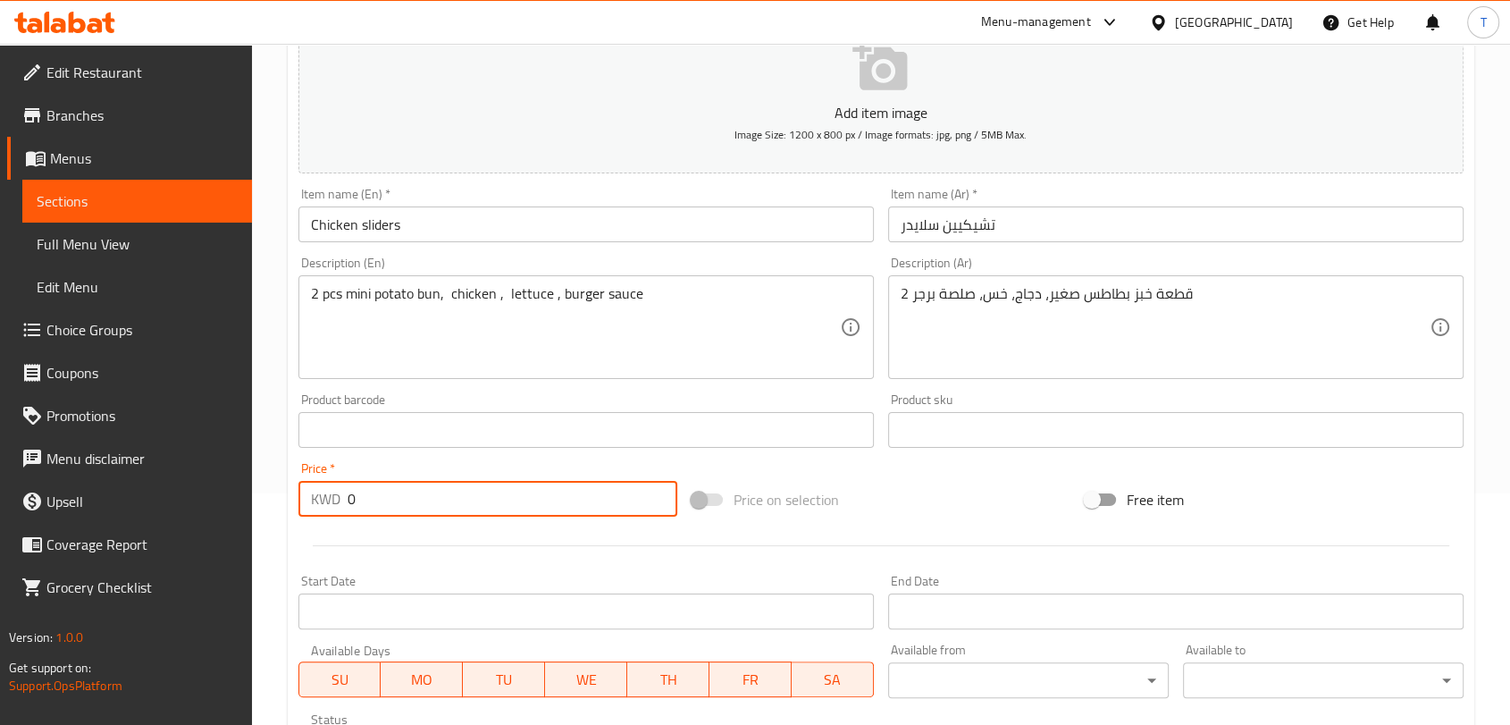
drag, startPoint x: 518, startPoint y: 488, endPoint x: 247, endPoint y: 505, distance: 272.2
click at [247, 505] on div "Edit Restaurant Branches Menus Sections Full Menu View Edit Menu Choice Groups …" at bounding box center [755, 421] width 1510 height 1219
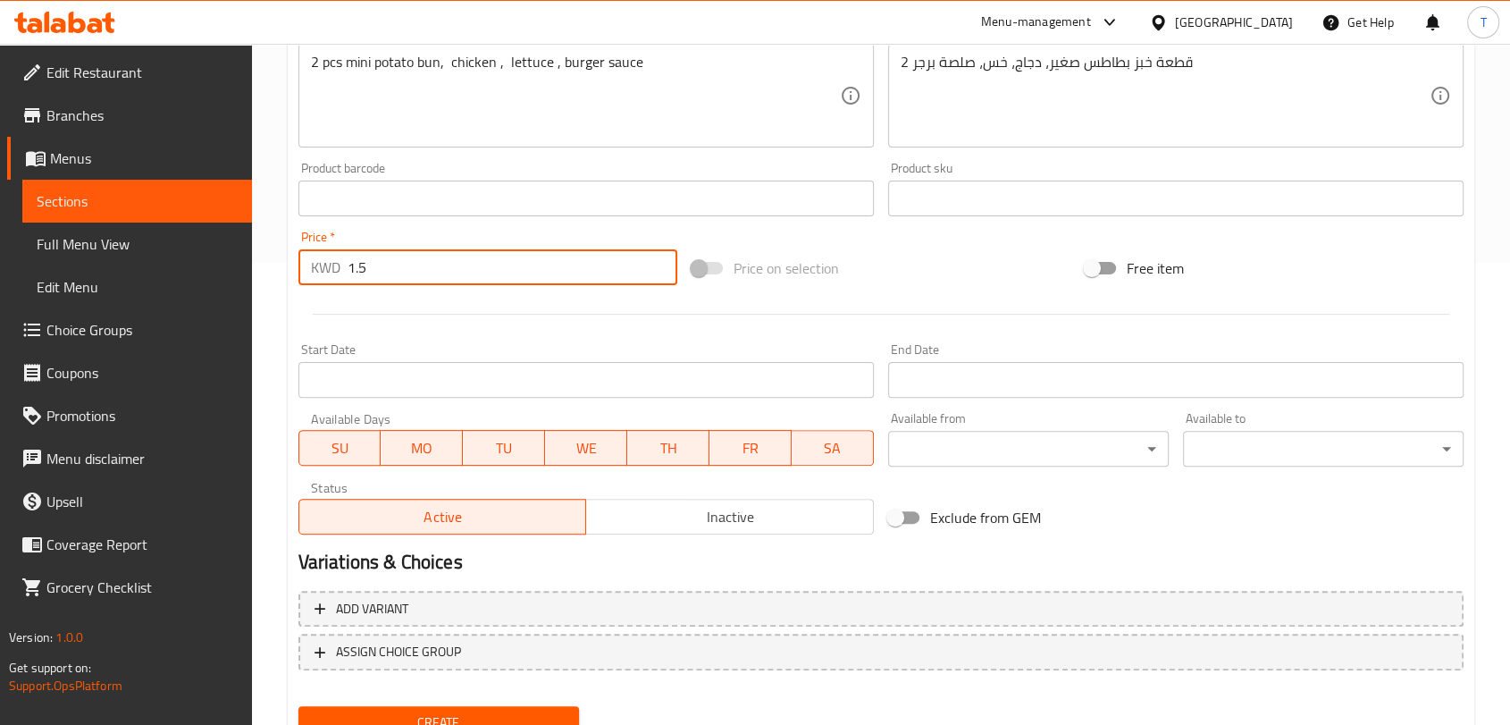
type input "1.5"
click at [679, 520] on span "Inactive" at bounding box center [729, 517] width 273 height 26
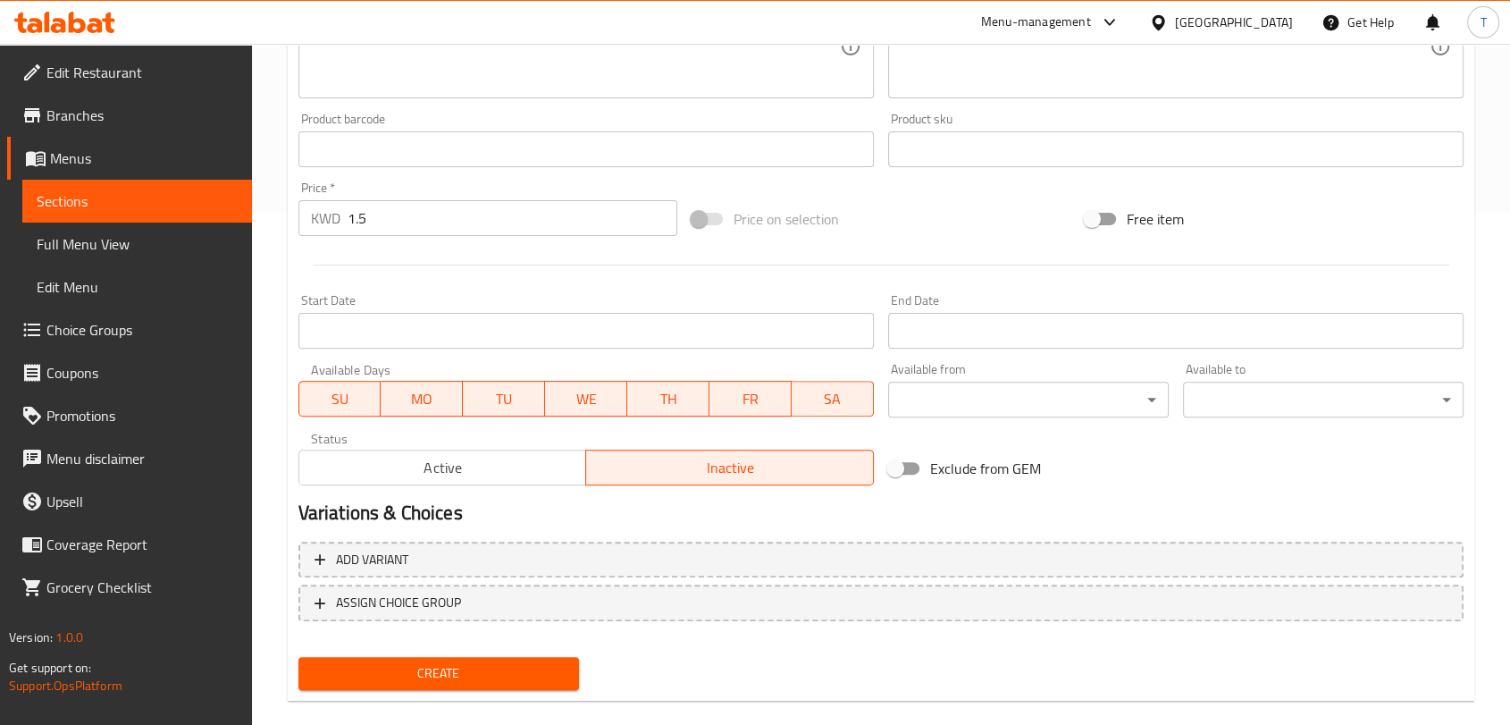
scroll to position [538, 0]
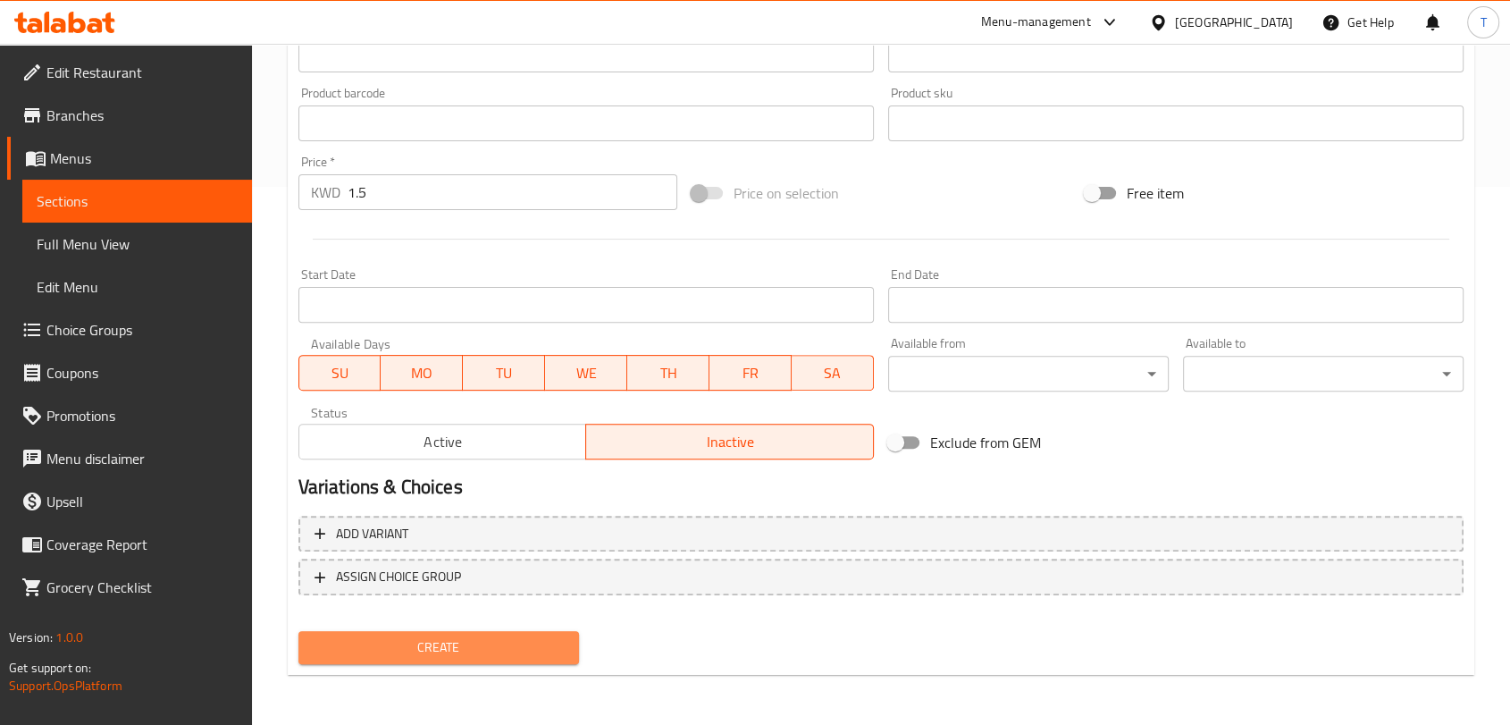
click at [559, 645] on span "Create" at bounding box center [439, 647] width 252 height 22
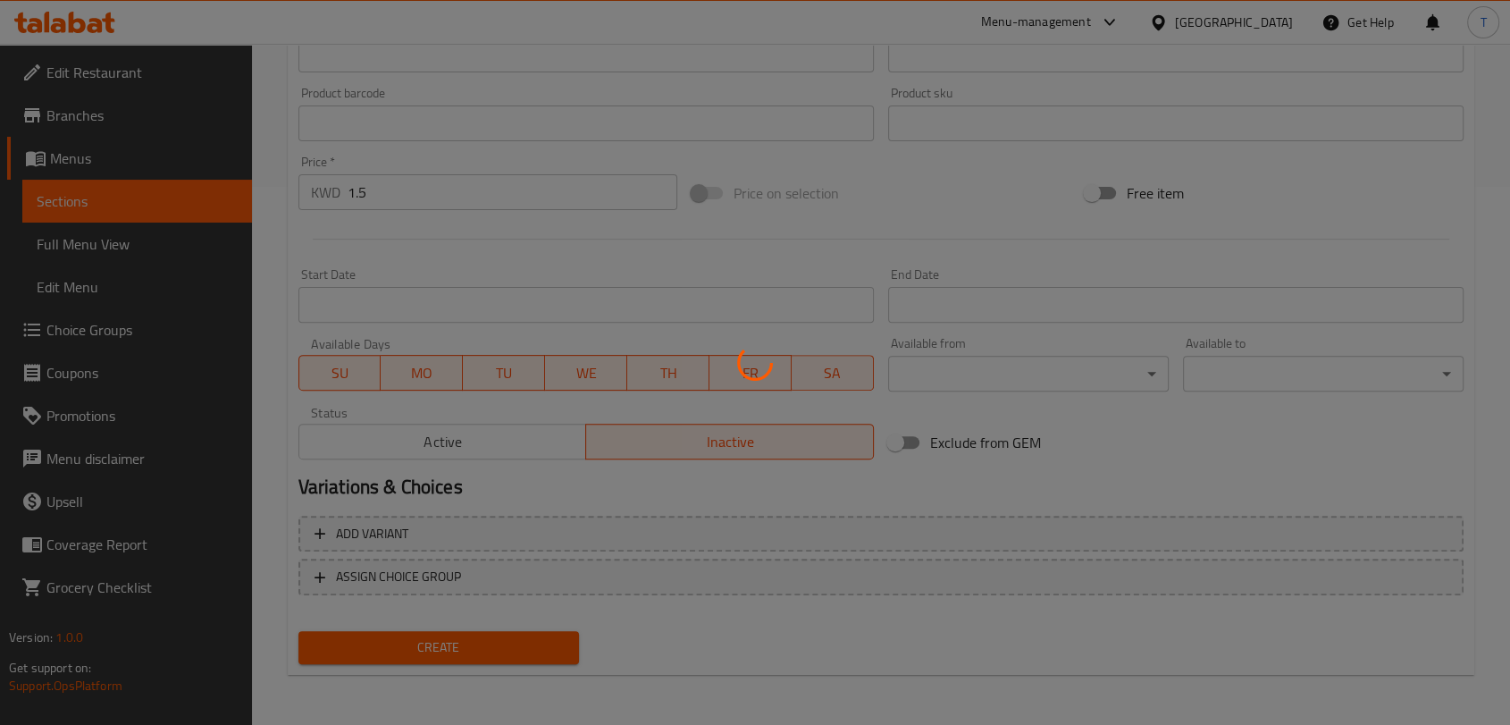
type input "0"
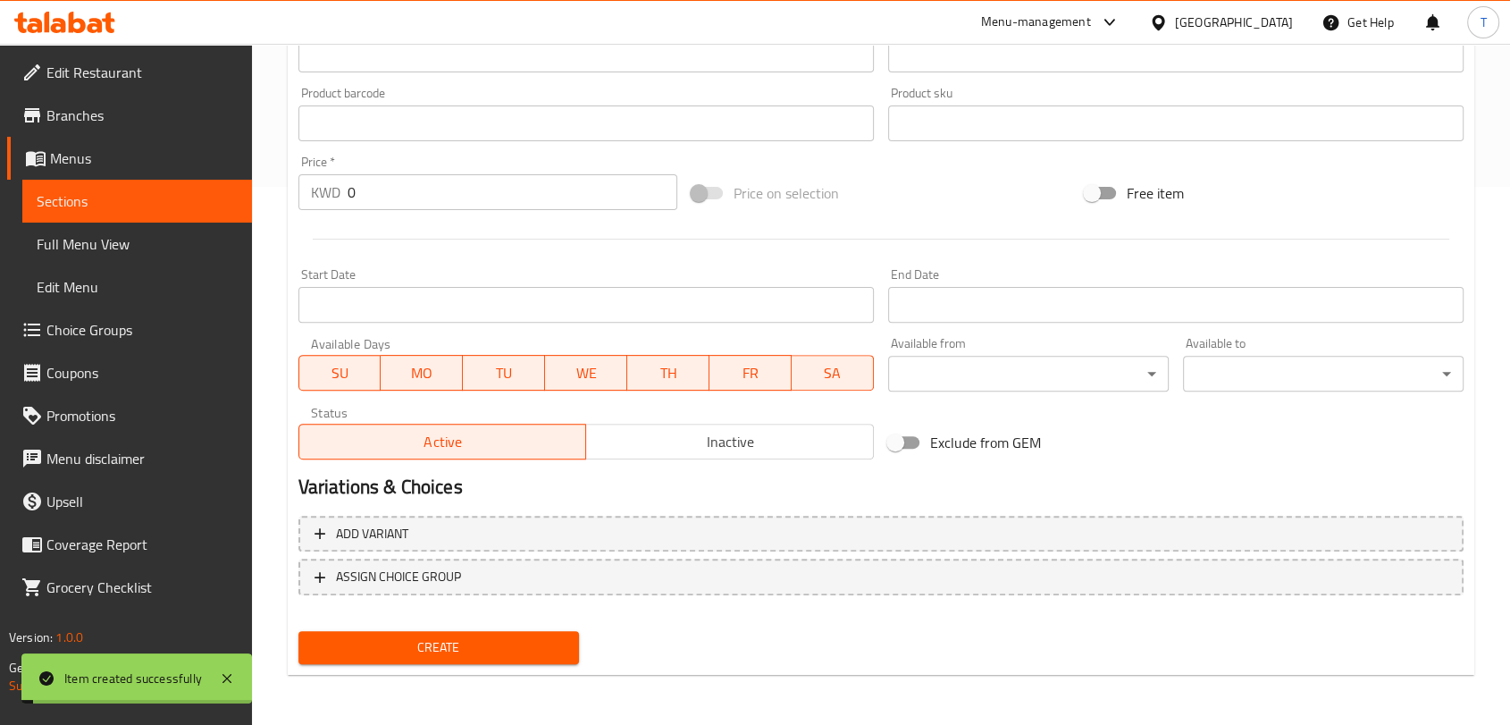
scroll to position [0, 0]
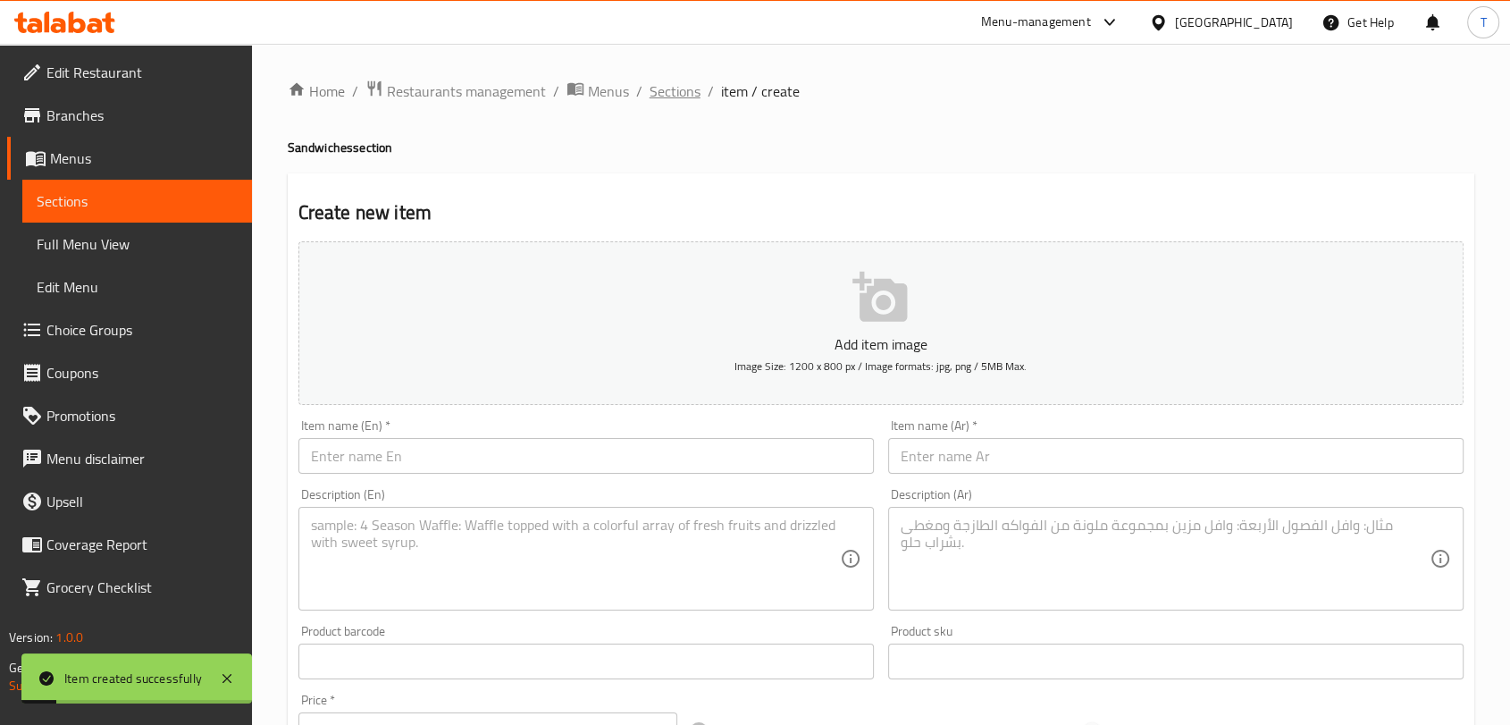
click at [679, 97] on span "Sections" at bounding box center [675, 90] width 51 height 21
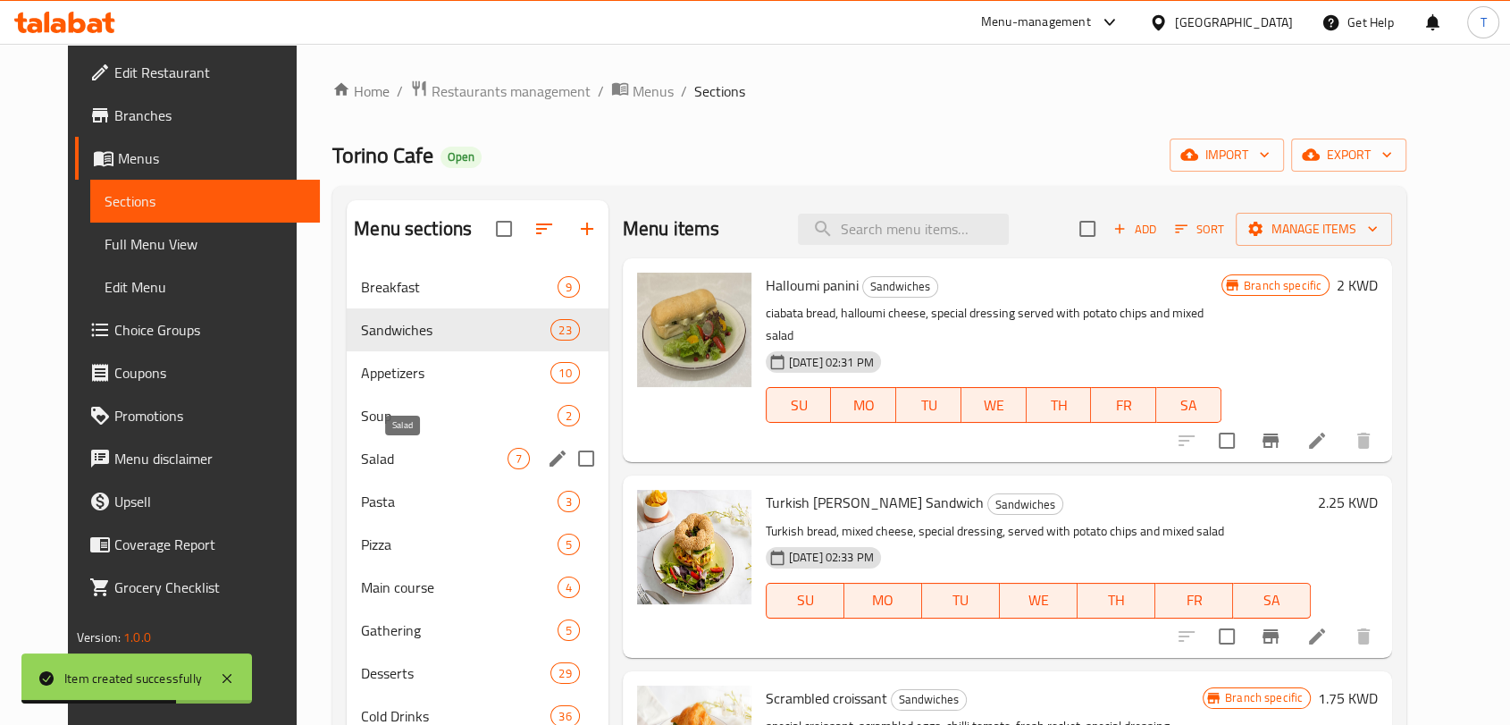
click at [380, 458] on span "Salad" at bounding box center [434, 458] width 146 height 21
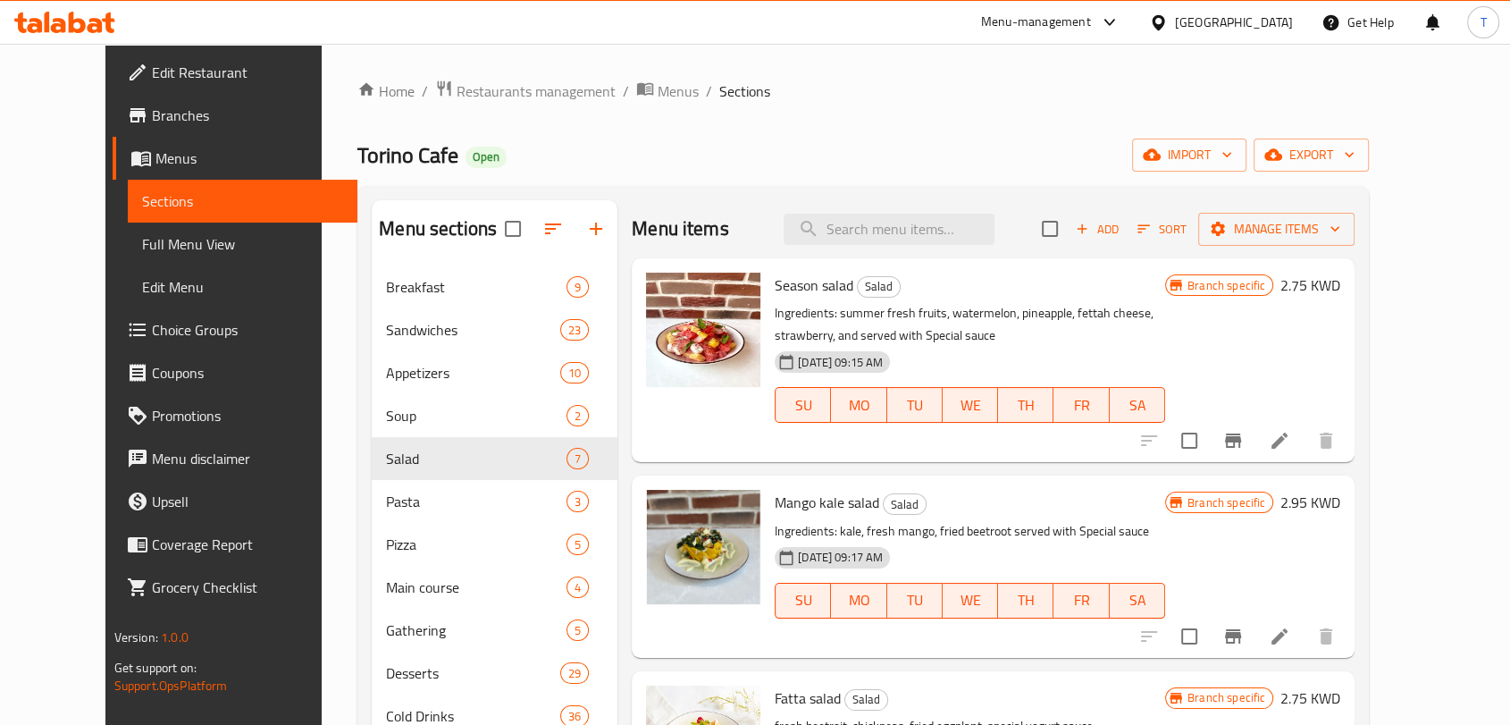
click at [1122, 233] on span "Add" at bounding box center [1097, 229] width 48 height 21
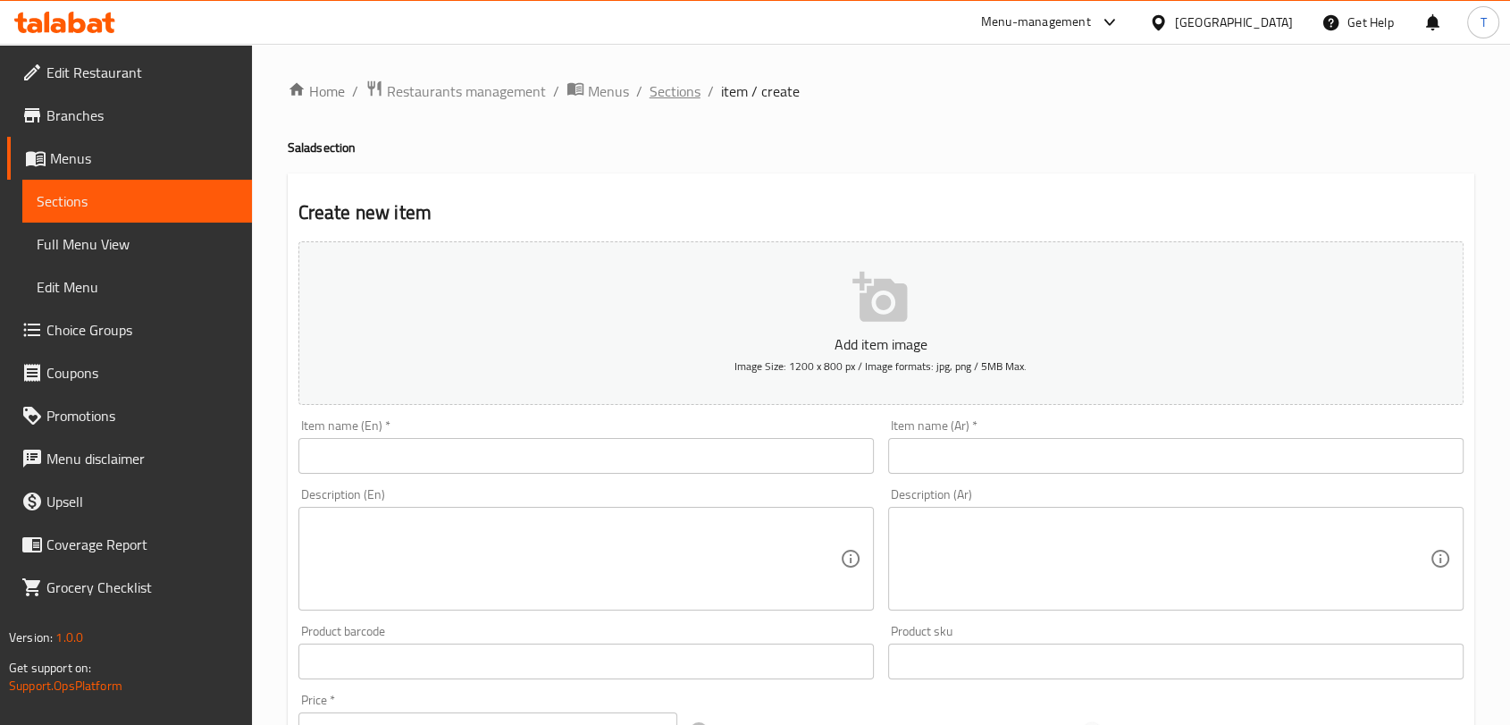
click at [659, 89] on span "Sections" at bounding box center [675, 90] width 51 height 21
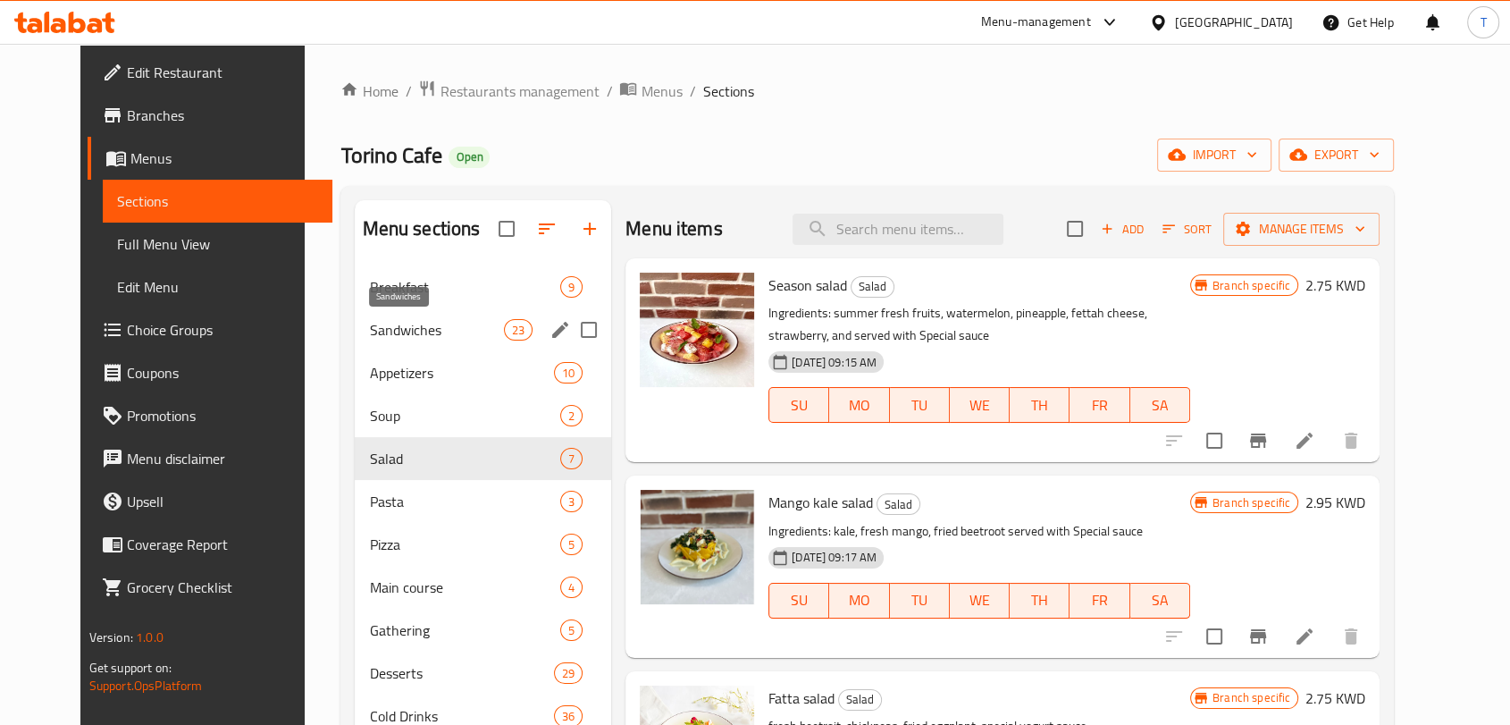
click at [396, 335] on span "Sandwiches" at bounding box center [436, 329] width 134 height 21
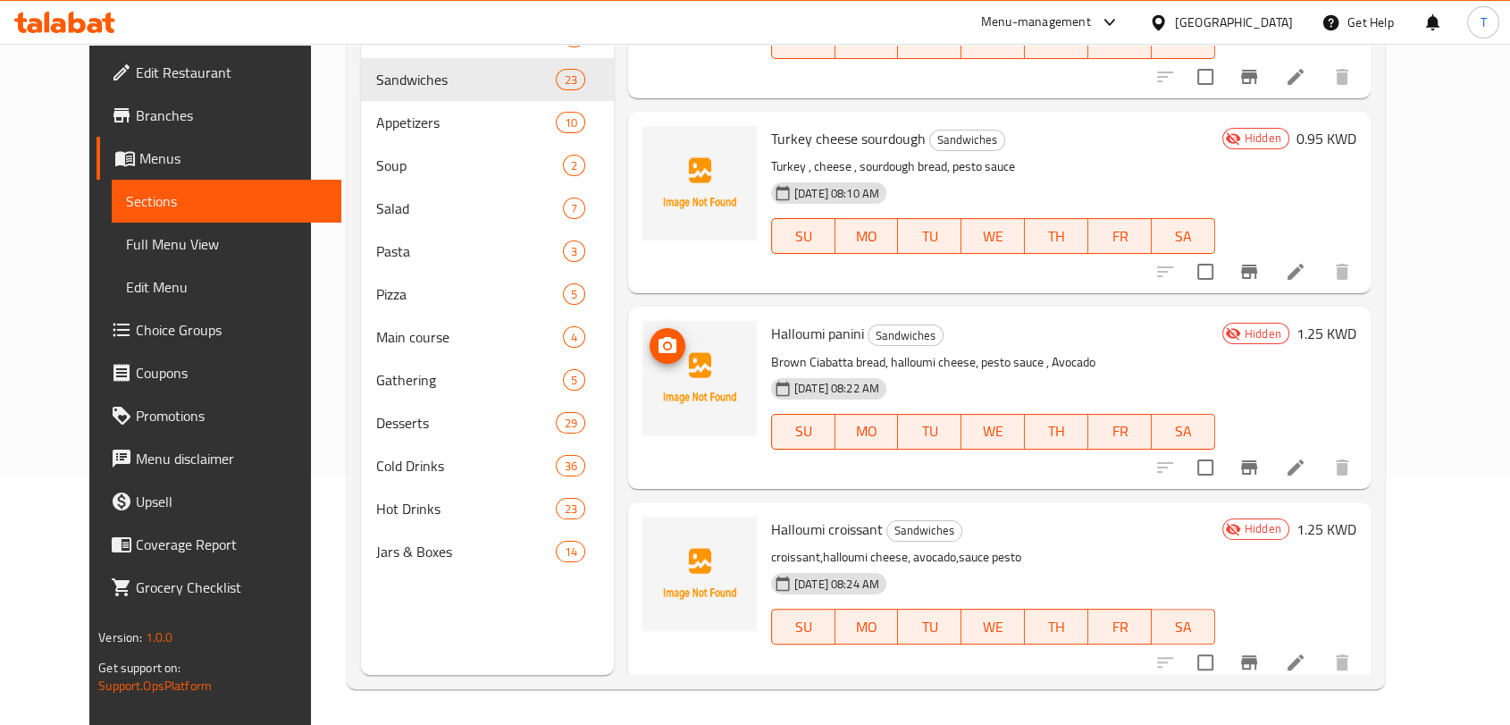
scroll to position [3160, 0]
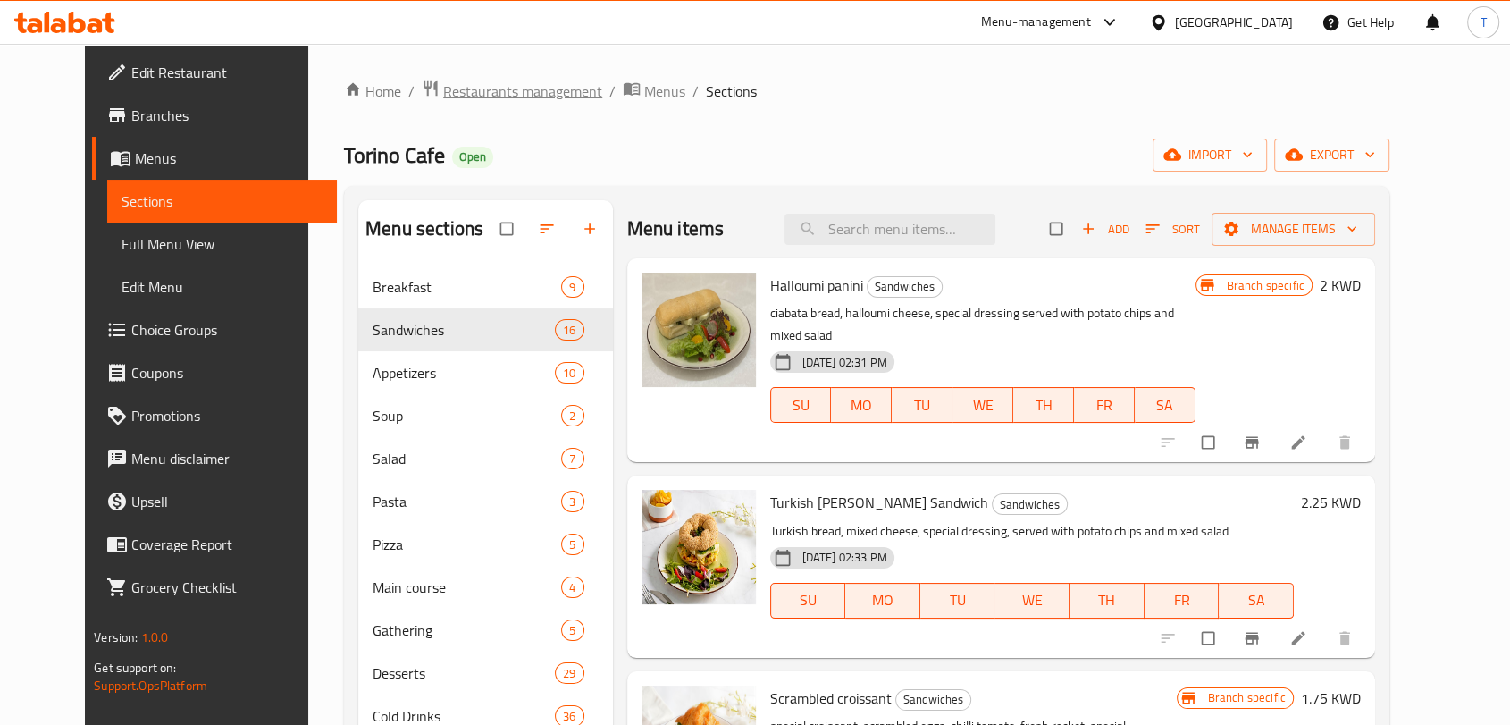
click at [479, 88] on span "Restaurants management" at bounding box center [522, 90] width 159 height 21
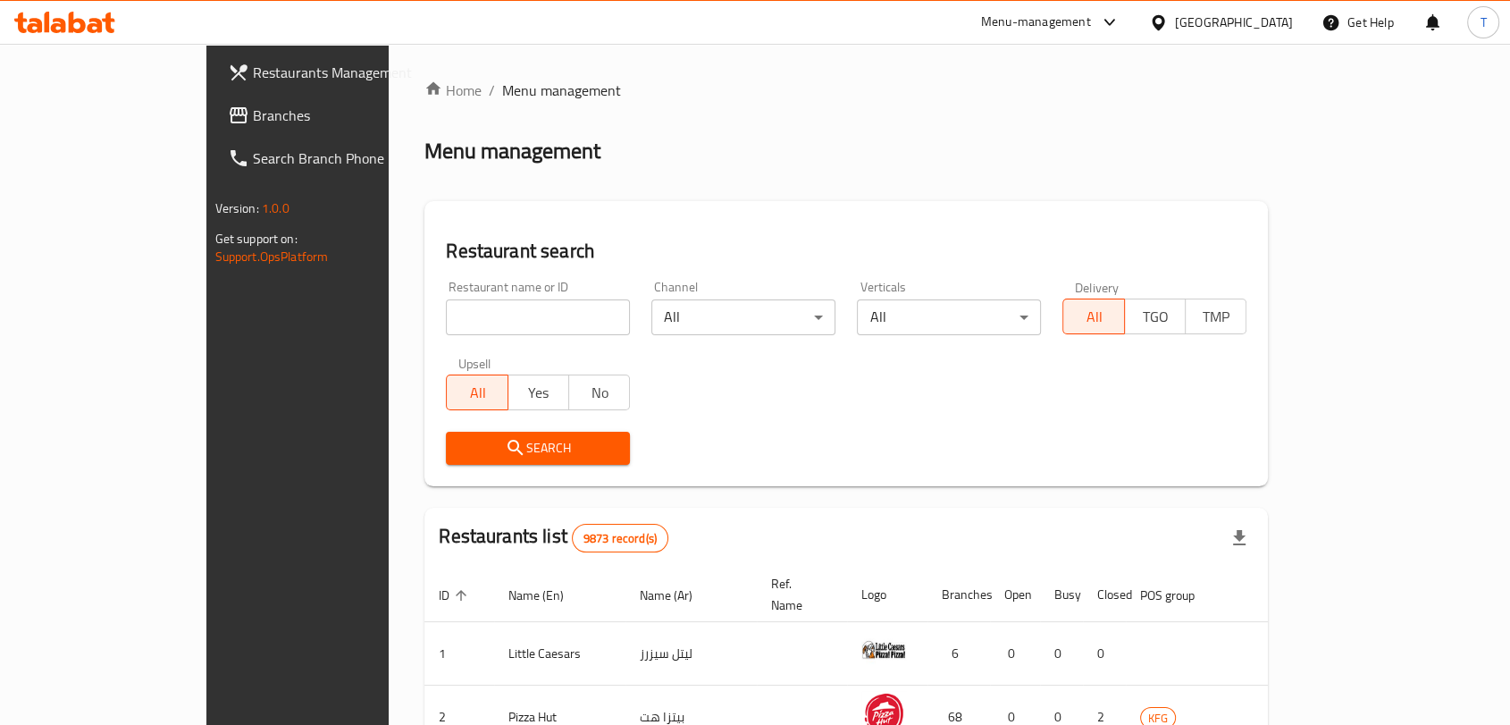
drag, startPoint x: 434, startPoint y: 298, endPoint x: 448, endPoint y: 321, distance: 26.8
click at [446, 307] on div "Restaurant name or ID Restaurant name or ID" at bounding box center [538, 308] width 184 height 55
click at [448, 321] on input "search" at bounding box center [538, 317] width 184 height 36
type input "torino"
click button "Search" at bounding box center [538, 448] width 184 height 33
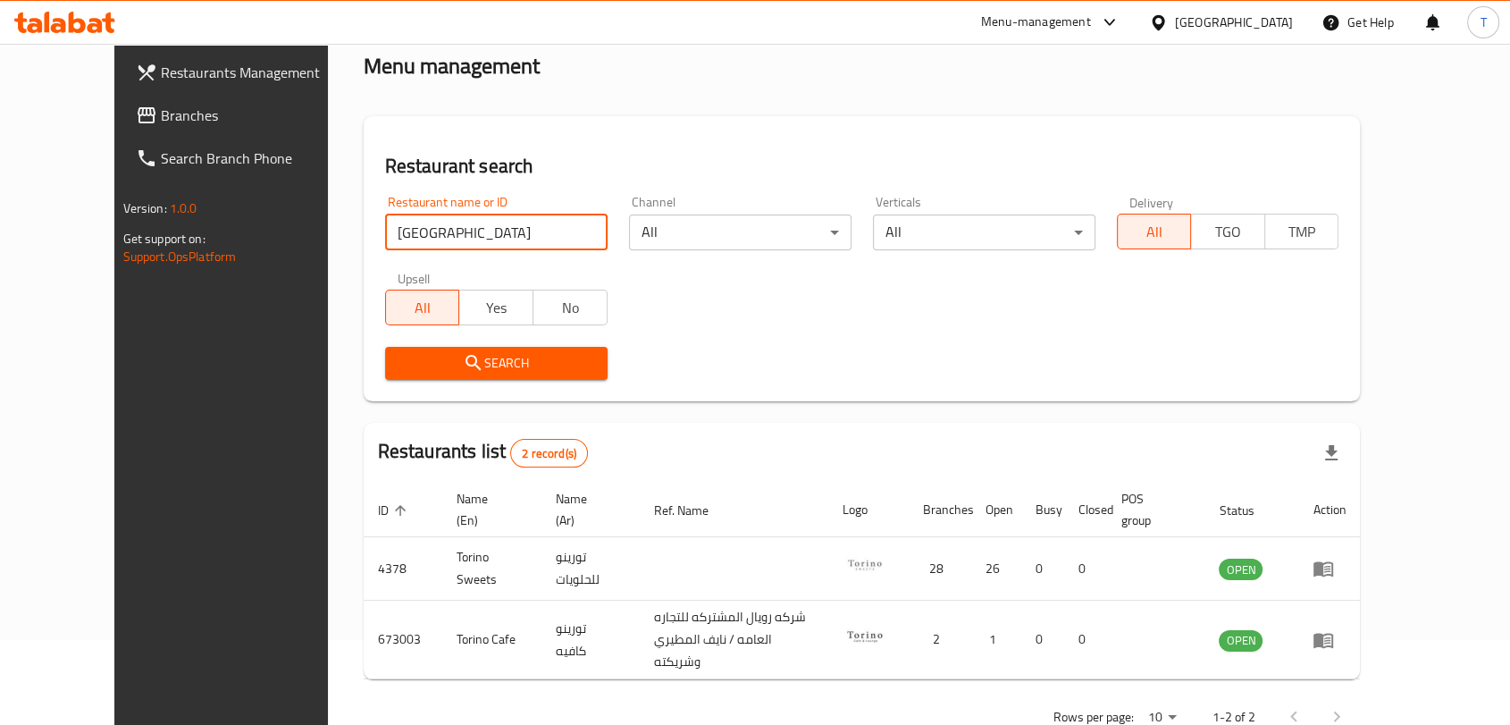
scroll to position [120, 0]
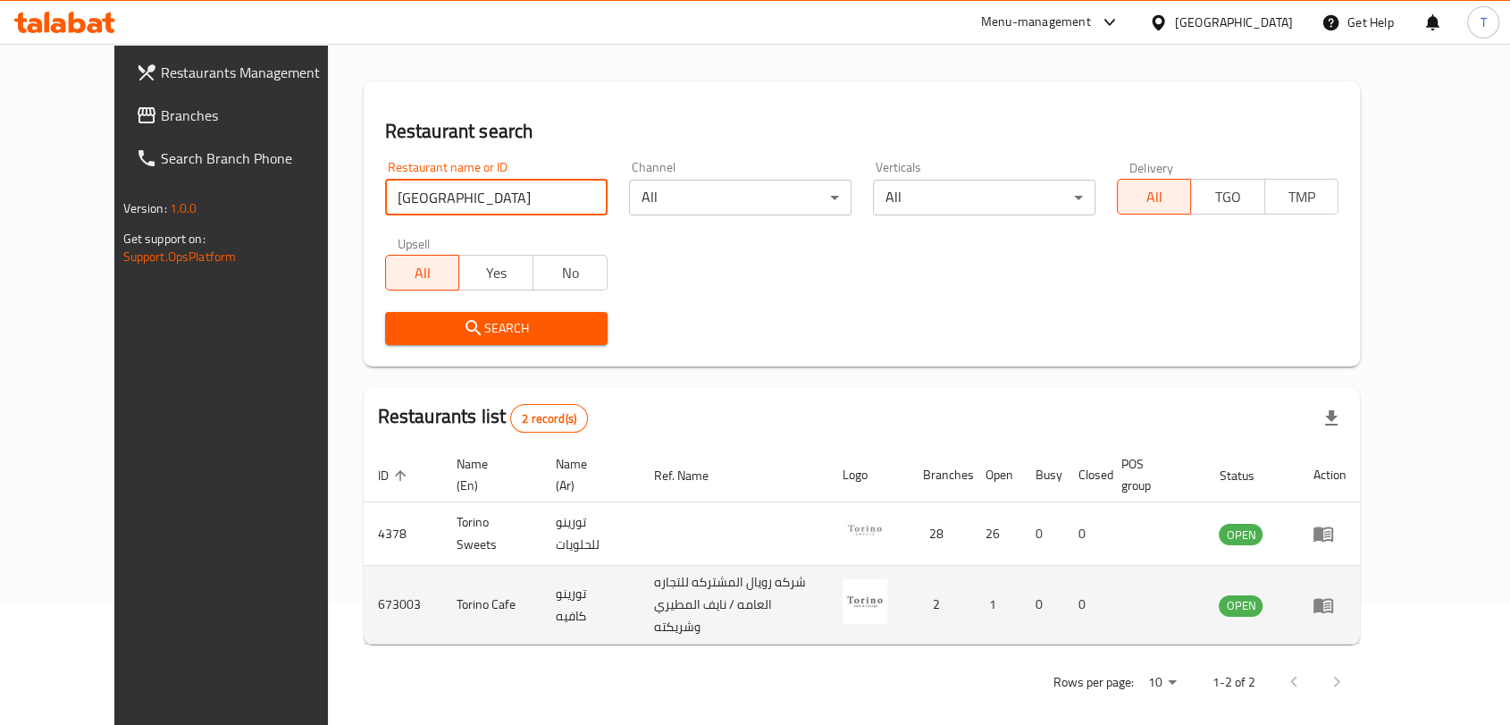
click at [364, 595] on td "673003" at bounding box center [403, 605] width 79 height 79
copy td "673003"
drag, startPoint x: 443, startPoint y: 595, endPoint x: 379, endPoint y: 592, distance: 64.4
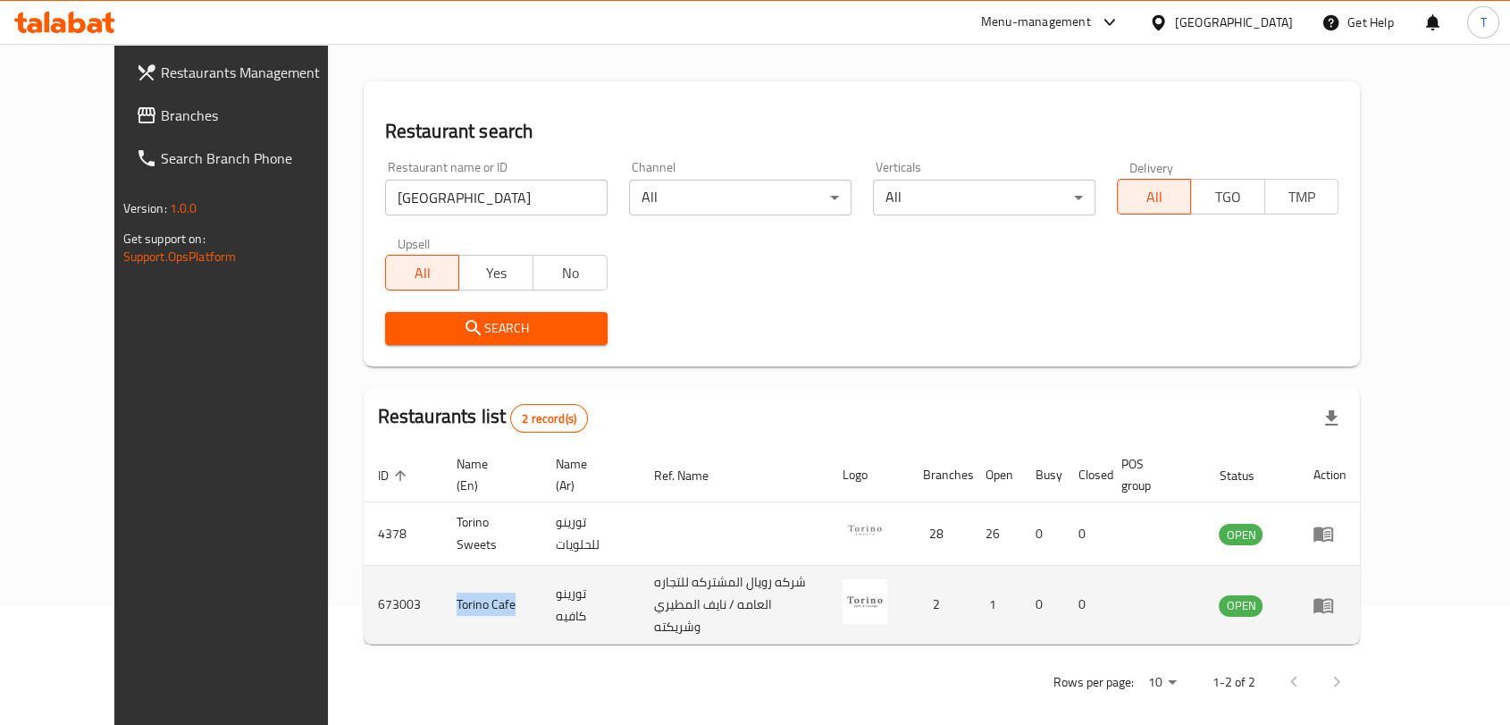
click at [442, 592] on td "Torino Cafe" at bounding box center [491, 605] width 99 height 79
copy td "Torino Cafe"
